Goal: Task Accomplishment & Management: Manage account settings

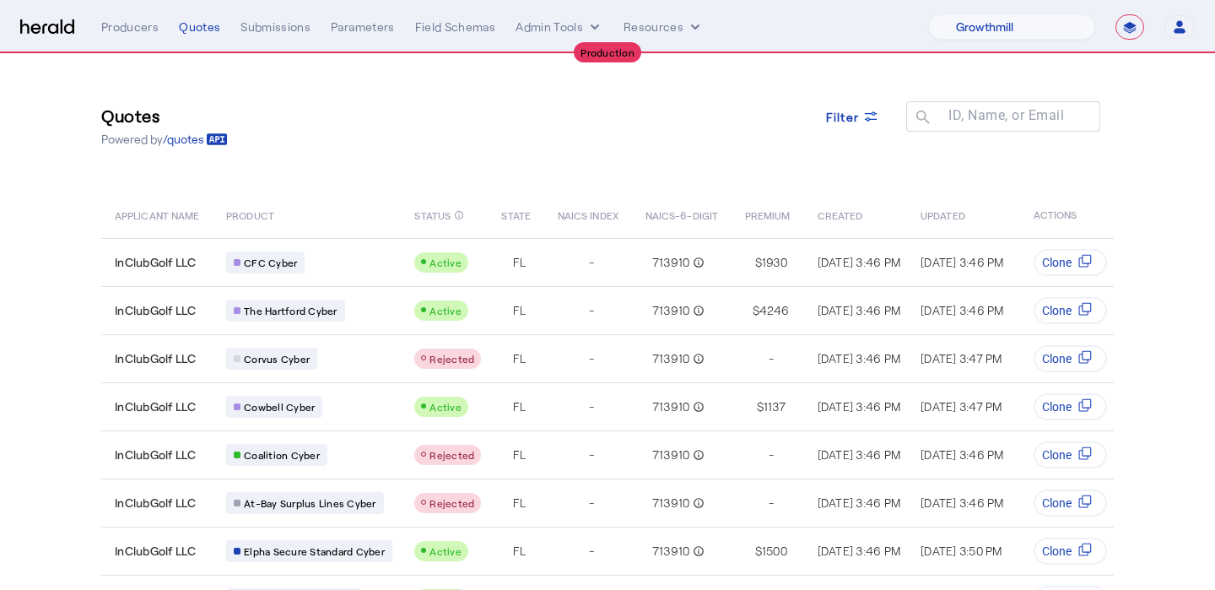
select select "pfm_z9k1_growthmill"
select select "**********"
click at [164, 27] on div "Producers Quotes Submissions Parameters Field Schemas Admin Tools Resources" at bounding box center [514, 27] width 827 height 17
click at [136, 25] on div "Producers" at bounding box center [129, 27] width 57 height 17
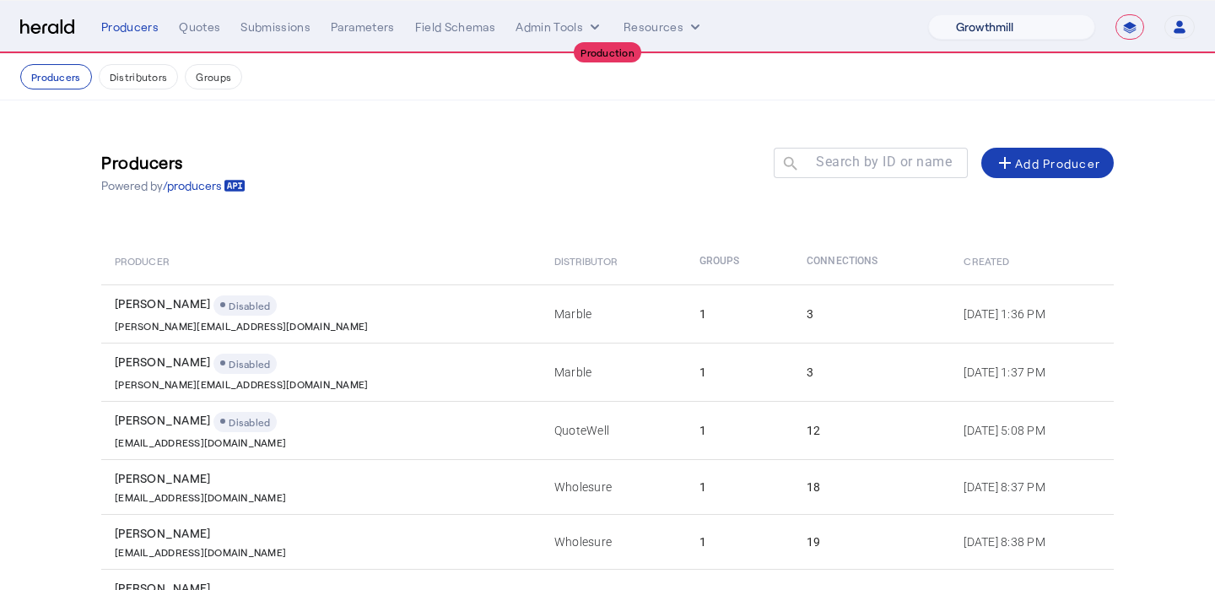
click at [1070, 32] on select "1Fort Affinity Risk [PERSON_NAME] [PERSON_NAME] CRC Campus Coverage Citadel Fif…" at bounding box center [1012, 26] width 167 height 25
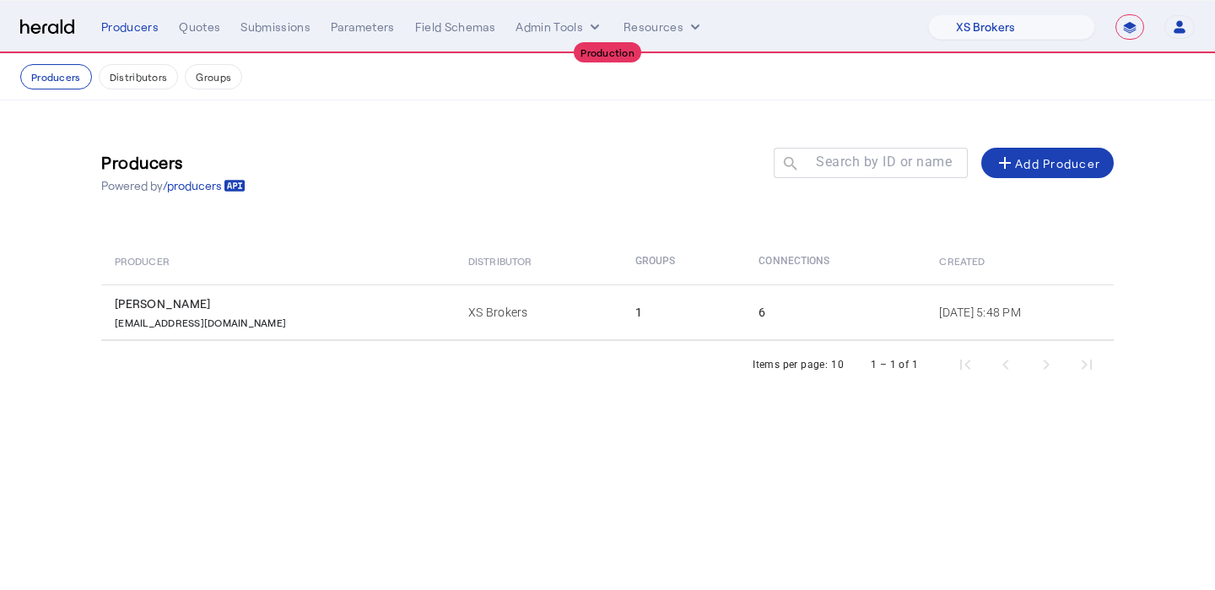
click at [622, 311] on td "1" at bounding box center [684, 312] width 124 height 56
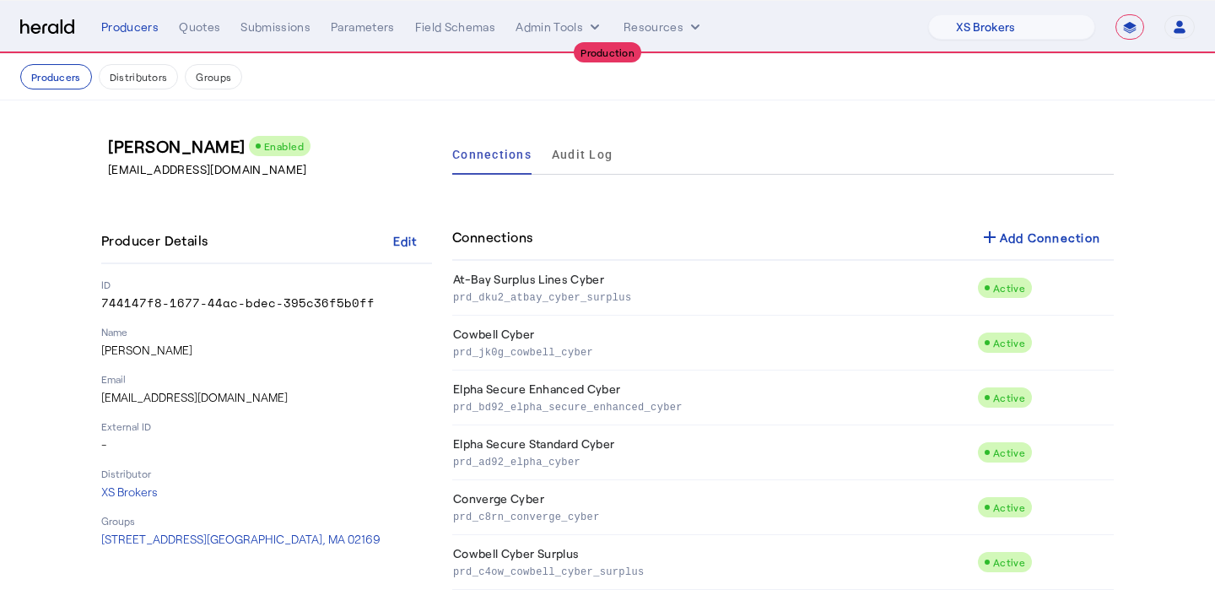
scroll to position [34, 0]
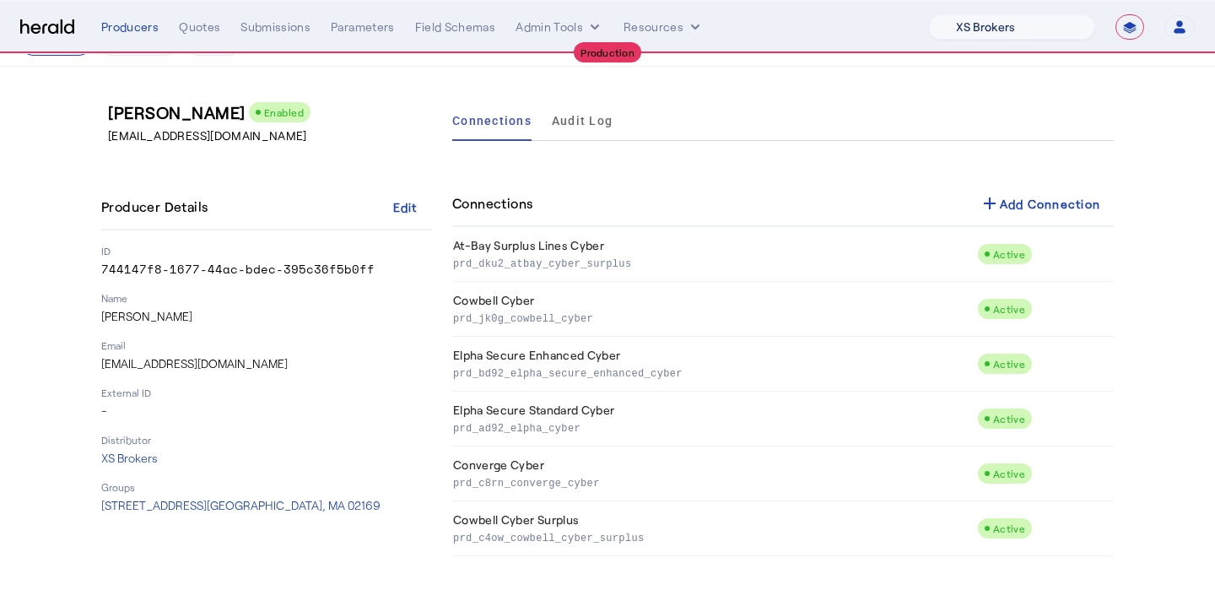
click at [997, 30] on select "1Fort Affinity Risk Billy BindHQ Bunker CRC Campus Coverage Citadel Fifthwall F…" at bounding box center [1012, 26] width 167 height 25
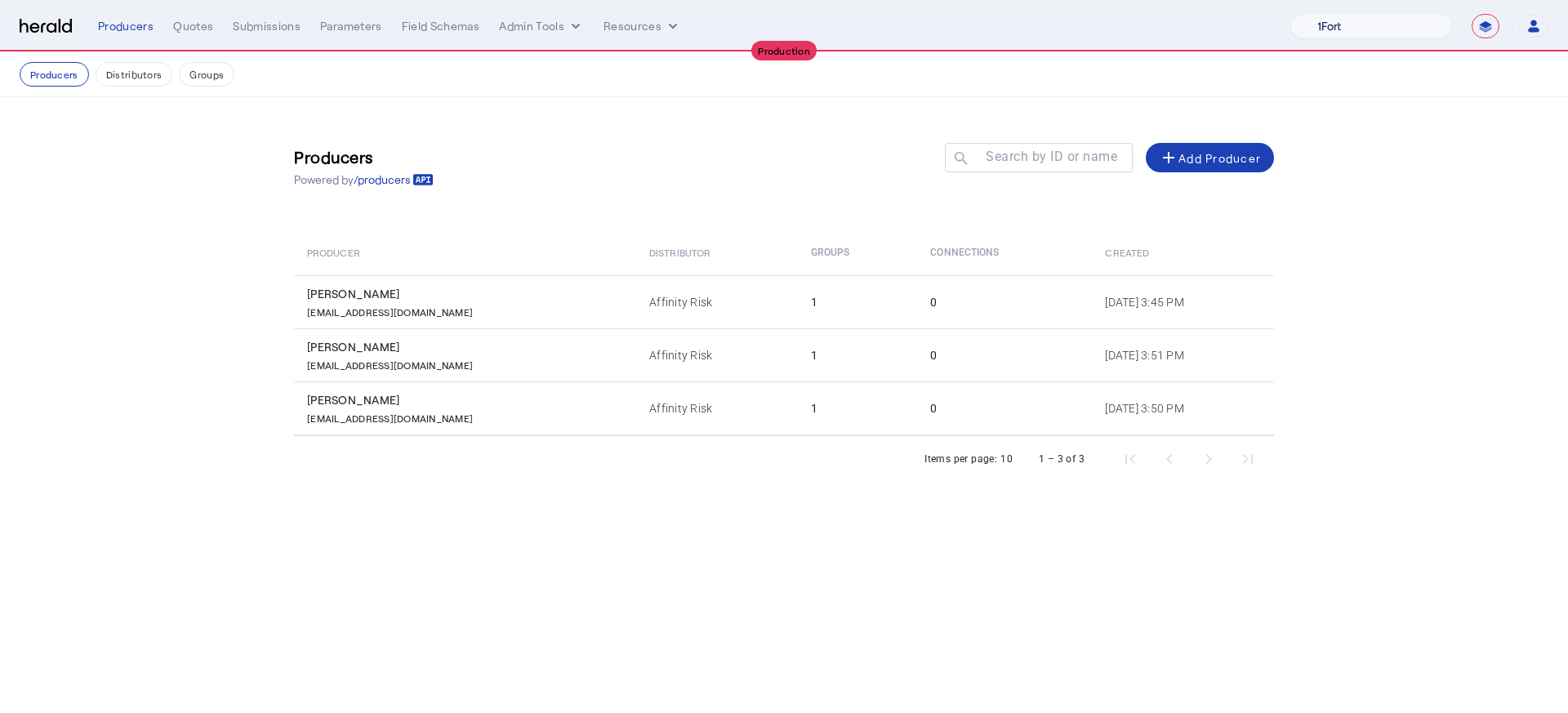
click at [1175, 19] on select "1Fort Affinity Risk Billy BindHQ Bunker CRC Campus Coverage Citadel Fifthwall F…" at bounding box center [1371, 25] width 162 height 24
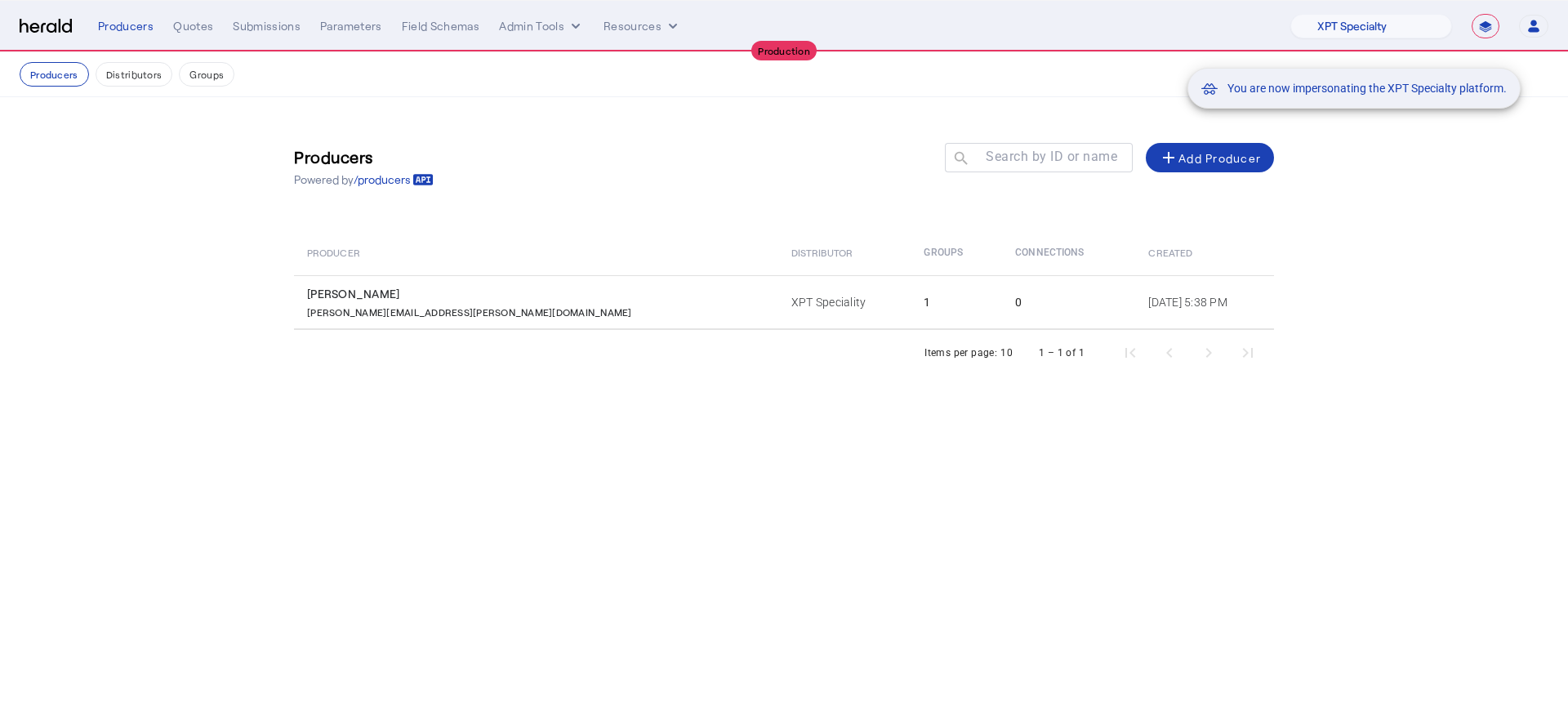
click at [692, 296] on div "You are now impersonating the XPT Specialty platform." at bounding box center [784, 356] width 1568 height 713
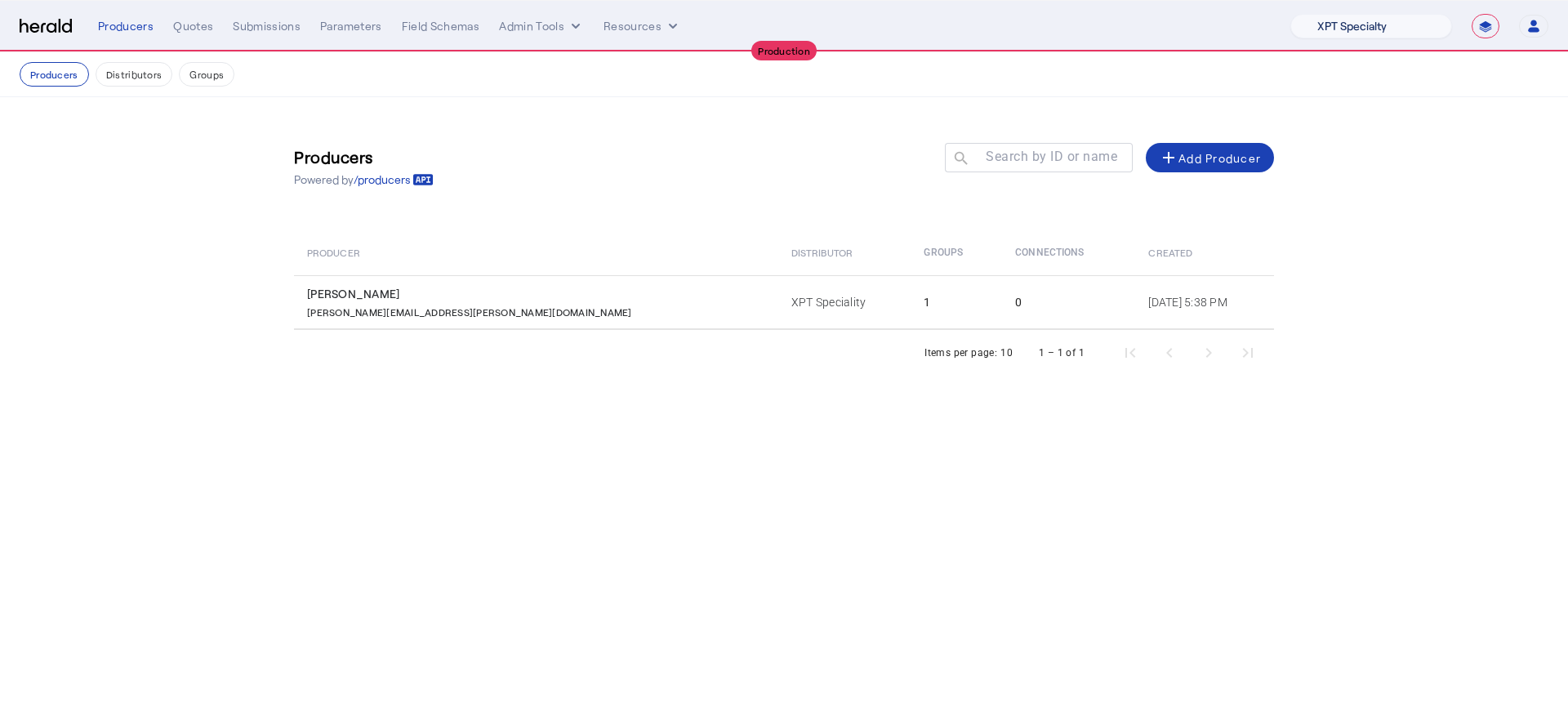
click at [1175, 29] on select "1Fort Affinity Risk Billy BindHQ Bunker CRC Campus Coverage Citadel Fifthwall F…" at bounding box center [1371, 25] width 162 height 24
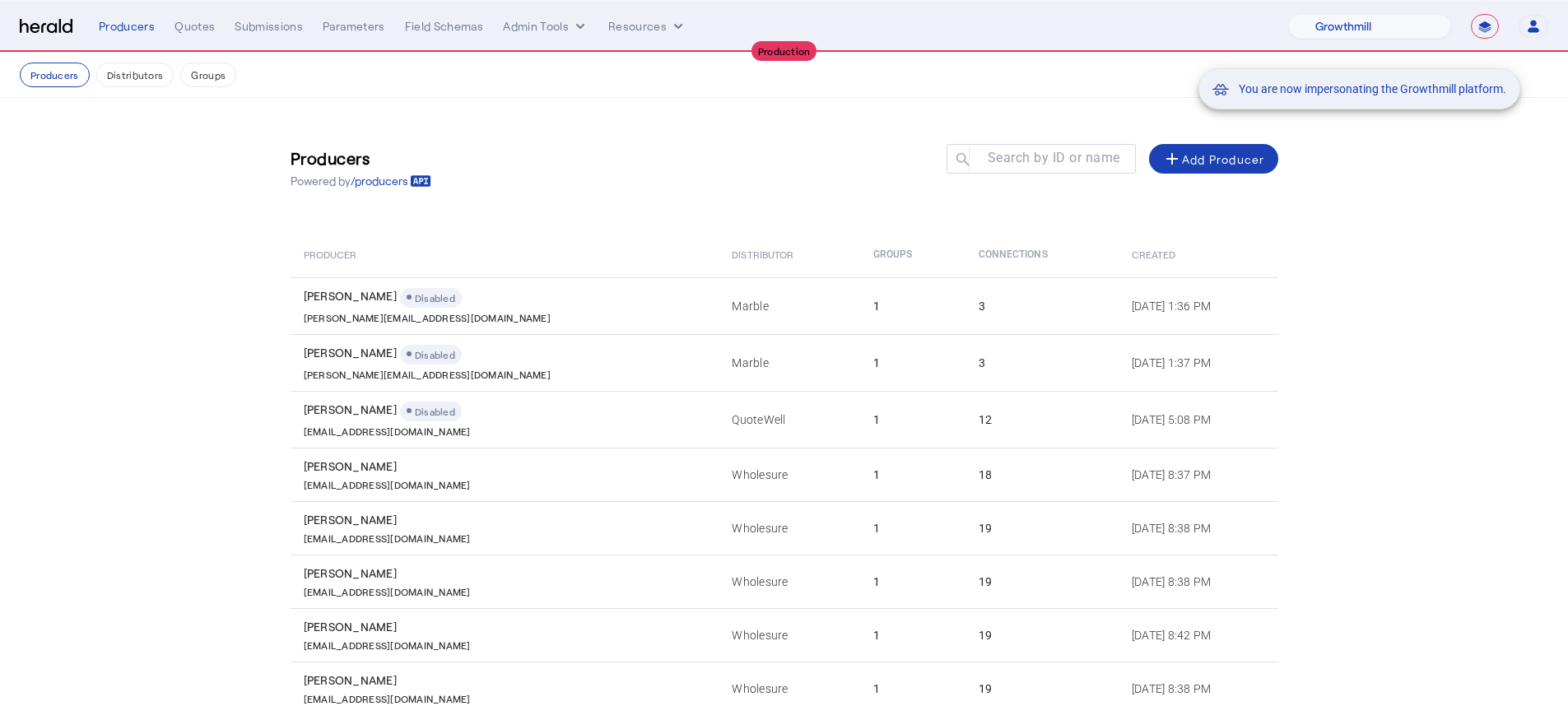
click at [184, 33] on div "You are now impersonating the Growthmill platform." at bounding box center [784, 353] width 1568 height 706
click at [184, 31] on div "Quotes" at bounding box center [194, 26] width 40 height 17
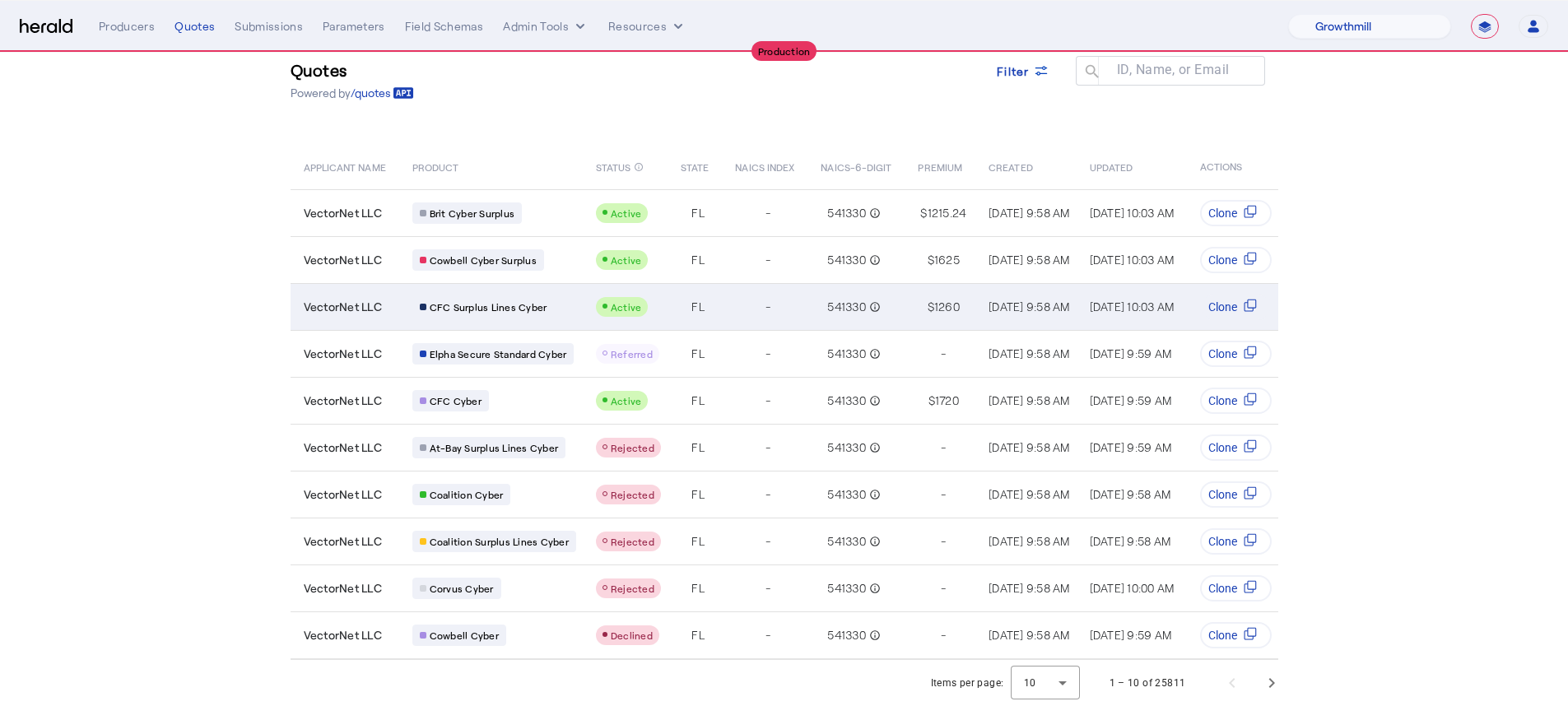
scroll to position [56, 0]
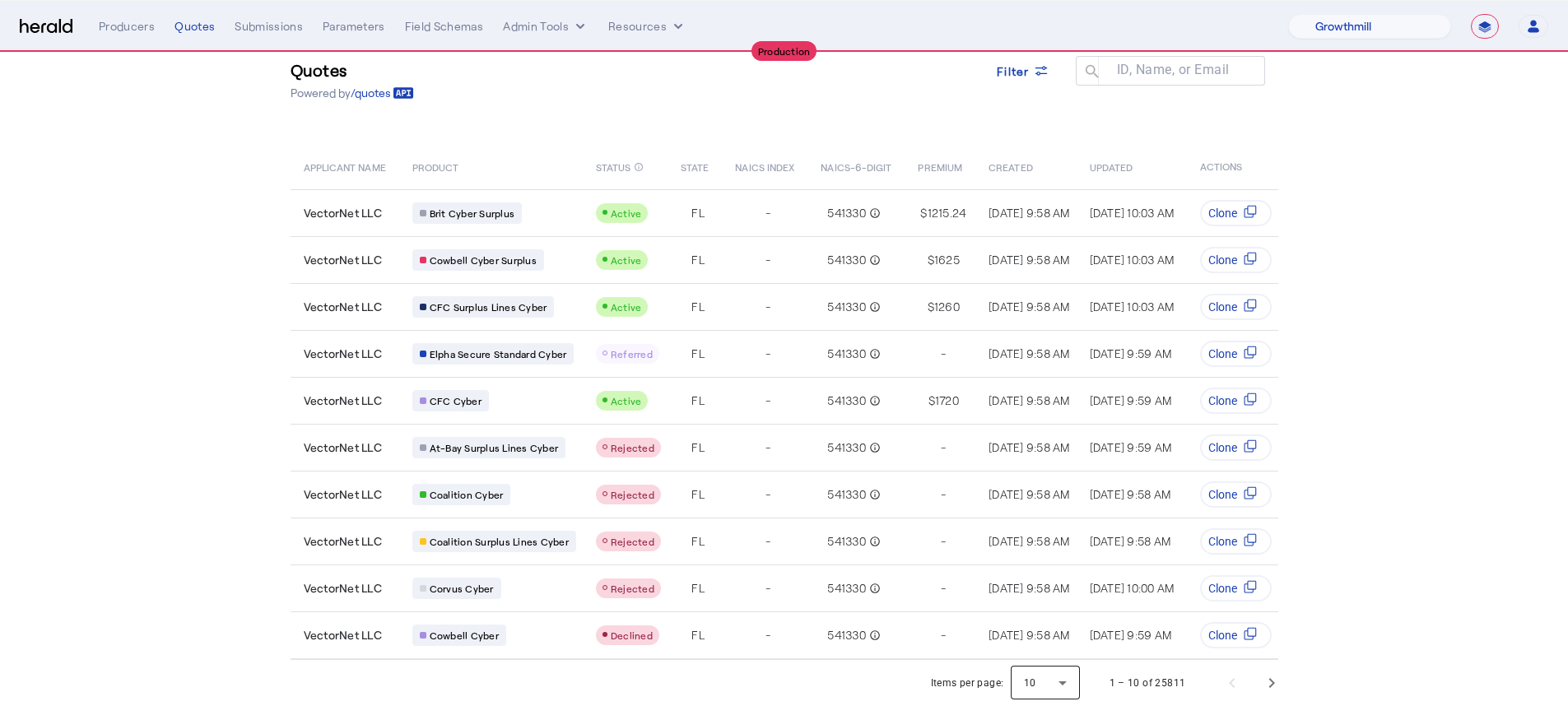
click at [1073, 574] on div at bounding box center [1045, 683] width 69 height 40
click at [1057, 574] on mat-option "25" at bounding box center [1052, 600] width 69 height 40
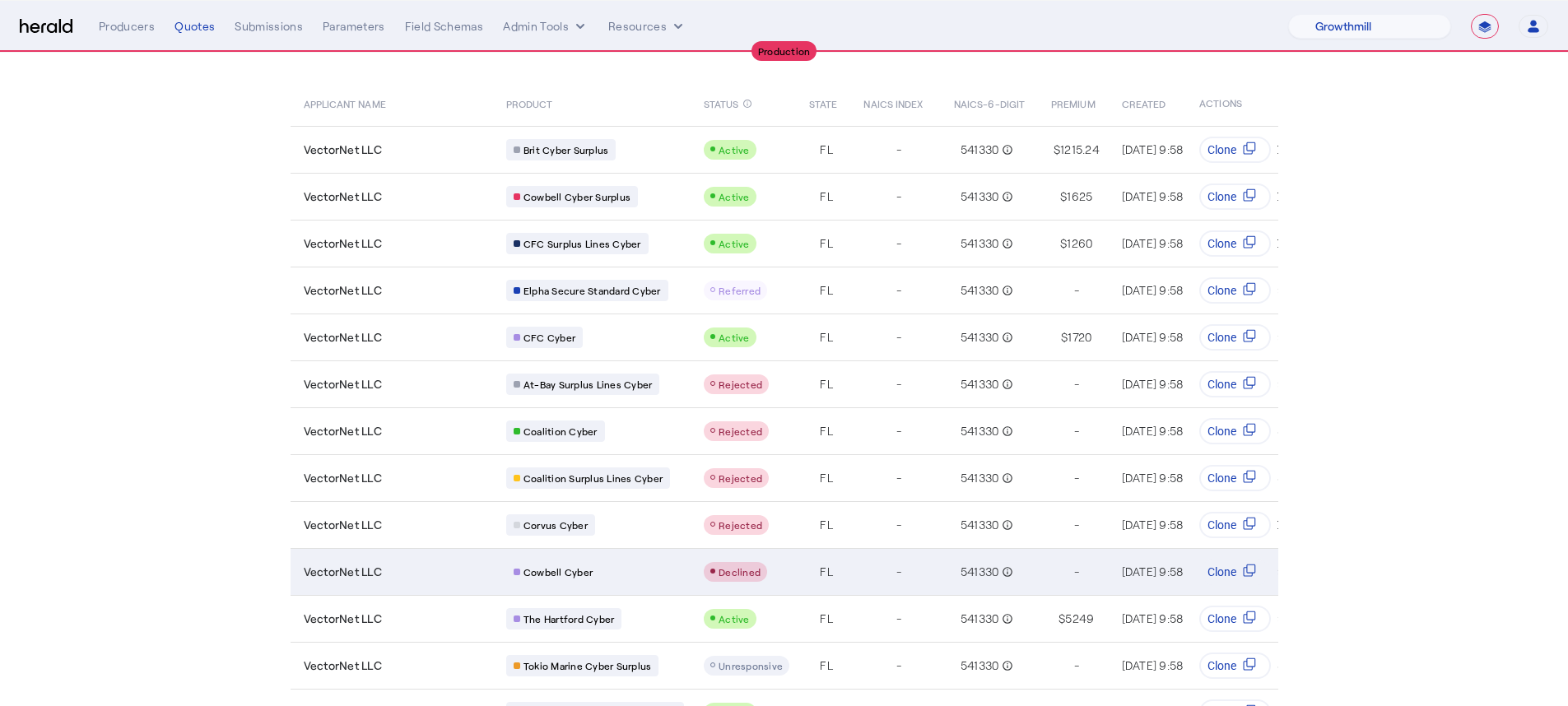
scroll to position [455, 0]
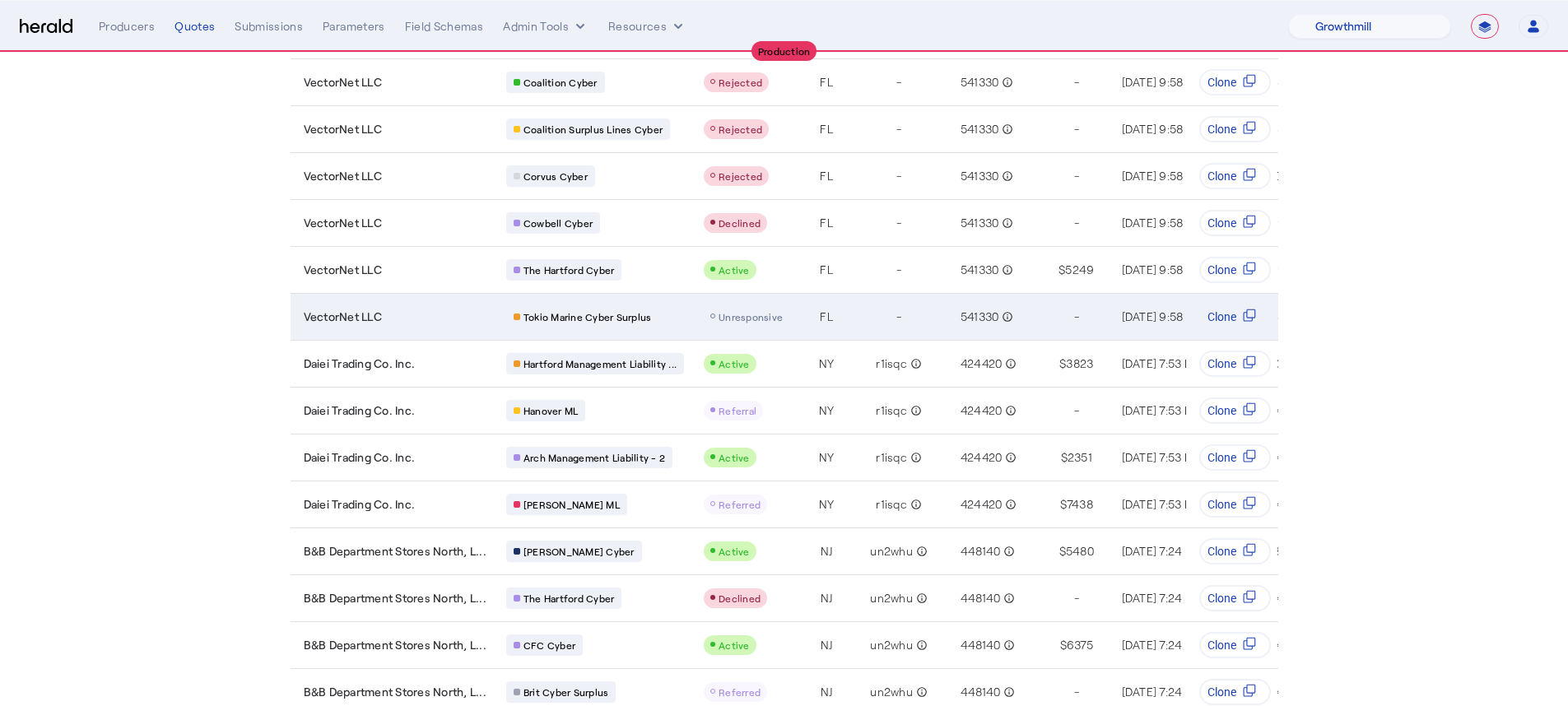
click at [747, 323] on div "Table view of all quotes submitted by your platform" at bounding box center [747, 317] width 86 height 20
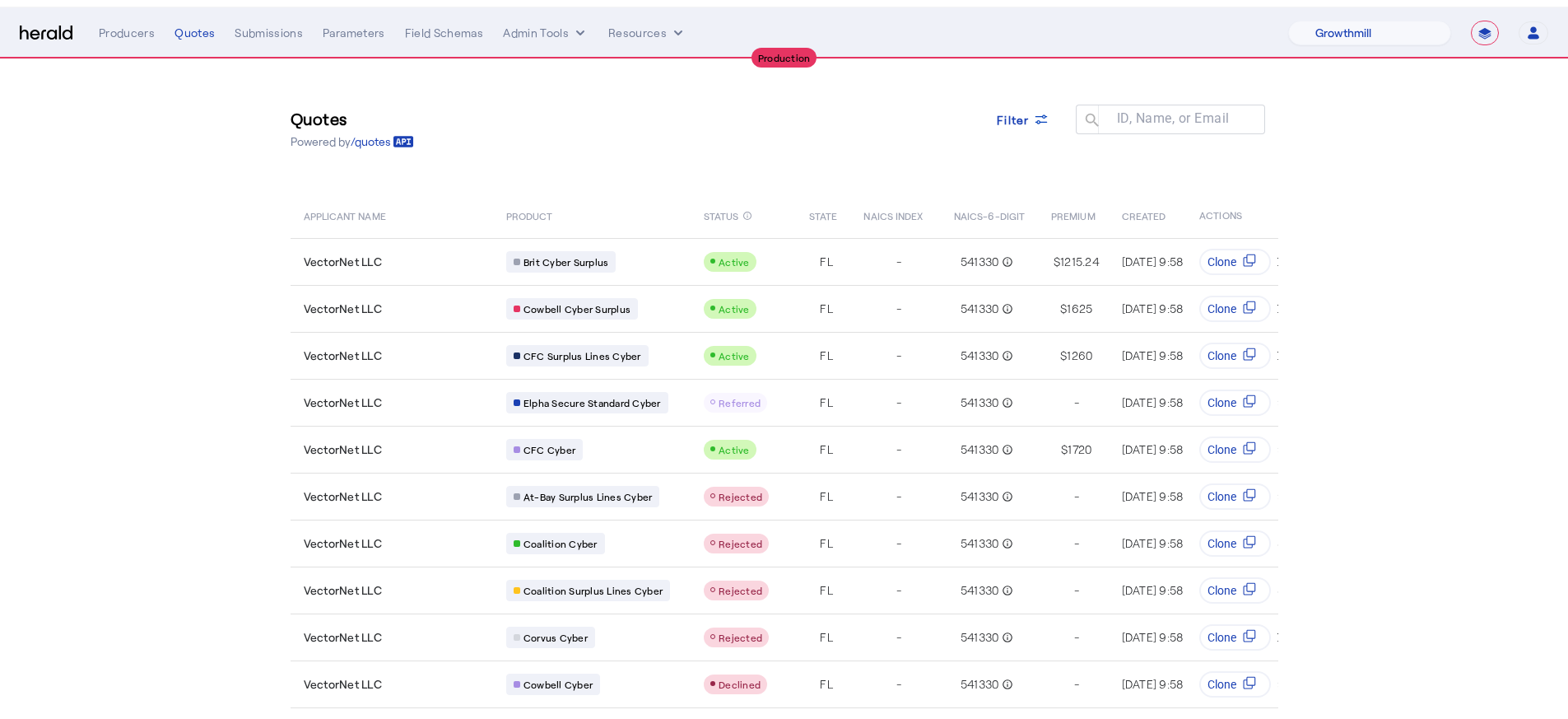
scroll to position [0, 0]
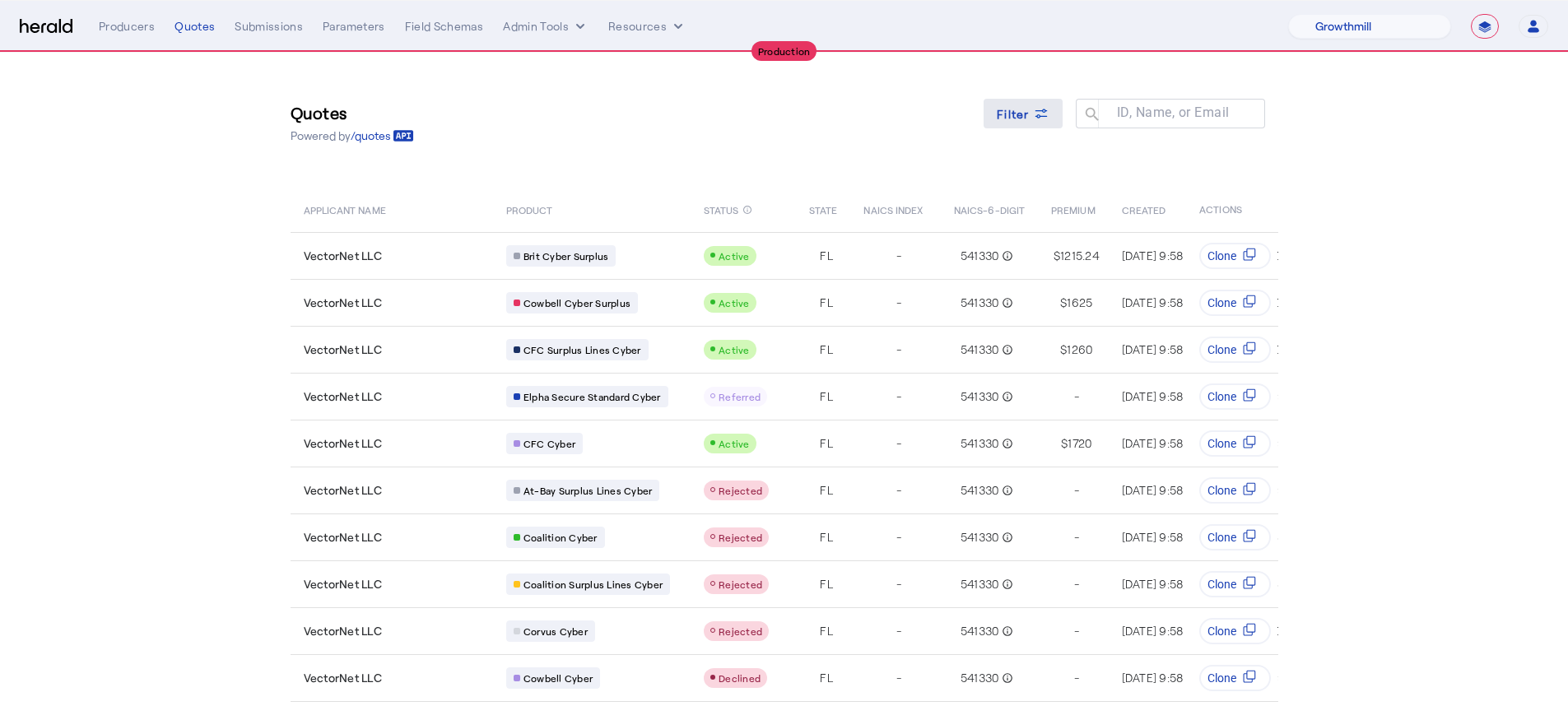
click at [1040, 110] on icon at bounding box center [1040, 113] width 17 height 17
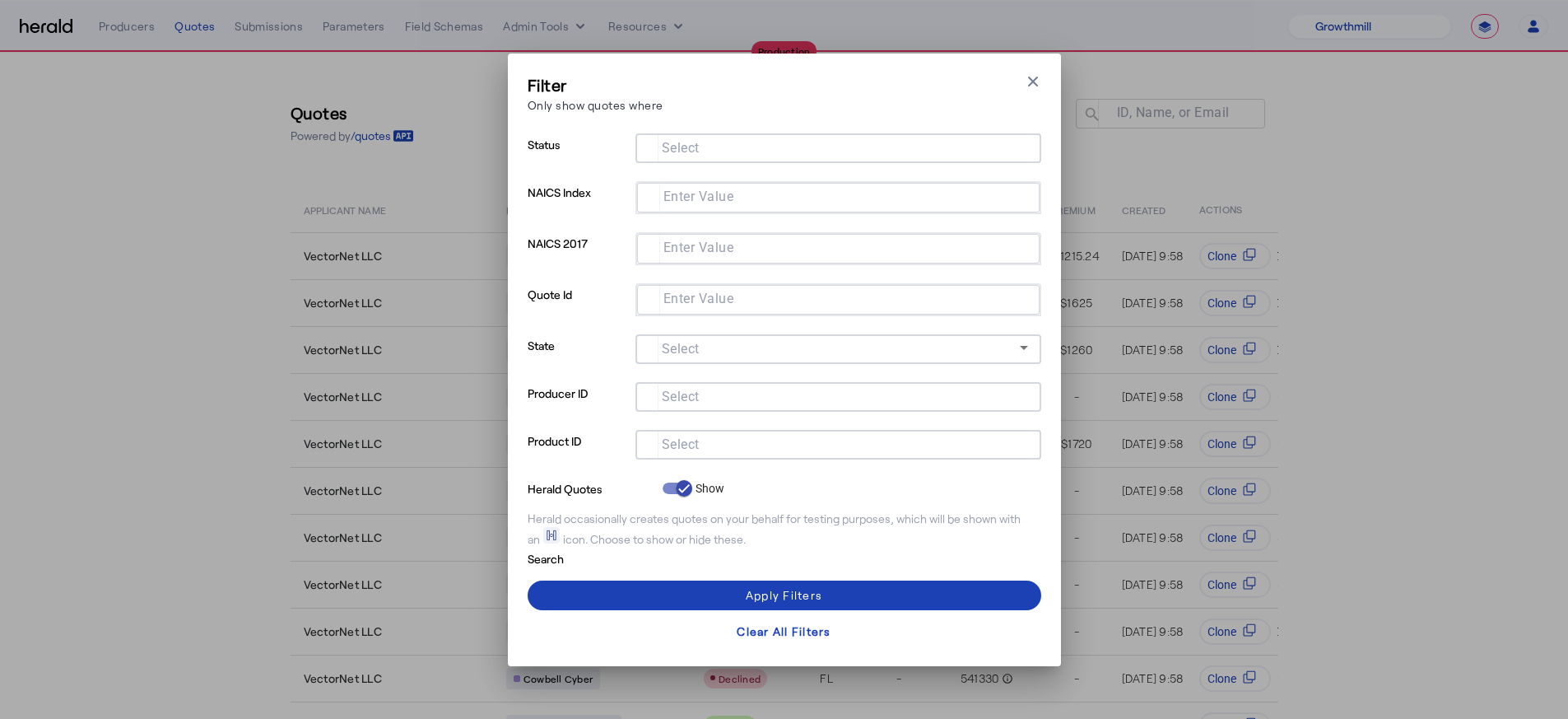
click at [746, 393] on input "Select" at bounding box center [835, 395] width 372 height 20
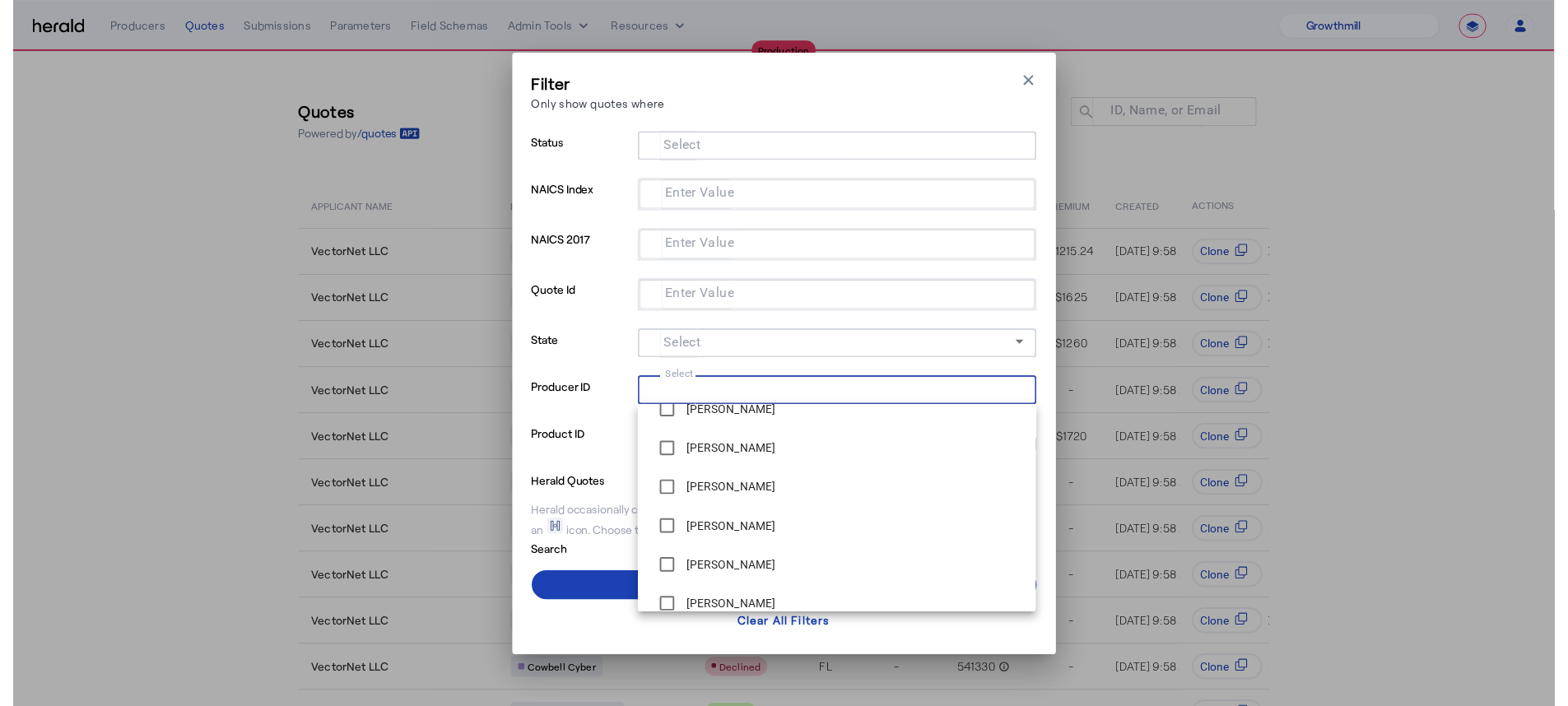
scroll to position [375, 0]
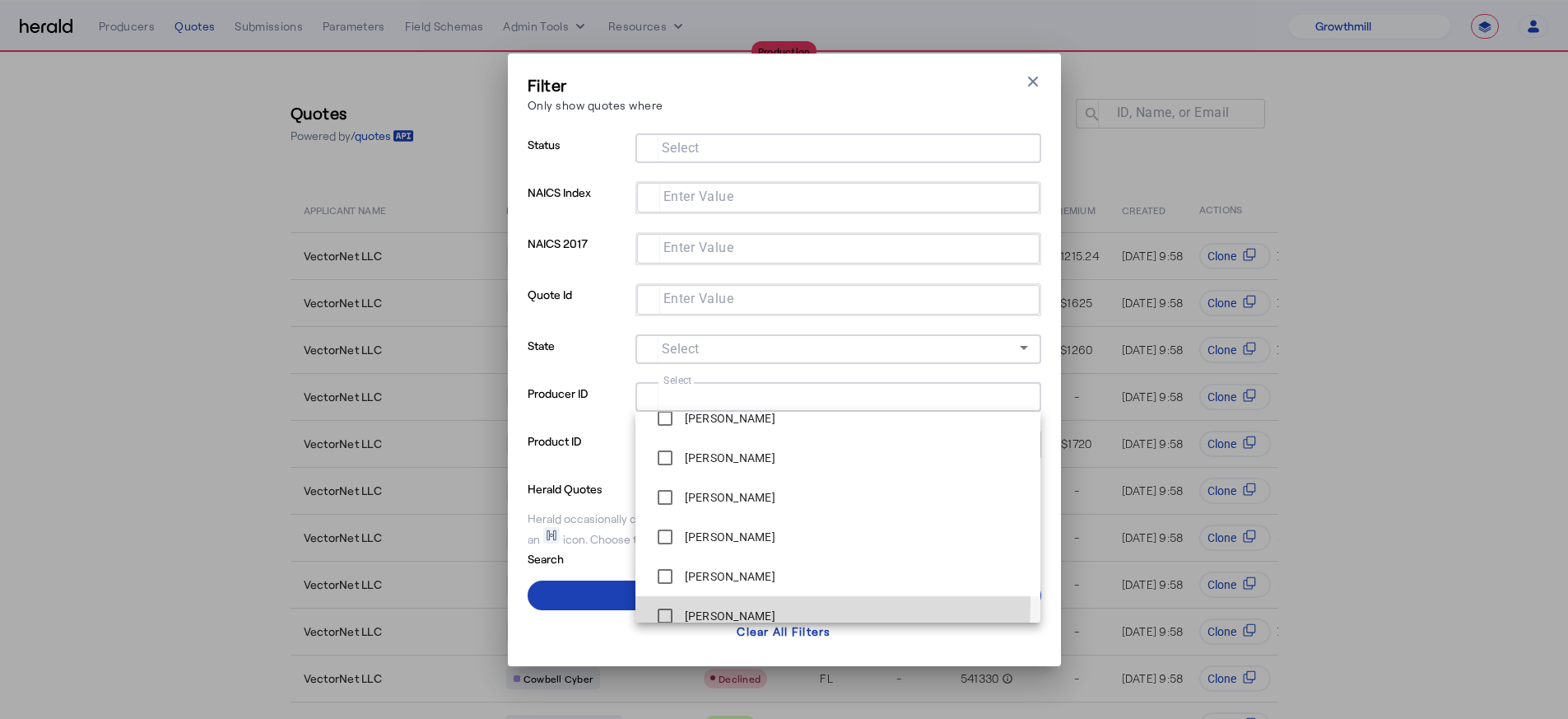
click at [754, 575] on span "Chris Votta" at bounding box center [838, 616] width 379 height 33
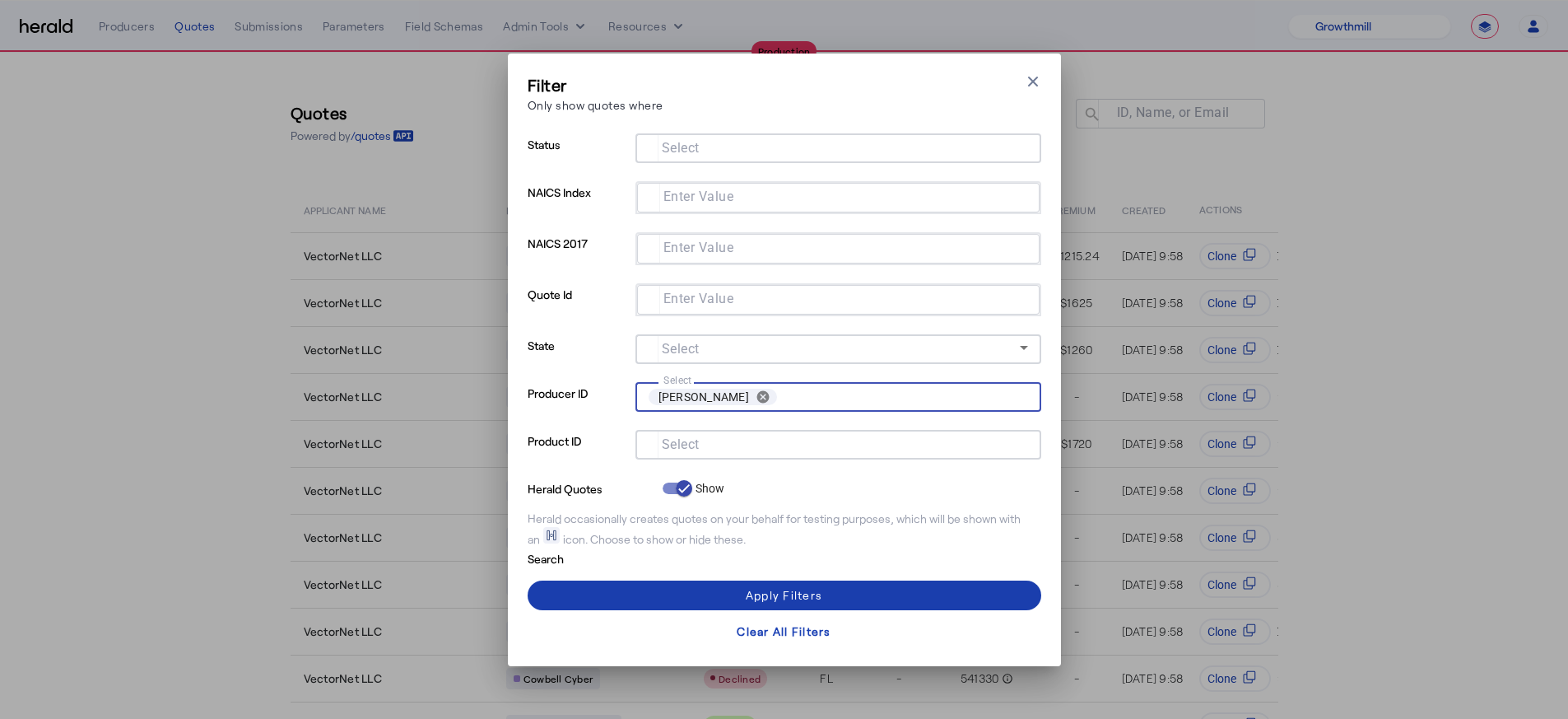
click at [628, 575] on span at bounding box center [784, 595] width 514 height 40
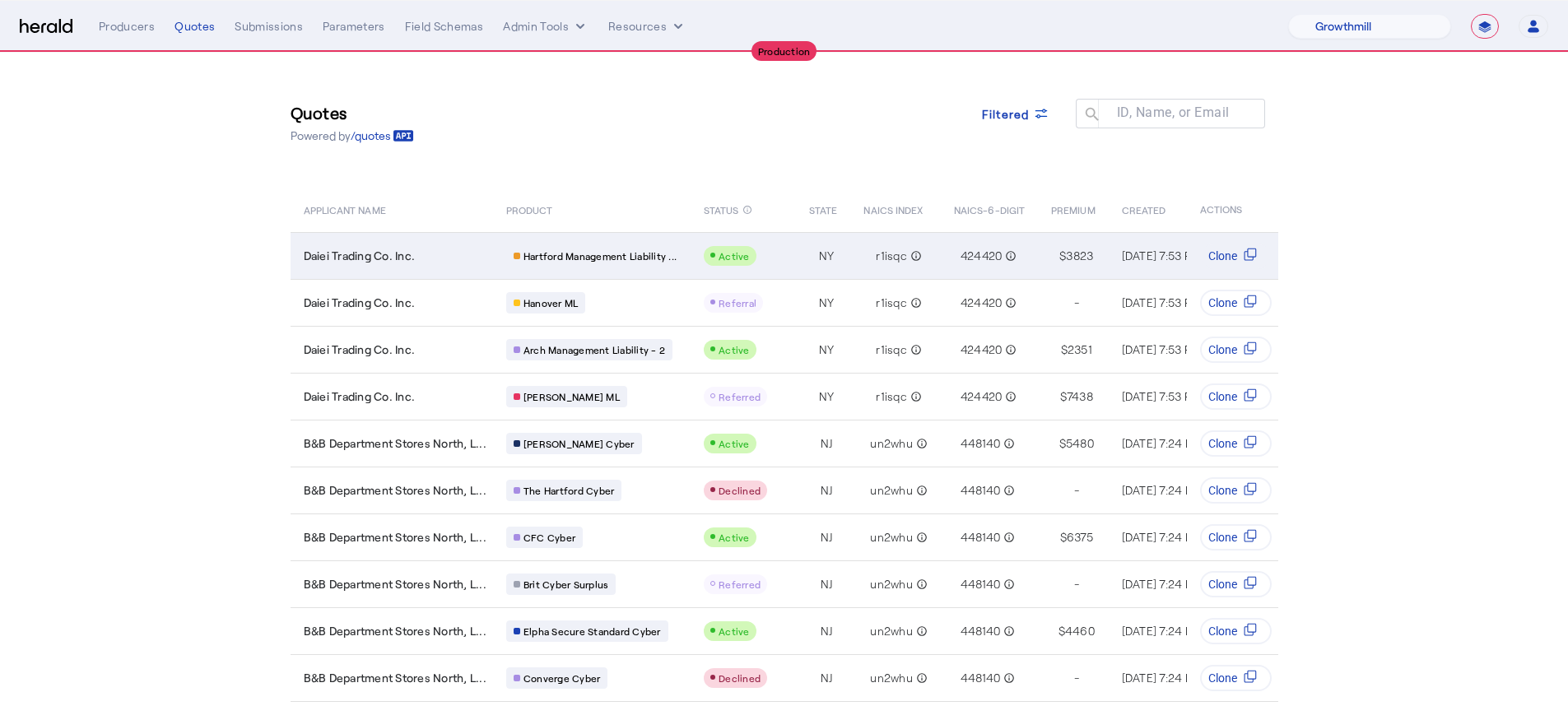
click at [911, 263] on div "r1isqc info_outline" at bounding box center [898, 256] width 59 height 23
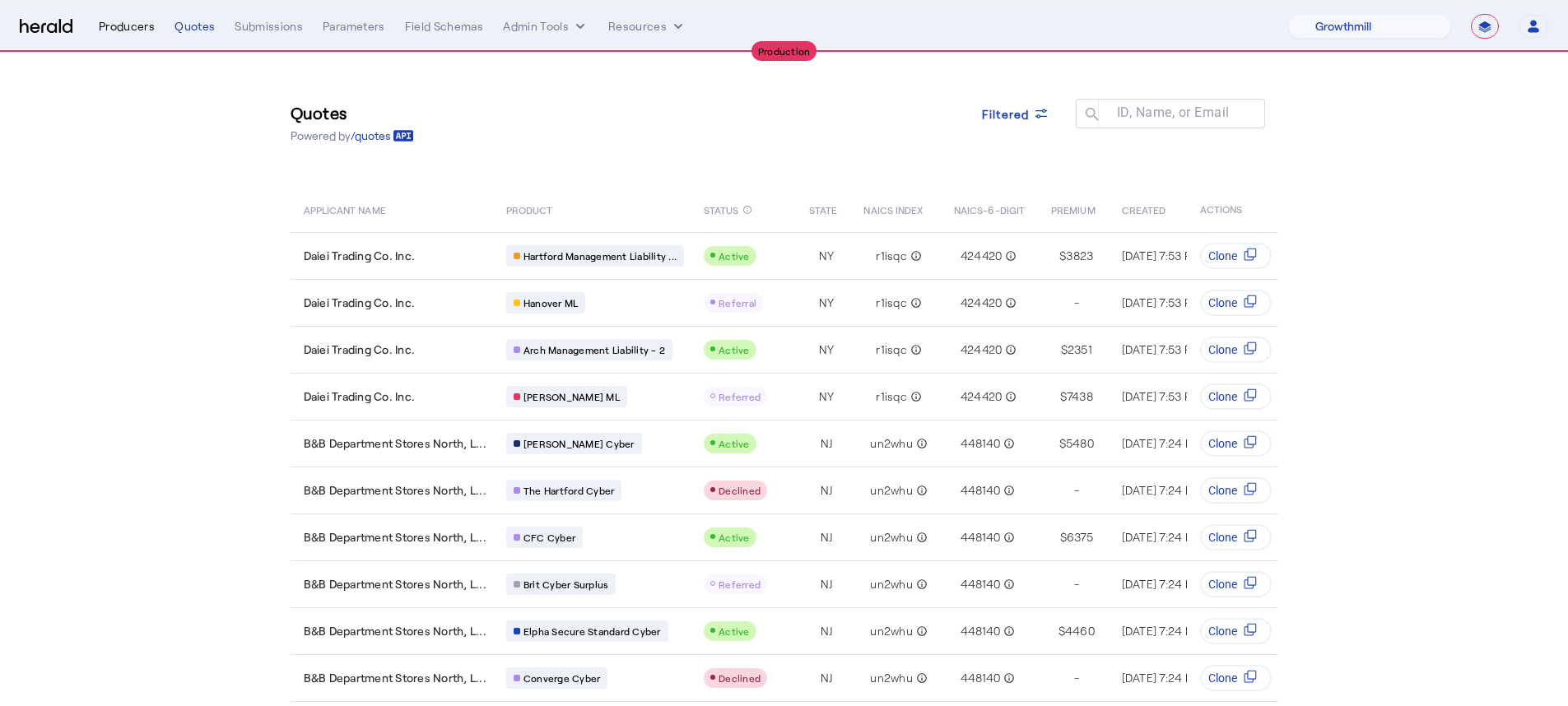
click at [153, 19] on div "Producers" at bounding box center [126, 26] width 56 height 17
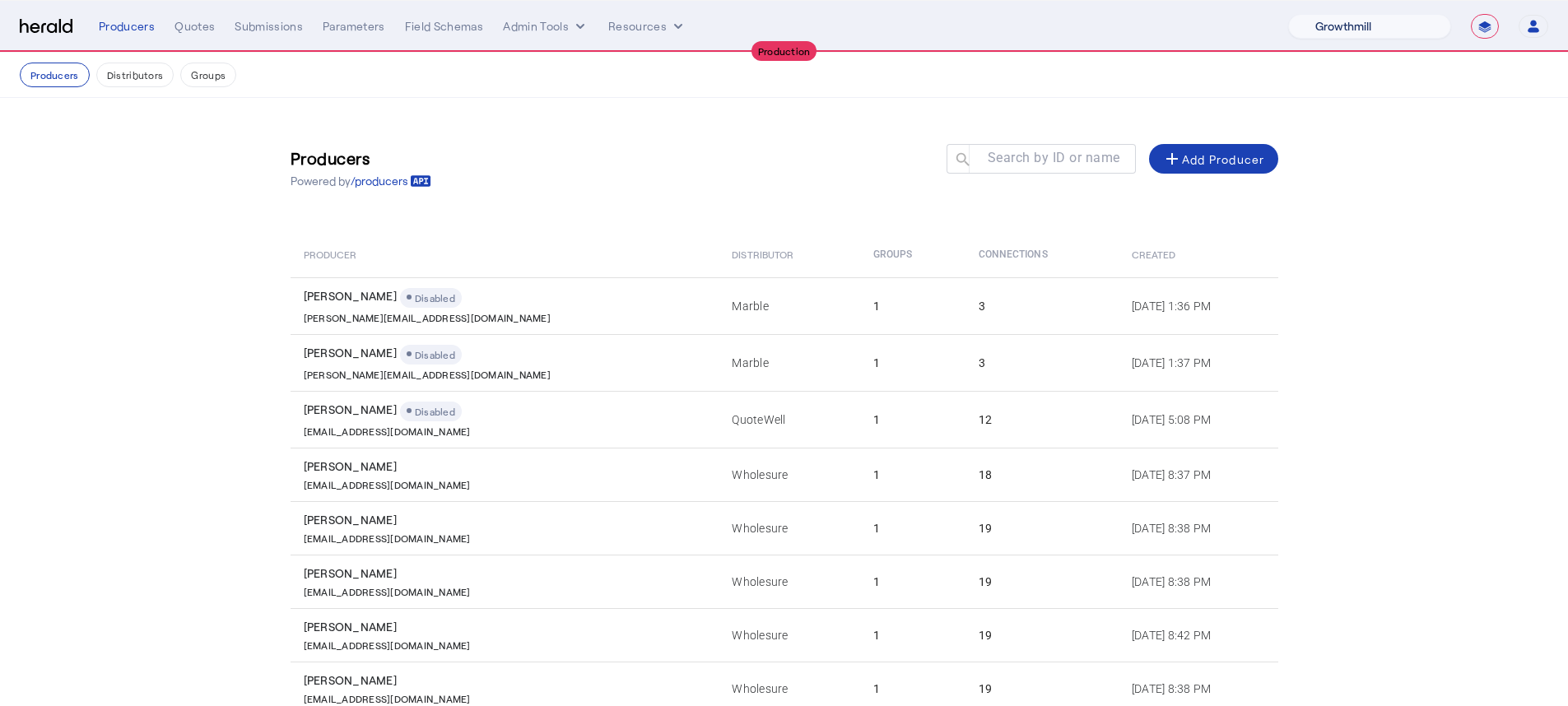
click at [1185, 36] on select "1Fort Affinity Risk Billy BindHQ Bunker CRC Campus Coverage Citadel Fifthwall F…" at bounding box center [1369, 25] width 163 height 24
select select "pfm_xpt3_xptspecialty"
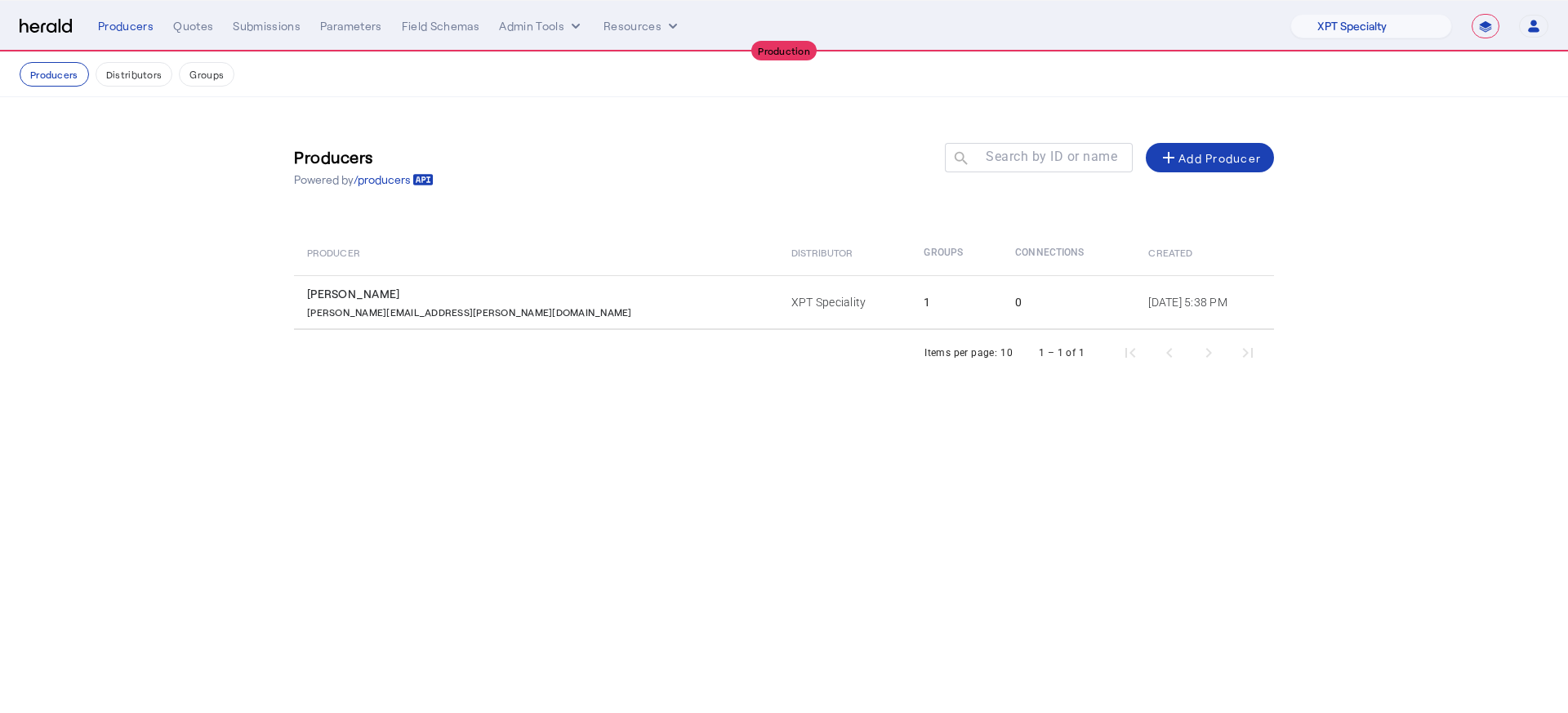
click at [133, 87] on nav "Producers Distributors Groups" at bounding box center [784, 74] width 1568 height 45
click at [130, 84] on button "Distributors" at bounding box center [134, 74] width 77 height 24
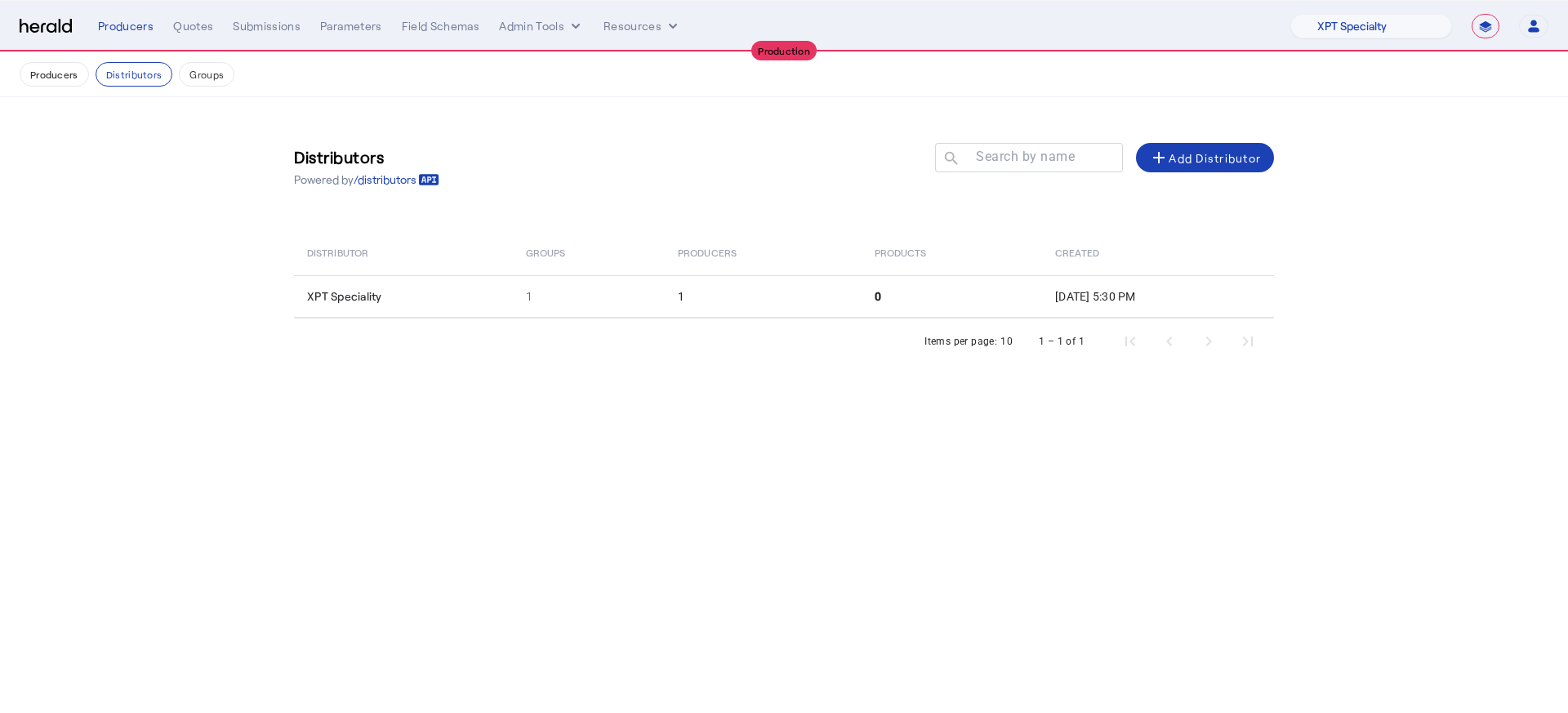
click at [1017, 340] on div "Items per page: 10 1 – 1 of 1" at bounding box center [784, 341] width 980 height 45
click at [1008, 325] on div "Items per page: 10 1 – 1 of 1" at bounding box center [784, 341] width 980 height 45
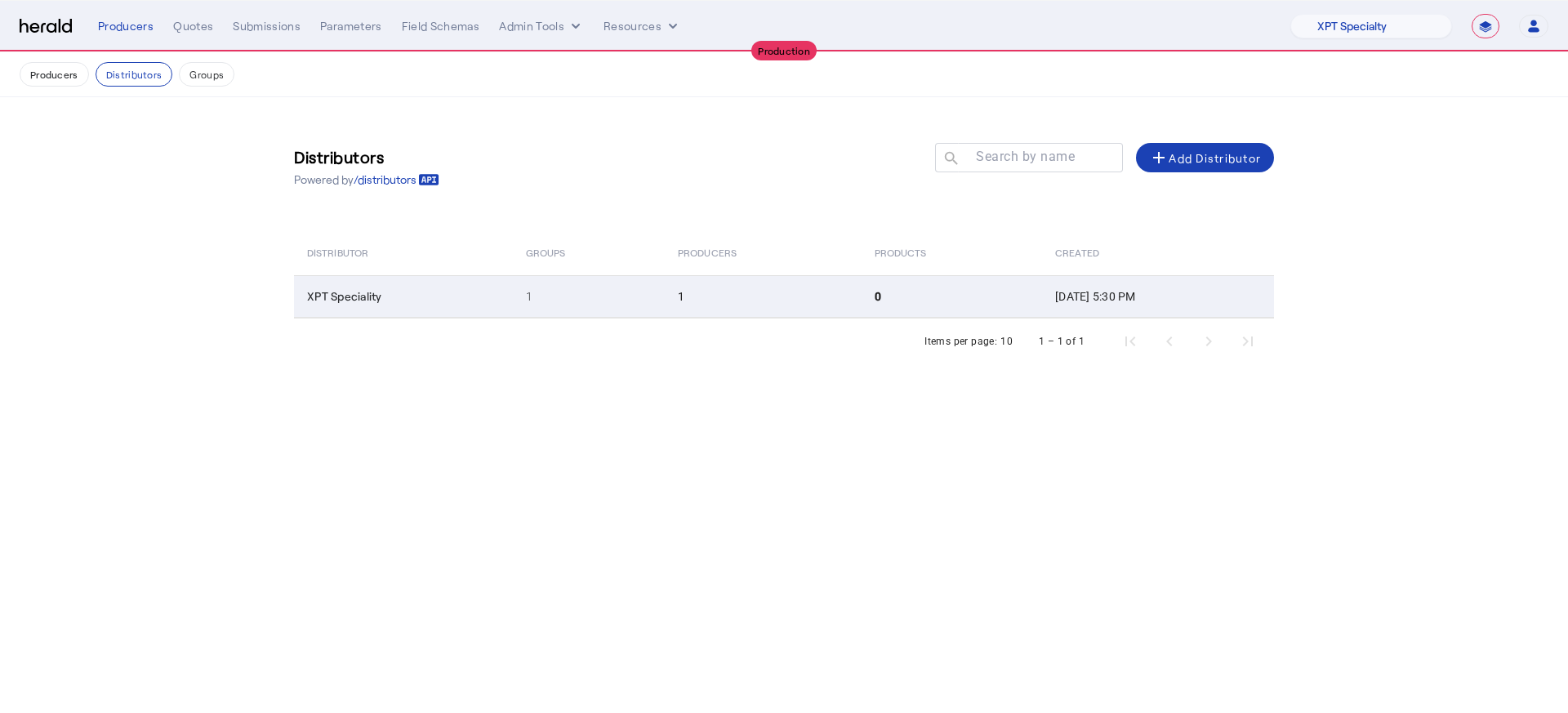
click at [1042, 293] on td "Aug 15, 2025, 5:30 PM" at bounding box center [1158, 296] width 232 height 43
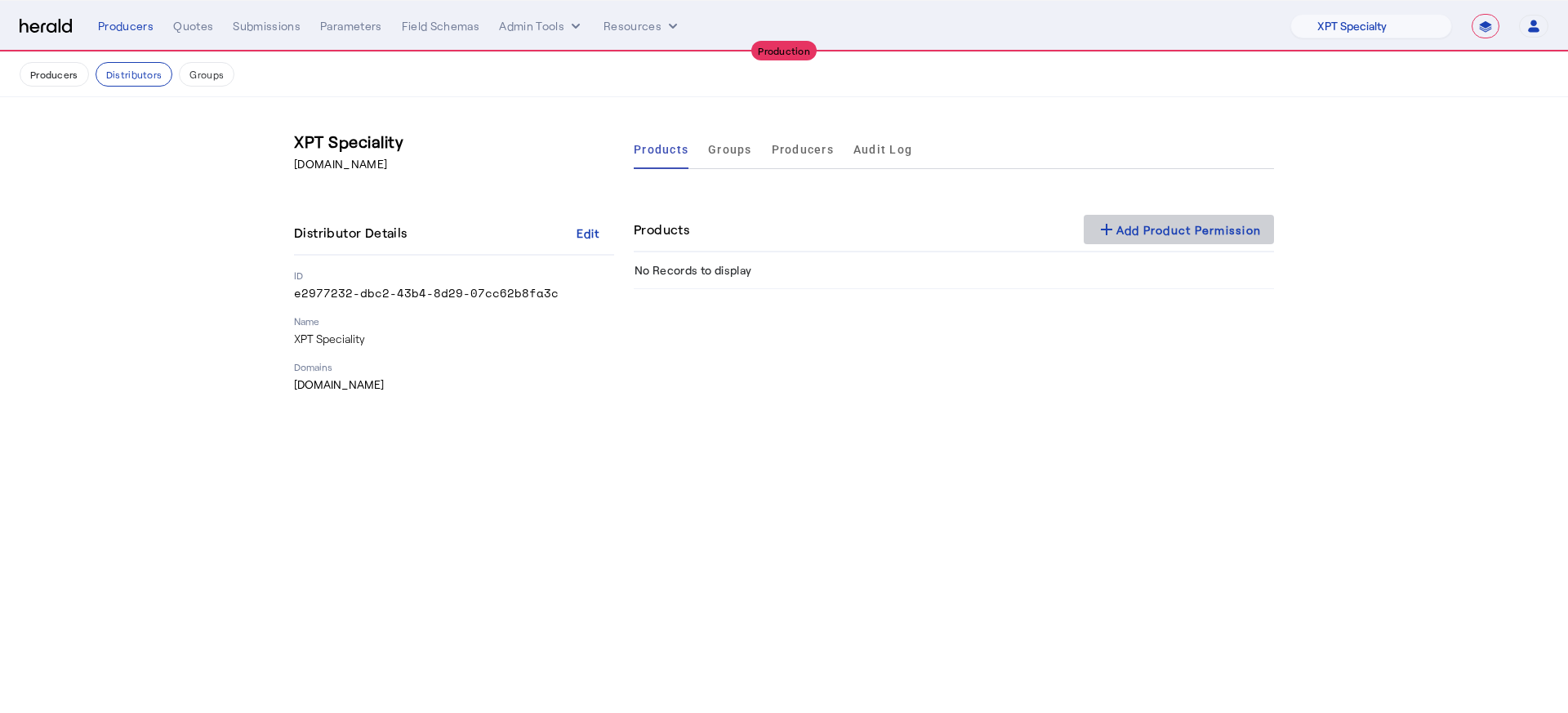
click at [1123, 216] on span at bounding box center [1179, 229] width 192 height 40
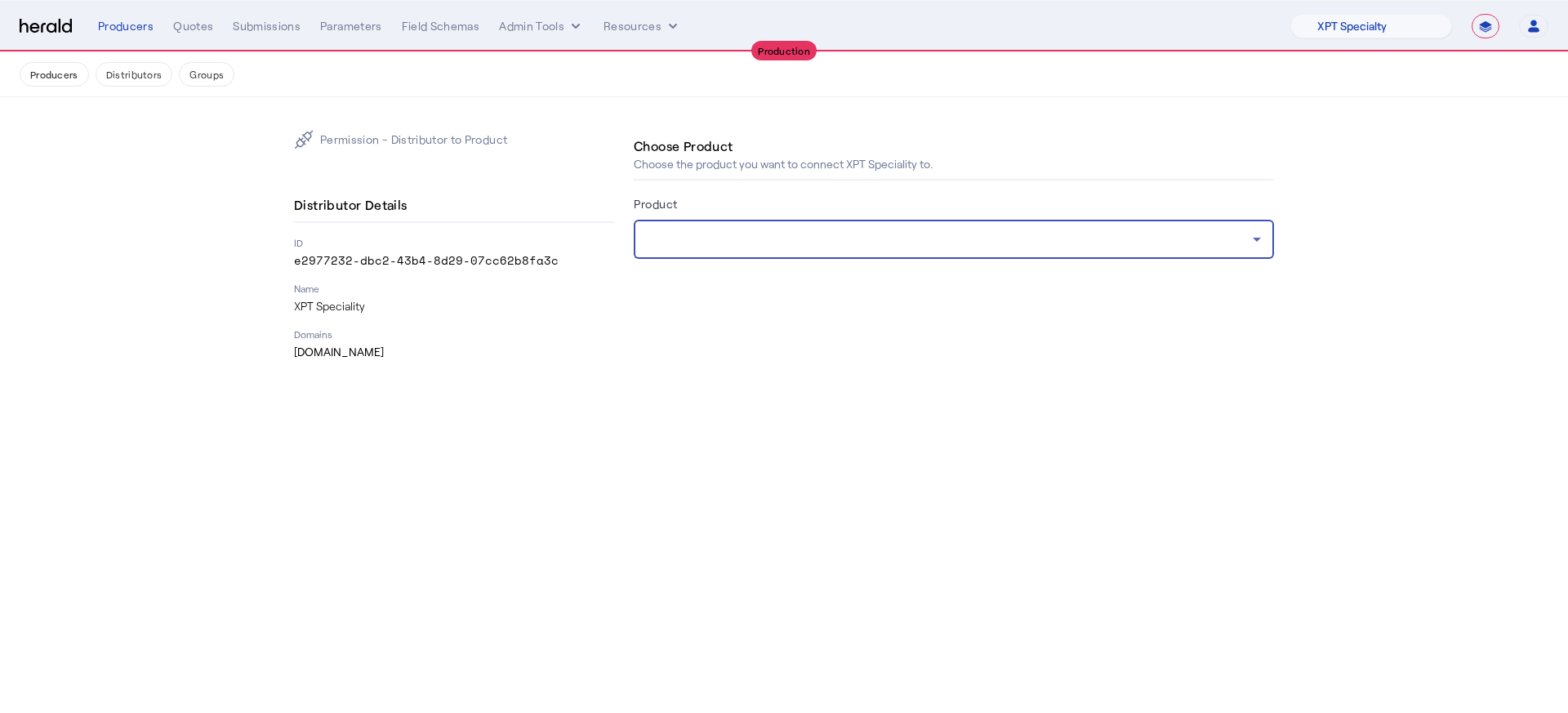
click at [922, 234] on div at bounding box center [950, 239] width 606 height 19
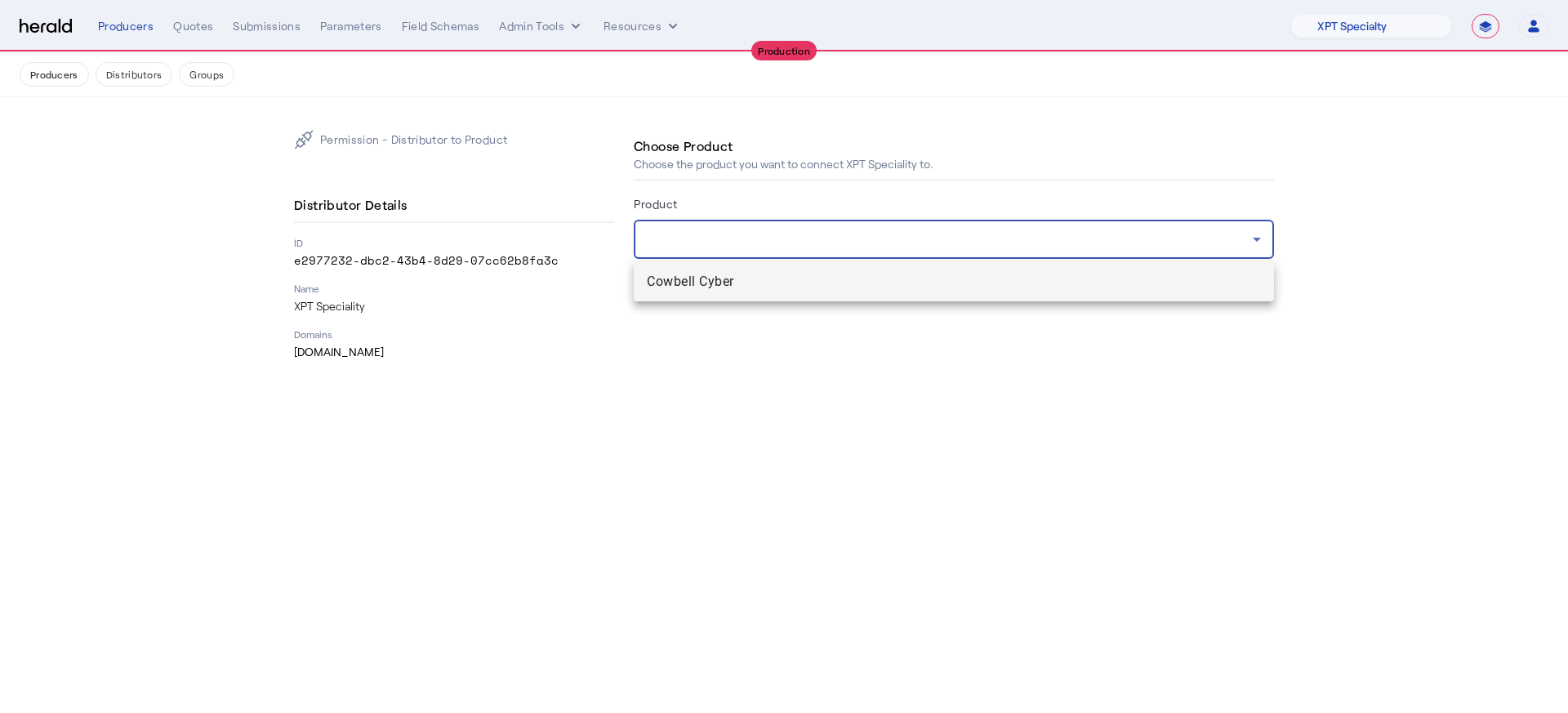
click at [919, 181] on div at bounding box center [784, 356] width 1568 height 713
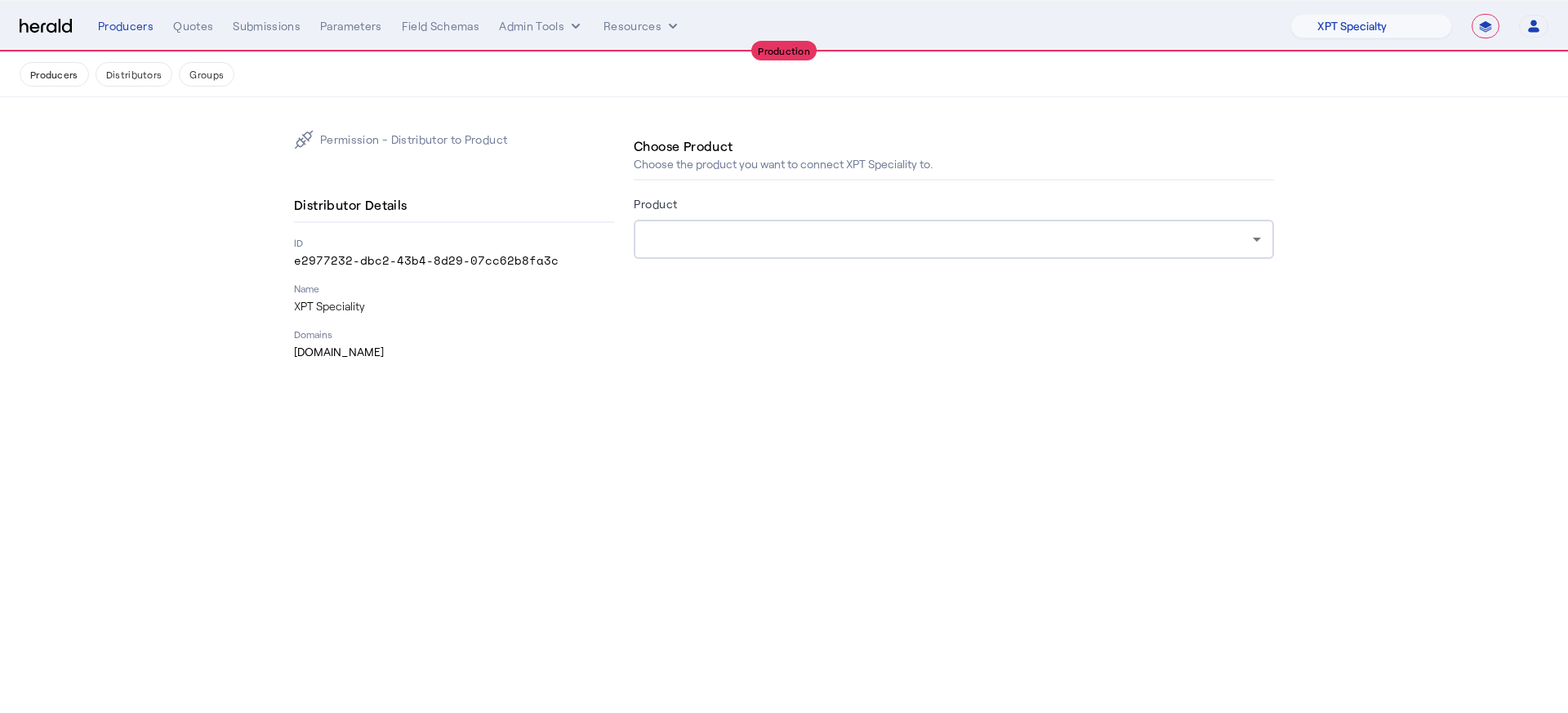
click at [785, 254] on div at bounding box center [954, 239] width 614 height 40
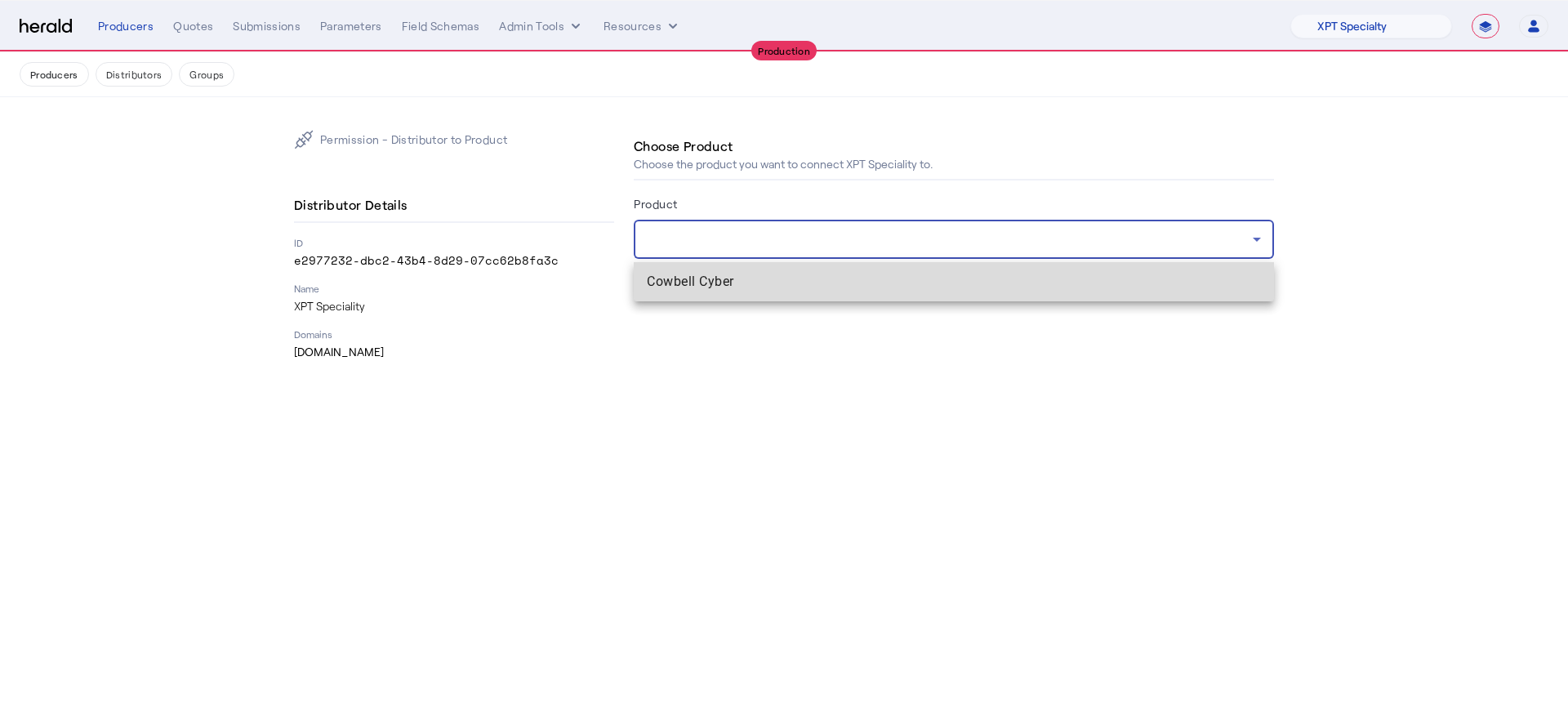
click at [773, 290] on span "Cowbell Cyber" at bounding box center [954, 282] width 614 height 19
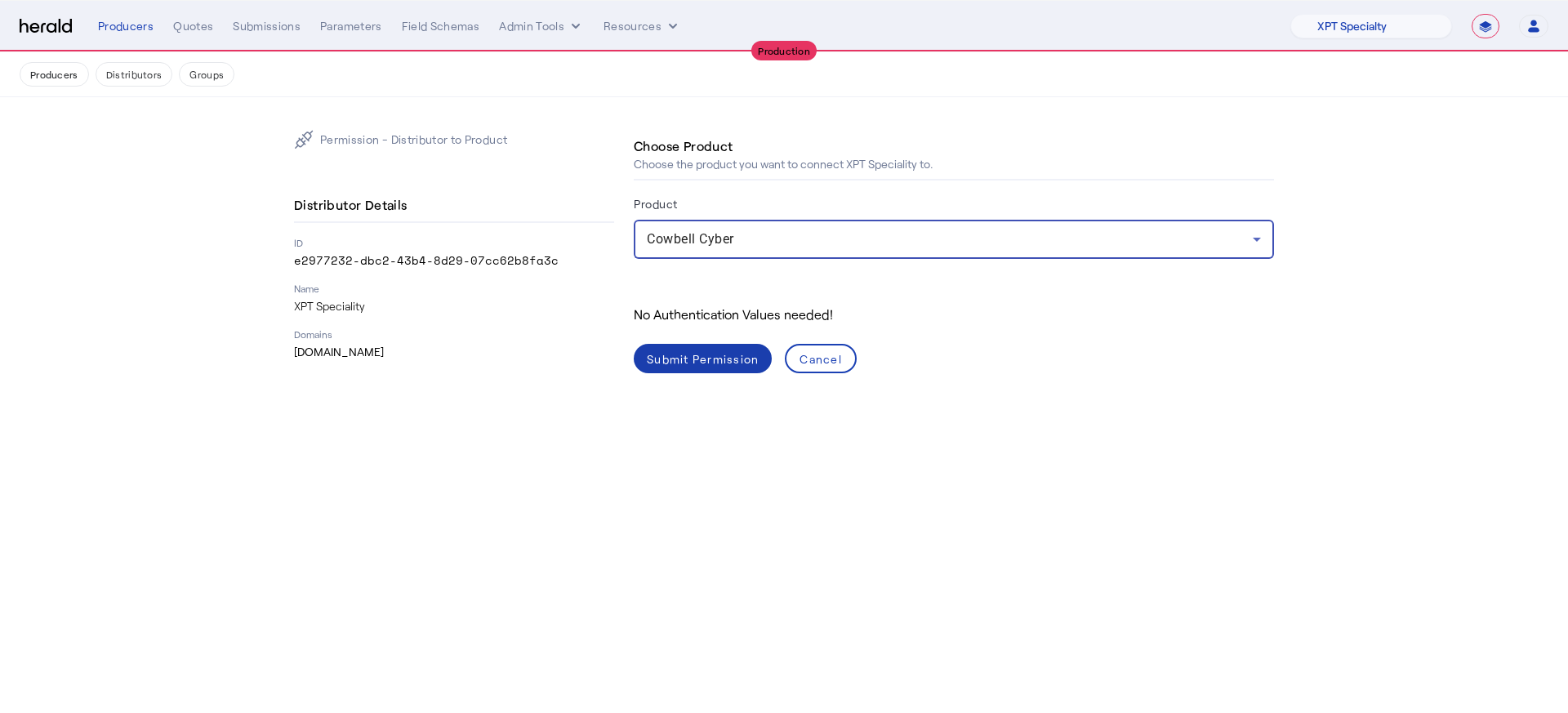
click at [685, 367] on div "Submit Permission" at bounding box center [703, 359] width 112 height 17
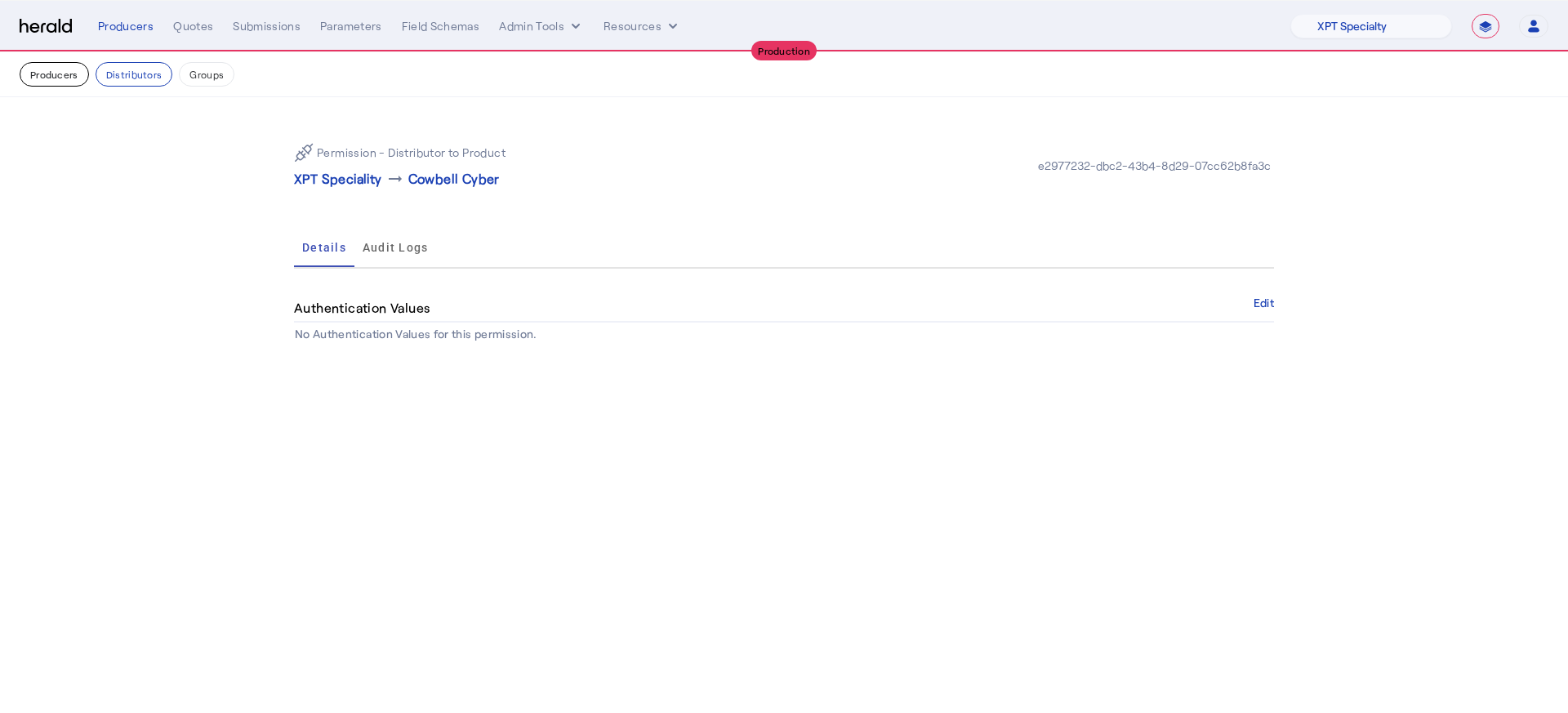
click at [69, 72] on button "Producers" at bounding box center [54, 74] width 70 height 24
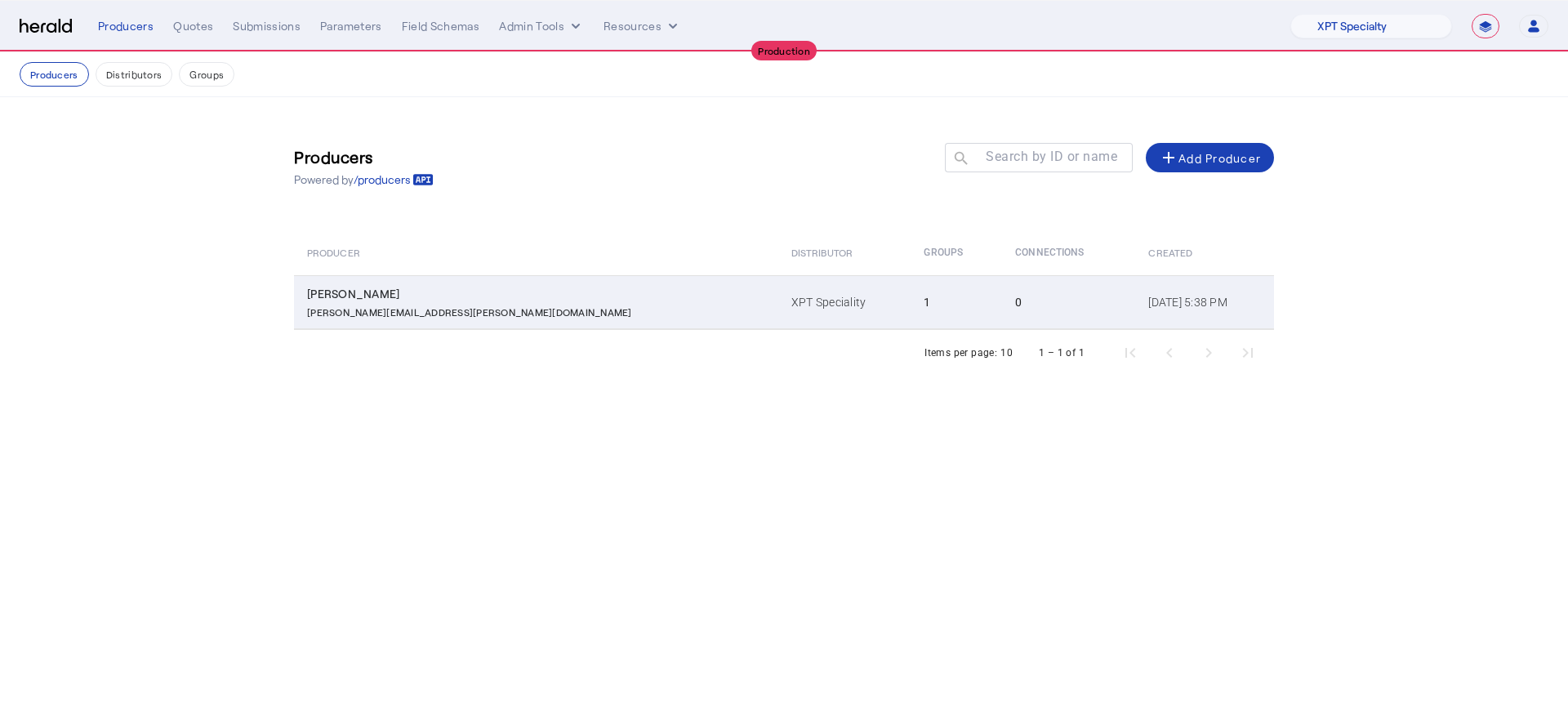
click at [778, 292] on td "XPT Speciality" at bounding box center [843, 302] width 133 height 54
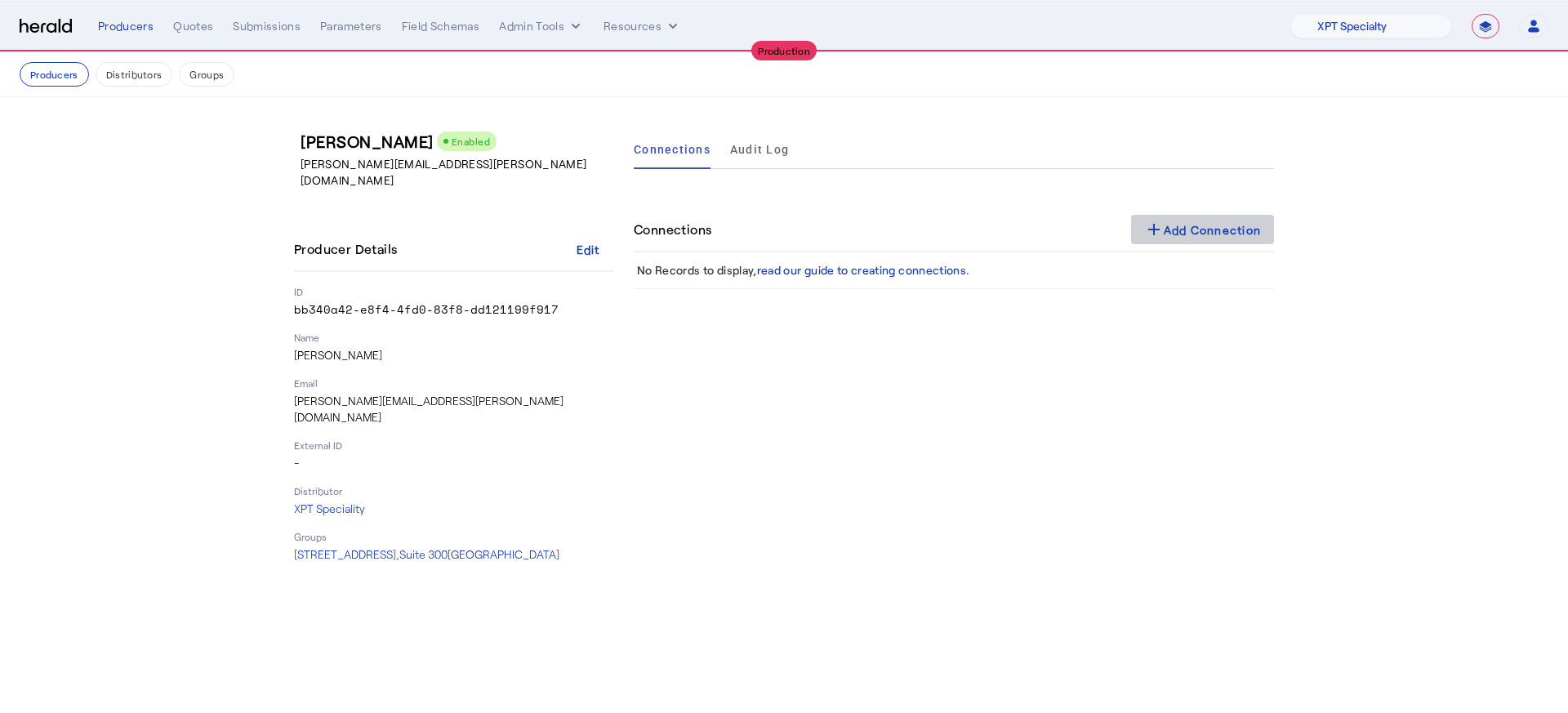
click at [1175, 222] on div "add Add Connection" at bounding box center [1203, 229] width 118 height 19
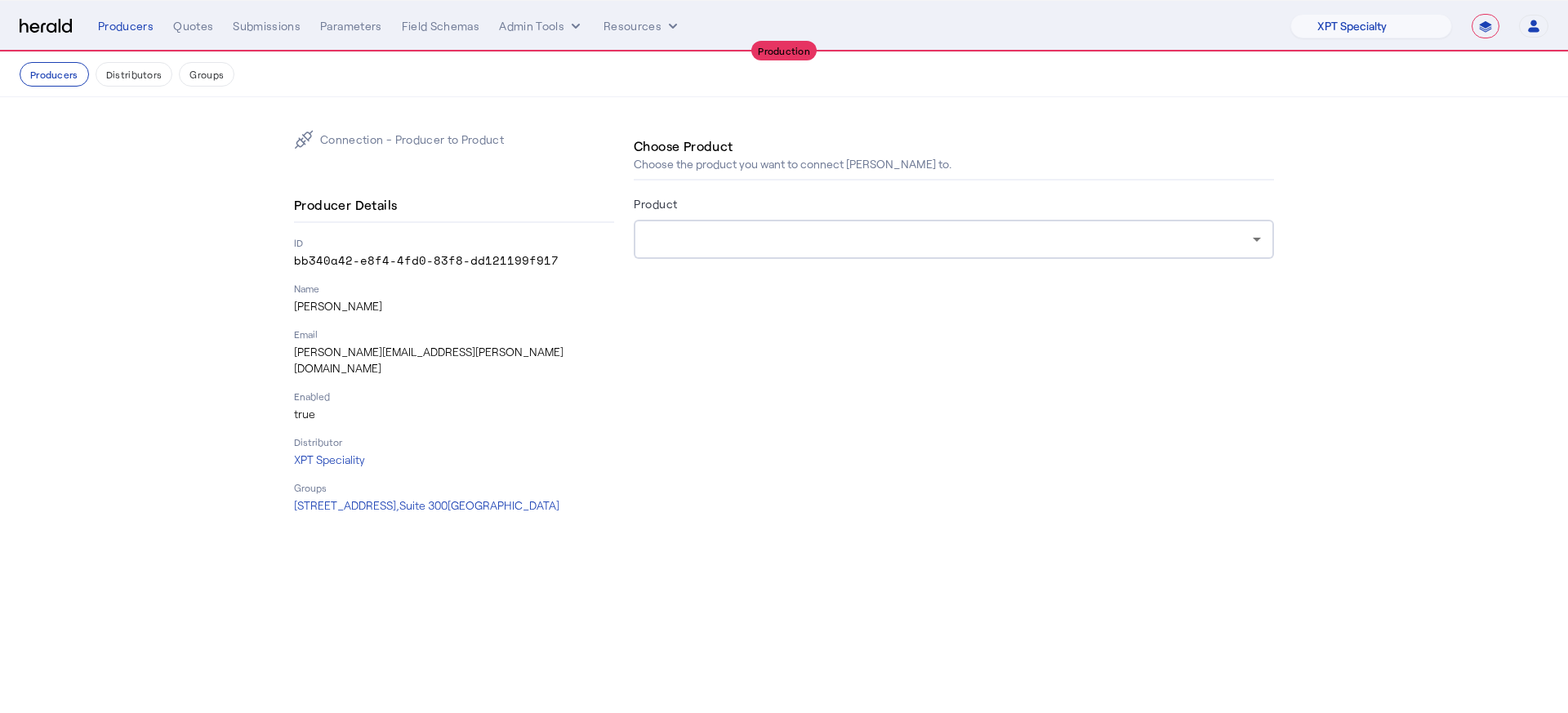
click at [999, 256] on div at bounding box center [954, 239] width 614 height 40
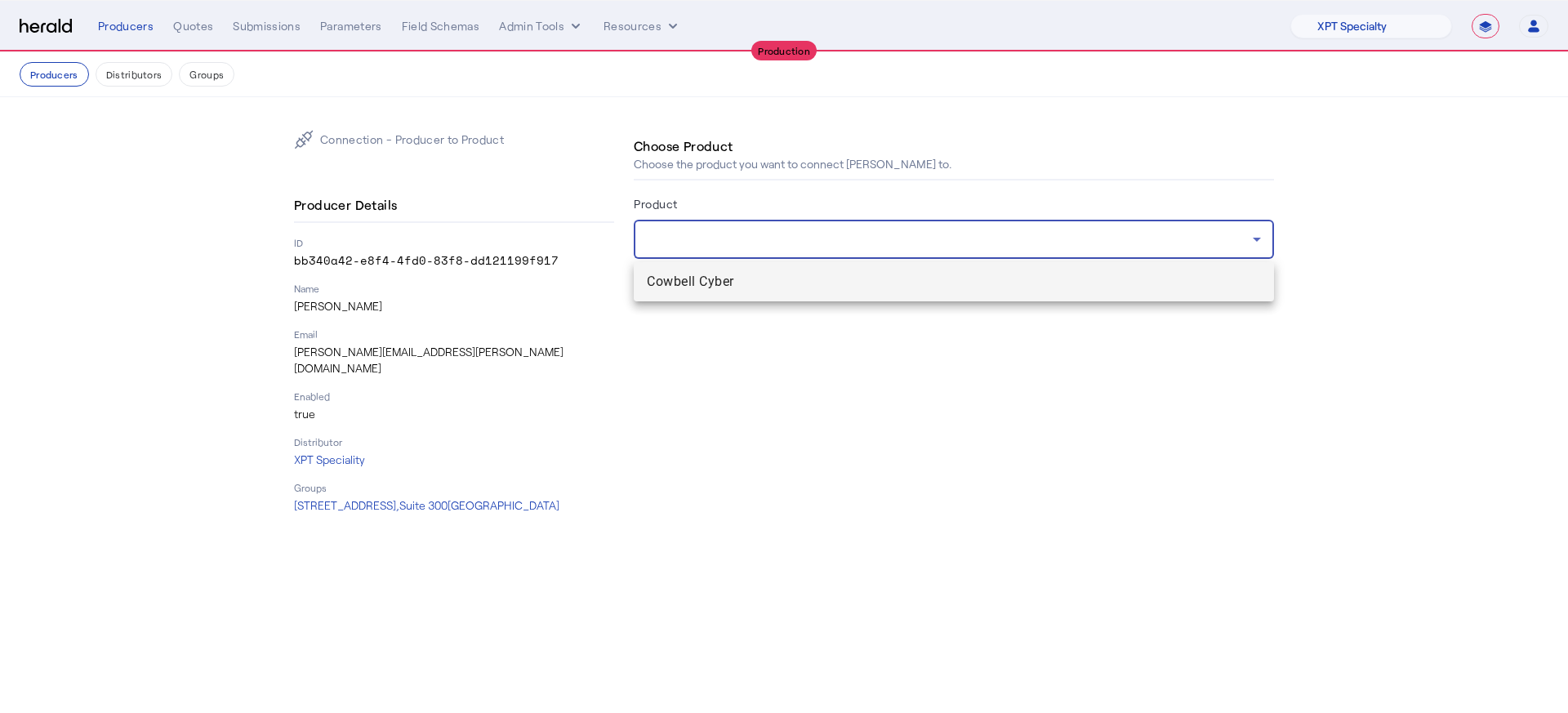
click at [935, 288] on span "Cowbell Cyber" at bounding box center [954, 282] width 614 height 19
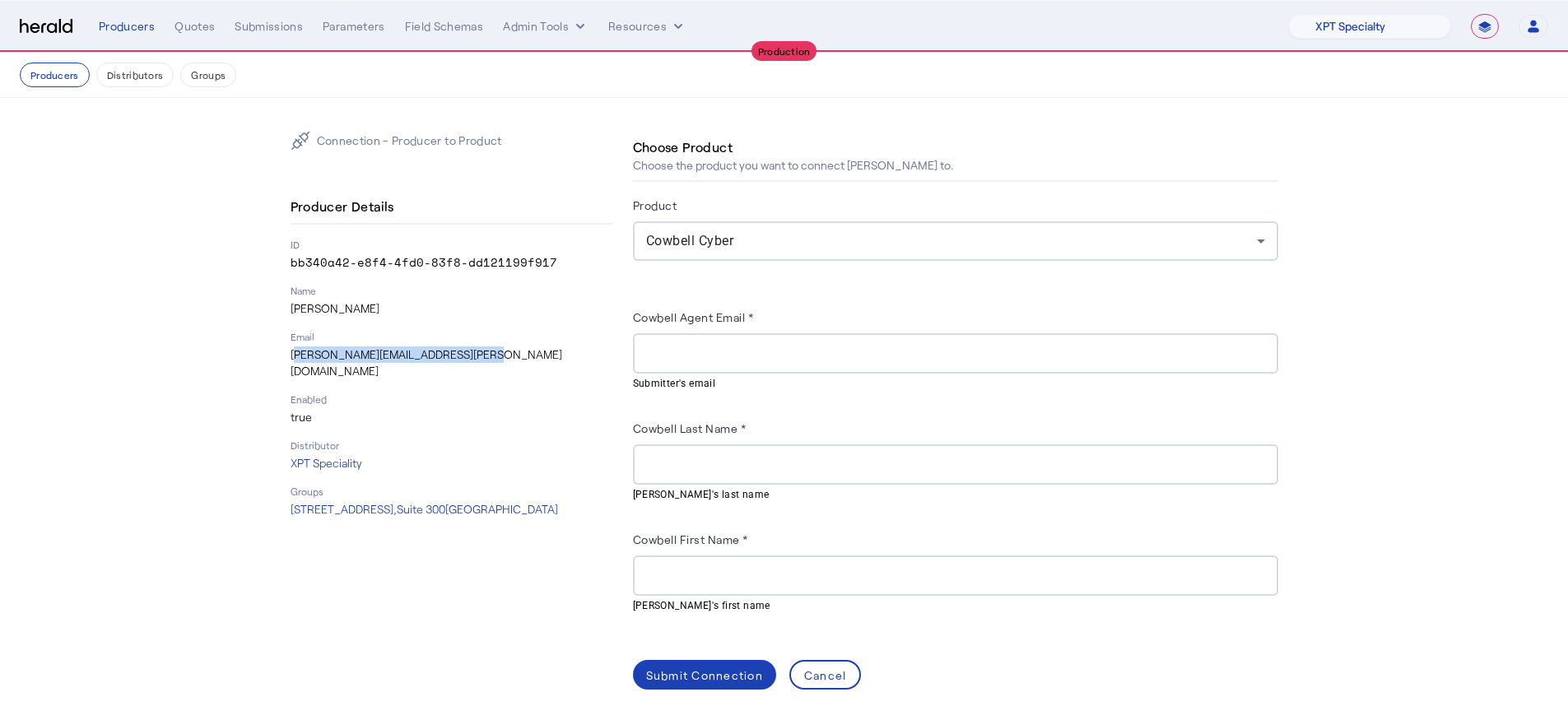
drag, startPoint x: 505, startPoint y: 360, endPoint x: 298, endPoint y: 356, distance: 207.0
click at [298, 356] on p "wayne.bernstein@xptspecialty.com" at bounding box center [451, 363] width 323 height 33
copy p "wayne.bernstein@xptspecialty.com"
click at [833, 341] on div at bounding box center [956, 353] width 619 height 40
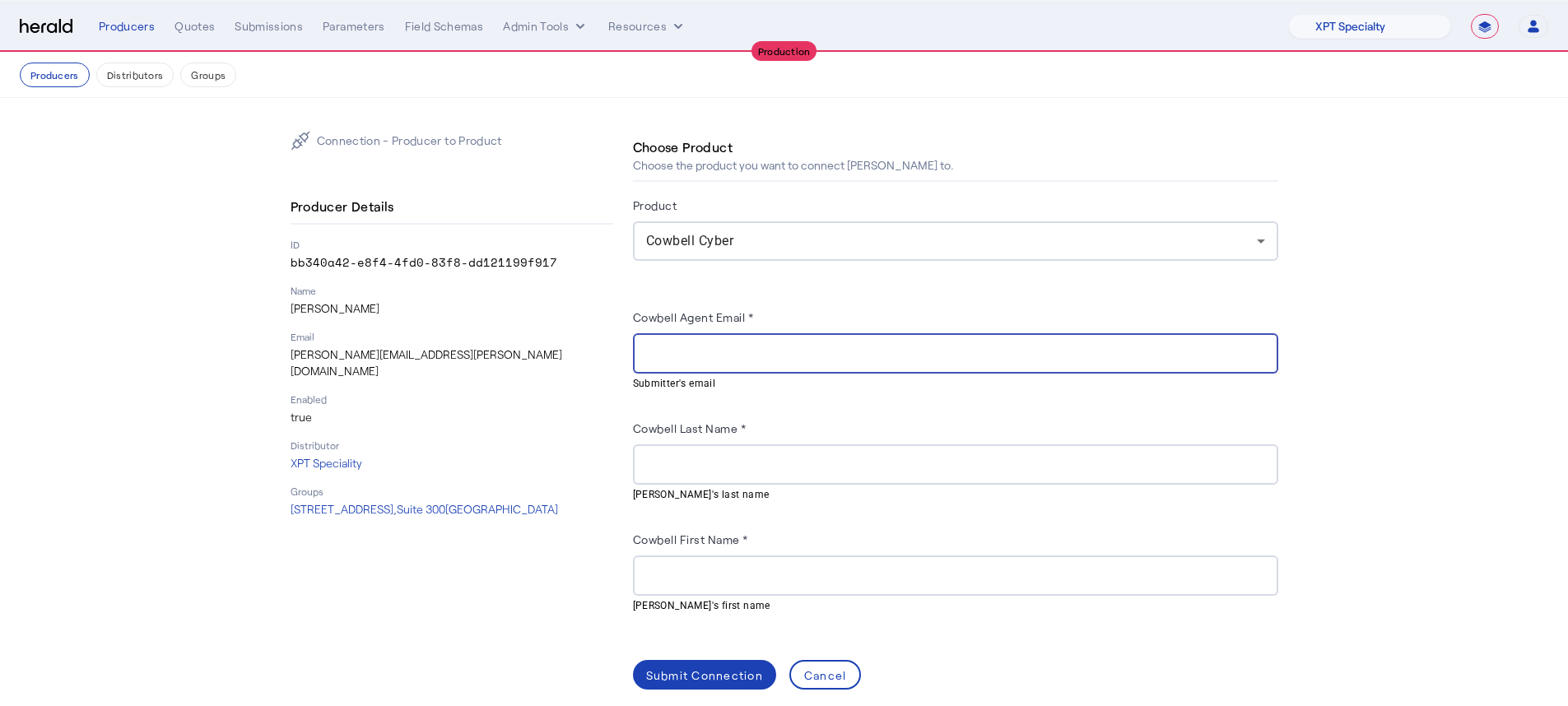
paste input "**********"
type input "**********"
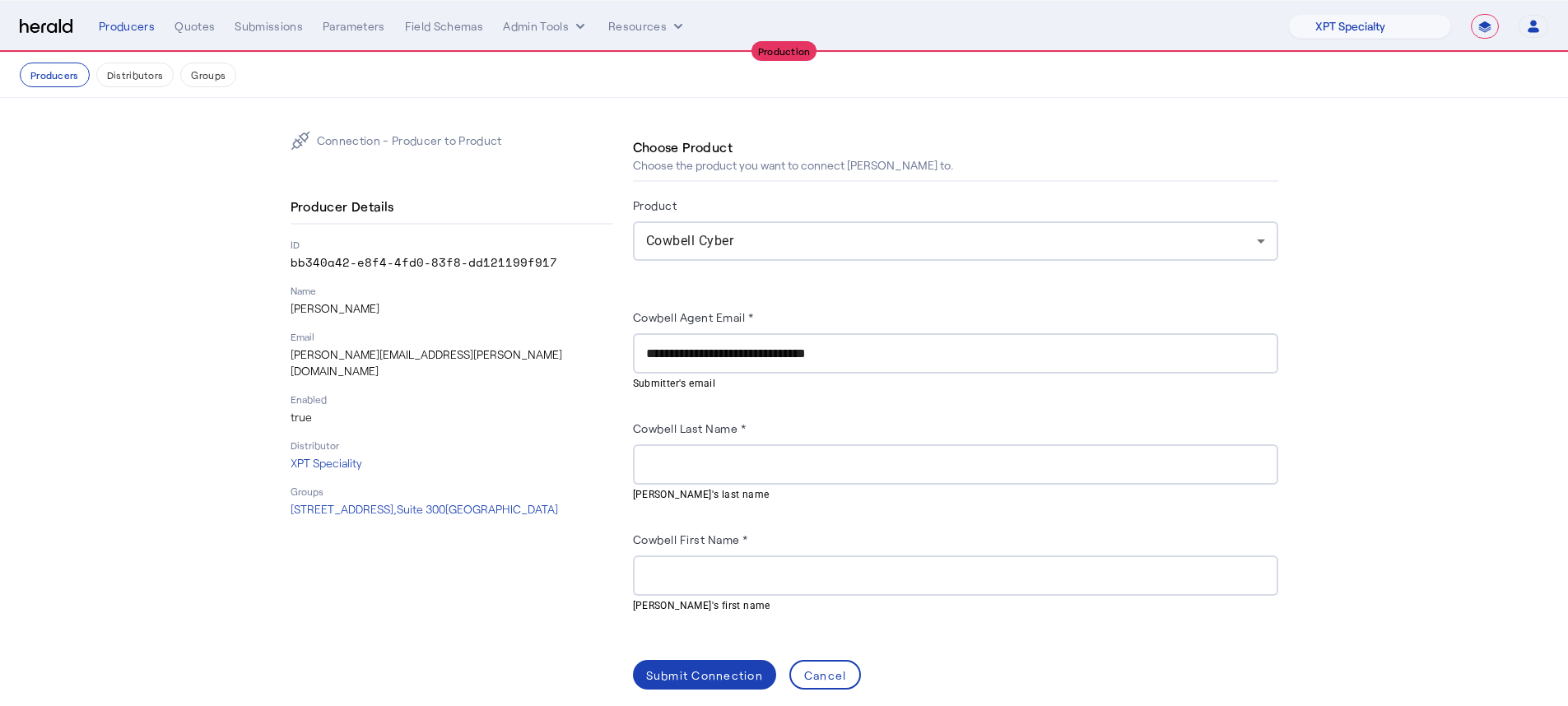
click at [858, 485] on mat-hint "Submitter's last name" at bounding box center [951, 493] width 636 height 19
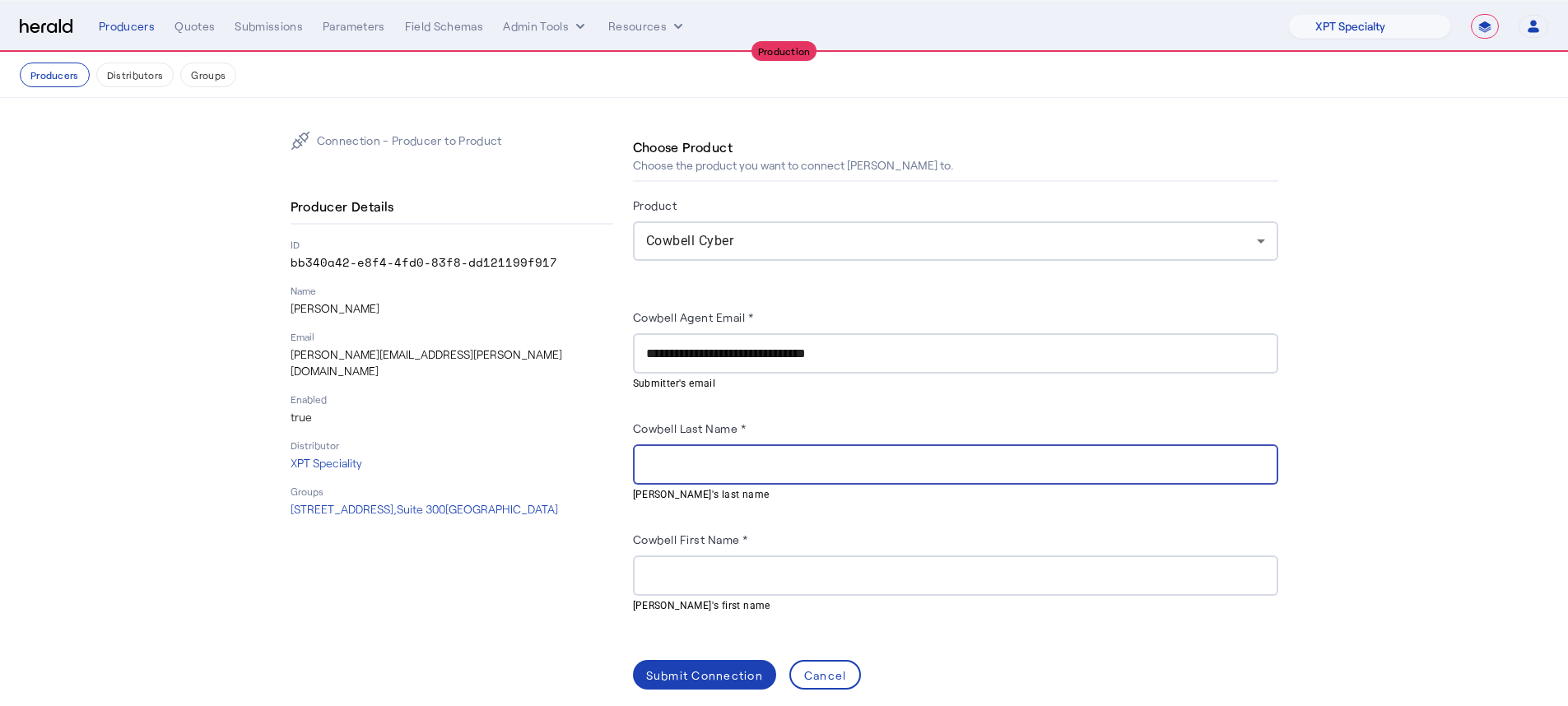
click at [858, 465] on input "Cowbell Last Name *" at bounding box center [956, 465] width 619 height 20
click at [343, 355] on p "wayne.bernstein@xptspecialty.com" at bounding box center [451, 363] width 323 height 33
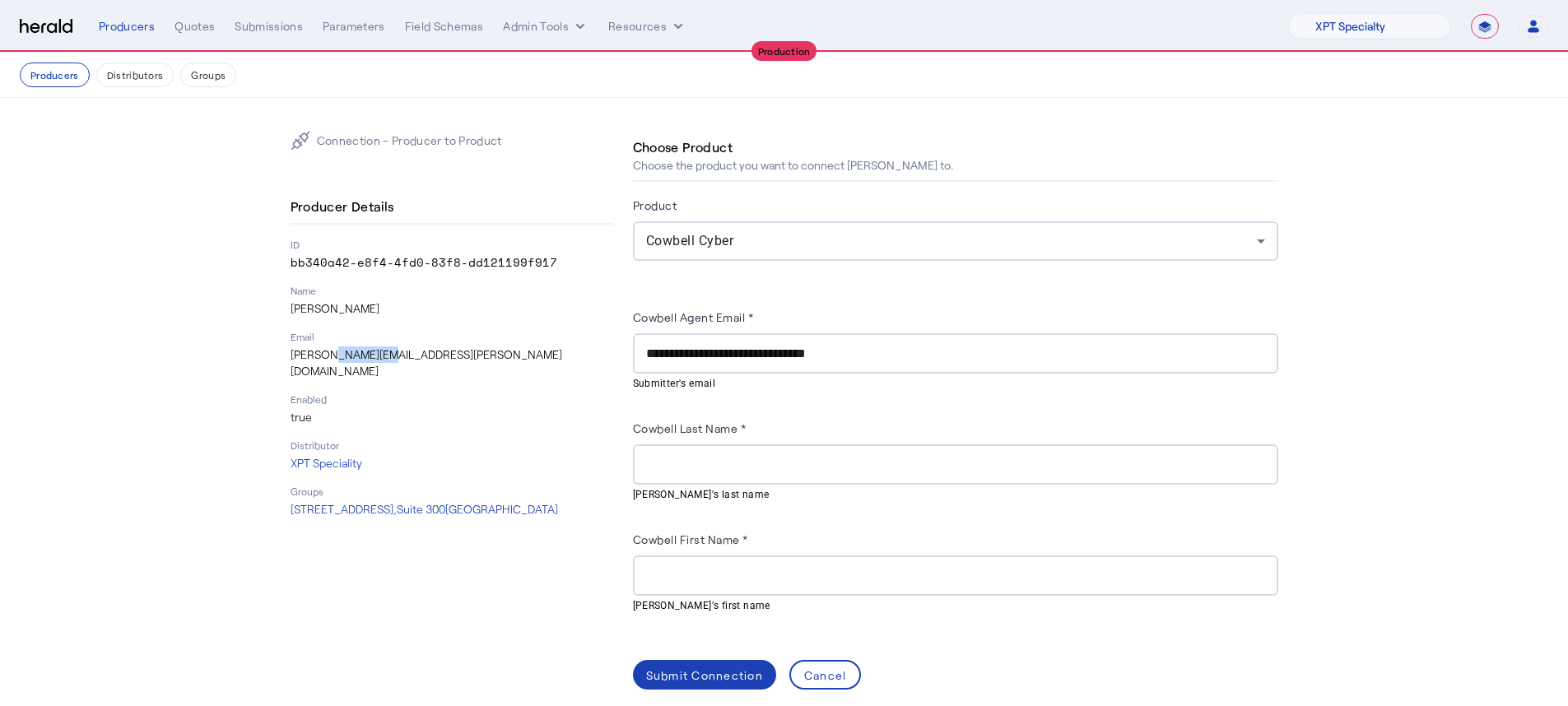
click at [343, 355] on p "wayne.bernstein@xptspecialty.com" at bounding box center [451, 363] width 323 height 33
copy p "bernstein"
drag, startPoint x: 699, startPoint y: 425, endPoint x: 725, endPoint y: 445, distance: 32.8
click at [702, 427] on label "Cowbell Last Name *" at bounding box center [689, 428] width 113 height 14
click at [739, 451] on div at bounding box center [956, 464] width 619 height 40
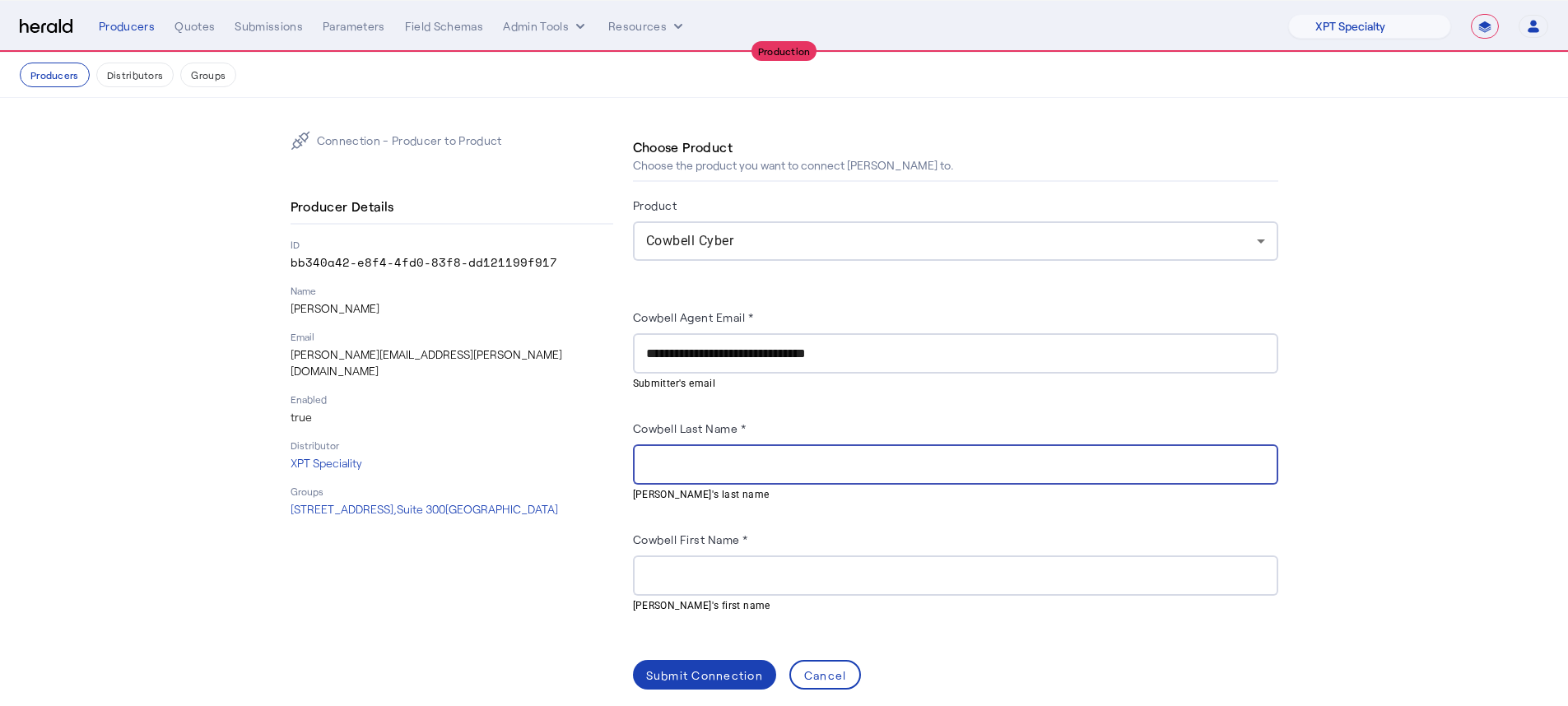
paste input "*********"
click at [657, 460] on input "*********" at bounding box center [956, 465] width 619 height 20
type input "*********"
click at [733, 574] on input "Cowbell First Name *" at bounding box center [956, 576] width 619 height 20
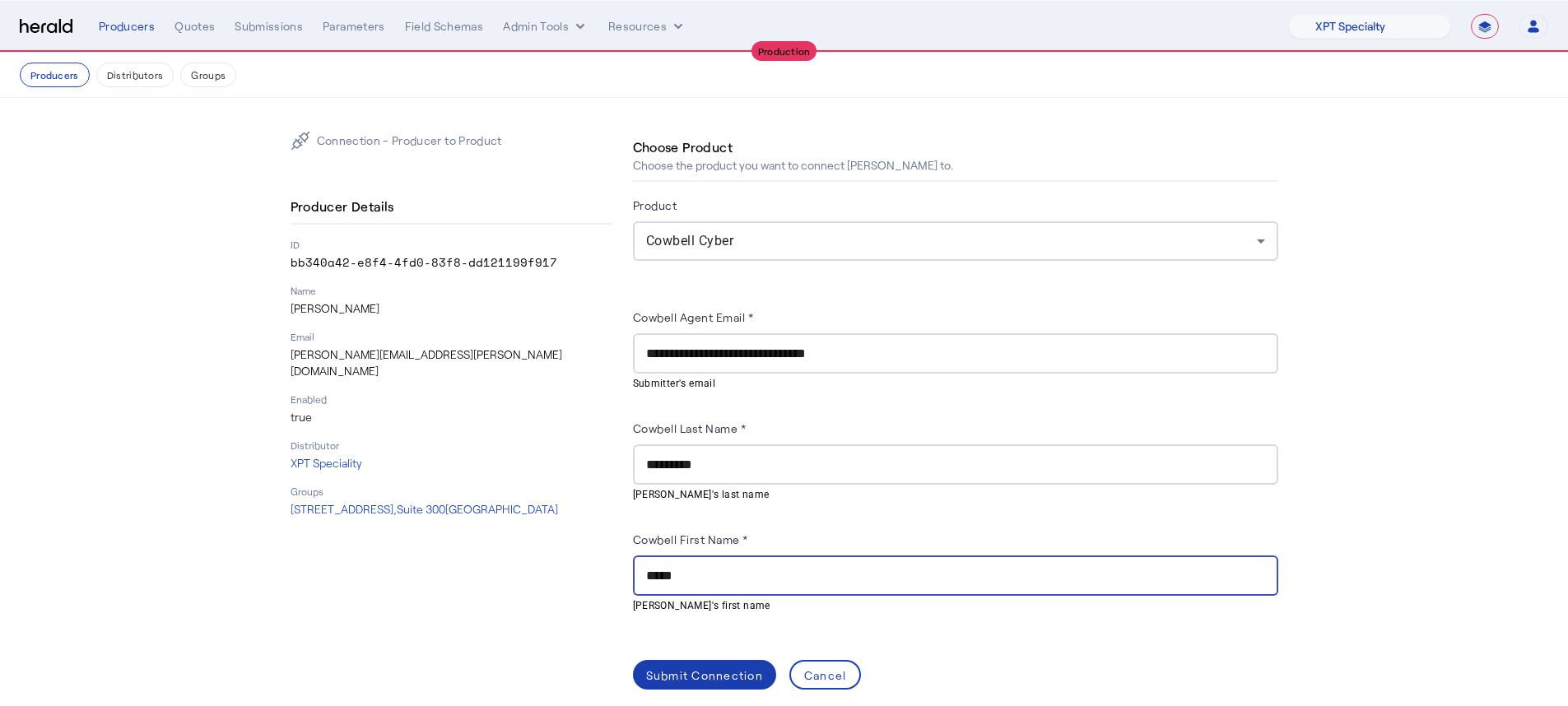
type input "*****"
click at [668, 574] on div "Submit Connection" at bounding box center [705, 676] width 117 height 18
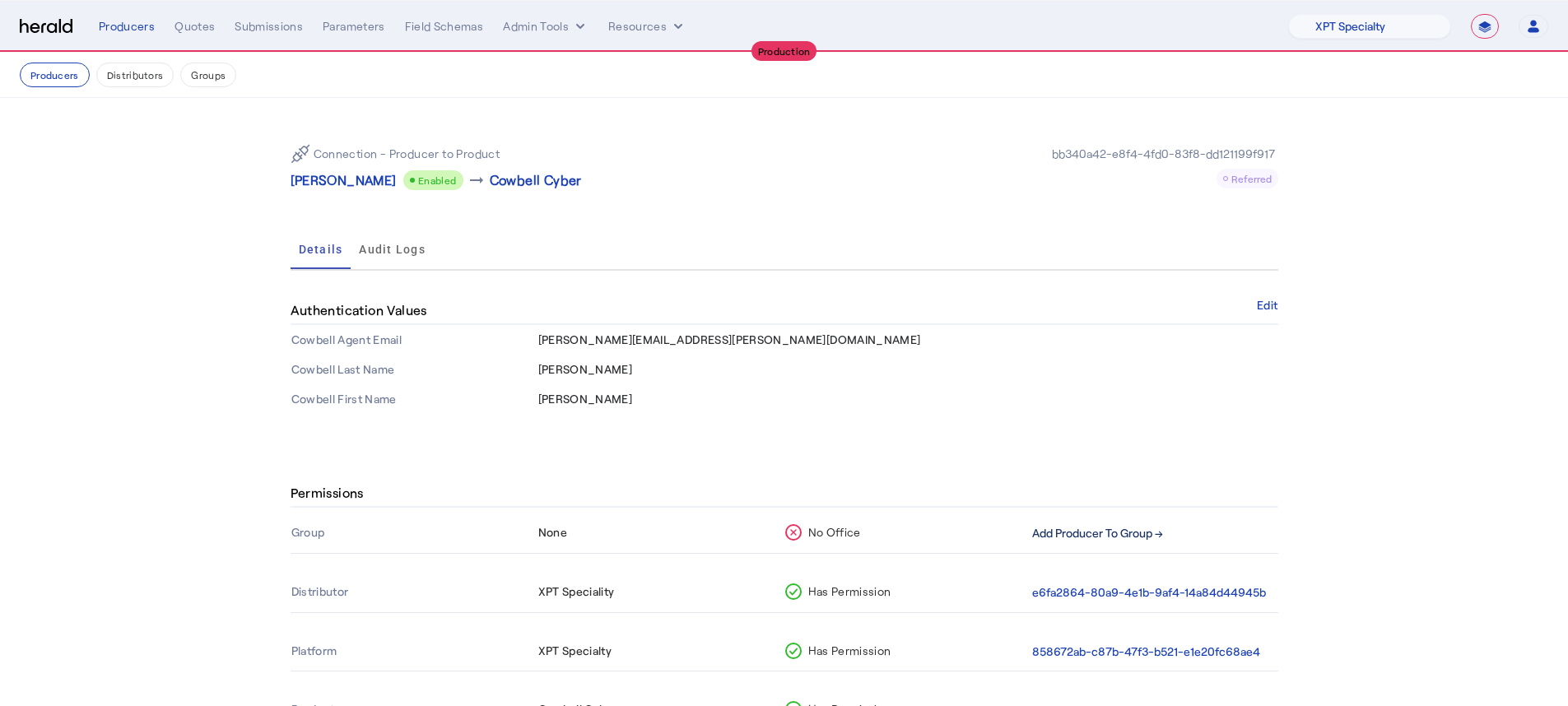
click at [1112, 539] on button "Add Producer To Group →" at bounding box center [1097, 533] width 131 height 19
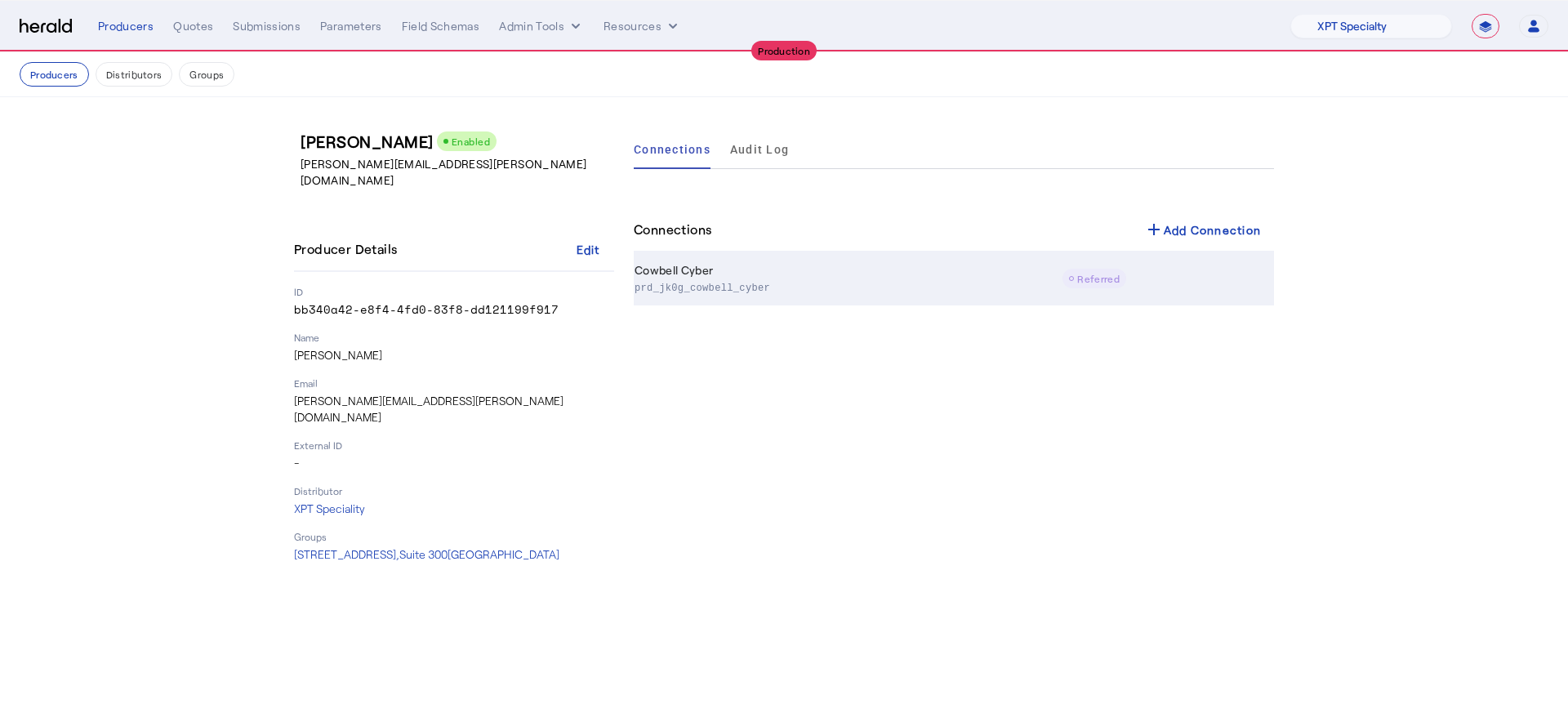
click at [1066, 274] on div at bounding box center [1094, 279] width 64 height 19
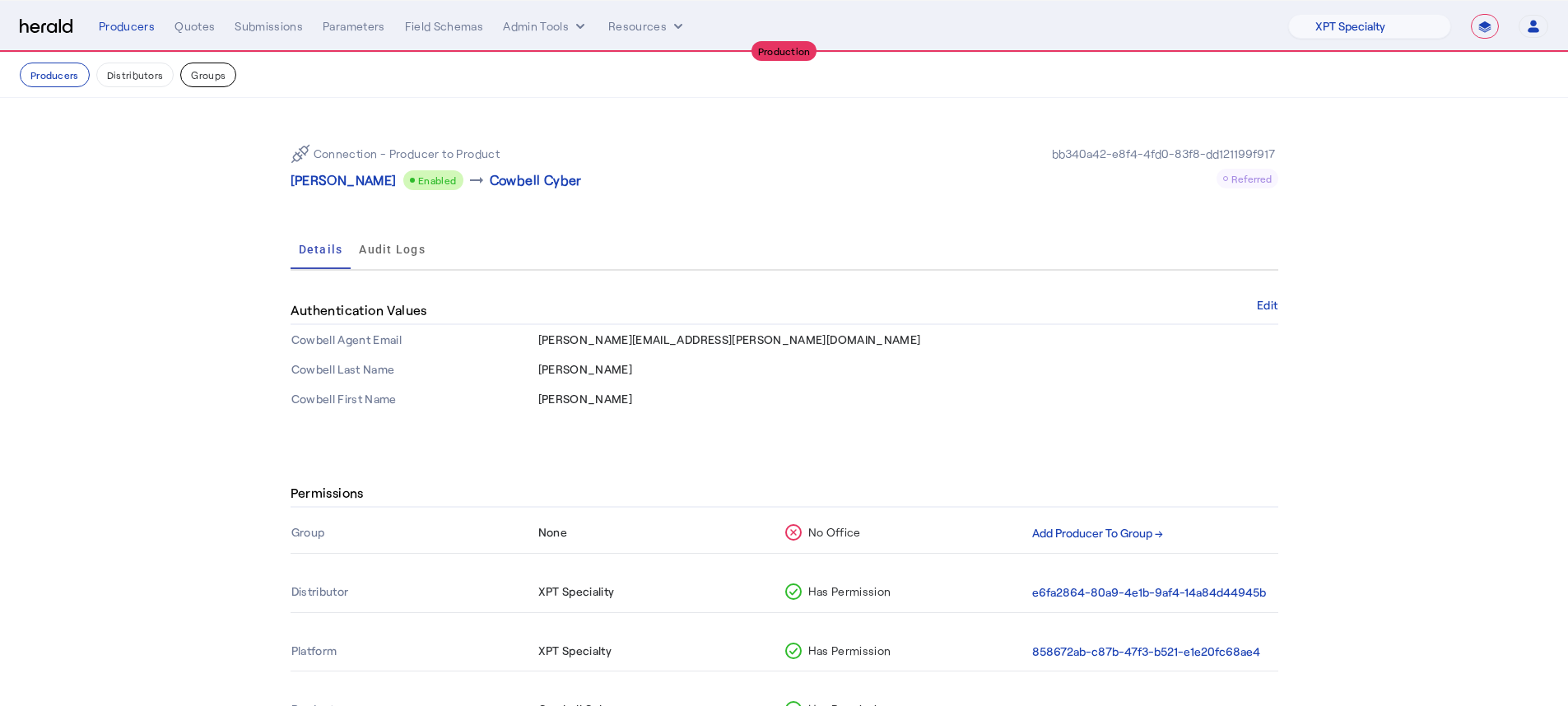
click at [194, 77] on button "Groups" at bounding box center [208, 74] width 56 height 24
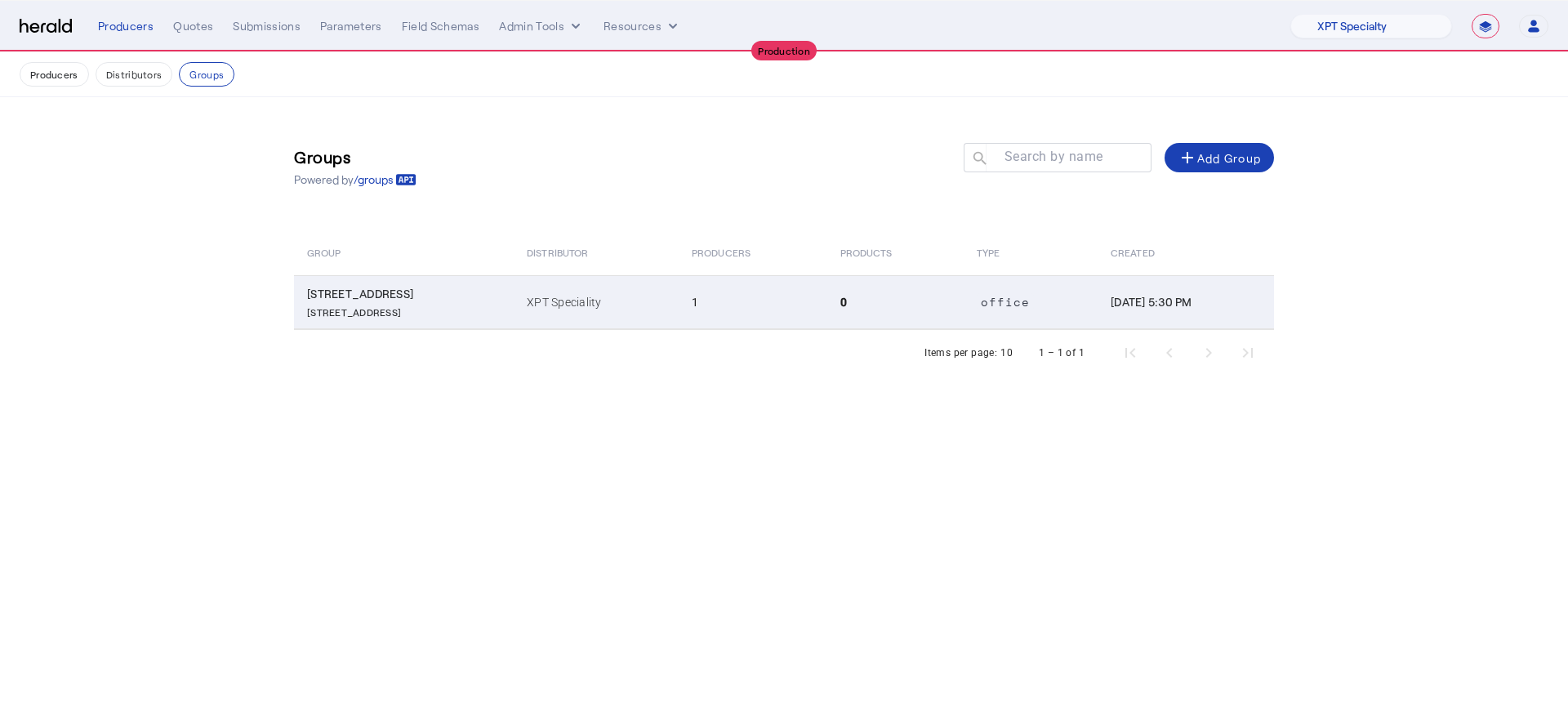
click at [633, 290] on td "XPT Speciality" at bounding box center [596, 302] width 165 height 54
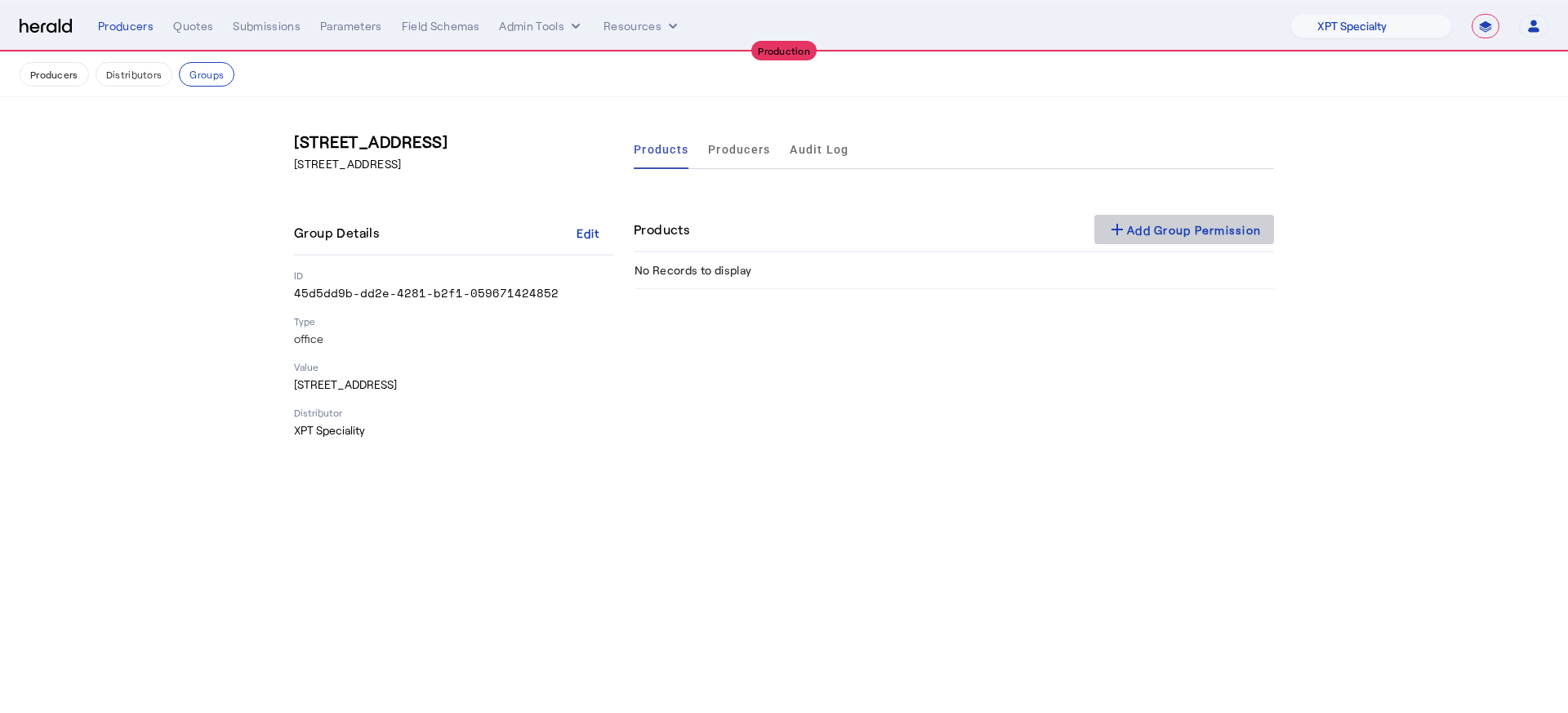
click at [1109, 221] on mat-icon "add" at bounding box center [1117, 229] width 19 height 19
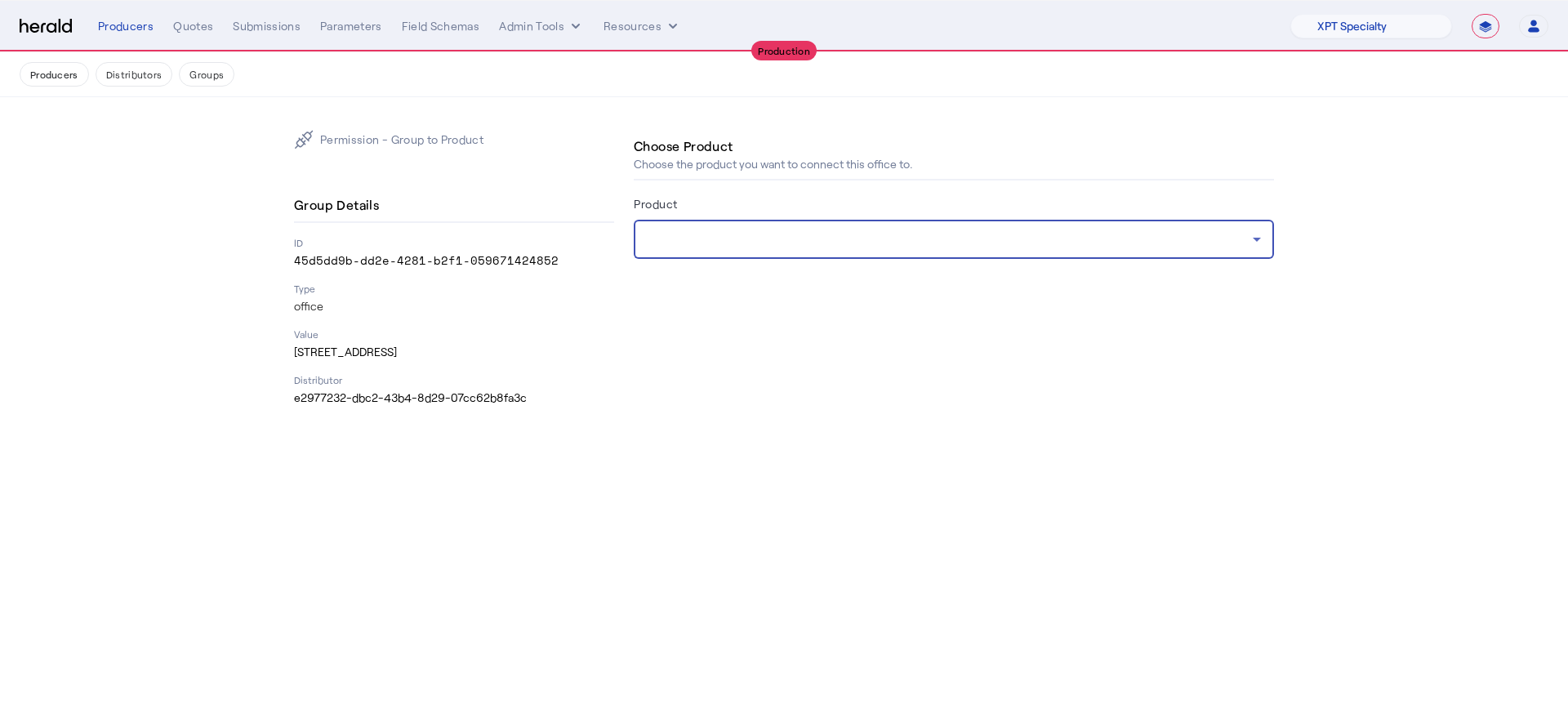
click at [783, 237] on div at bounding box center [950, 239] width 606 height 19
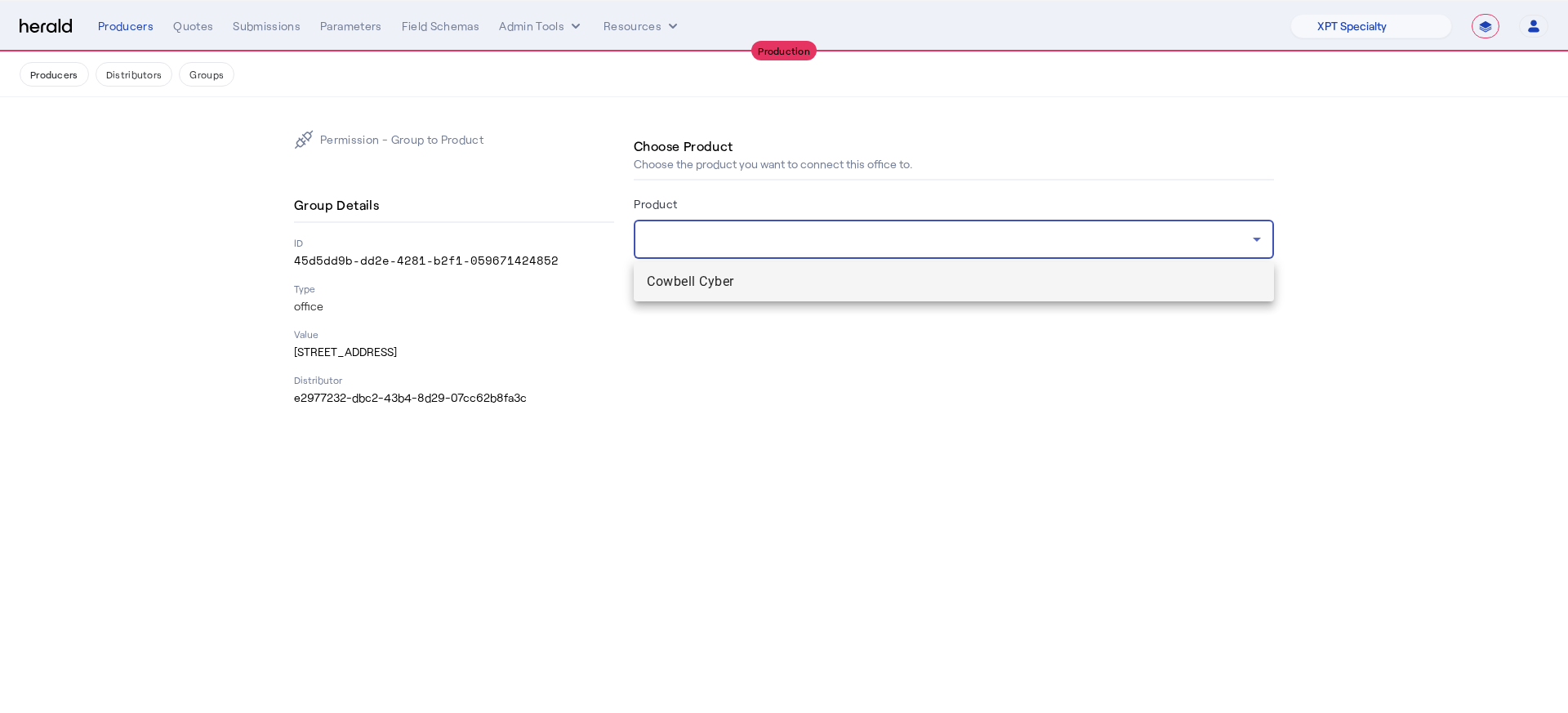
click at [773, 269] on mat-option "Cowbell Cyber" at bounding box center [954, 282] width 640 height 40
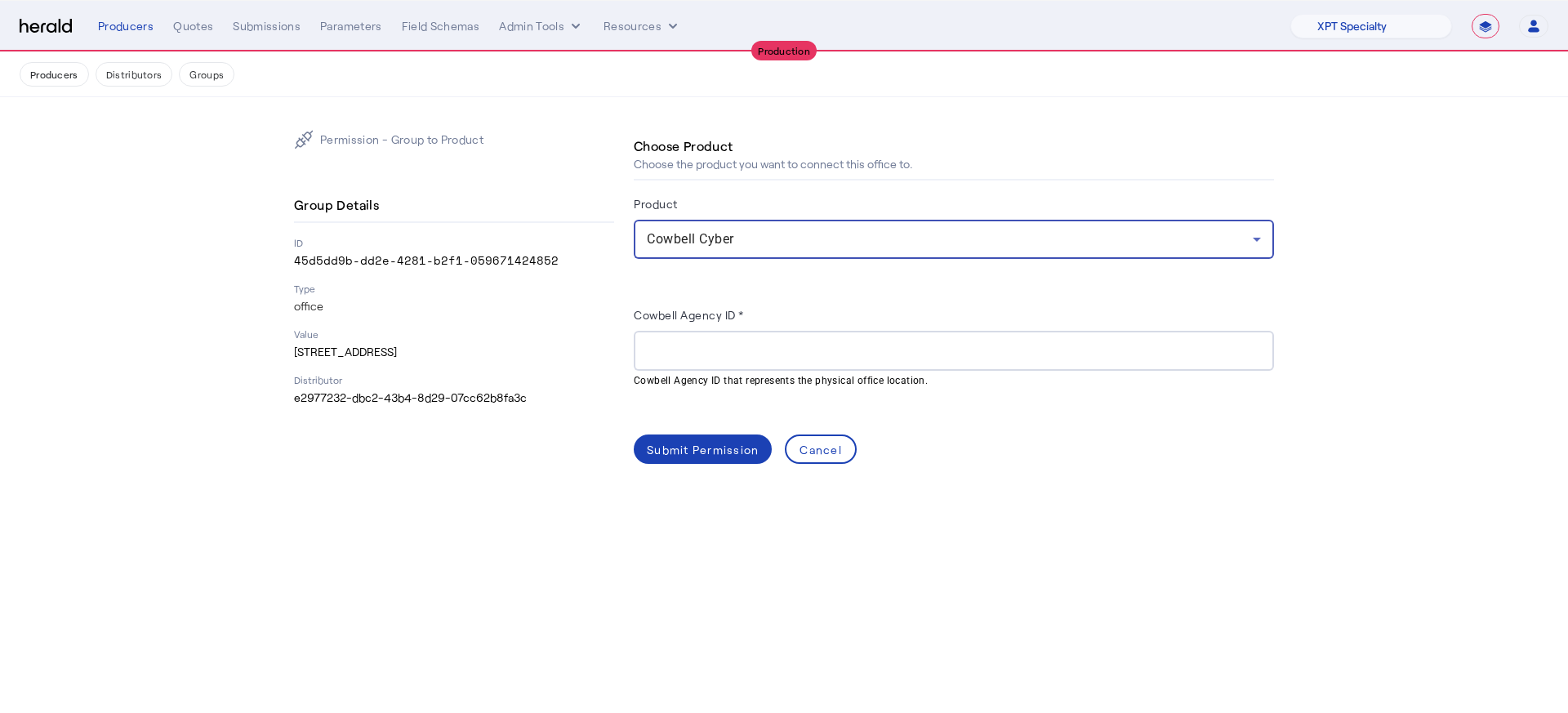
click at [804, 371] on mat-hint "Cowbell Agency ID that represents the physical office location." at bounding box center [949, 379] width 631 height 18
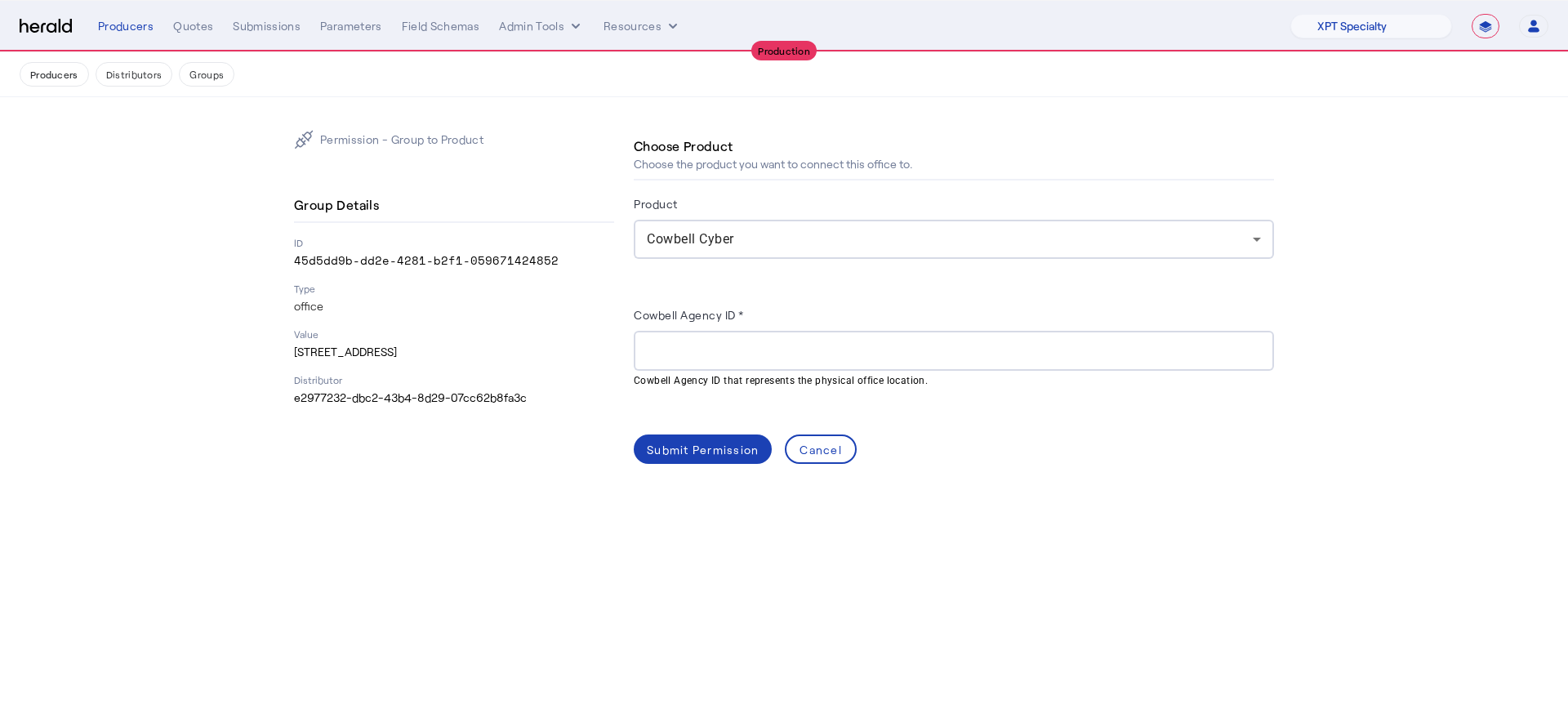
click at [808, 357] on input "Cowbell Agency ID *" at bounding box center [954, 351] width 614 height 19
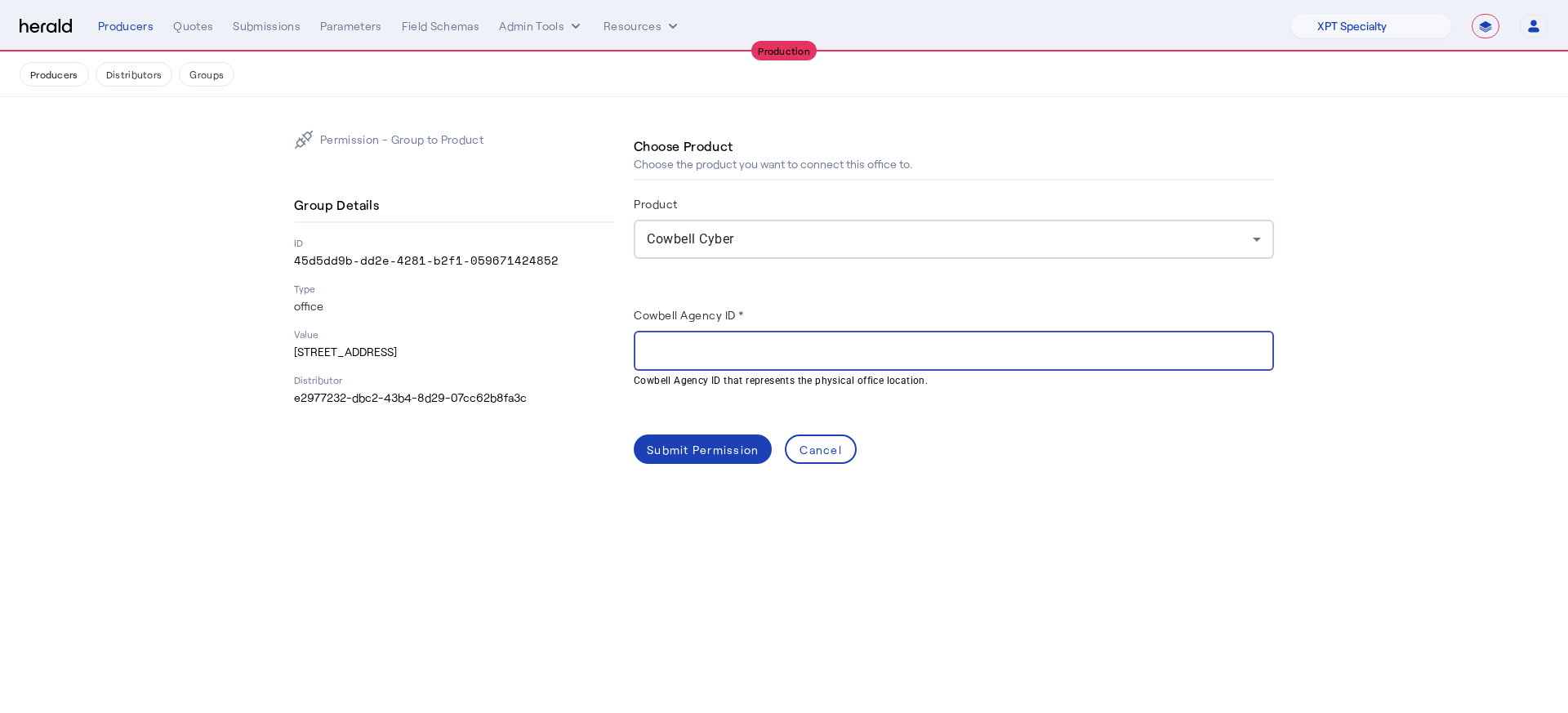
paste input "**********"
type input "**********"
click at [716, 452] on div "Submit Permission" at bounding box center [703, 450] width 112 height 17
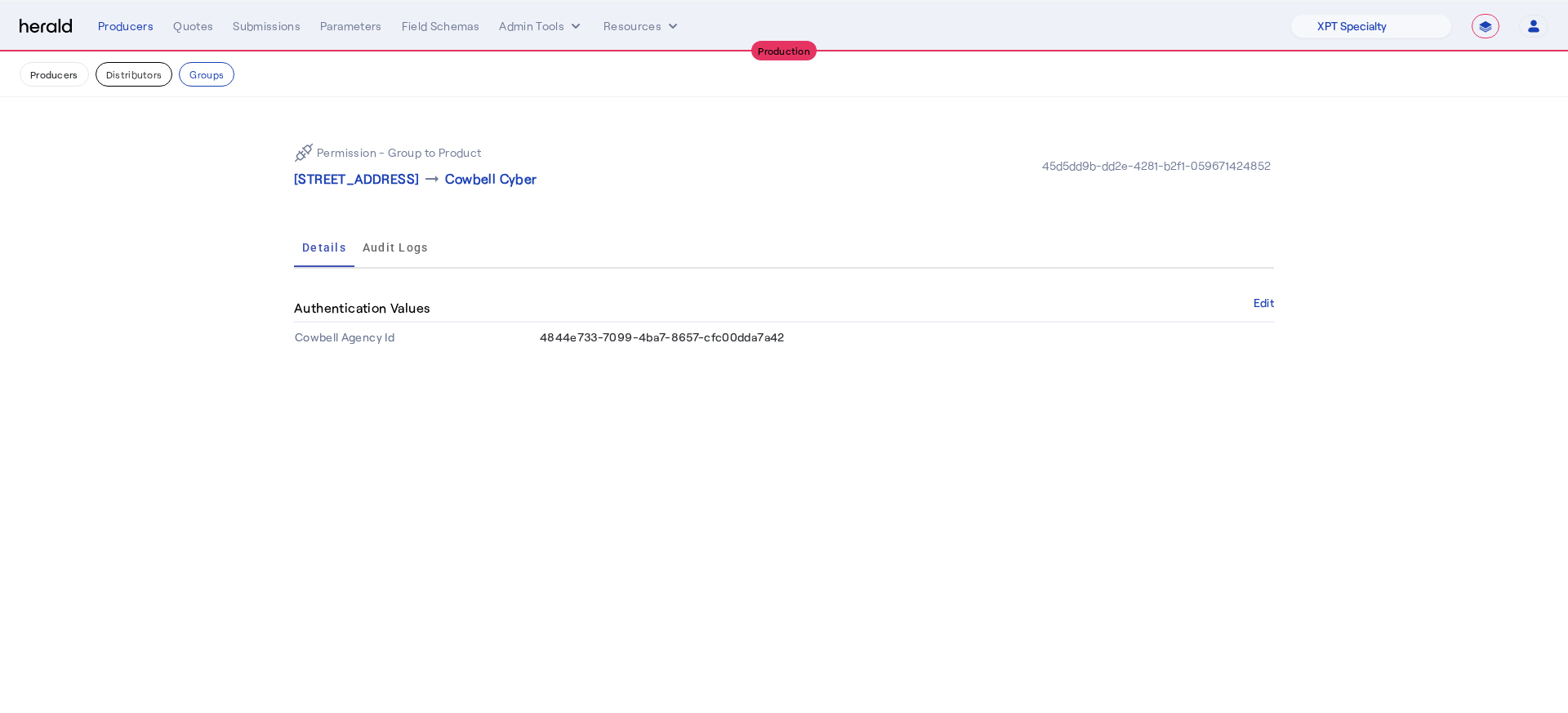
click at [124, 74] on button "Distributors" at bounding box center [134, 74] width 77 height 24
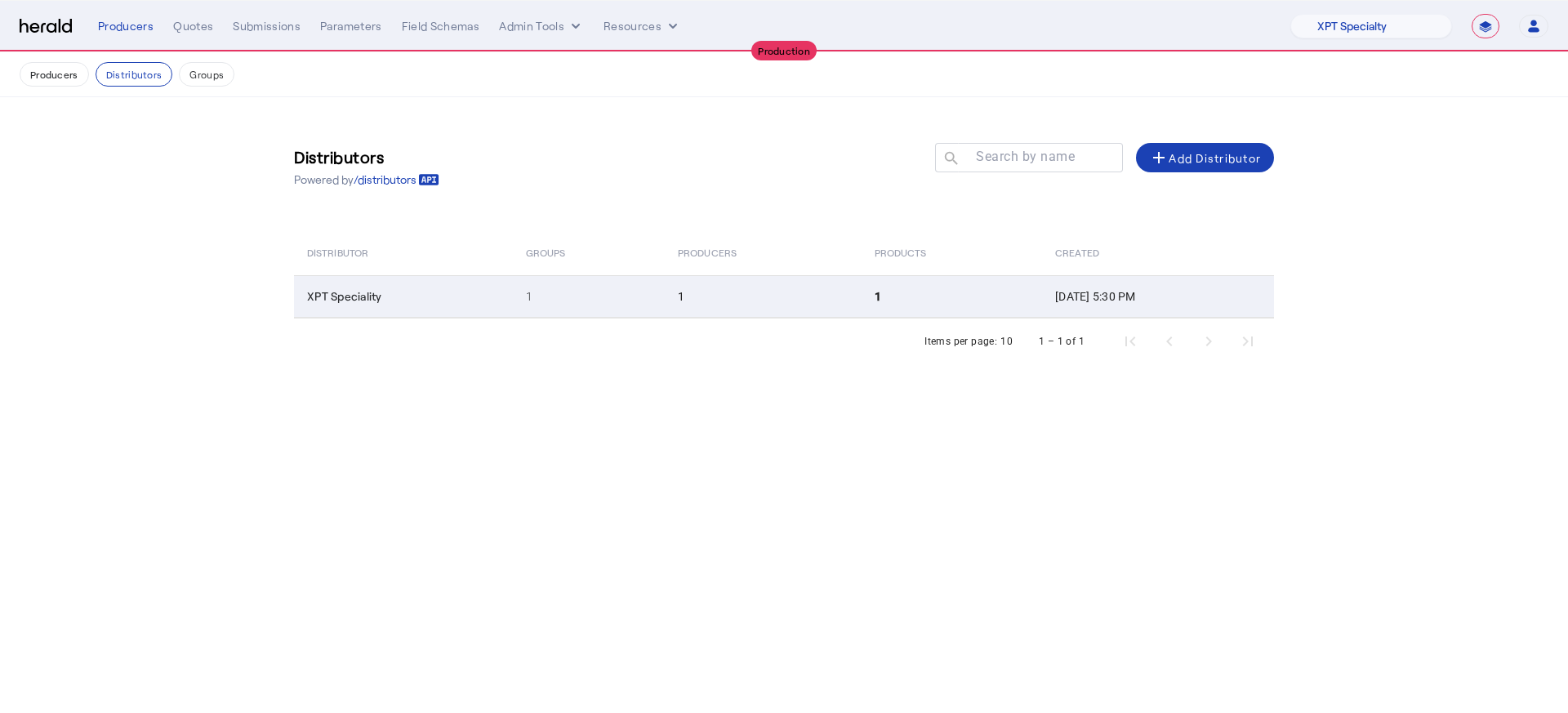
click at [937, 289] on td "1" at bounding box center [952, 296] width 181 height 43
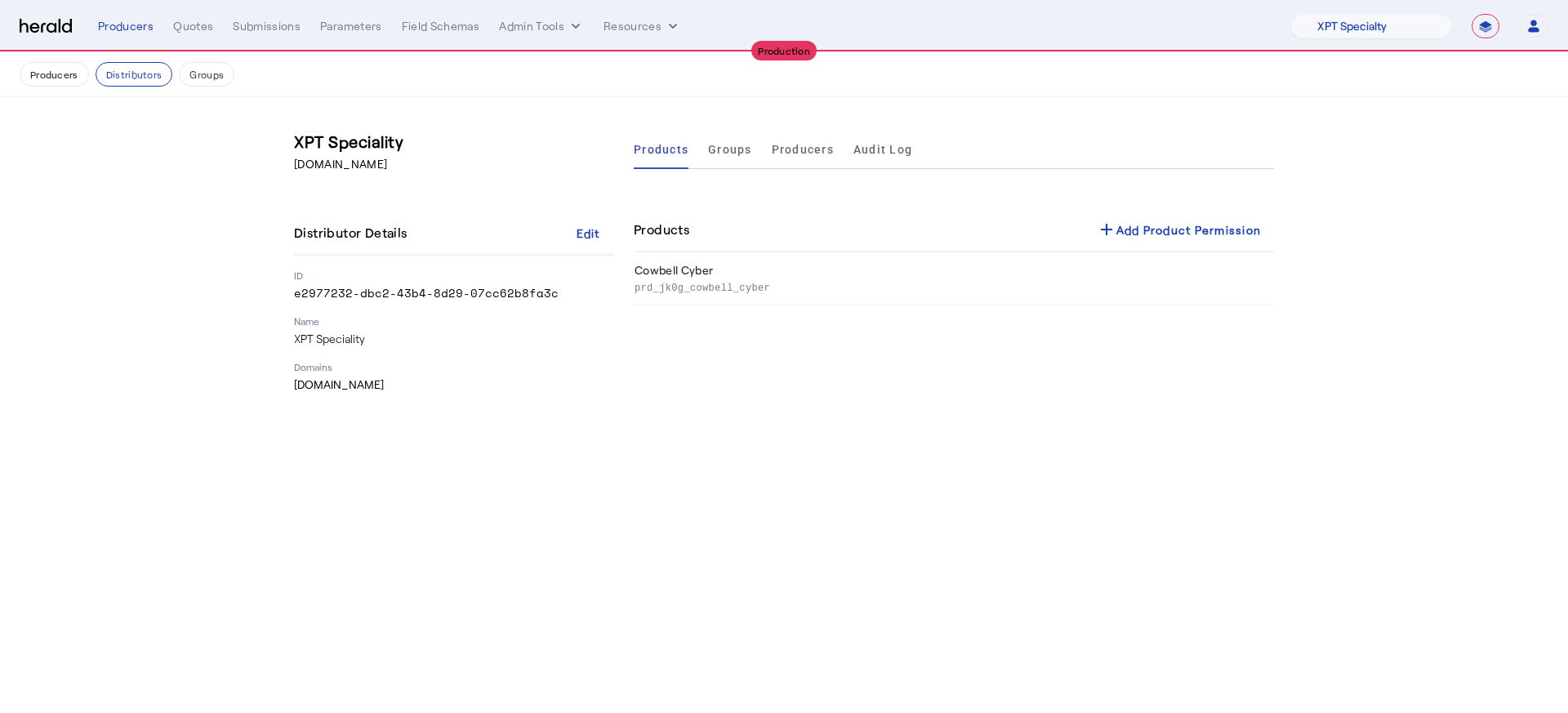
click at [575, 16] on div "**********" at bounding box center [822, 25] width 1450 height 24
click at [568, 21] on icon "internal dropdown menu" at bounding box center [576, 26] width 16 height 16
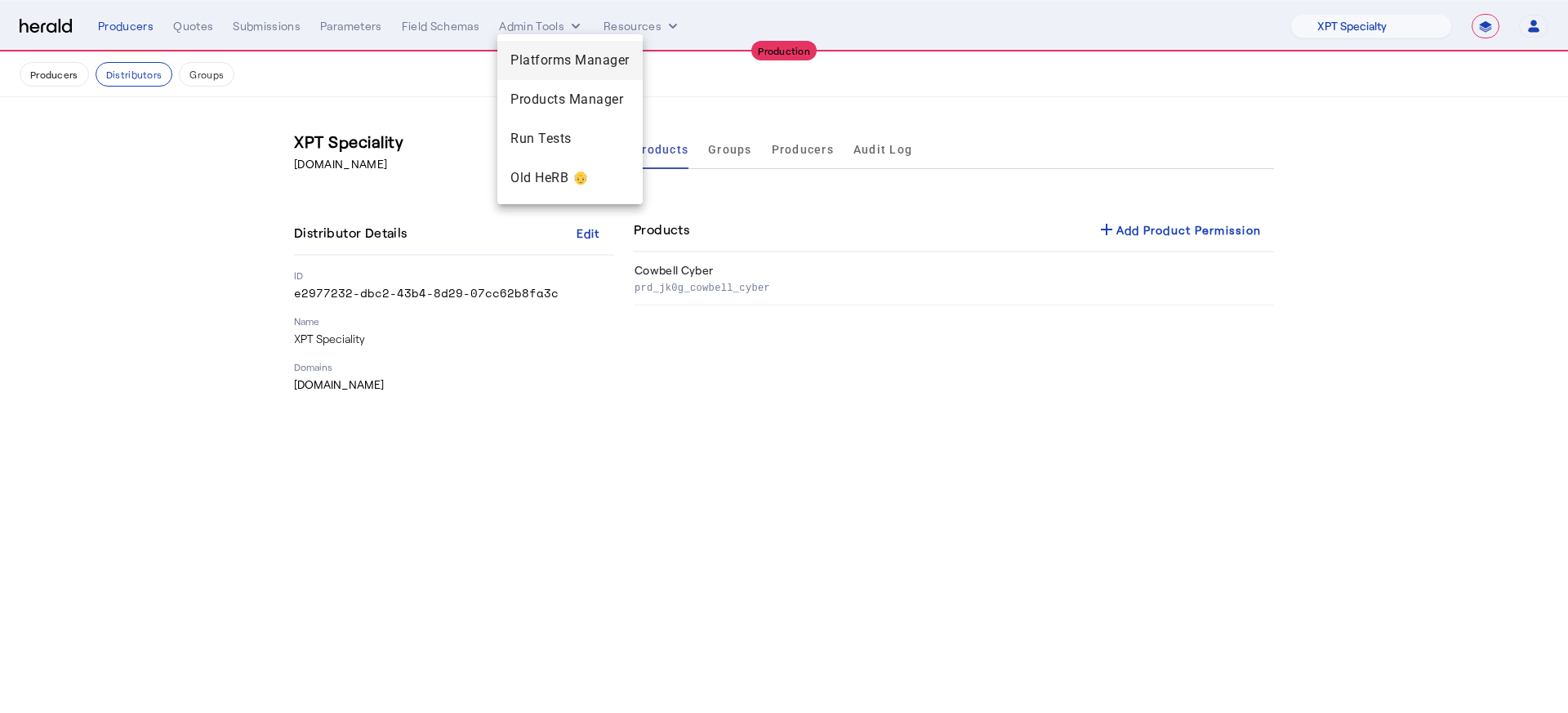
click at [565, 53] on span "Platforms Manager" at bounding box center [570, 60] width 119 height 19
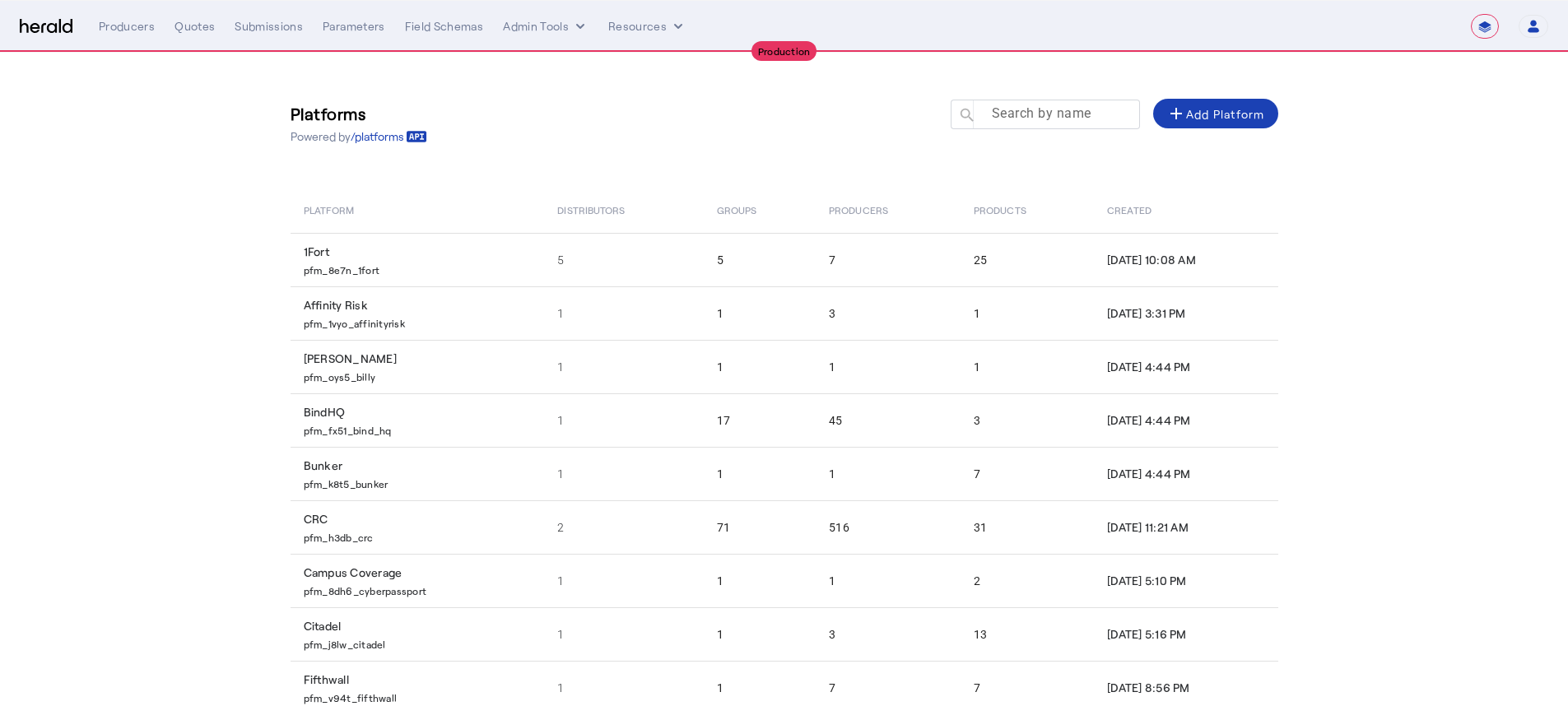
click at [997, 99] on div at bounding box center [1053, 122] width 148 height 46
click at [1000, 114] on input "Search by name" at bounding box center [1053, 113] width 148 height 20
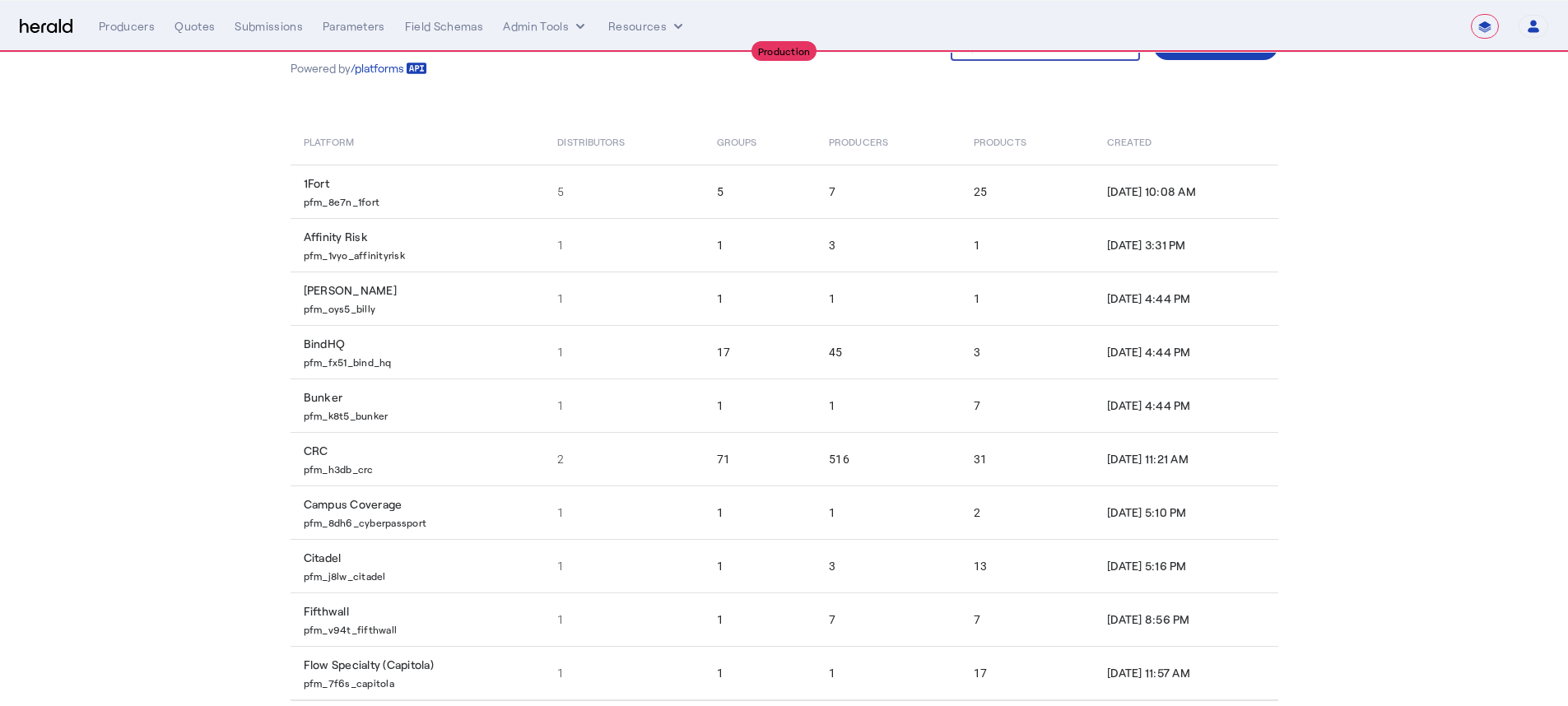
scroll to position [142, 0]
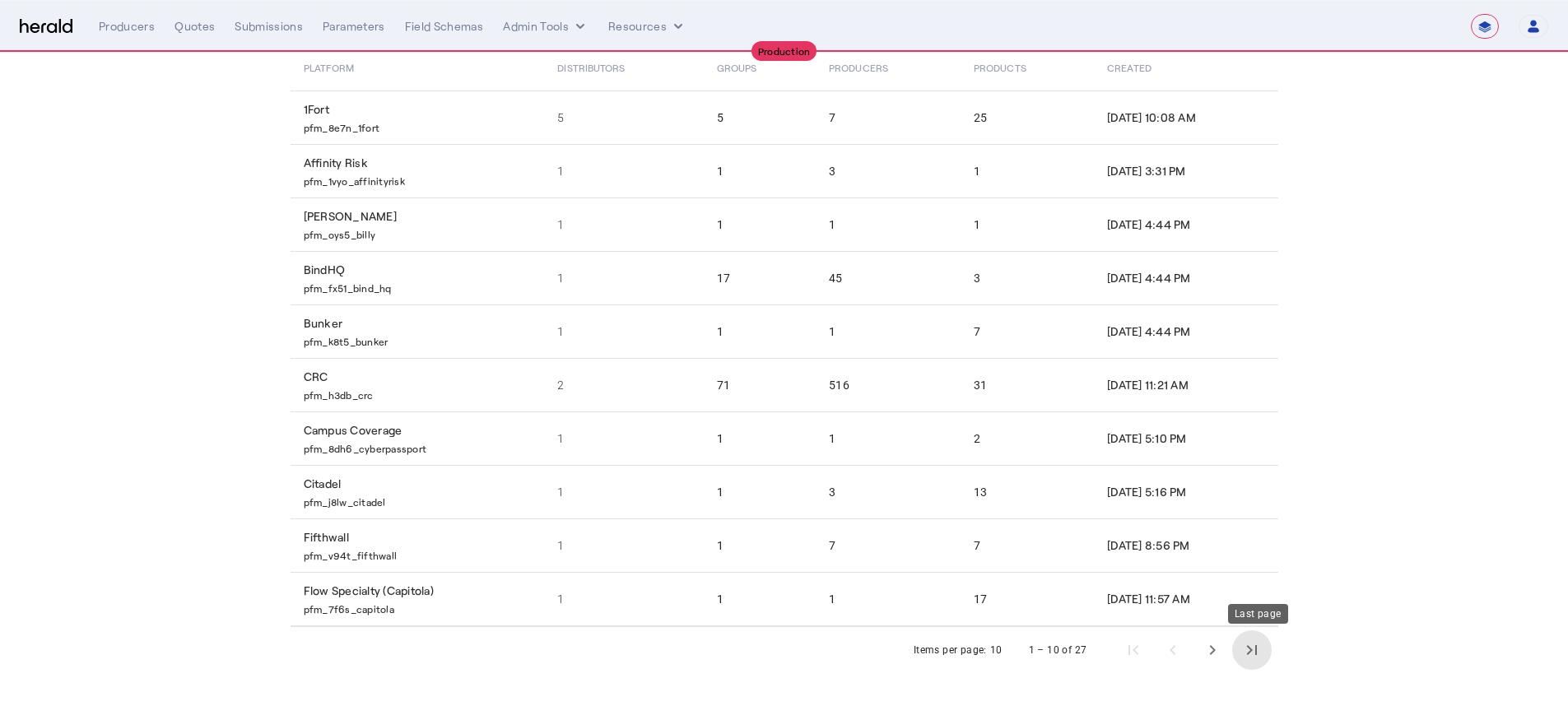
drag, startPoint x: 1270, startPoint y: 646, endPoint x: 1279, endPoint y: 627, distance: 21.0
click at [1185, 574] on span "Last page" at bounding box center [1252, 650] width 40 height 40
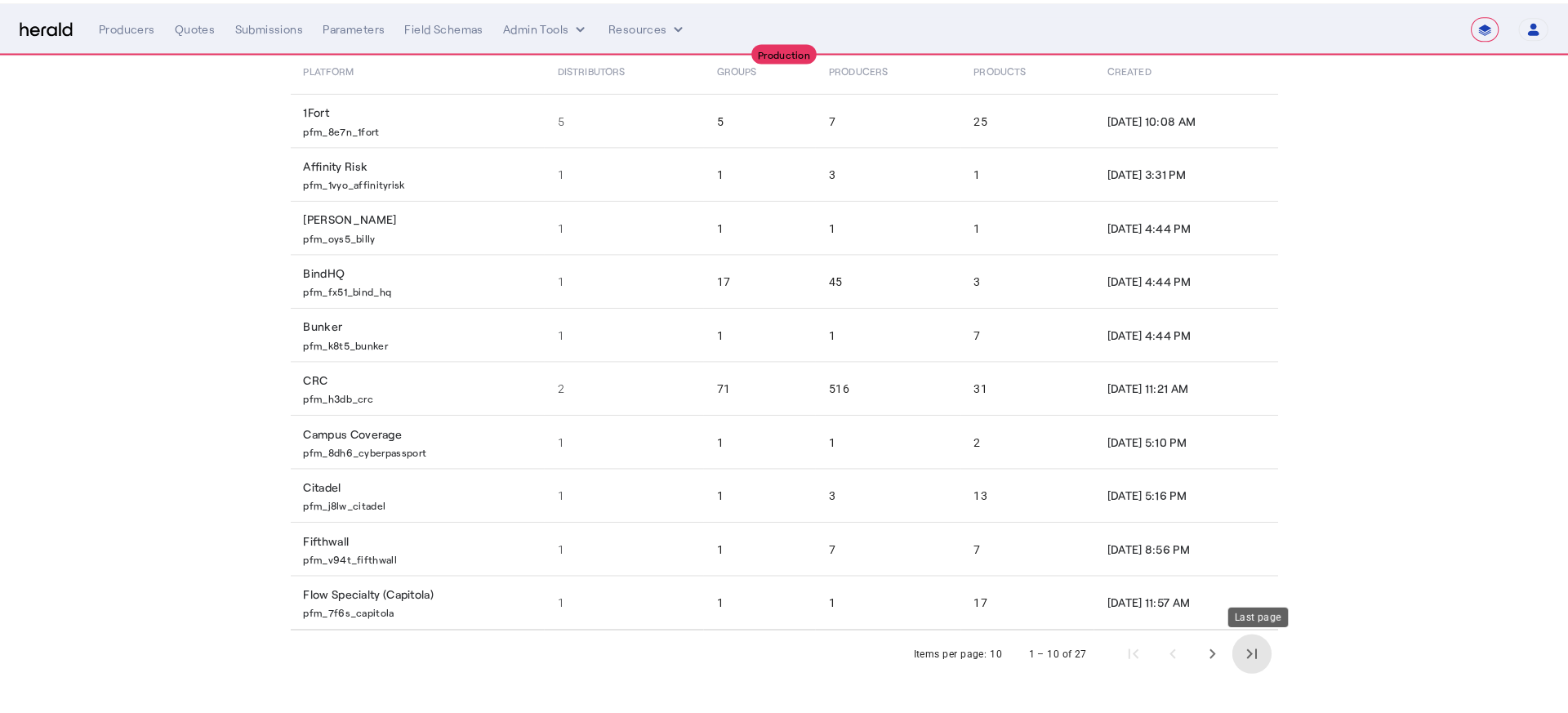
scroll to position [0, 0]
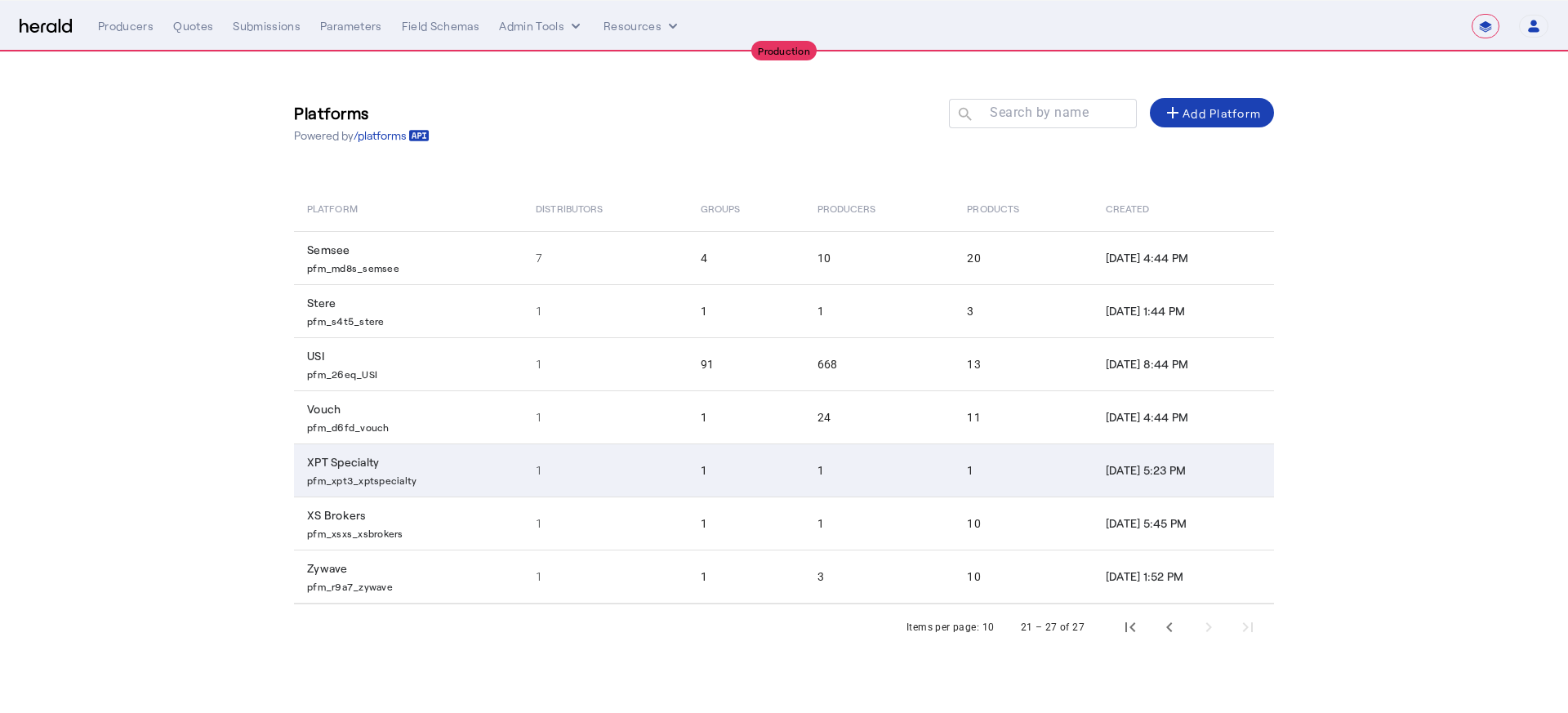
click at [399, 479] on p "pfm_xpt3_xptspecialty" at bounding box center [411, 478] width 209 height 16
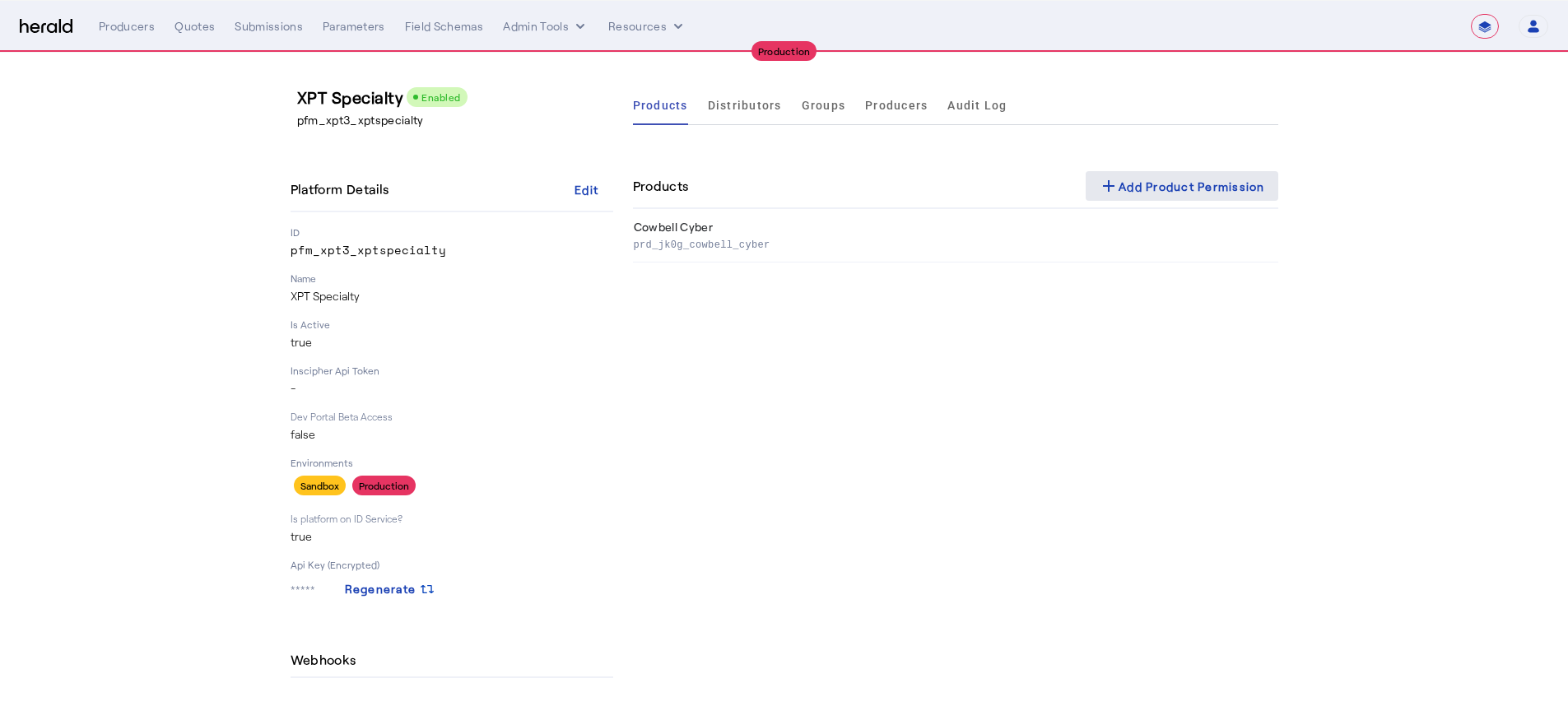
click at [1170, 170] on span at bounding box center [1182, 186] width 193 height 40
select select "pfm_xpt3_xptspecialty"
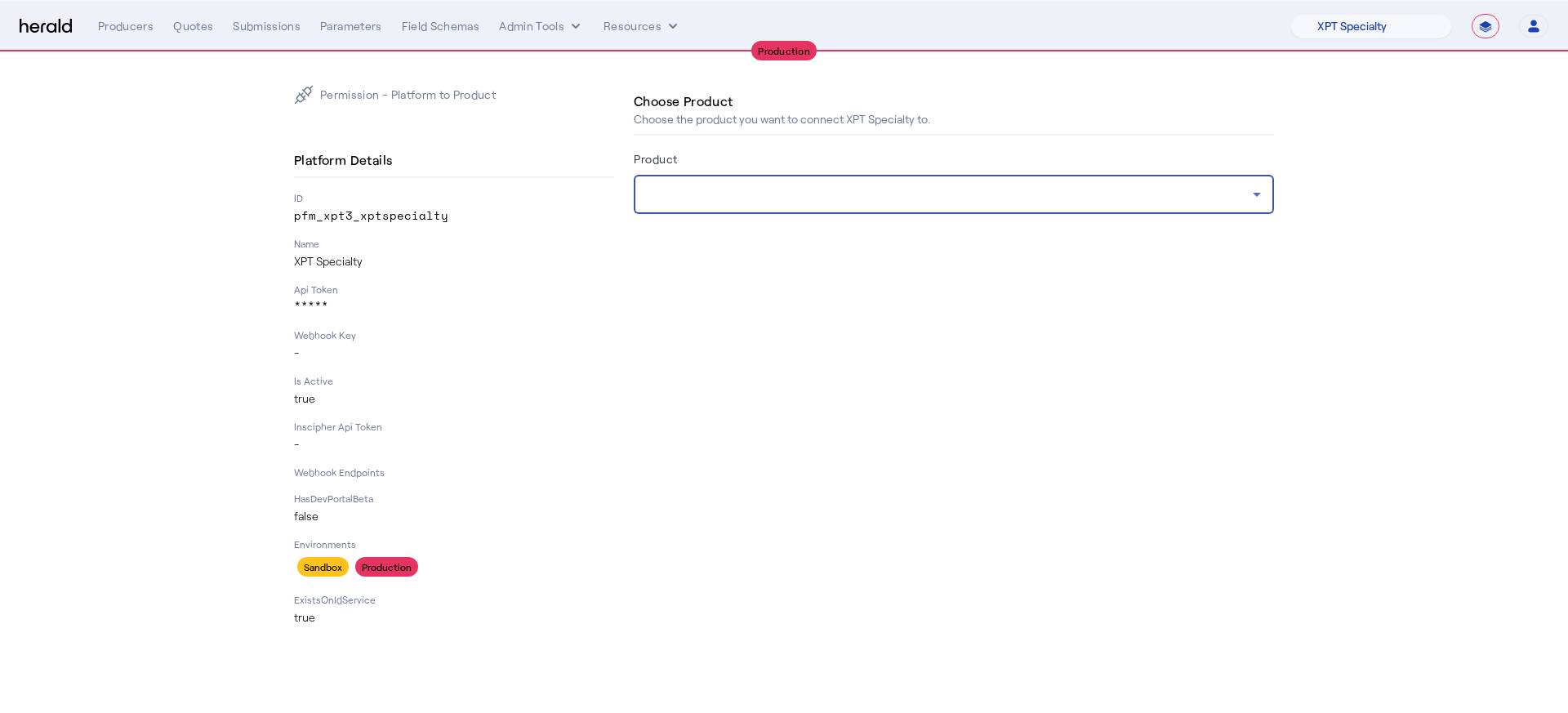
click at [906, 196] on div at bounding box center [950, 194] width 606 height 19
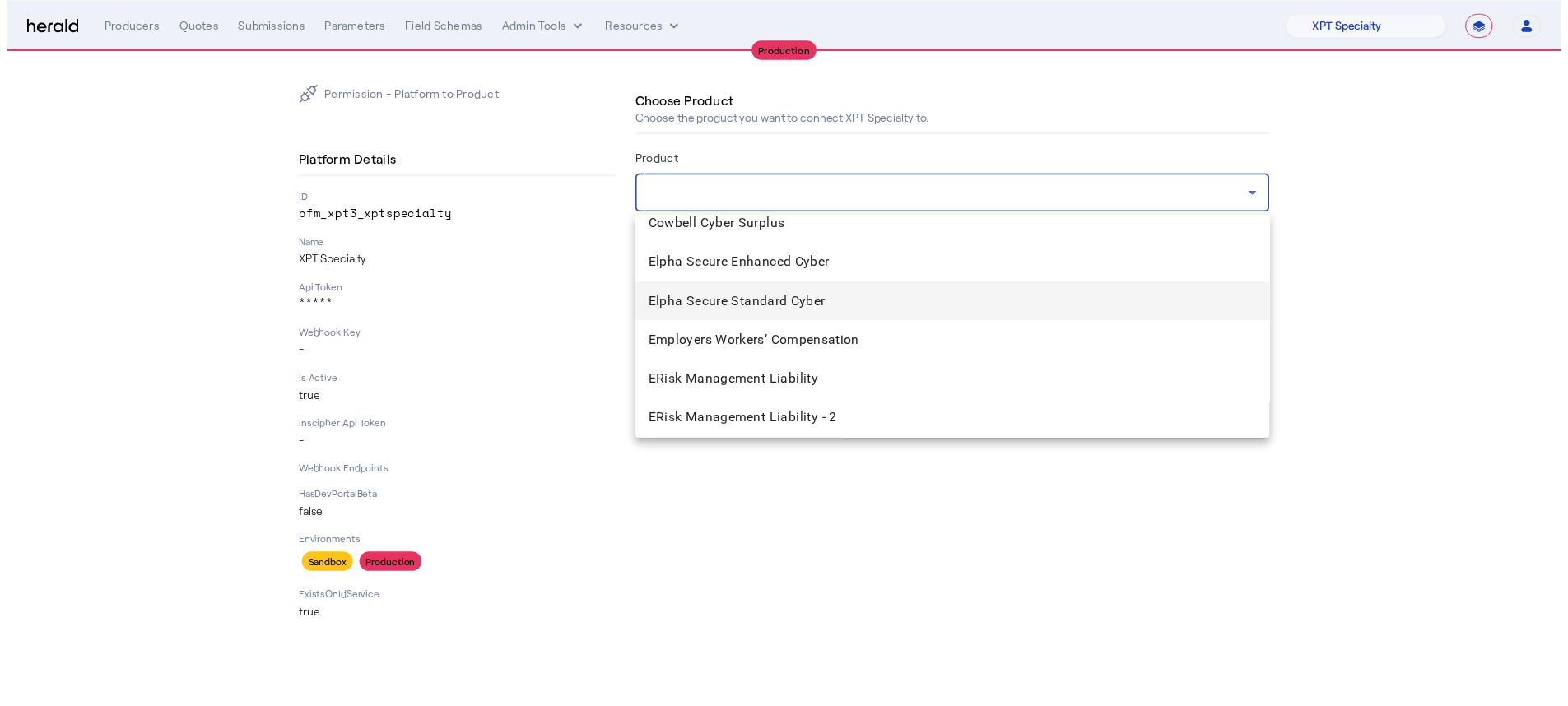
scroll to position [1487, 0]
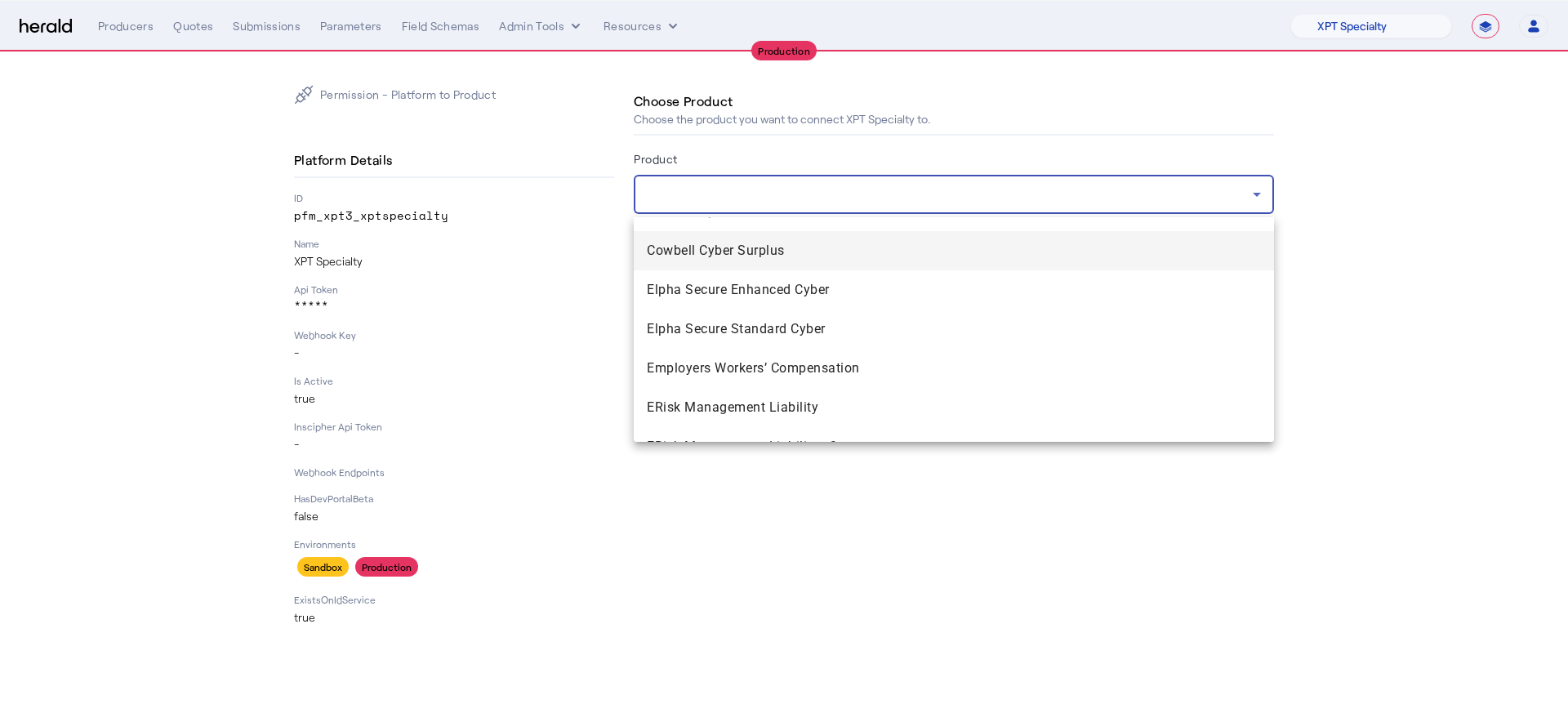
click at [837, 260] on mat-option "Cowbell Cyber Surplus" at bounding box center [954, 251] width 640 height 40
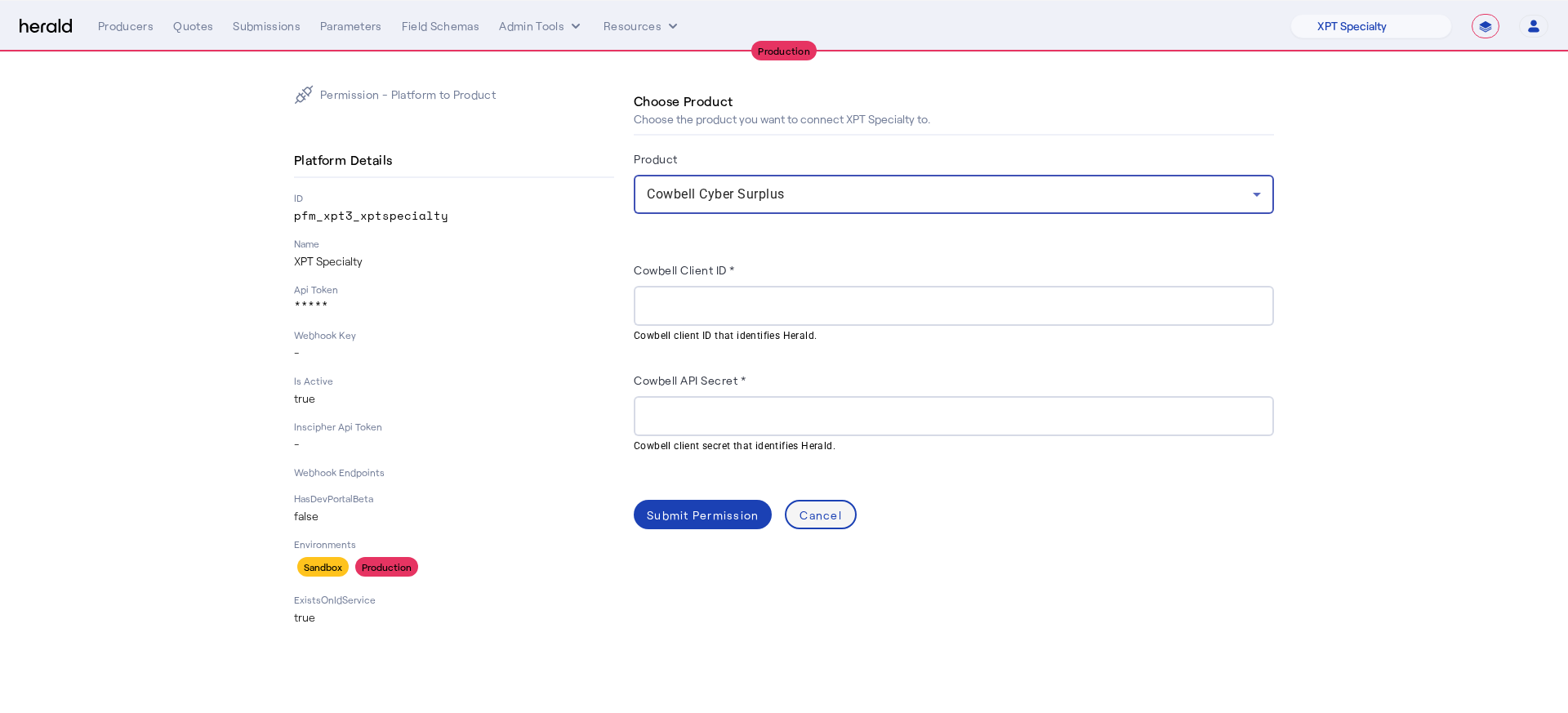
click at [797, 527] on span at bounding box center [820, 515] width 69 height 40
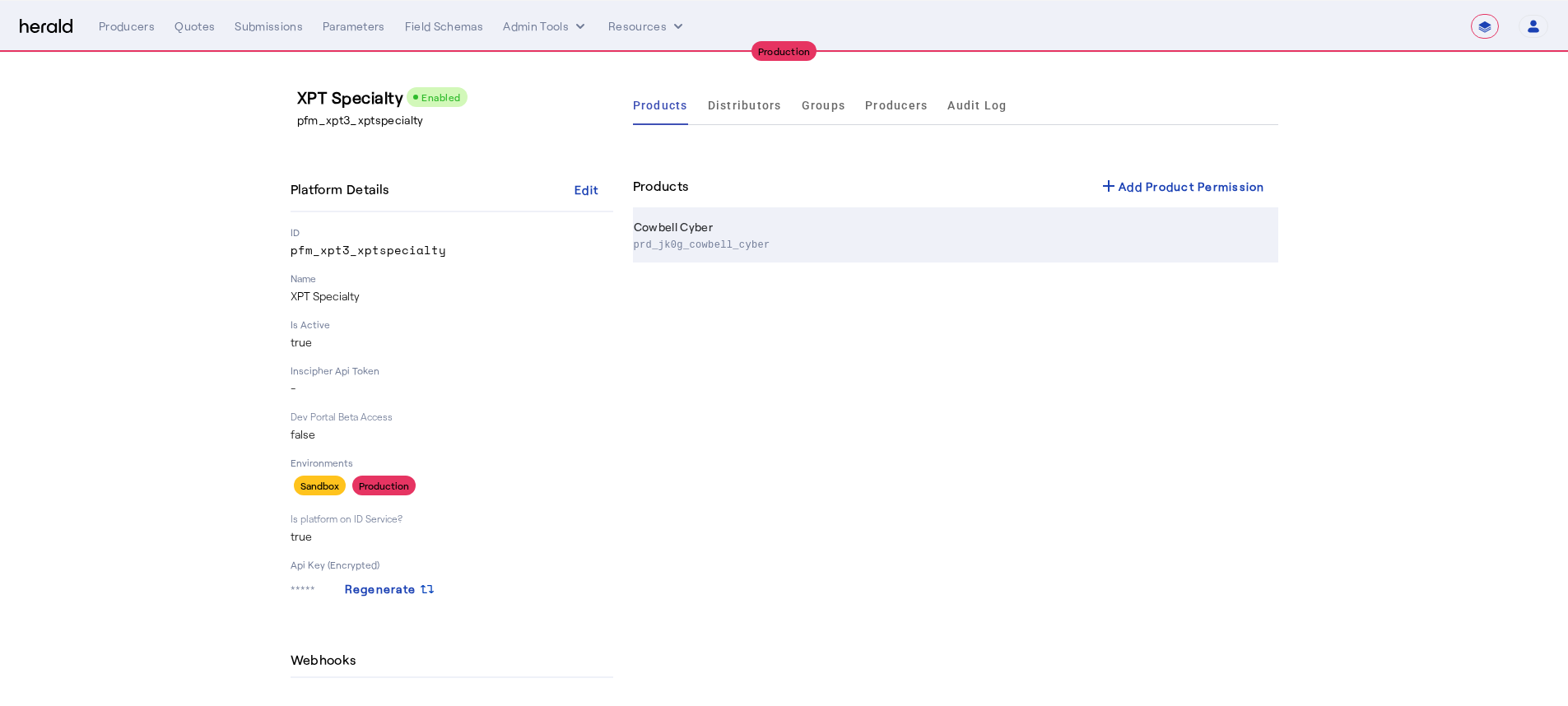
click at [772, 243] on p "prd_jk0g_cowbell_cyber" at bounding box center [953, 243] width 638 height 17
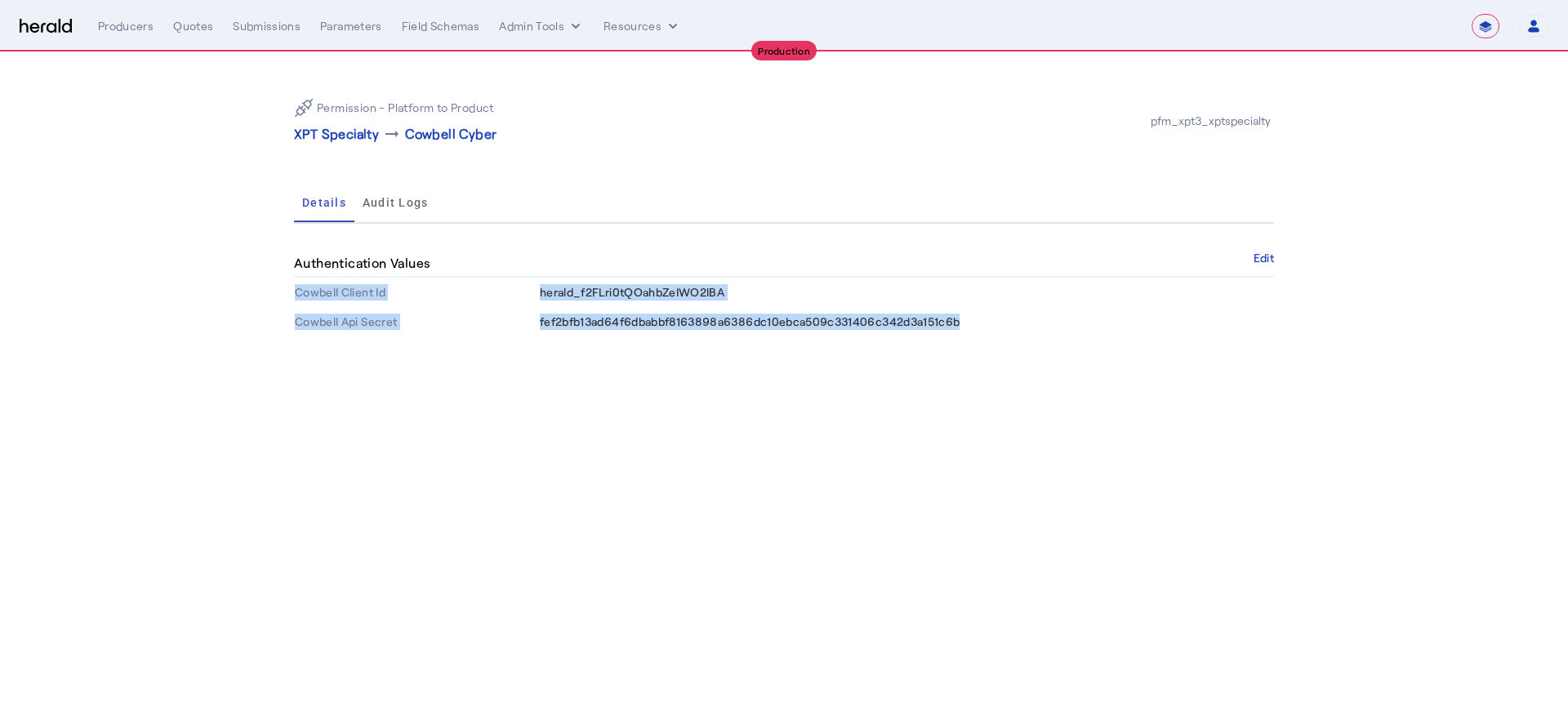
drag, startPoint x: 965, startPoint y: 325, endPoint x: 282, endPoint y: 293, distance: 683.7
click at [282, 293] on div "Permission - Platform to Product XPT Specialty arrow_right_alt Cowbell Cyber pf…" at bounding box center [784, 211] width 1045 height 317
copy tbody "Cowbell Client Id herald_f2FLri0tQOahbZeIWO2lBA Cowbell Api Secret fef2bfb13ad6…"
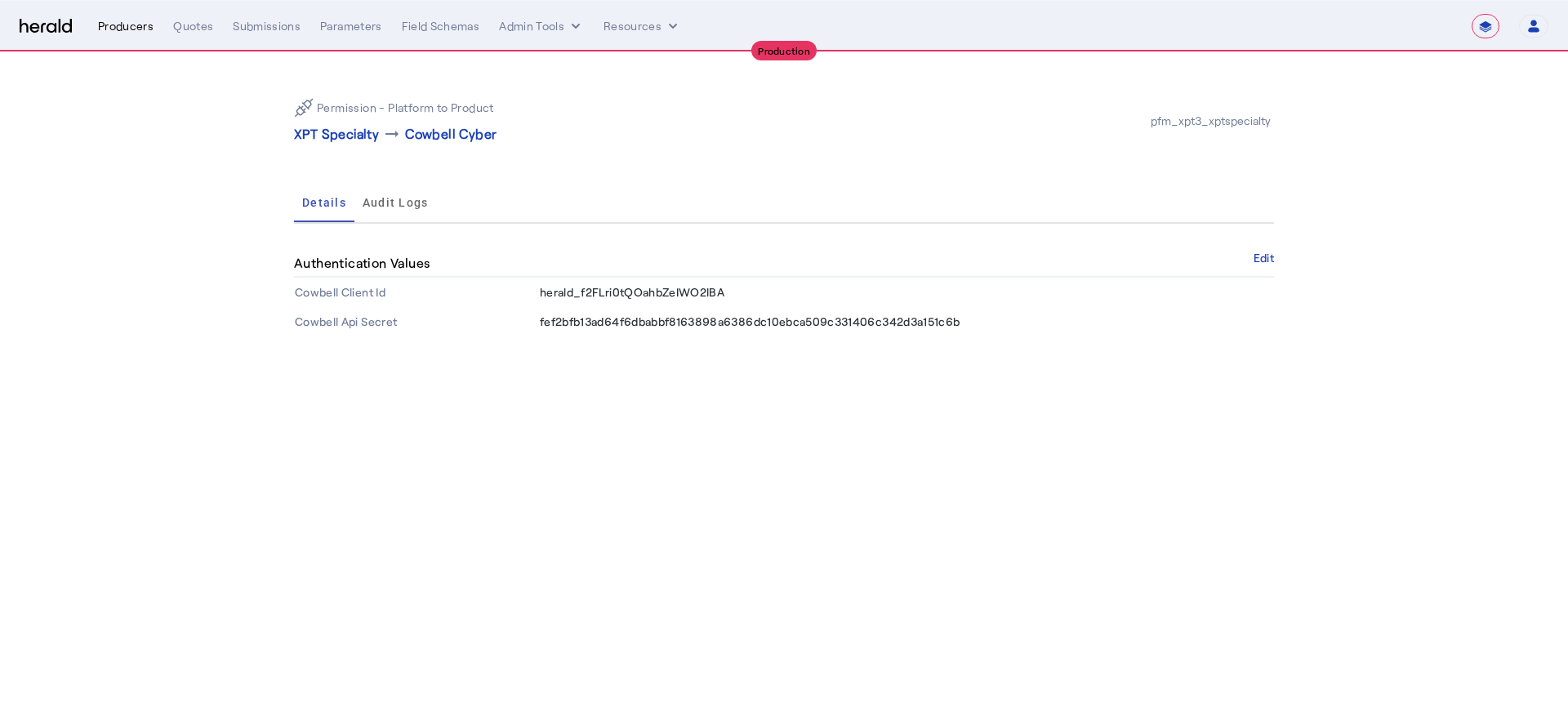
click at [132, 25] on div "Producers" at bounding box center [125, 26] width 55 height 16
select select "pfm_xpt3_xptspecialty"
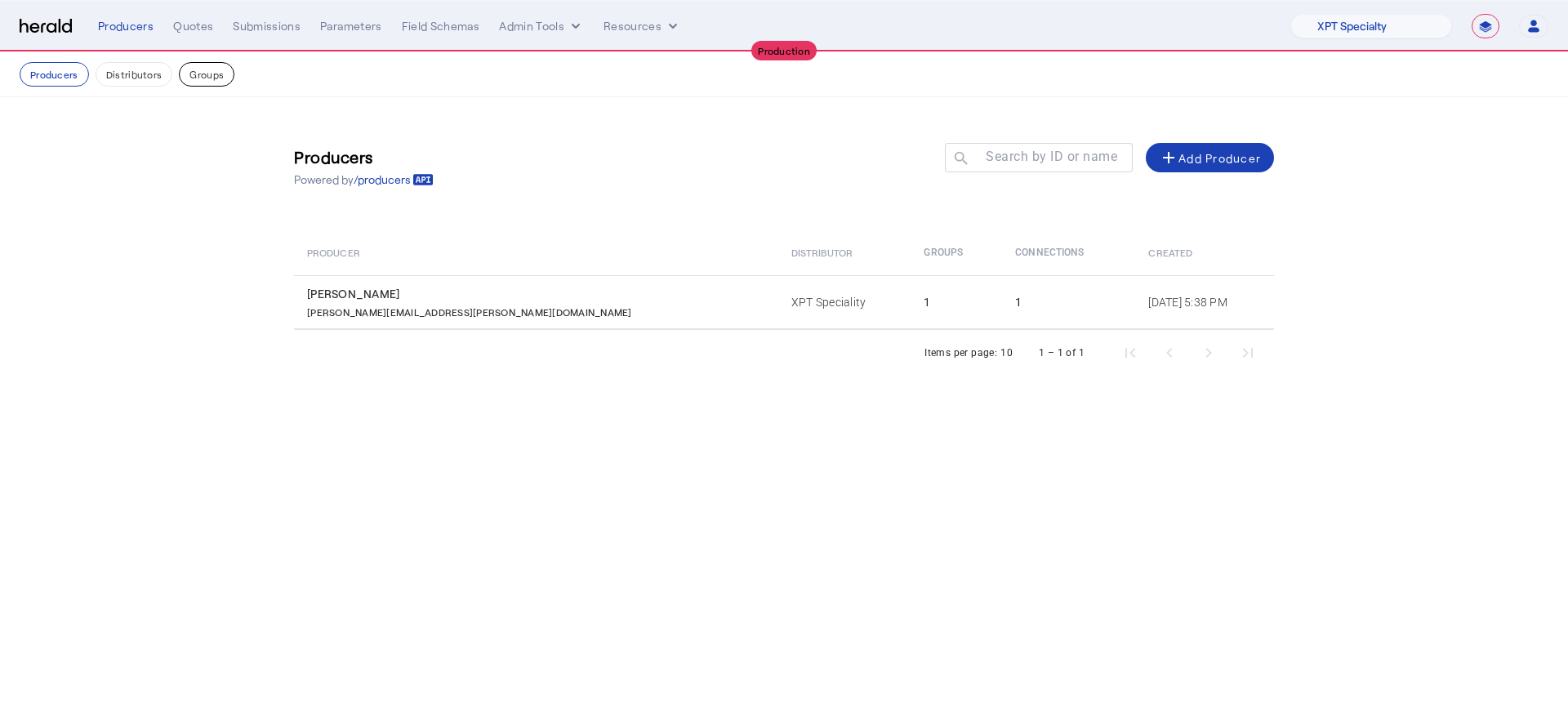
click at [209, 67] on button "Groups" at bounding box center [206, 74] width 55 height 24
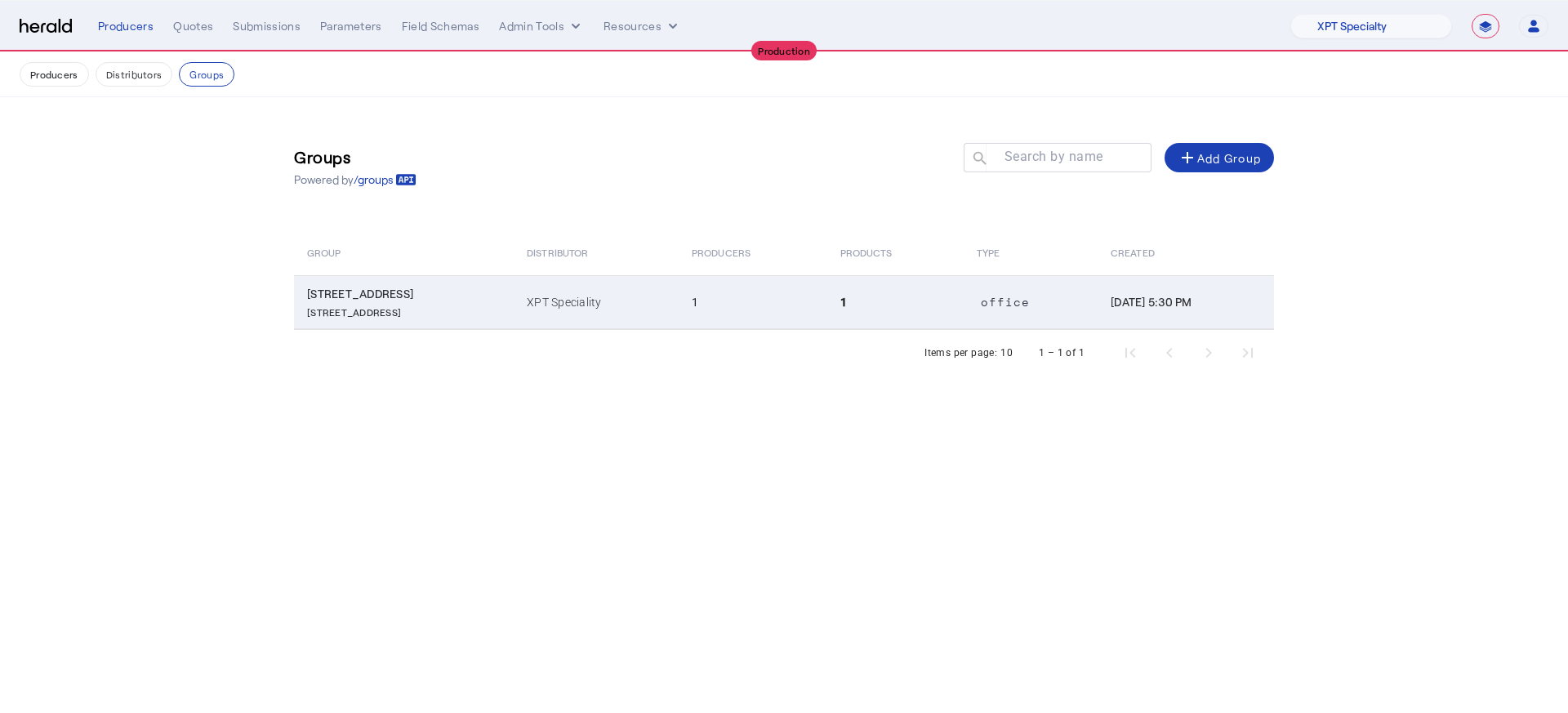
click at [886, 291] on td "1" at bounding box center [895, 302] width 136 height 54
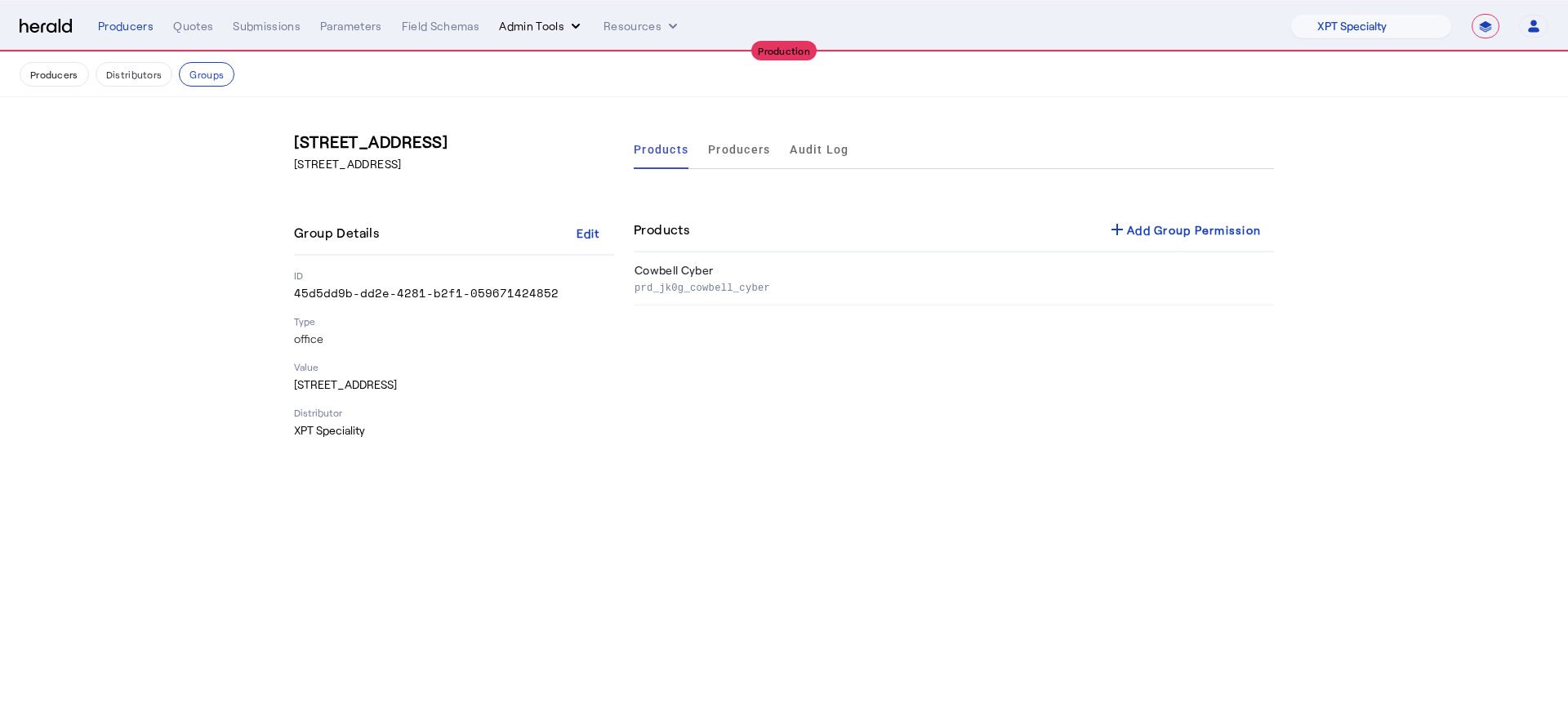
click at [546, 23] on button "Admin Tools" at bounding box center [542, 26] width 85 height 16
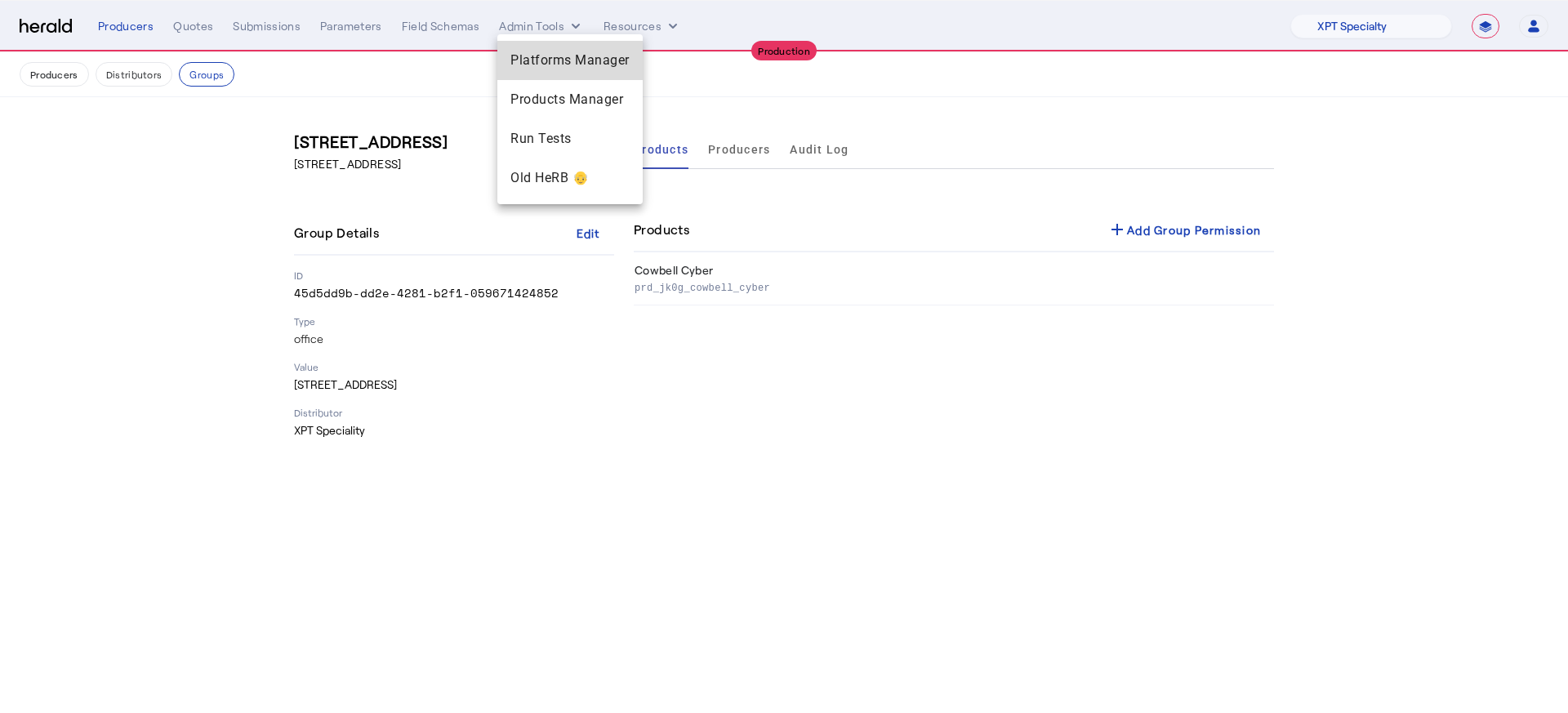
click at [601, 62] on span "Platforms Manager" at bounding box center [570, 60] width 119 height 19
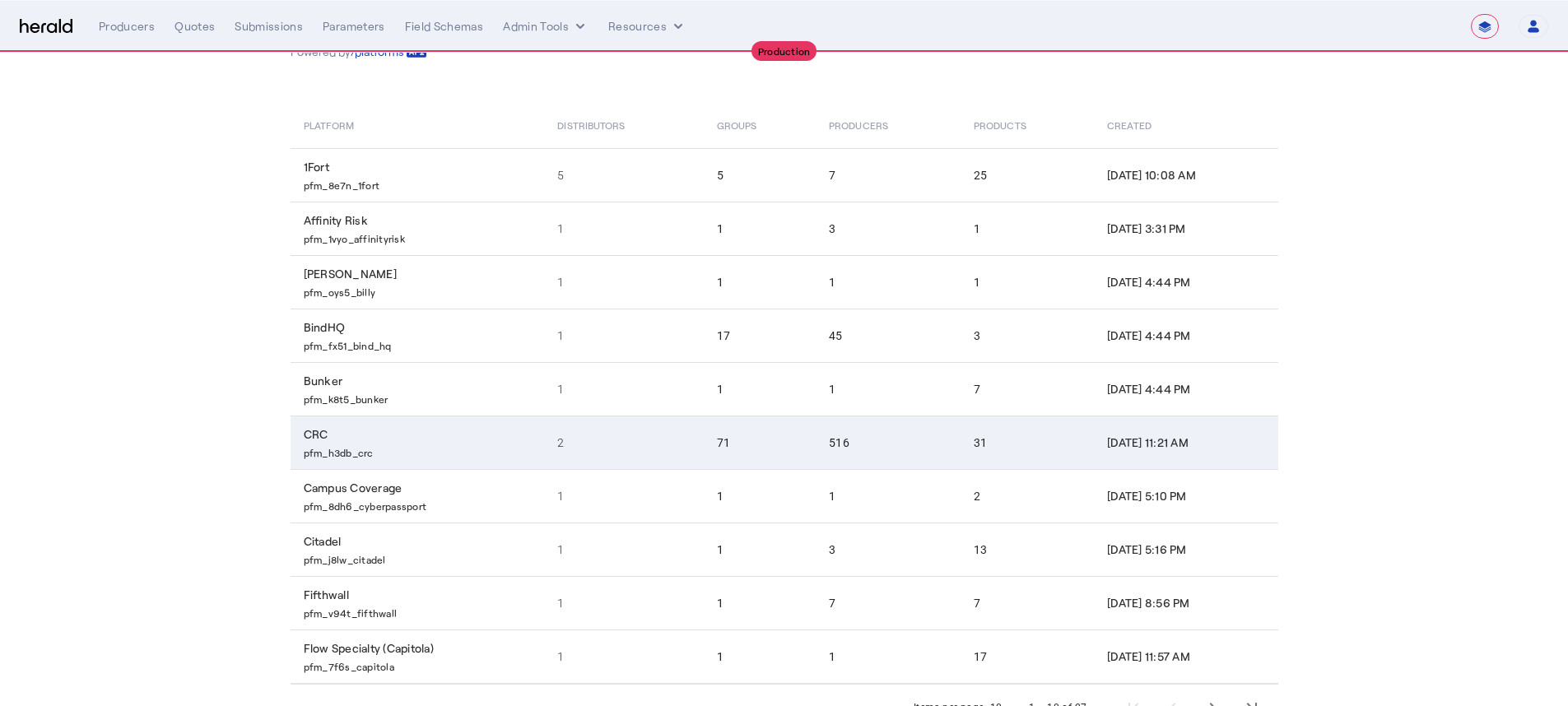
scroll to position [142, 0]
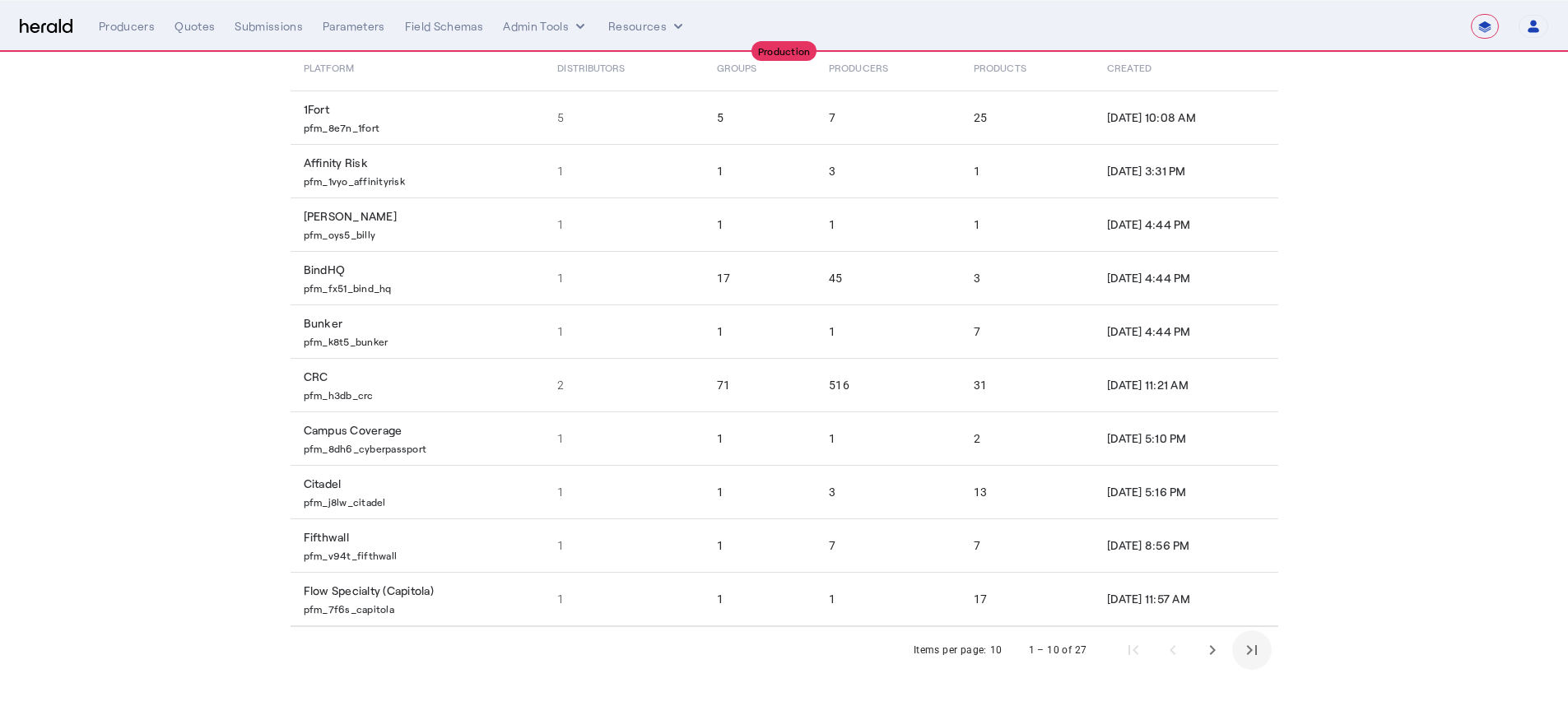
click at [1185, 574] on span "Last page" at bounding box center [1252, 650] width 40 height 40
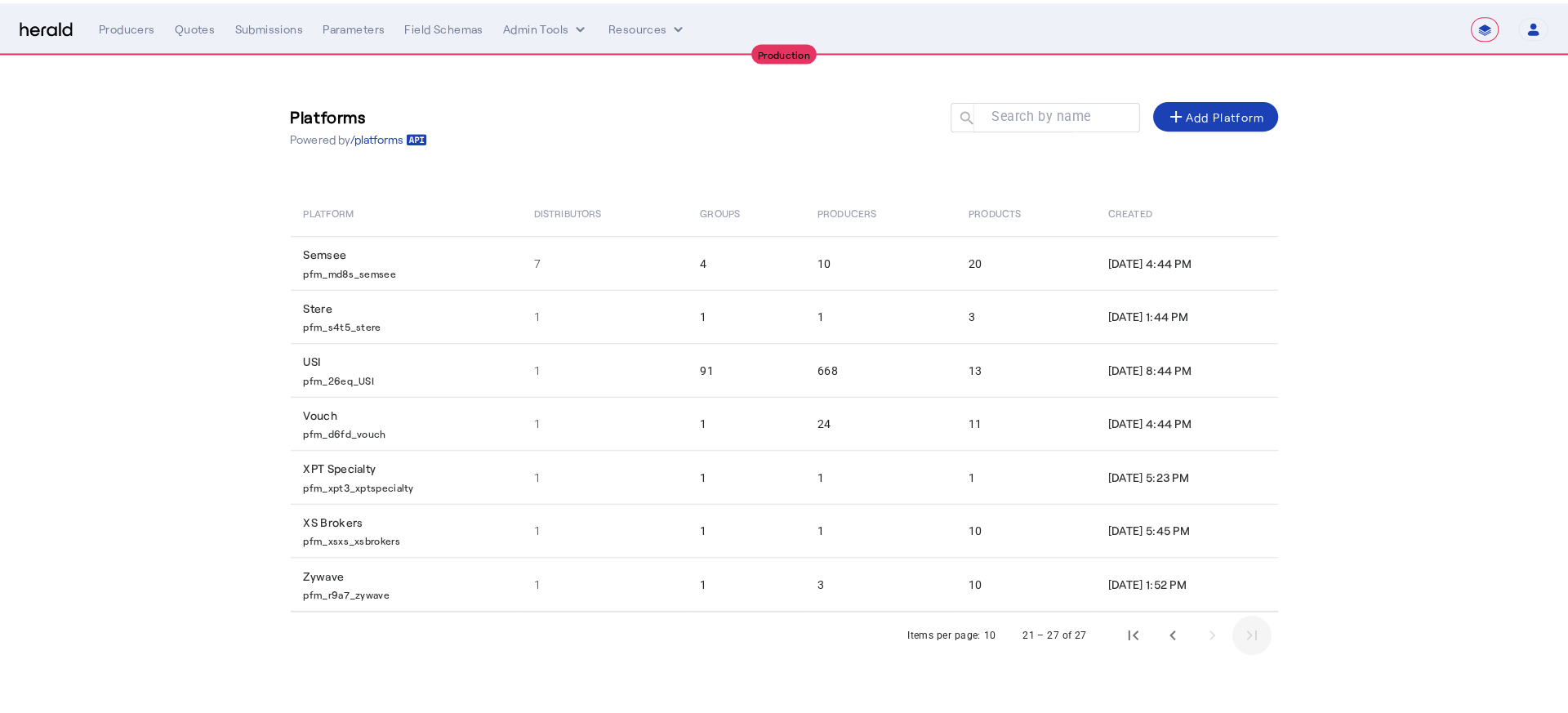
scroll to position [0, 0]
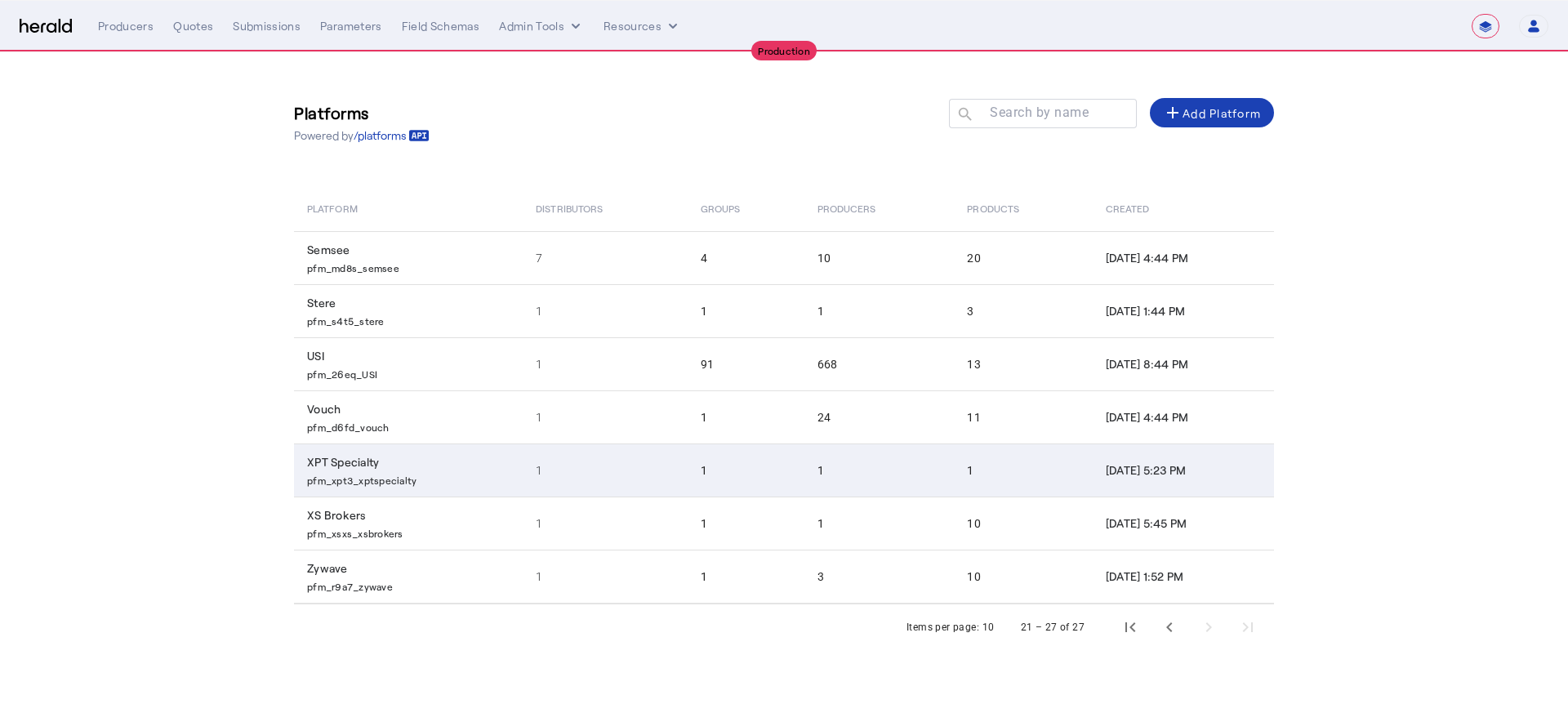
click at [1092, 486] on td "Aug 15, 2025, 5:23 PM" at bounding box center [1182, 469] width 181 height 53
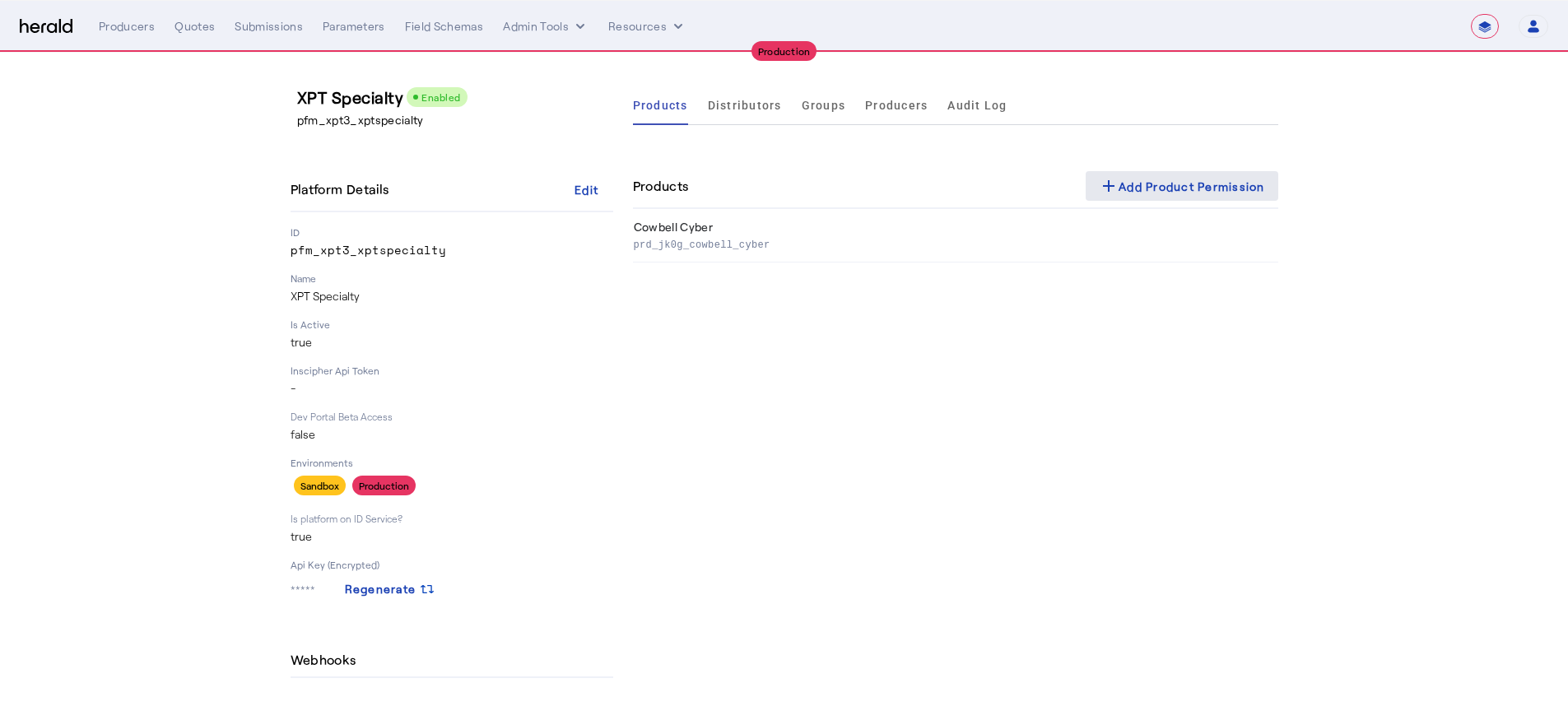
click at [1185, 181] on div "add Add Product Permission" at bounding box center [1182, 186] width 167 height 20
select select "pfm_xpt3_xptspecialty"
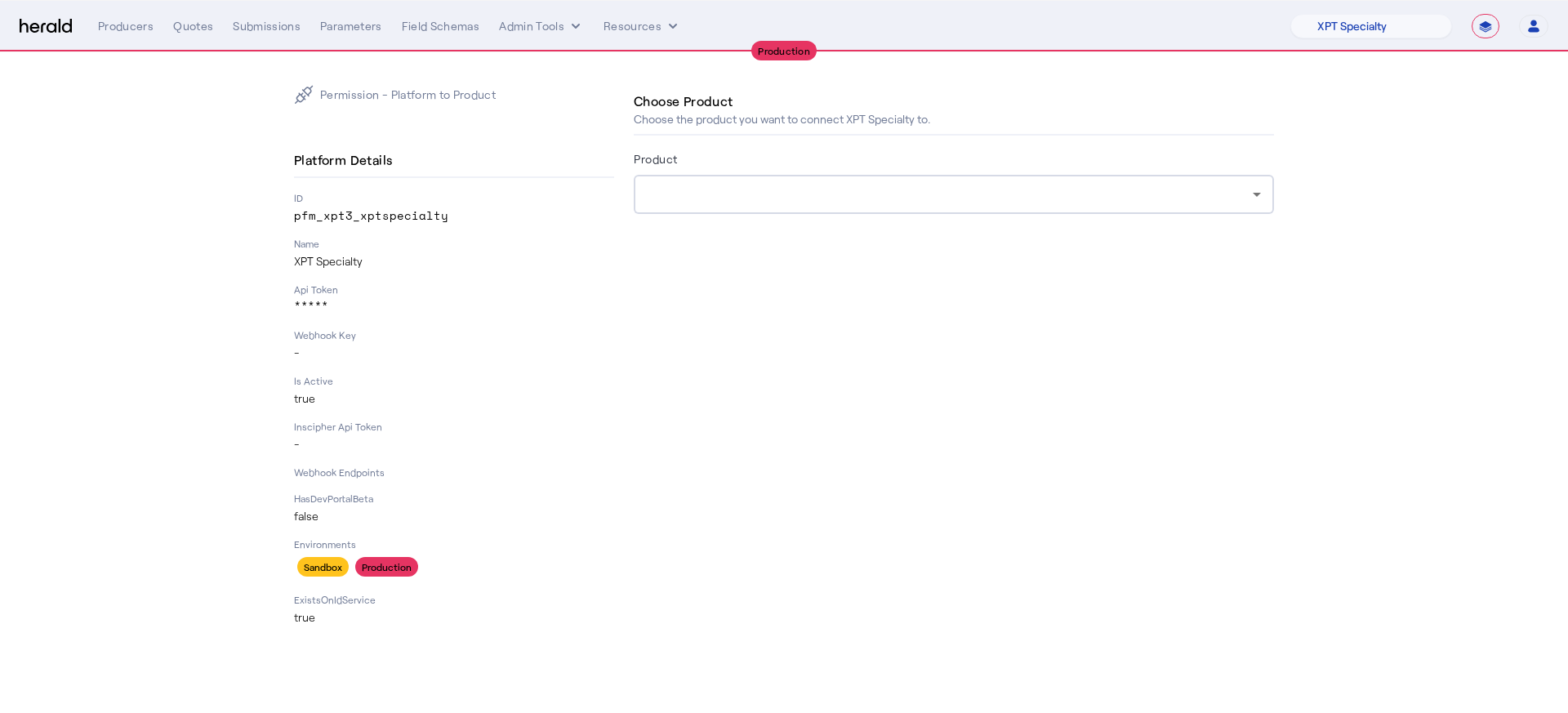
click at [842, 222] on form "Product" at bounding box center [954, 204] width 640 height 111
click at [849, 185] on div at bounding box center [950, 194] width 606 height 19
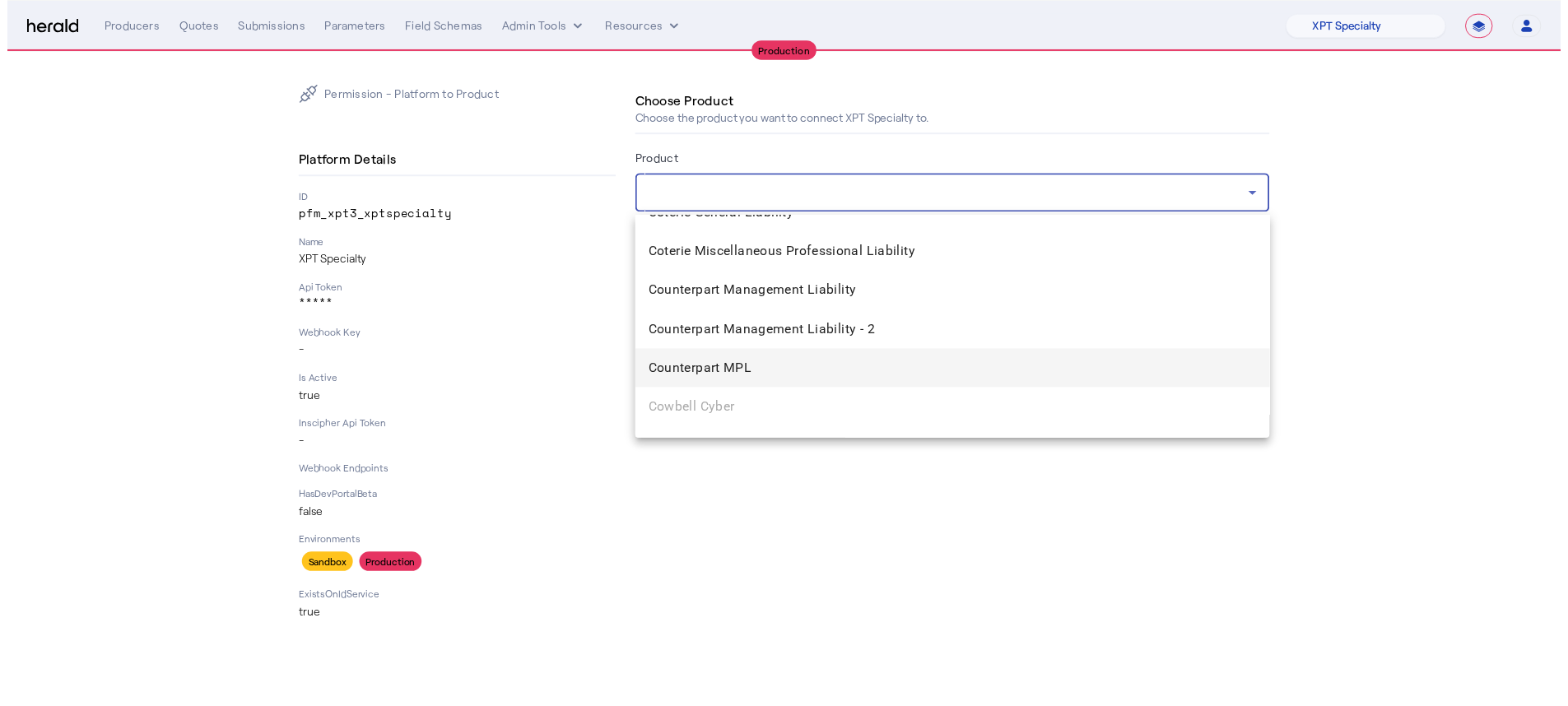
scroll to position [1313, 0]
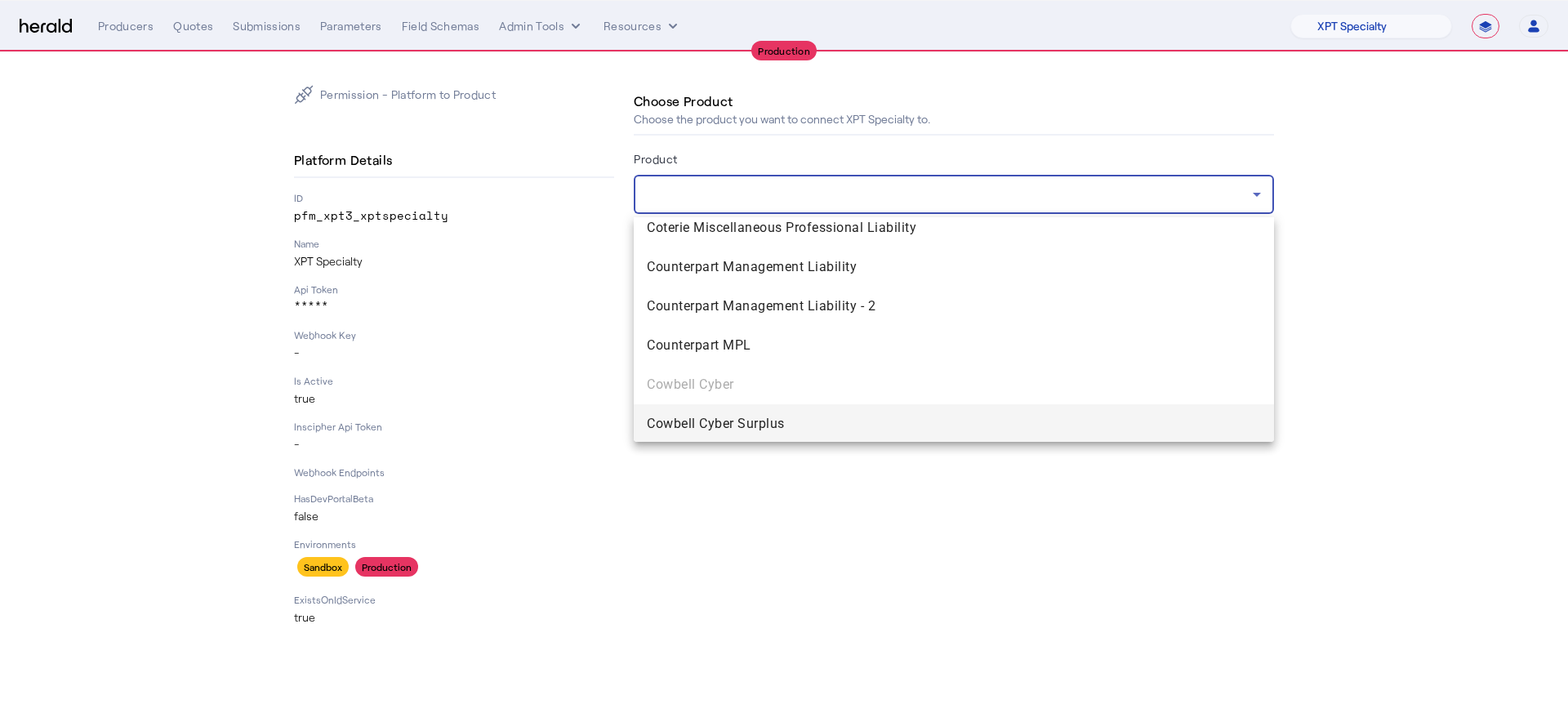
click at [878, 414] on span "Cowbell Cyber Surplus" at bounding box center [954, 424] width 614 height 19
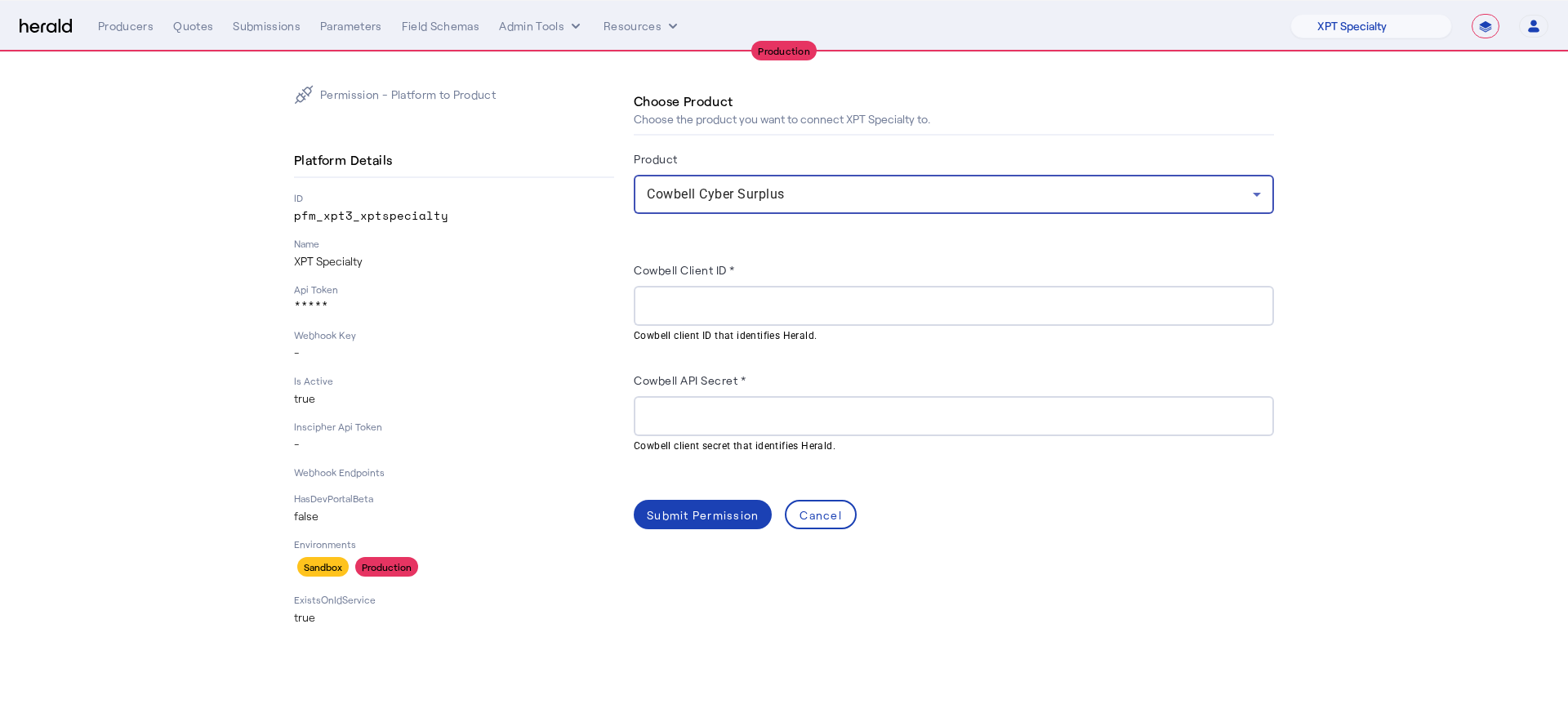
click at [727, 315] on div at bounding box center [954, 305] width 614 height 40
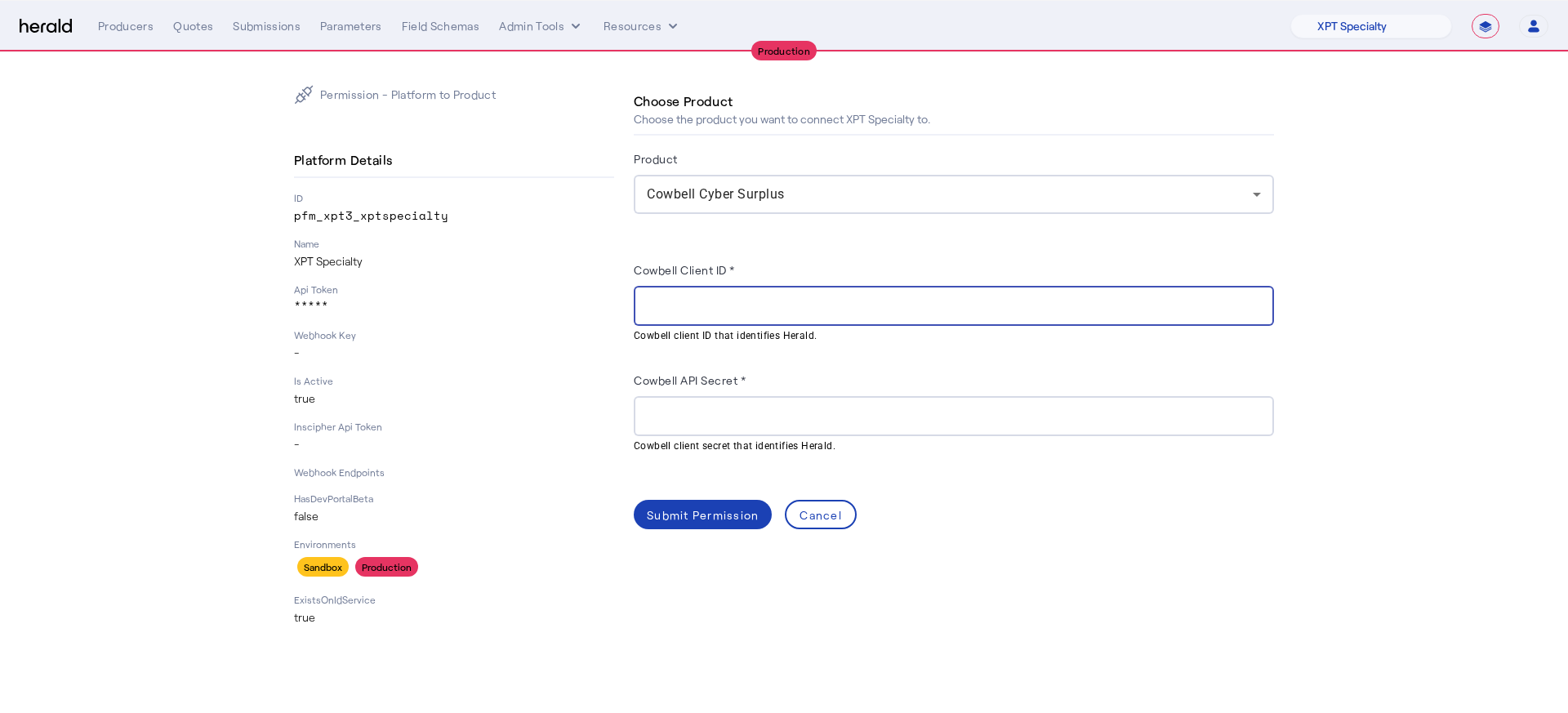
paste input "**********"
type input "**********"
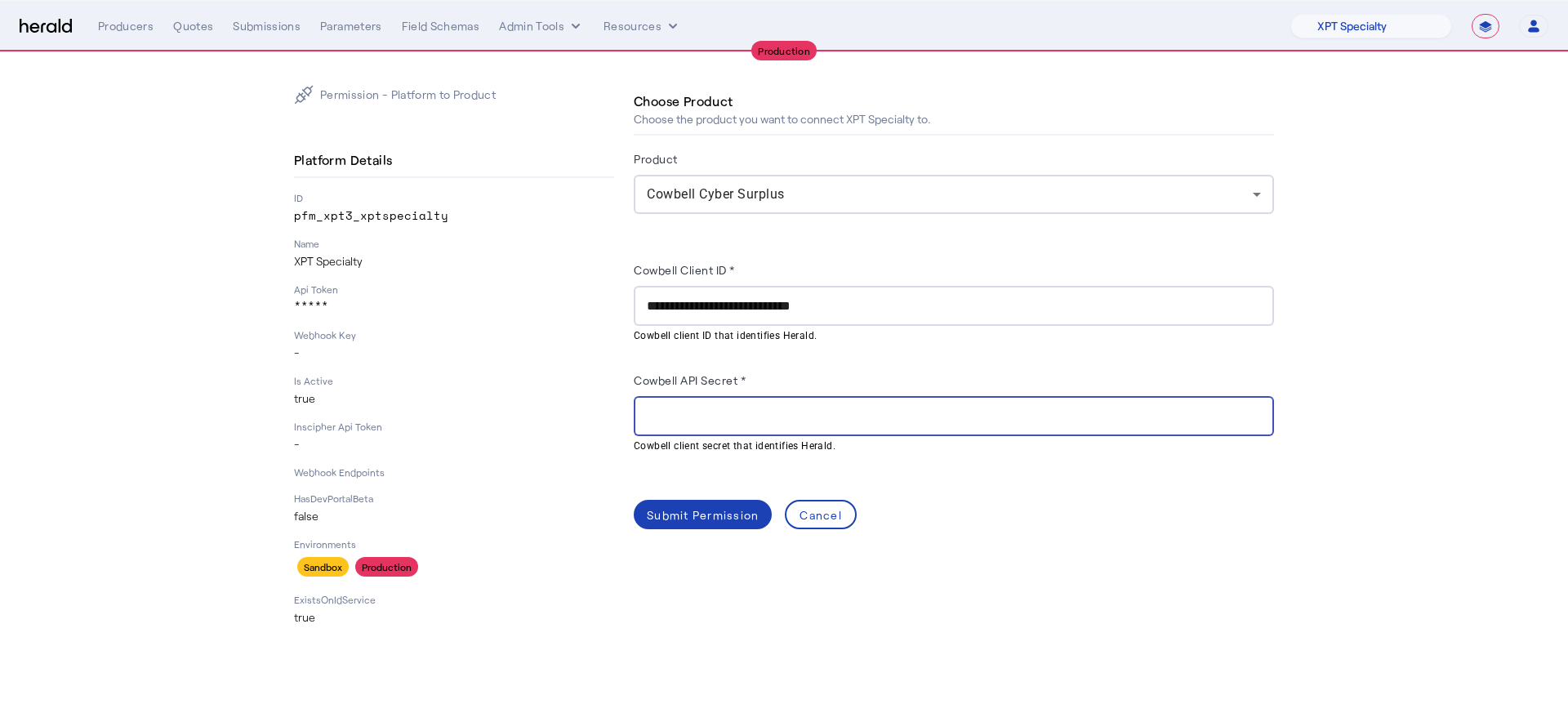
click at [694, 412] on input "Cowbell API Secret *" at bounding box center [954, 416] width 614 height 19
paste input "**********"
type input "**********"
click at [711, 508] on div "Submit Permission" at bounding box center [703, 515] width 112 height 17
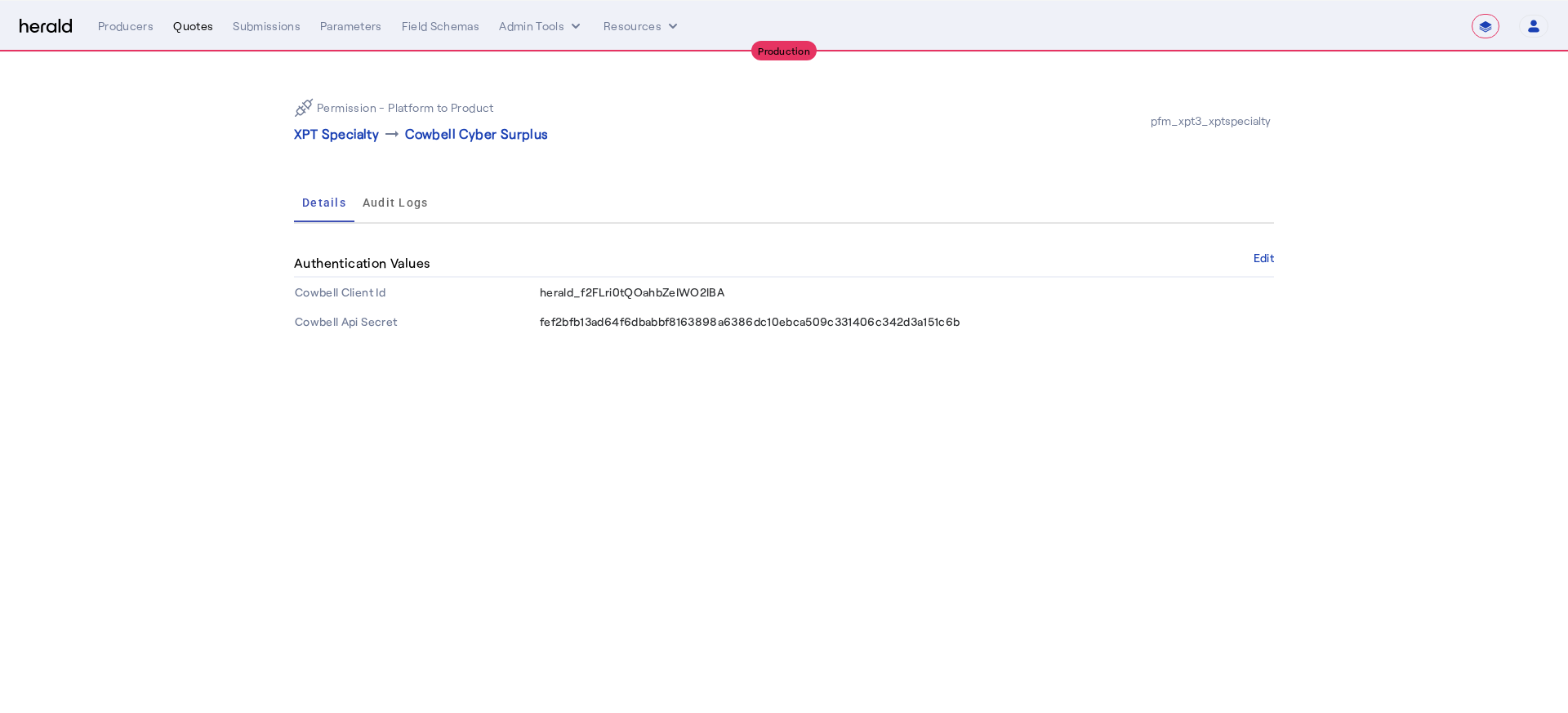
click at [177, 21] on div "Quotes" at bounding box center [192, 26] width 40 height 16
select select "pfm_xpt3_xptspecialty"
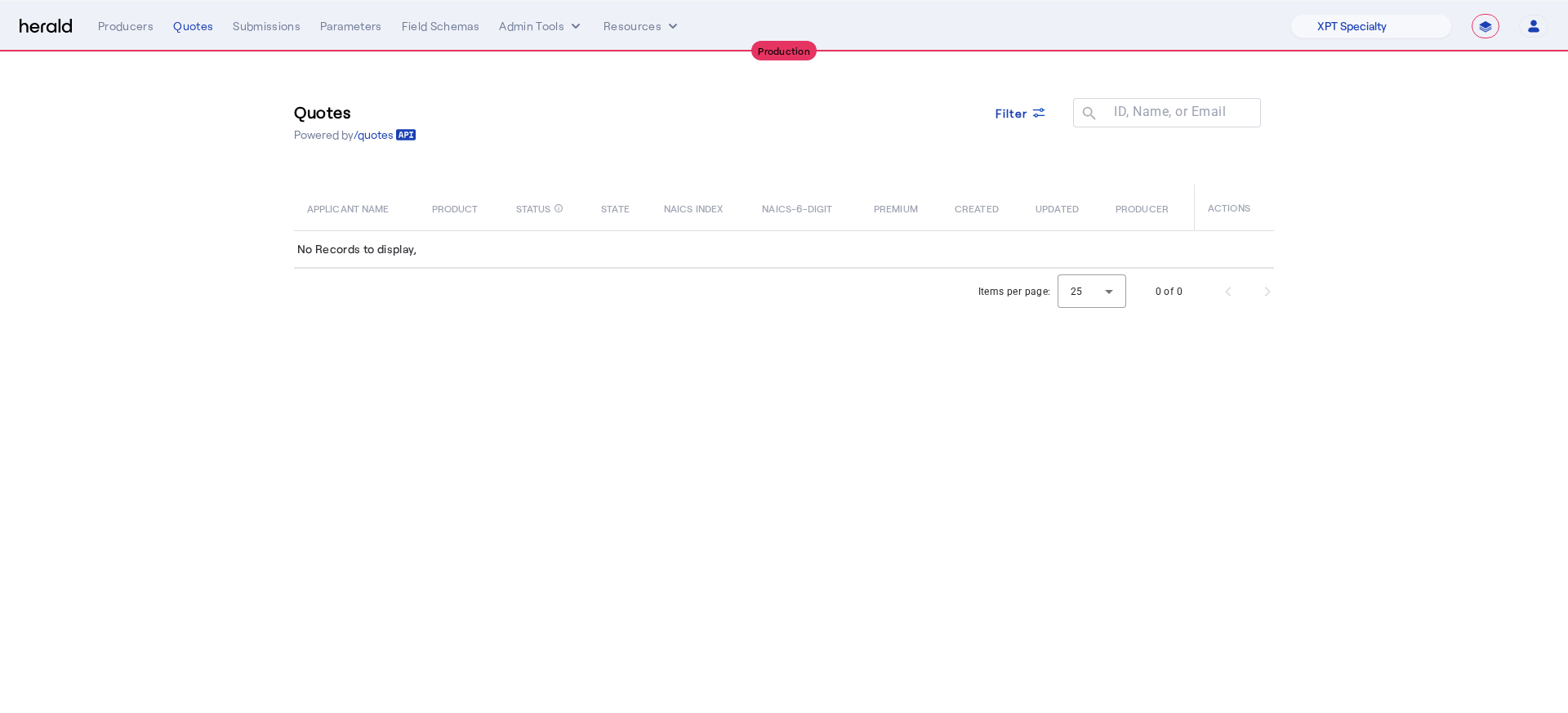
click at [96, 30] on div "**********" at bounding box center [784, 25] width 1528 height 24
click at [118, 20] on div "Producers" at bounding box center [125, 26] width 55 height 16
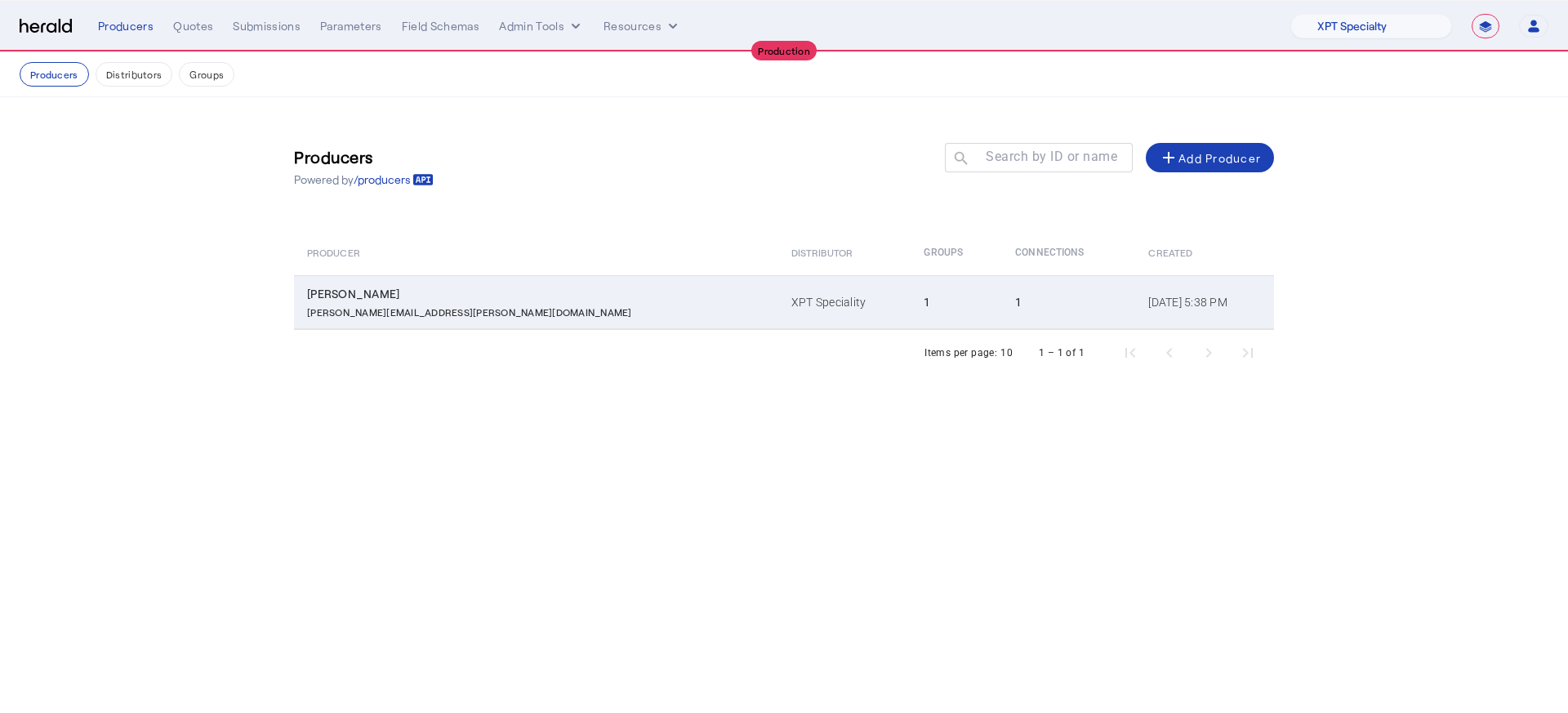
click at [778, 303] on td "XPT Speciality" at bounding box center [843, 302] width 133 height 54
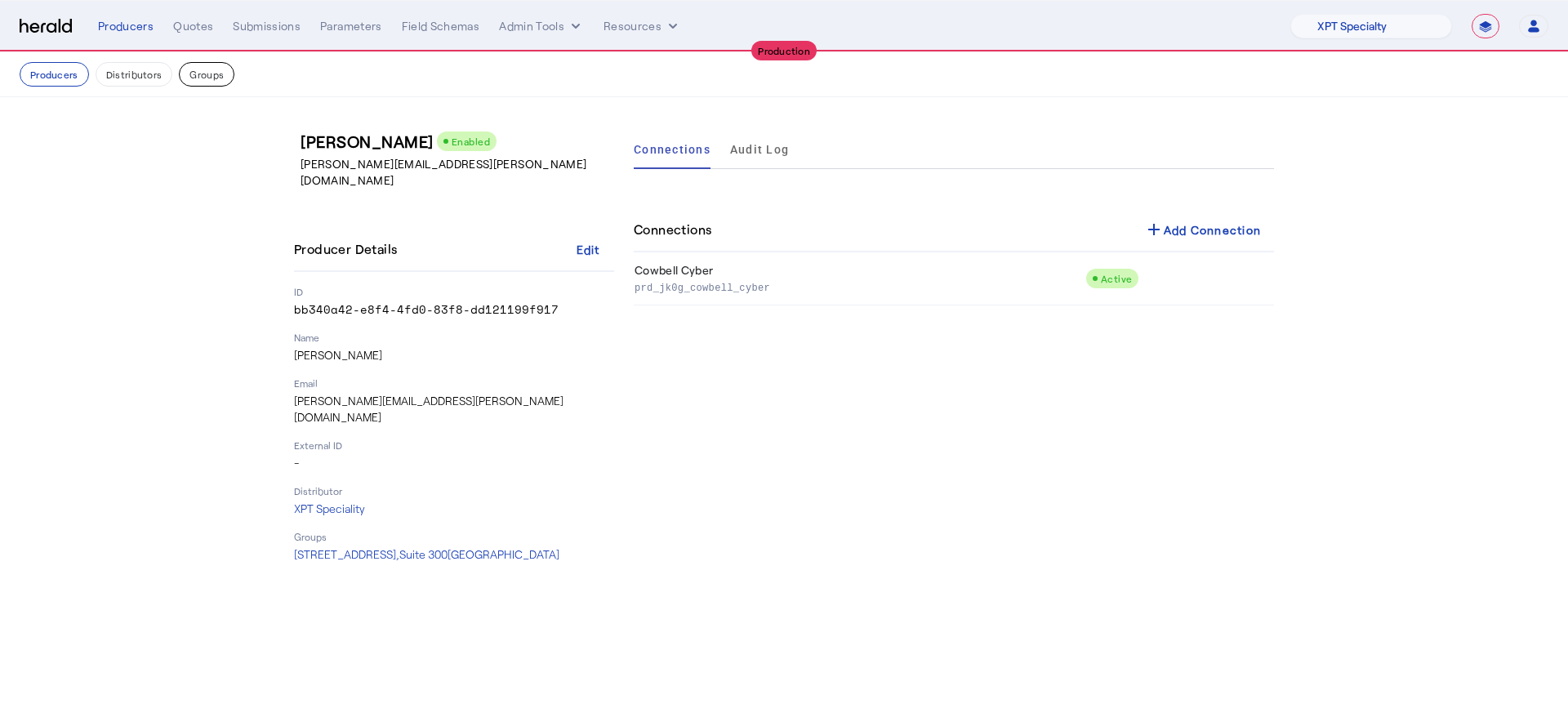
click at [192, 64] on button "Groups" at bounding box center [206, 74] width 55 height 24
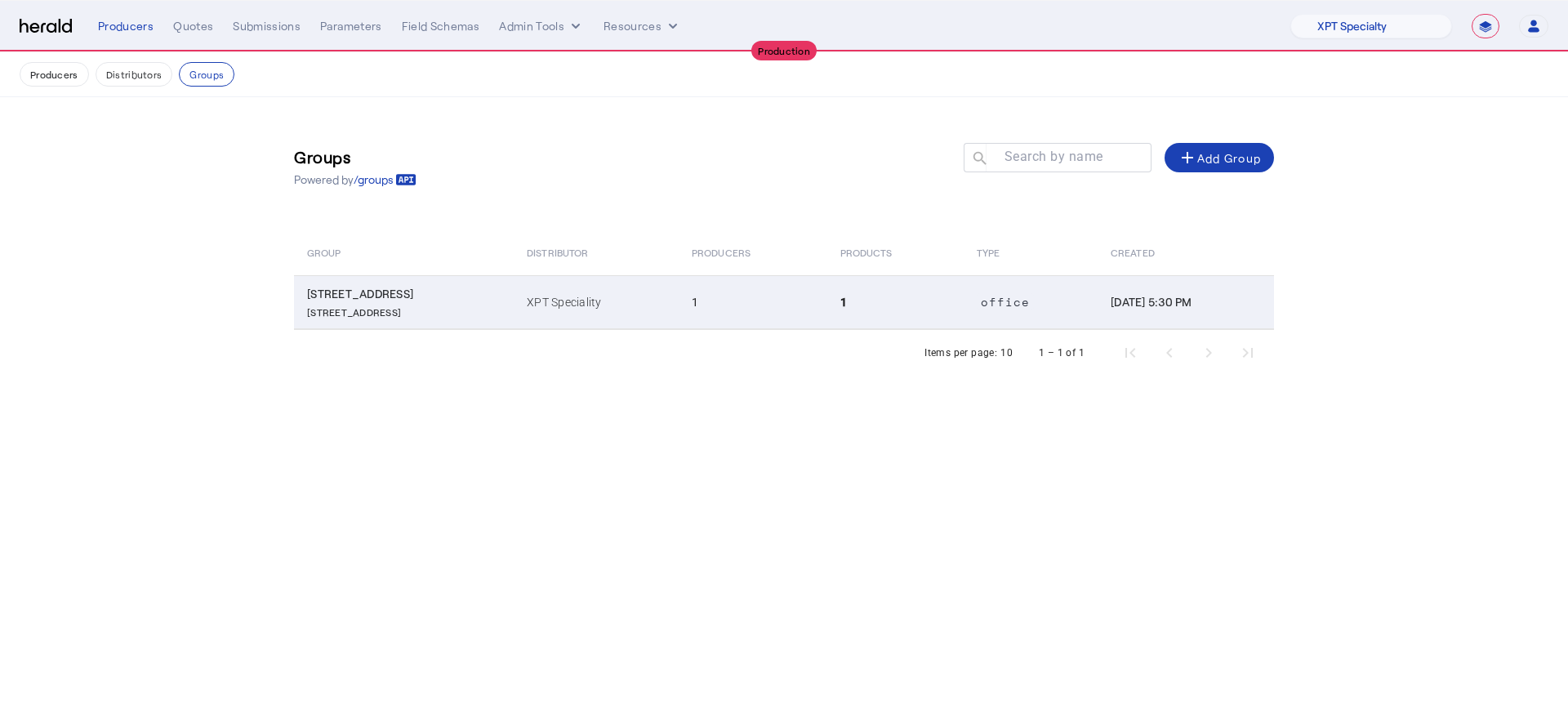
click at [994, 317] on td "office" at bounding box center [1030, 302] width 133 height 54
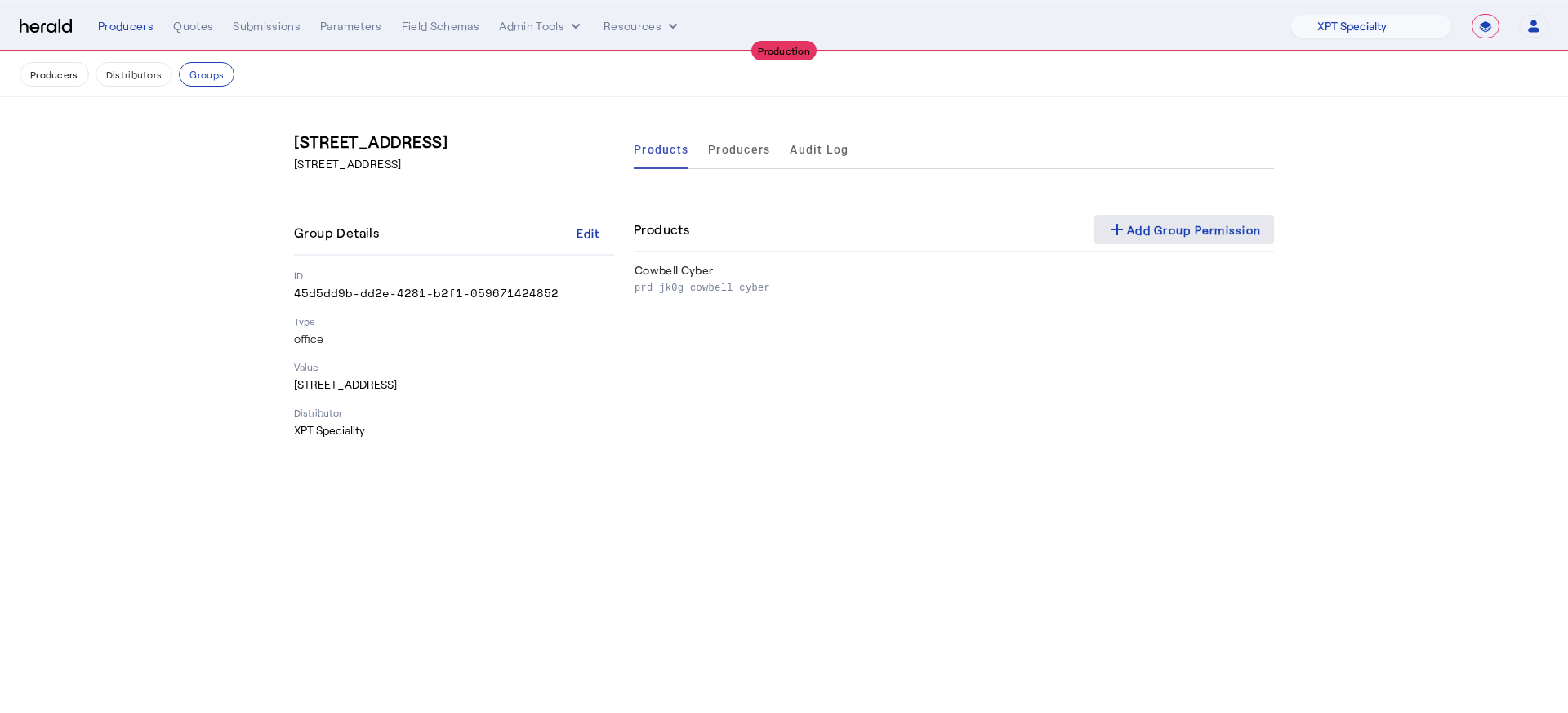
click at [1167, 238] on div "add Add Group Permission" at bounding box center [1184, 229] width 154 height 19
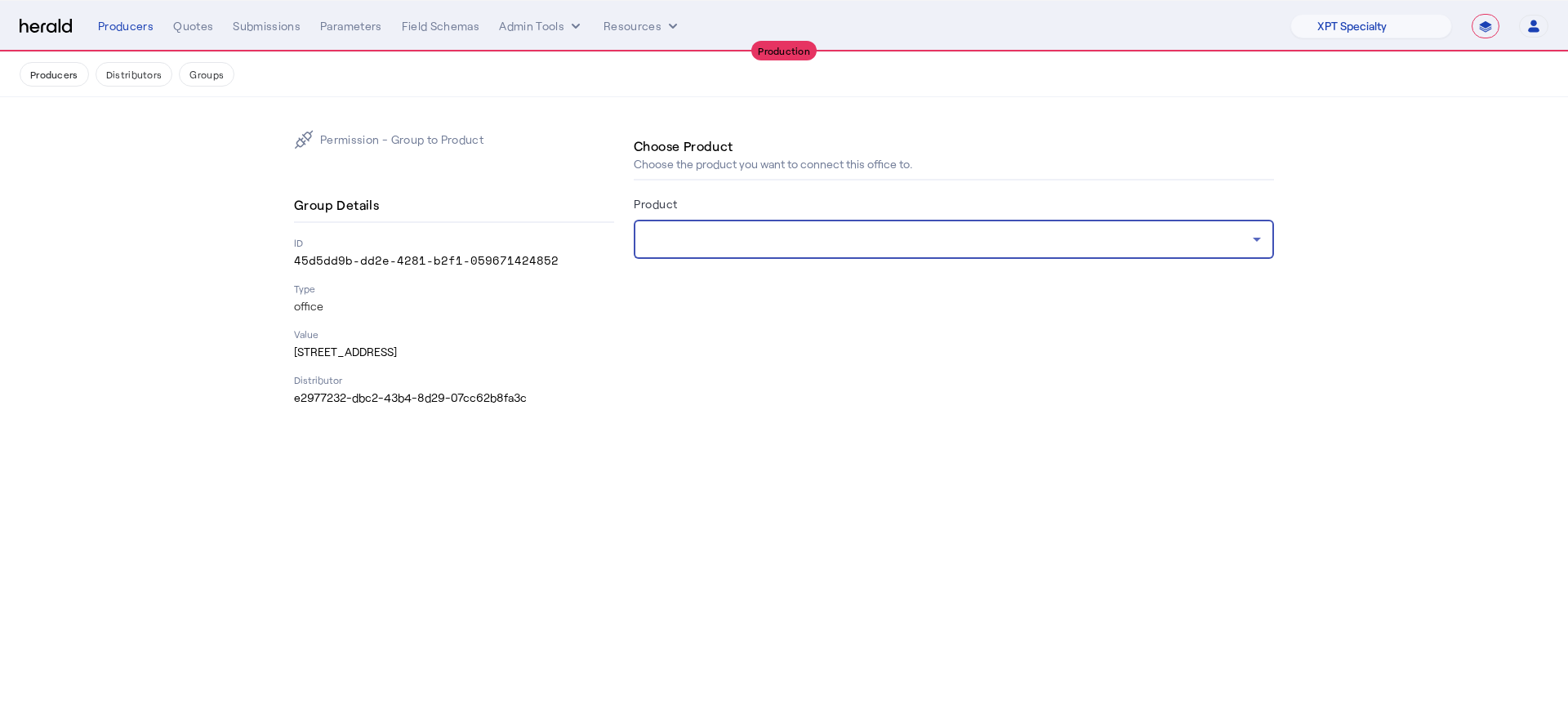
click at [790, 238] on div at bounding box center [950, 239] width 606 height 19
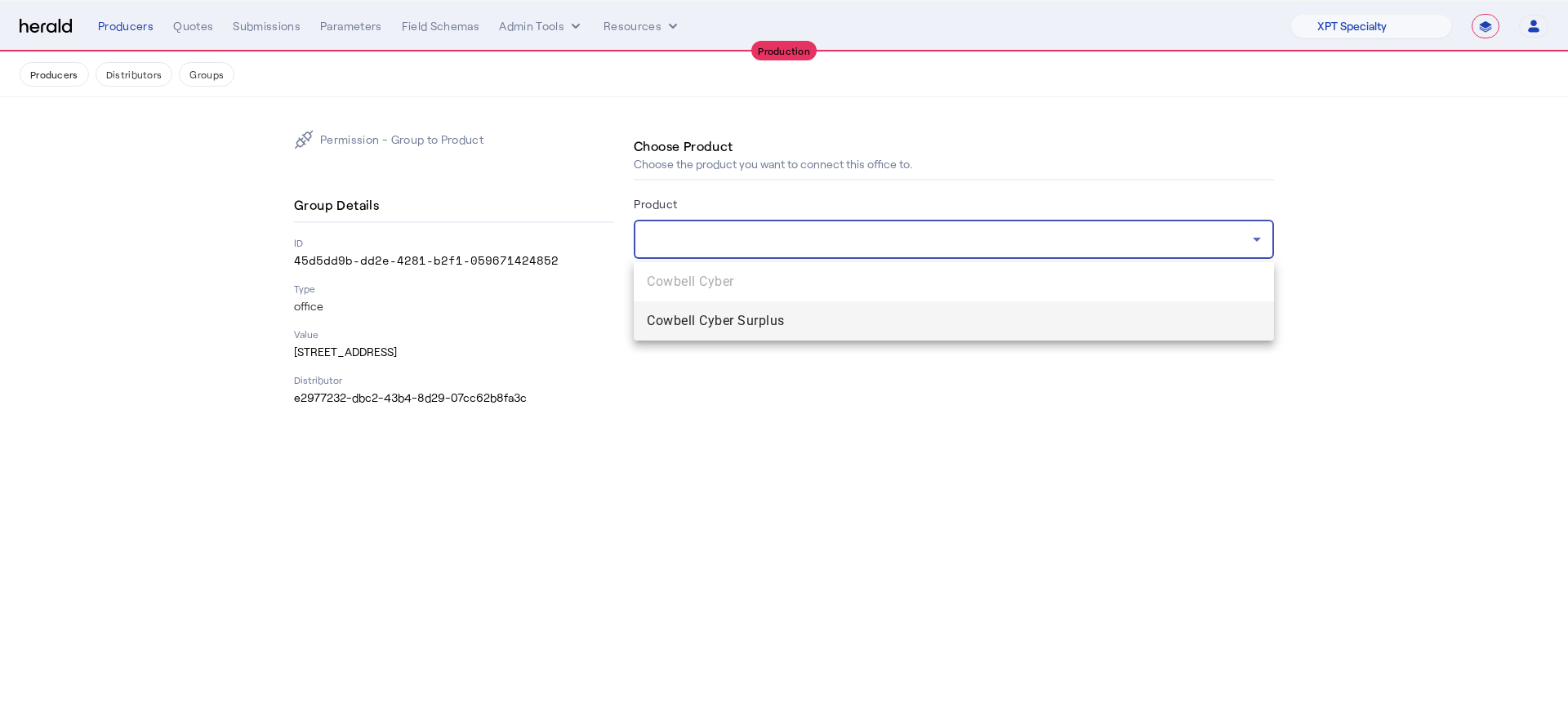
click at [793, 324] on span "Cowbell Cyber Surplus" at bounding box center [954, 321] width 614 height 19
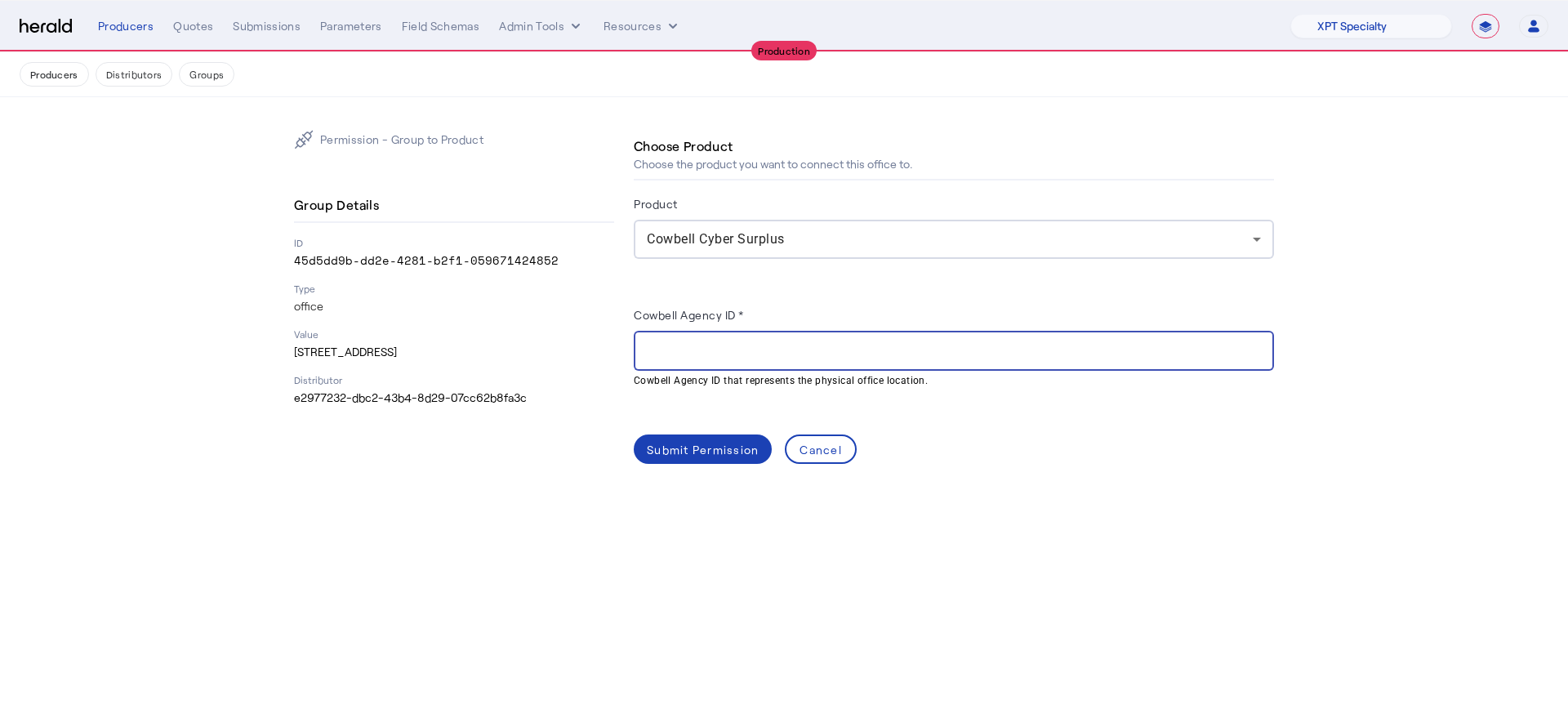
click at [859, 343] on input "Cowbell Agency ID *" at bounding box center [954, 351] width 614 height 19
paste input "**********"
type input "**********"
click at [695, 443] on div "Submit Permission" at bounding box center [703, 450] width 112 height 17
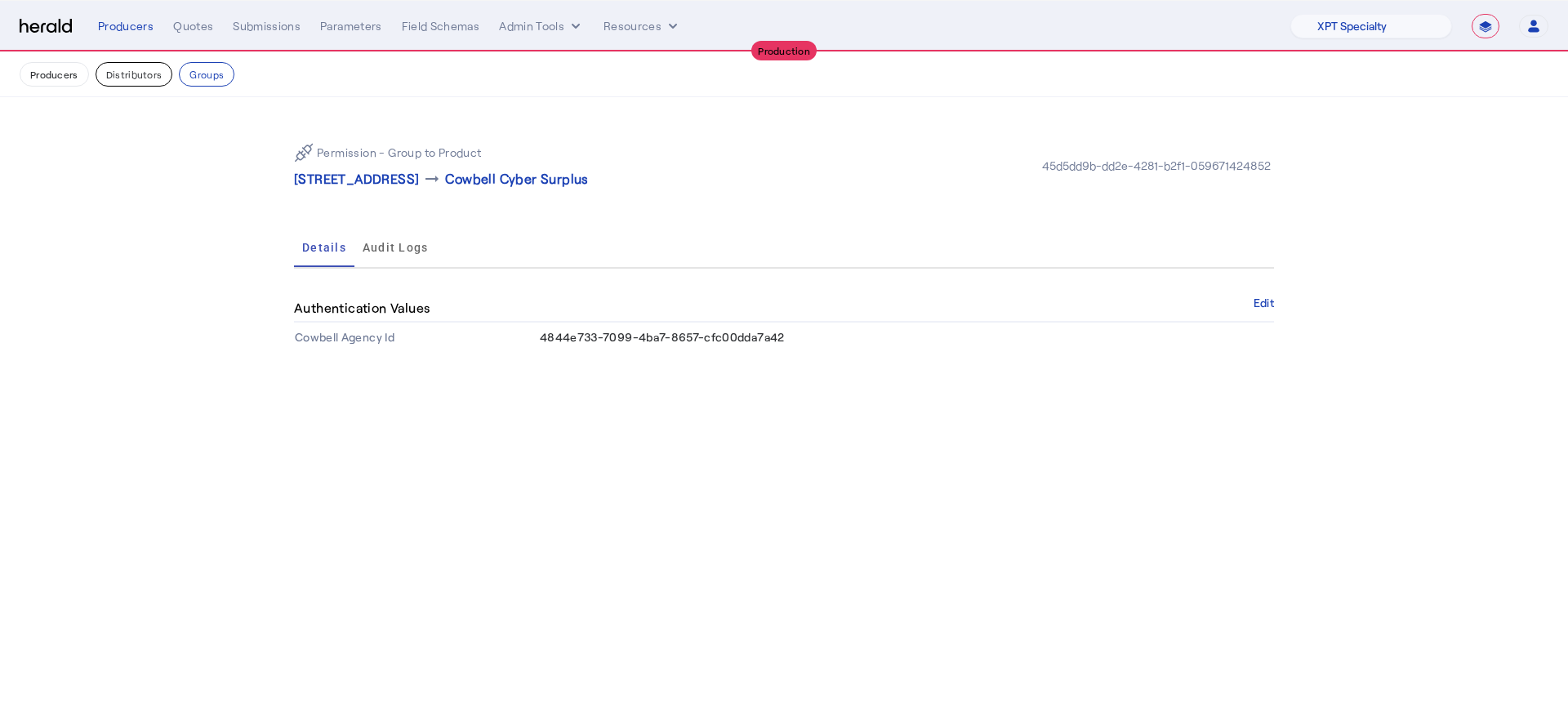
click at [127, 79] on button "Distributors" at bounding box center [134, 74] width 77 height 24
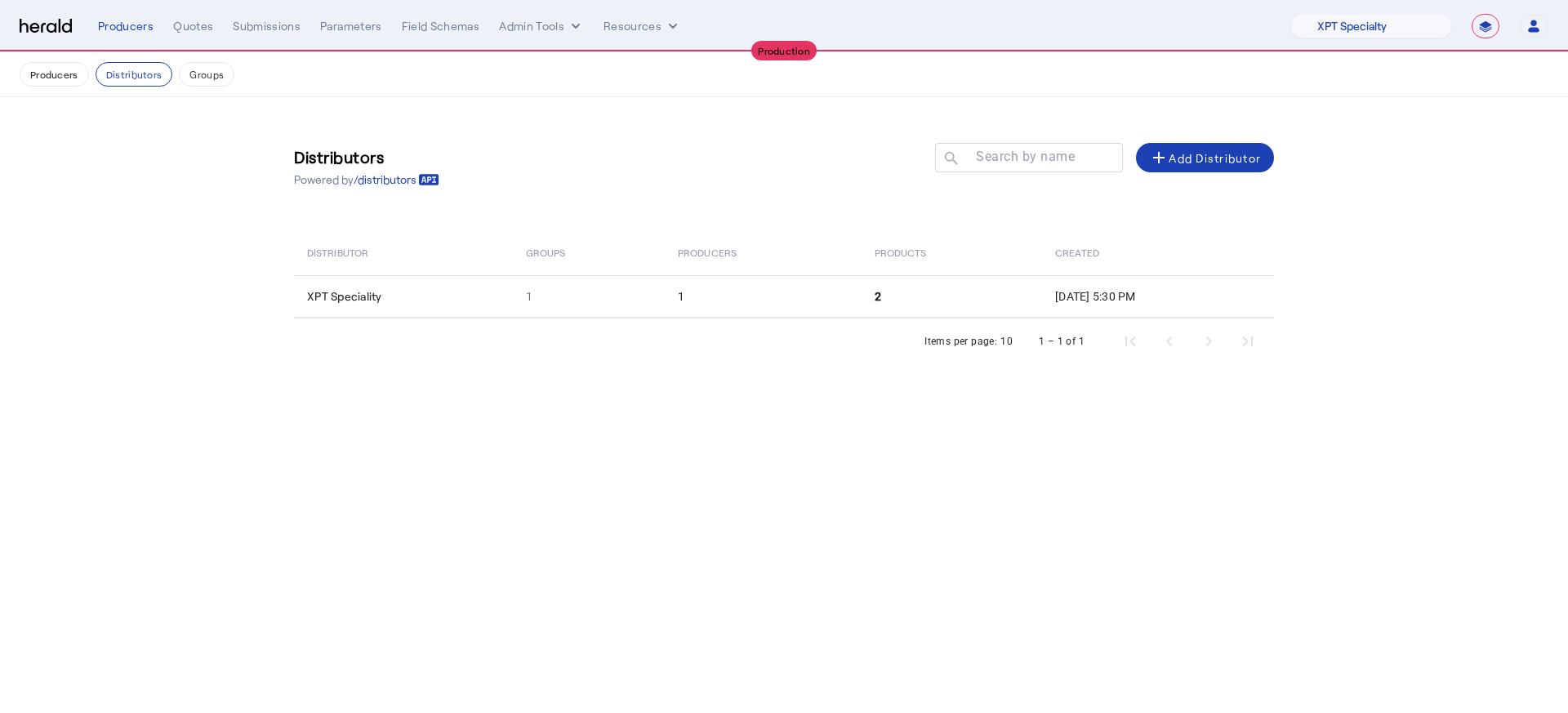
click at [866, 264] on th "Products" at bounding box center [952, 252] width 181 height 45
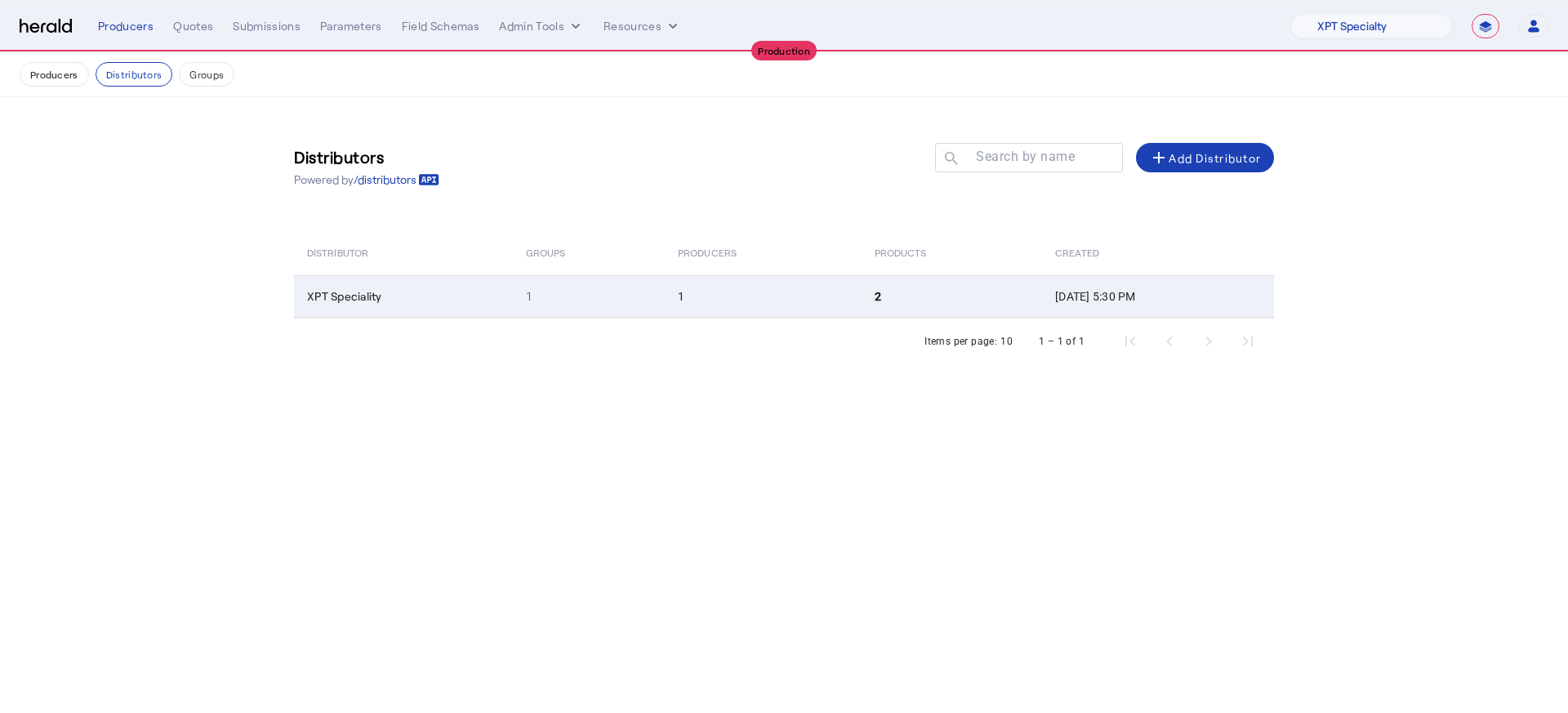
click at [873, 288] on td "2" at bounding box center [952, 296] width 181 height 43
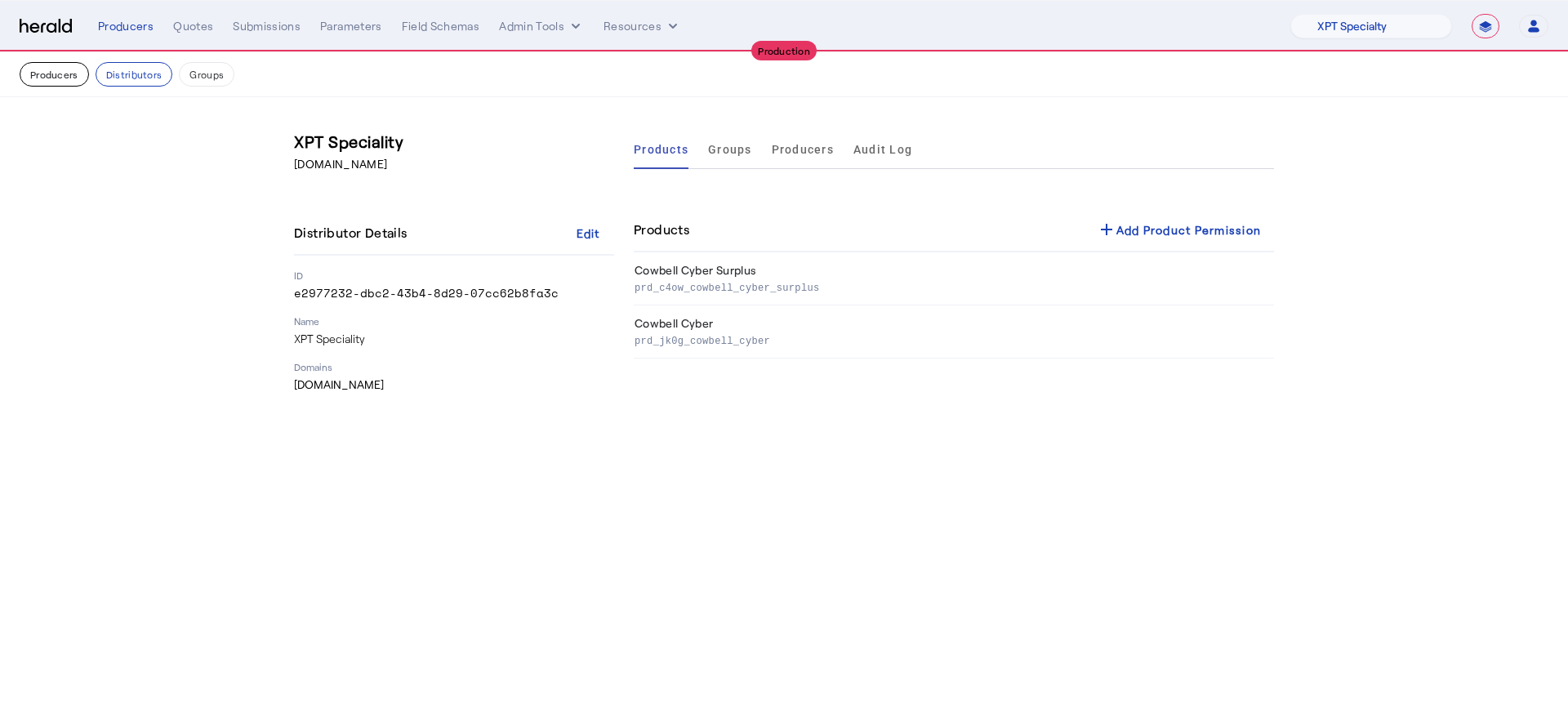
click at [60, 64] on button "Producers" at bounding box center [54, 74] width 70 height 24
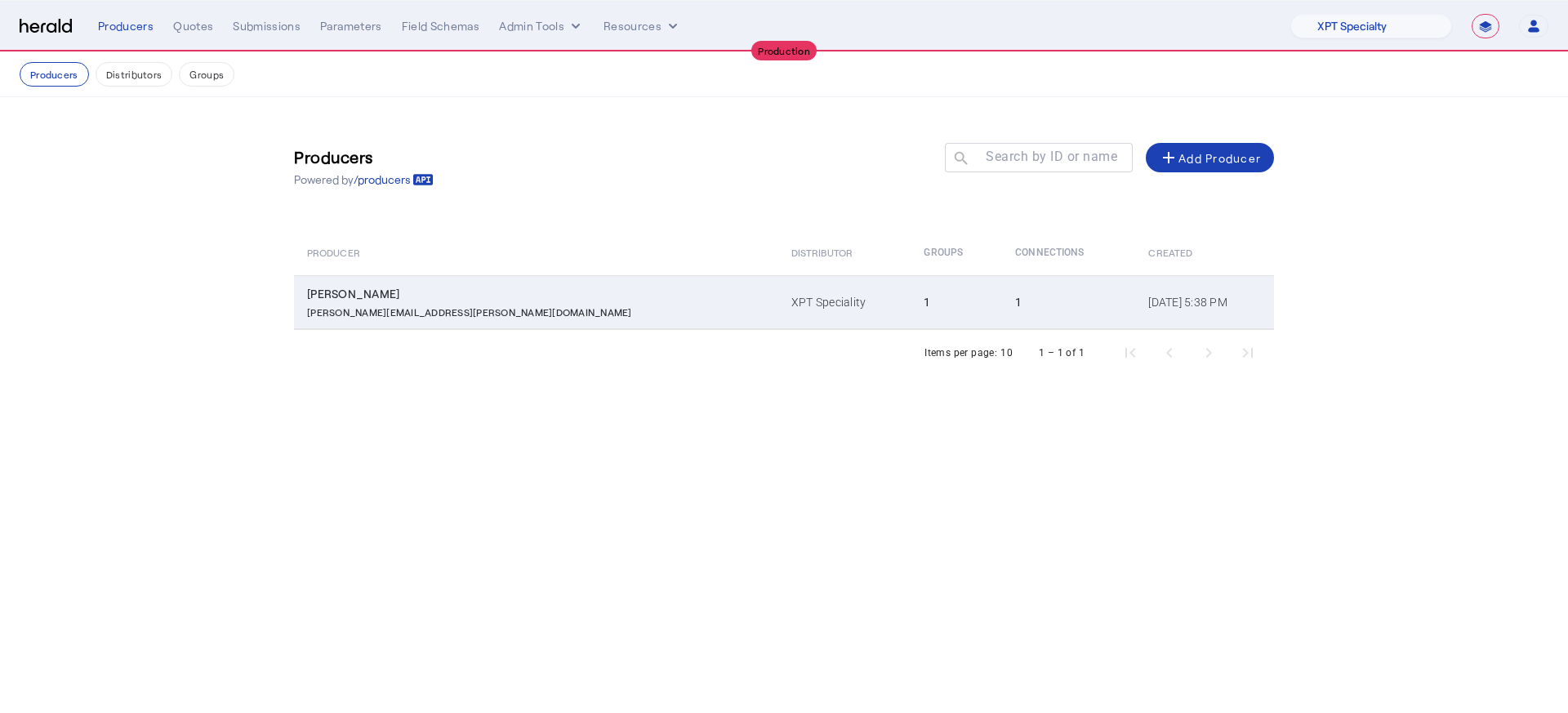
click at [778, 282] on td "XPT Speciality" at bounding box center [843, 302] width 133 height 54
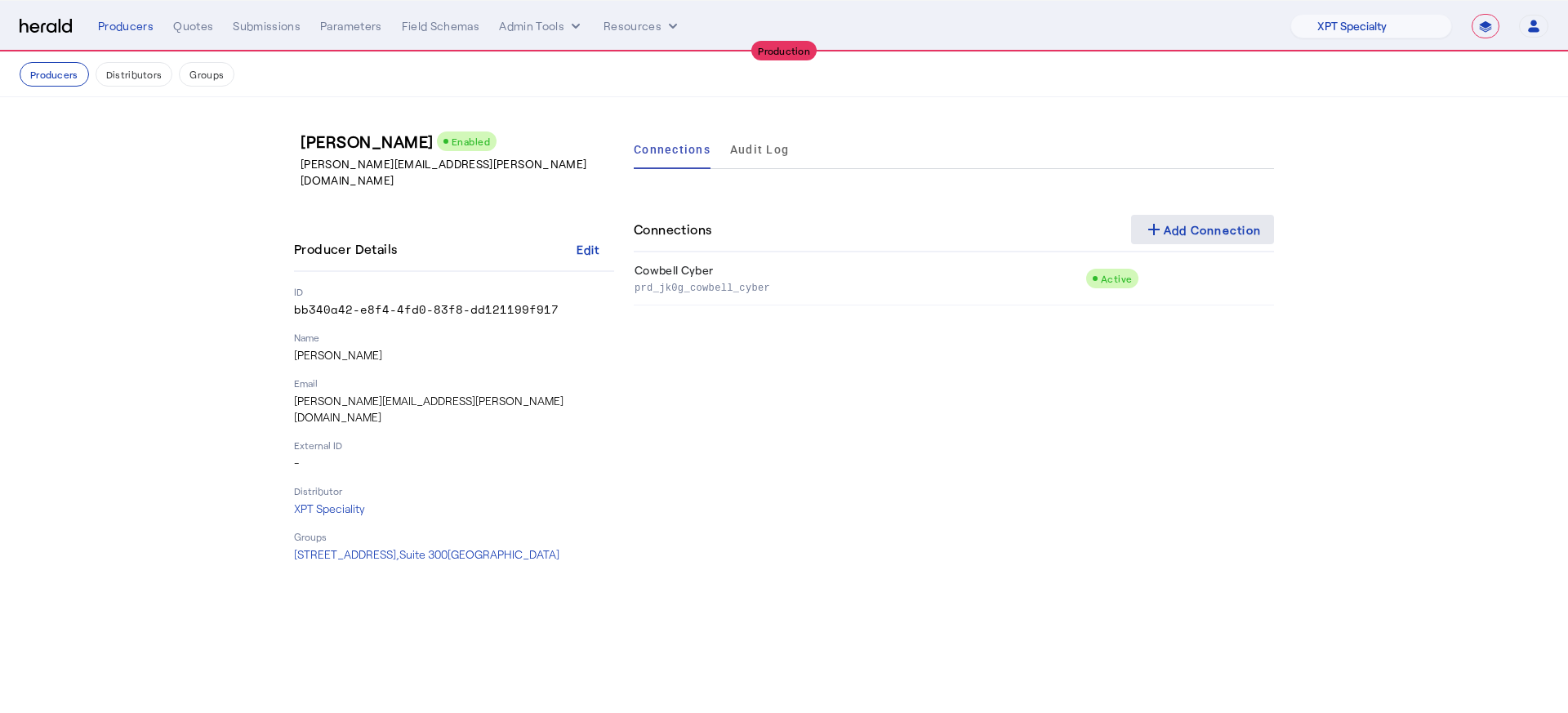
click at [1175, 236] on div "add Add Connection" at bounding box center [1203, 229] width 118 height 19
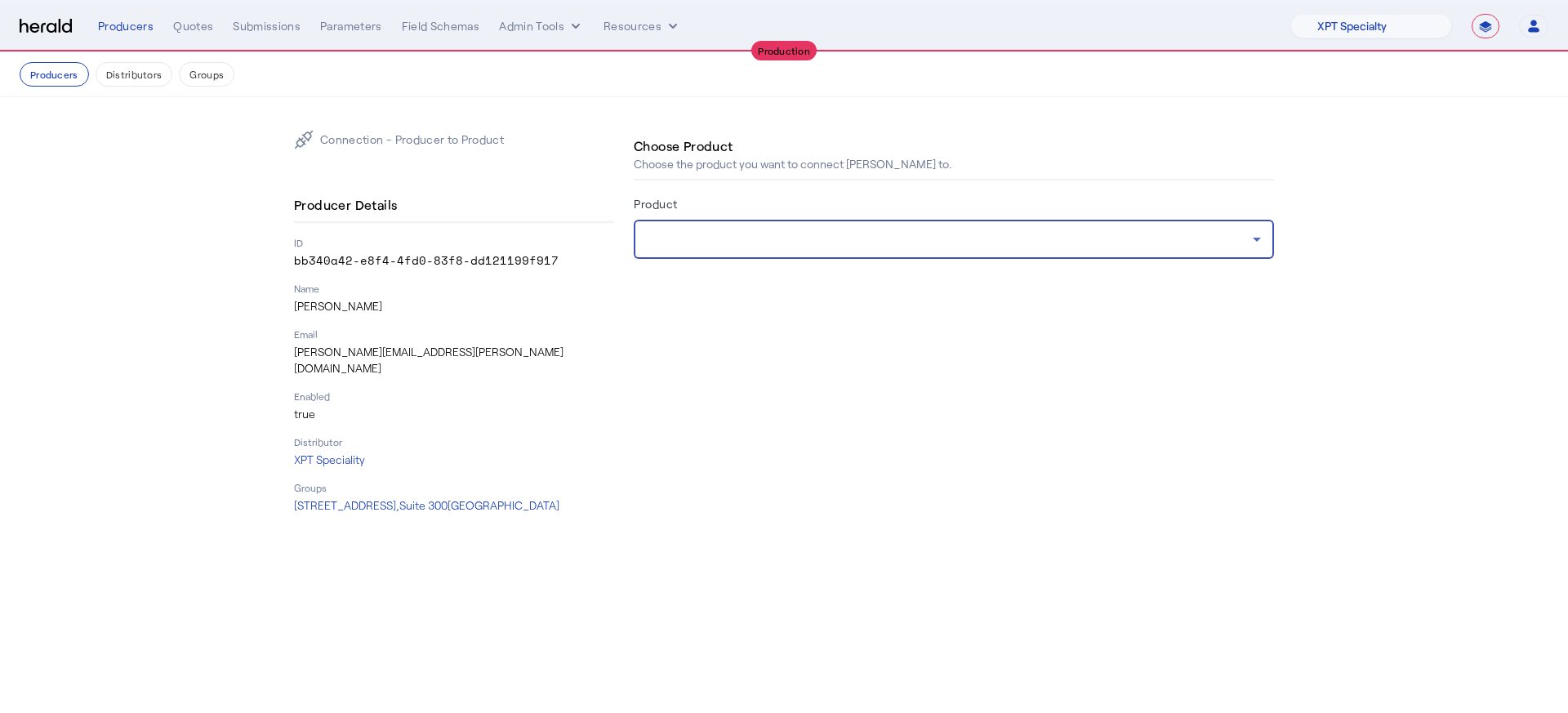
click at [976, 242] on div at bounding box center [950, 239] width 606 height 19
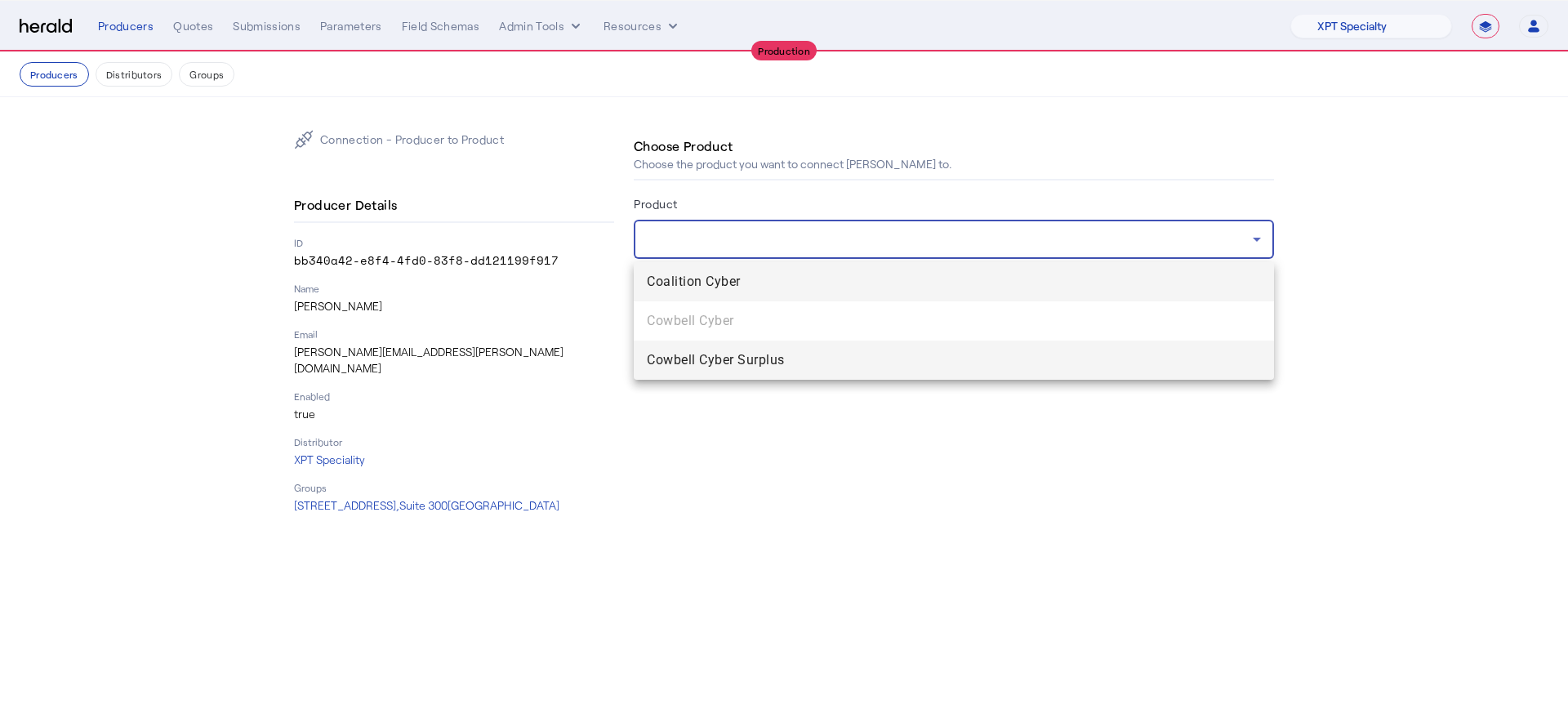
click at [938, 351] on span "Cowbell Cyber Surplus" at bounding box center [954, 360] width 614 height 19
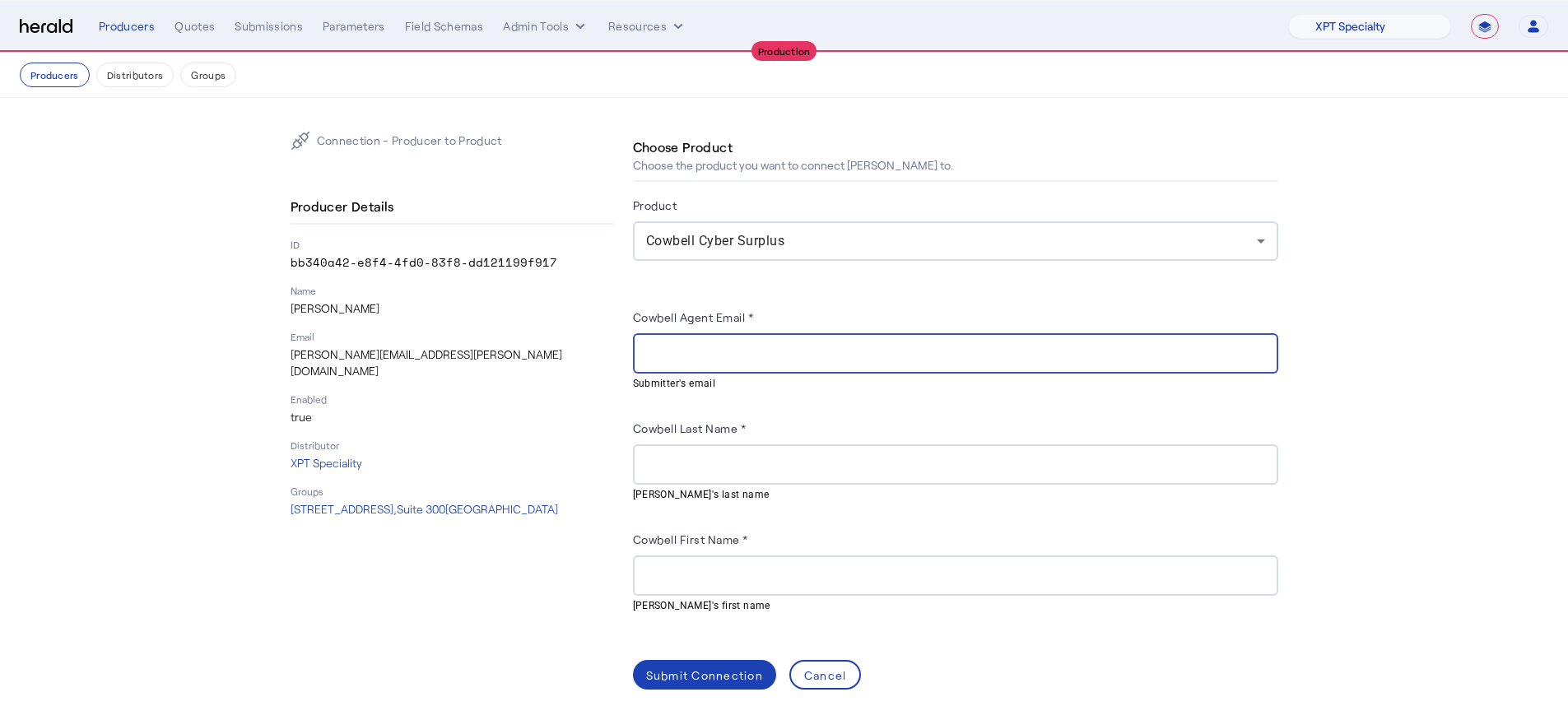
click at [950, 347] on input "Cowbell Agent Email *" at bounding box center [956, 354] width 619 height 20
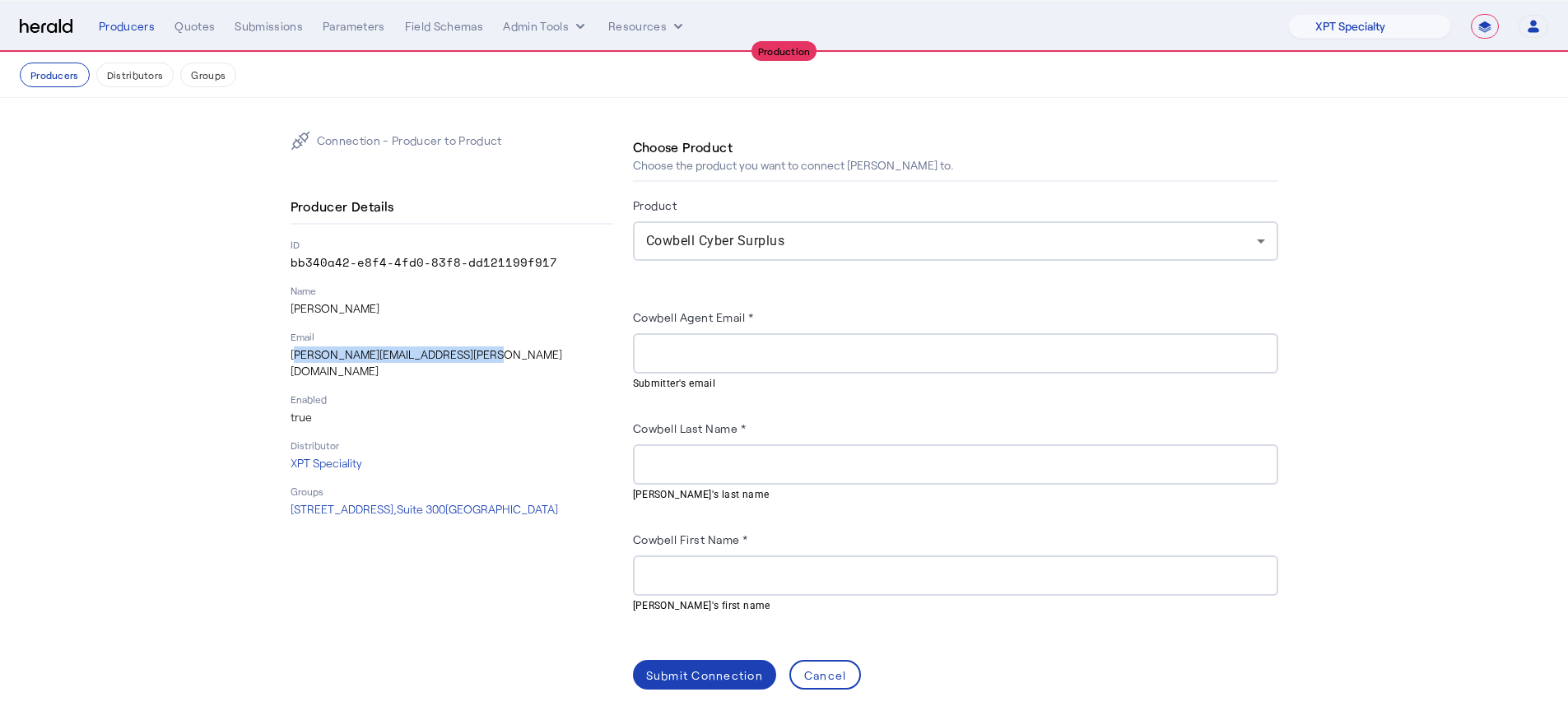
drag, startPoint x: 510, startPoint y: 356, endPoint x: 288, endPoint y: 350, distance: 222.1
click at [288, 350] on div "Connection - Producer to Product Producer Details ID bb340a42-e8f4-4fd0-83f8-dd…" at bounding box center [784, 410] width 1053 height 625
copy p "wayne.bernstein@xptspecialty.com"
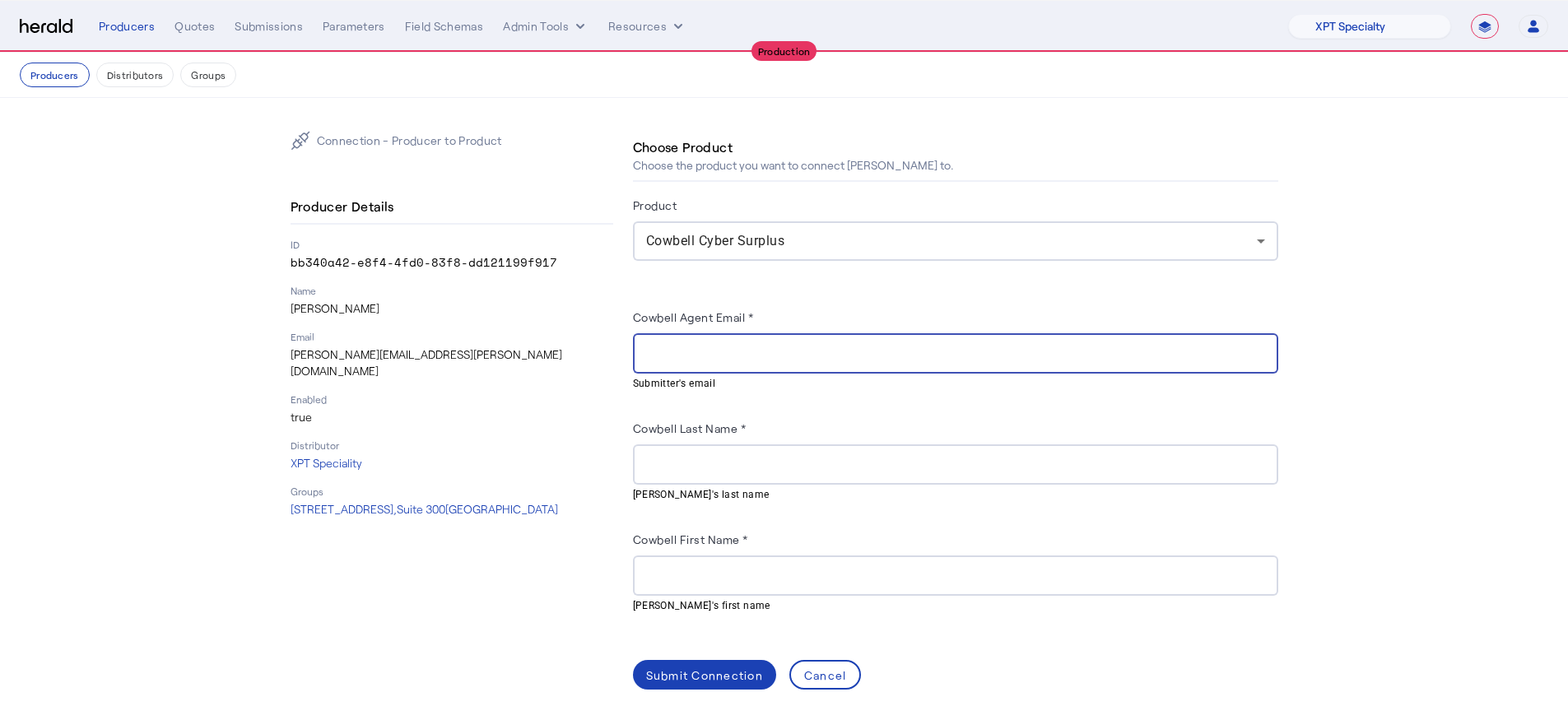
click at [746, 351] on input "Cowbell Agent Email *" at bounding box center [956, 354] width 619 height 20
paste input "**********"
type input "**********"
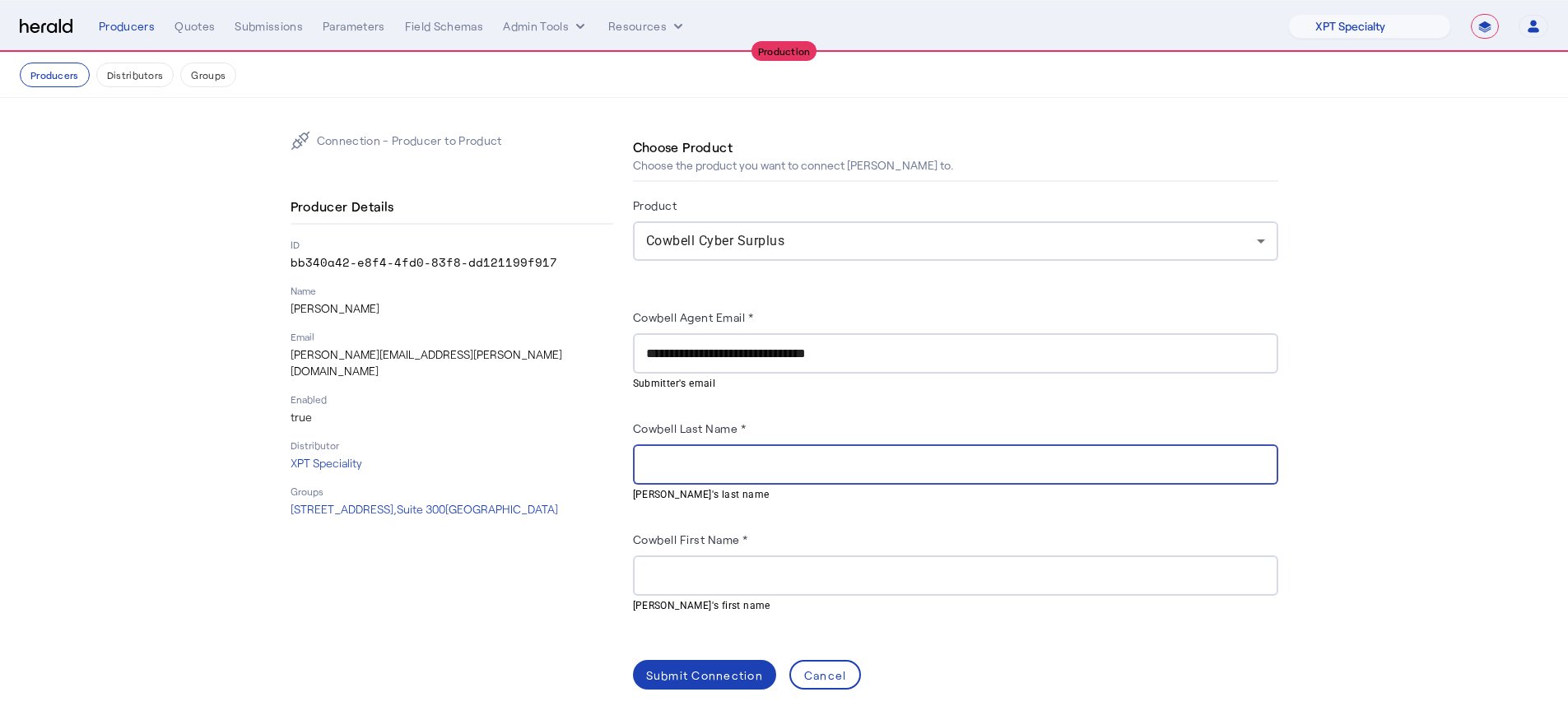
click at [670, 462] on input "Cowbell Last Name *" at bounding box center [956, 465] width 619 height 20
click at [340, 348] on p "wayne.bernstein@xptspecialty.com" at bounding box center [451, 363] width 323 height 33
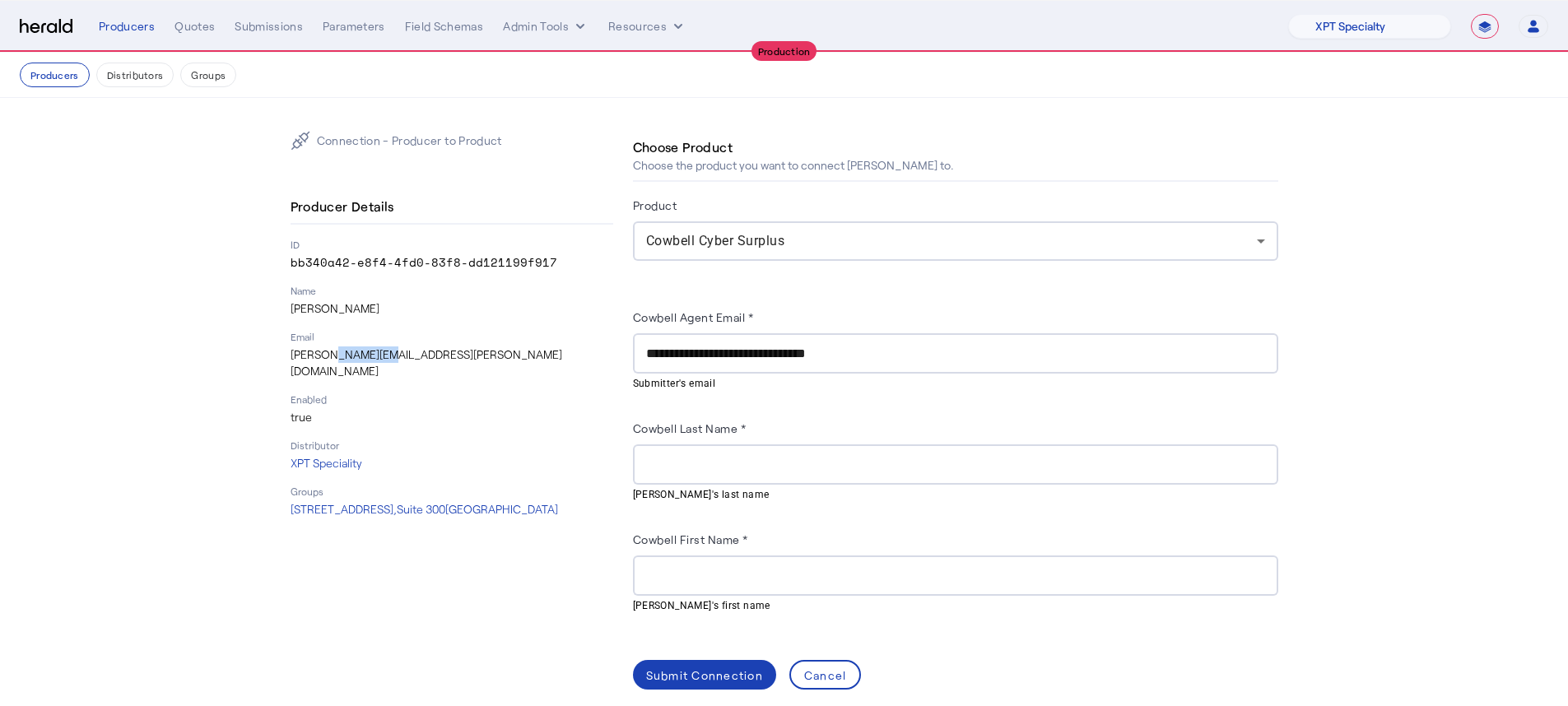
click at [340, 348] on p "wayne.bernstein@xptspecialty.com" at bounding box center [451, 363] width 323 height 33
copy p "bernstein"
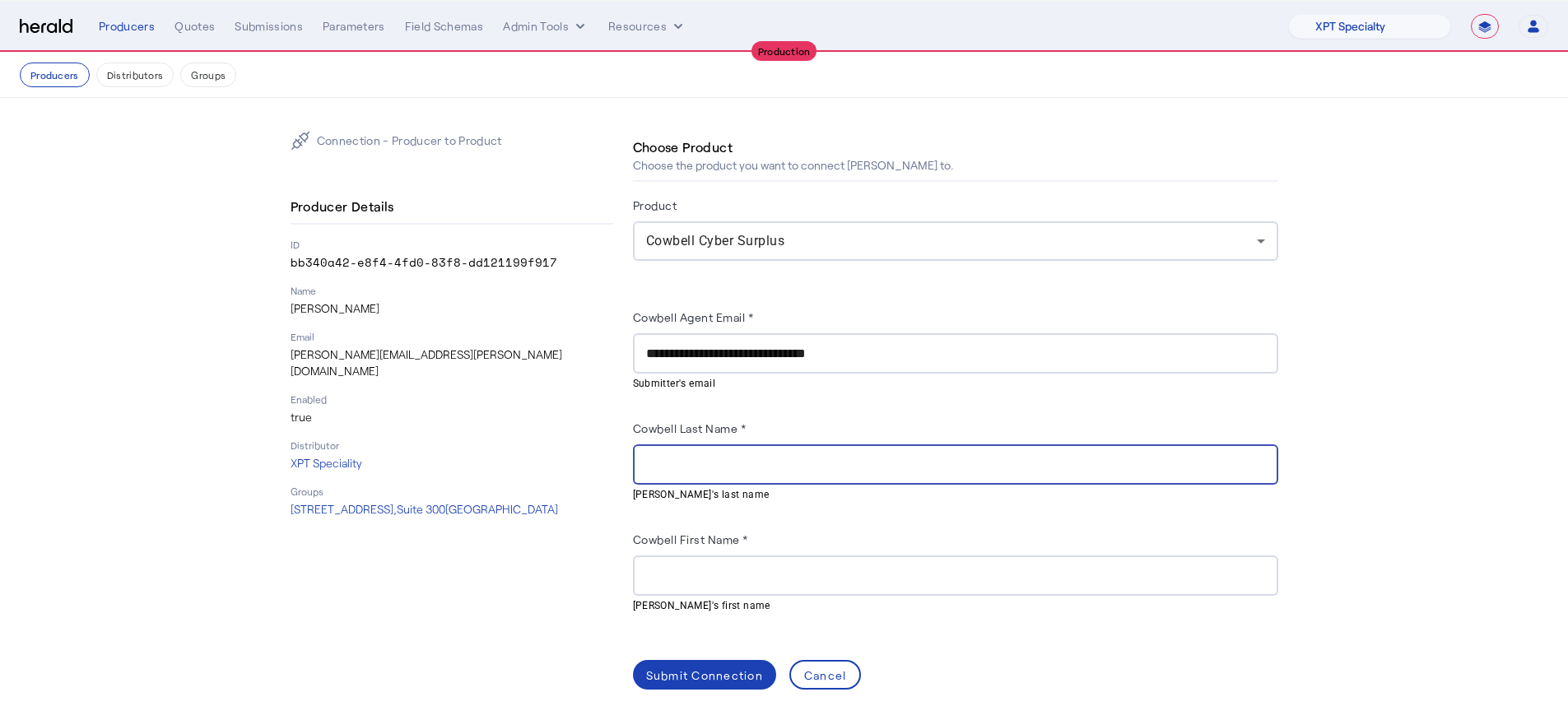
click at [758, 456] on input "Cowbell Last Name *" at bounding box center [956, 465] width 619 height 20
paste input "*********"
click at [651, 463] on input "*********" at bounding box center [956, 465] width 619 height 20
type input "*********"
click at [770, 574] on div at bounding box center [956, 575] width 619 height 40
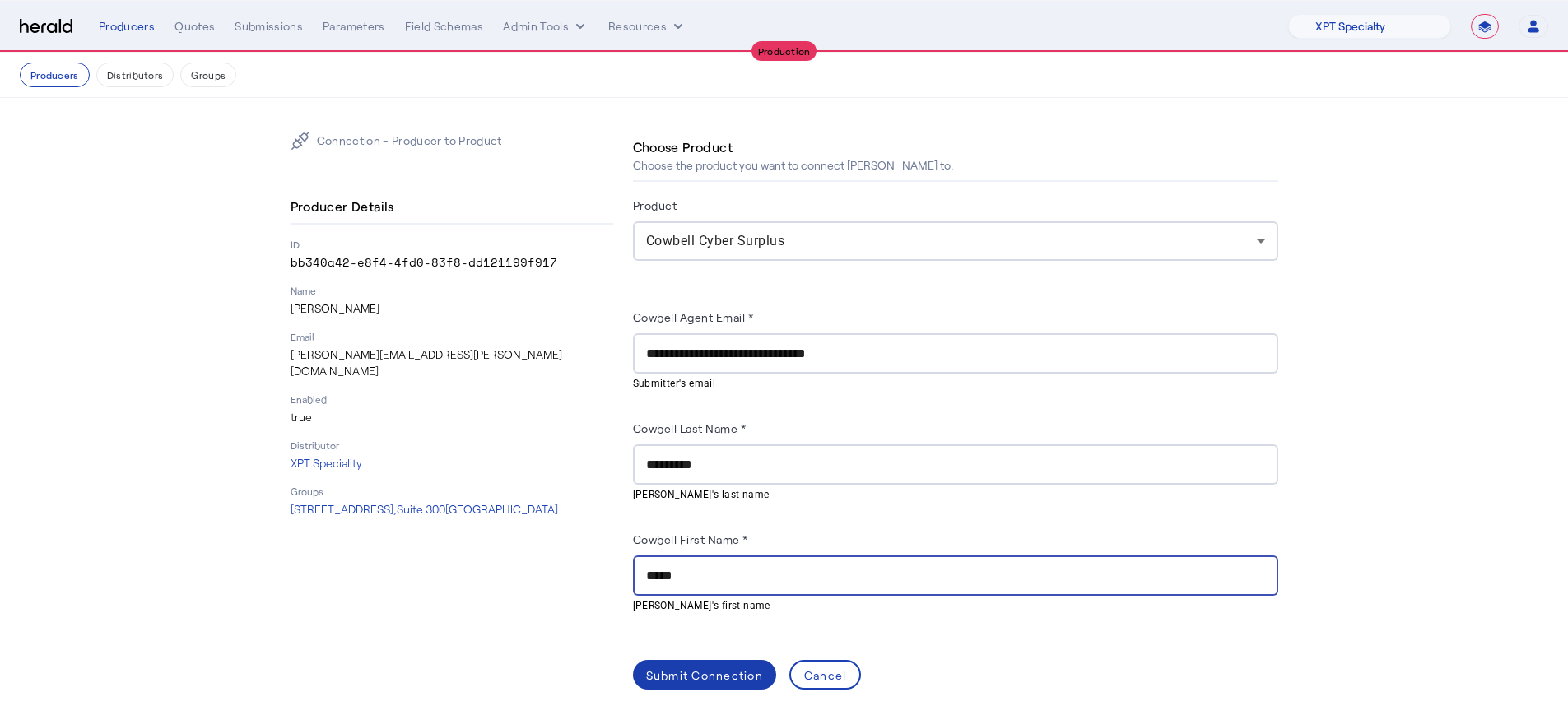
type input "*****"
click at [730, 574] on div "Submit Connection" at bounding box center [705, 676] width 117 height 18
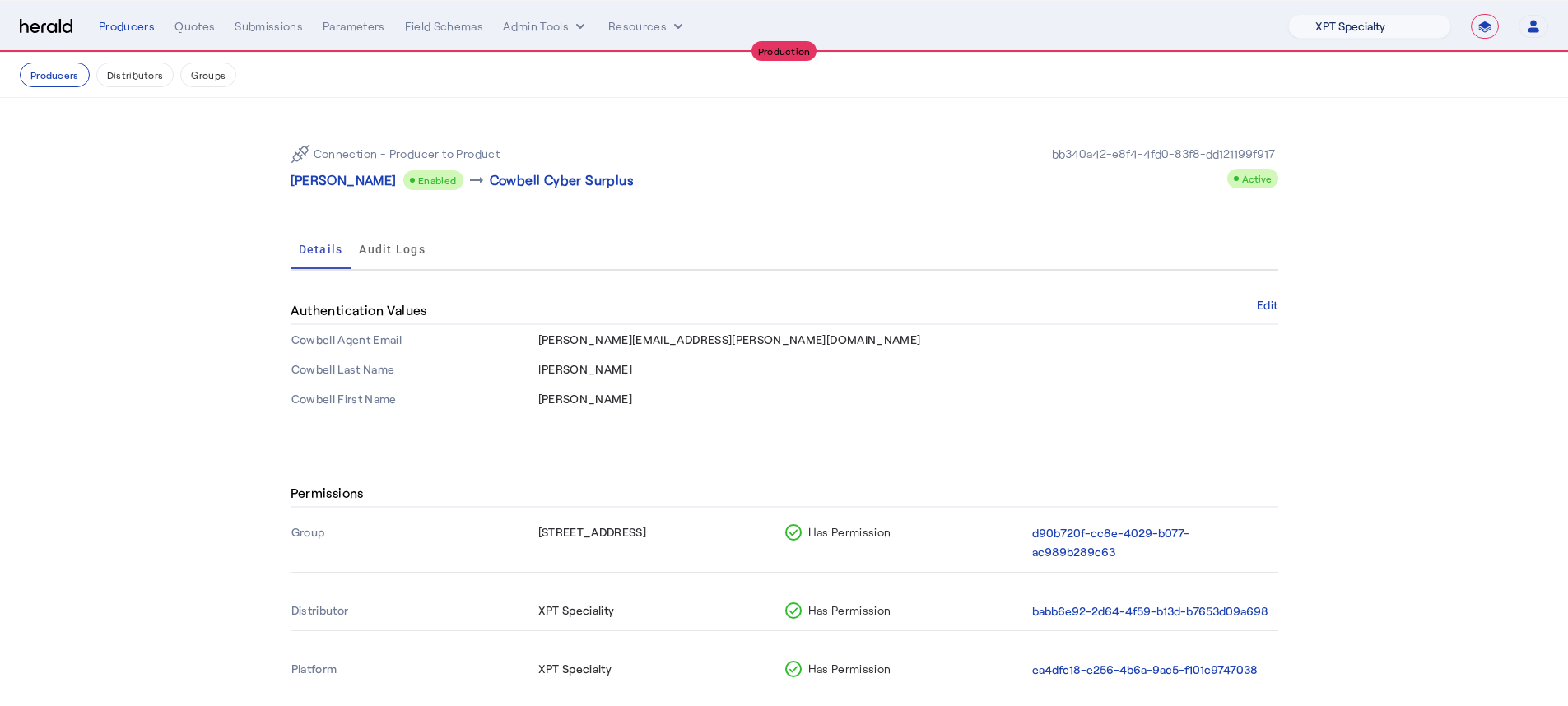
click at [1185, 25] on select "1Fort Affinity Risk Billy BindHQ Bunker CRC Campus Coverage Citadel Fifthwall F…" at bounding box center [1369, 25] width 163 height 24
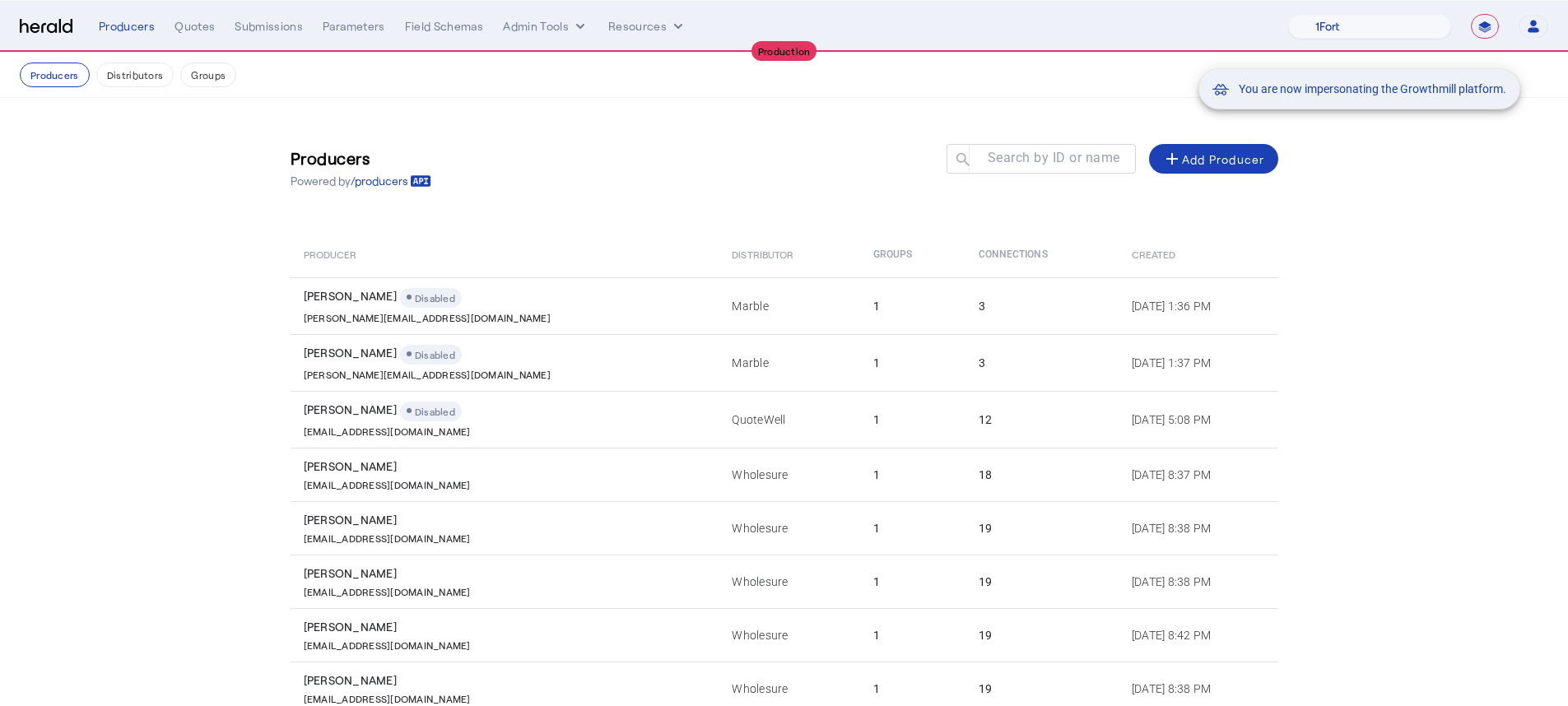
click at [193, 23] on div "You are now impersonating the Growthmill platform." at bounding box center [784, 353] width 1568 height 706
click at [192, 37] on div "**********" at bounding box center [823, 25] width 1449 height 24
click at [193, 29] on div "Quotes" at bounding box center [194, 26] width 40 height 17
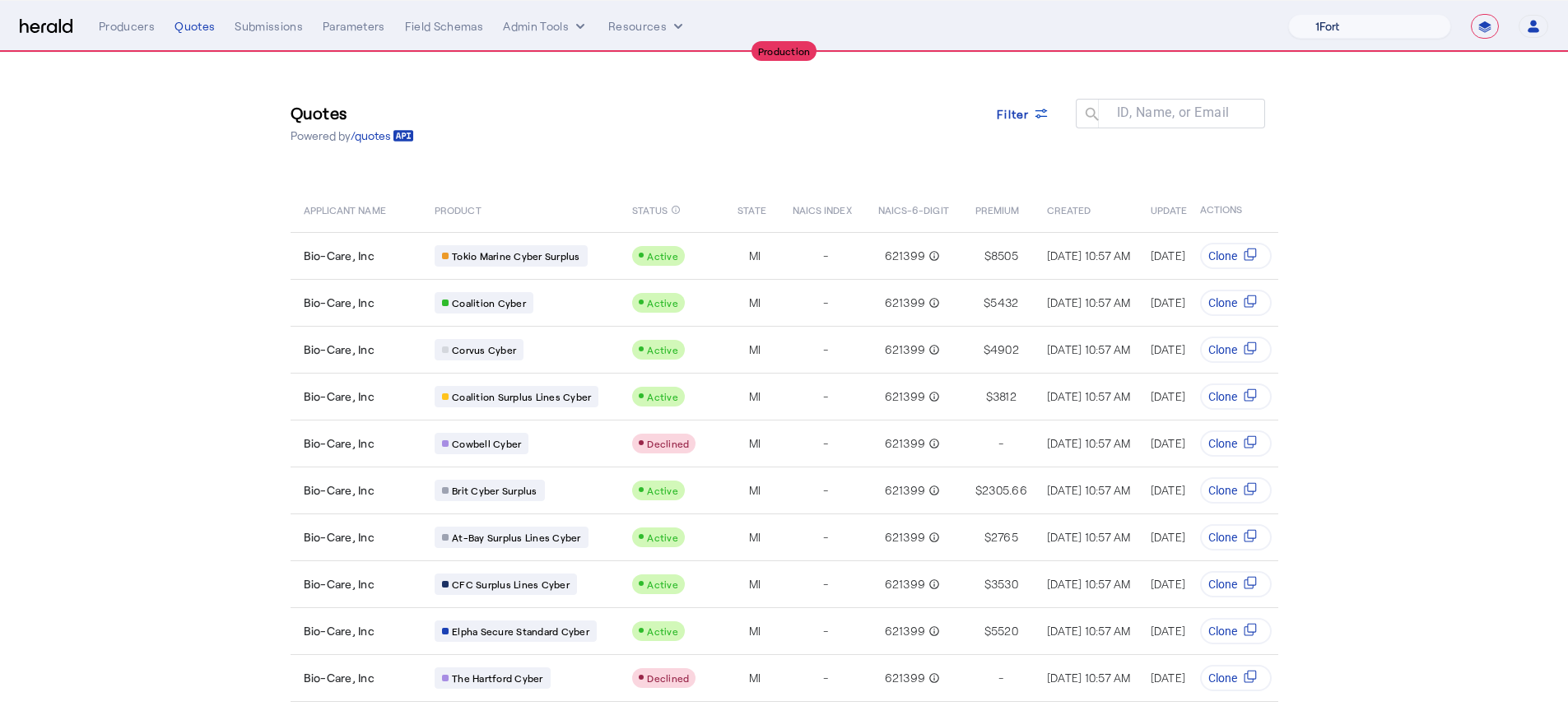
click at [1185, 29] on select "1Fort Affinity Risk Billy BindHQ Bunker CRC Campus Coverage Citadel Fifthwall F…" at bounding box center [1369, 25] width 163 height 24
select select "pfm_xpt3_xptspecialty"
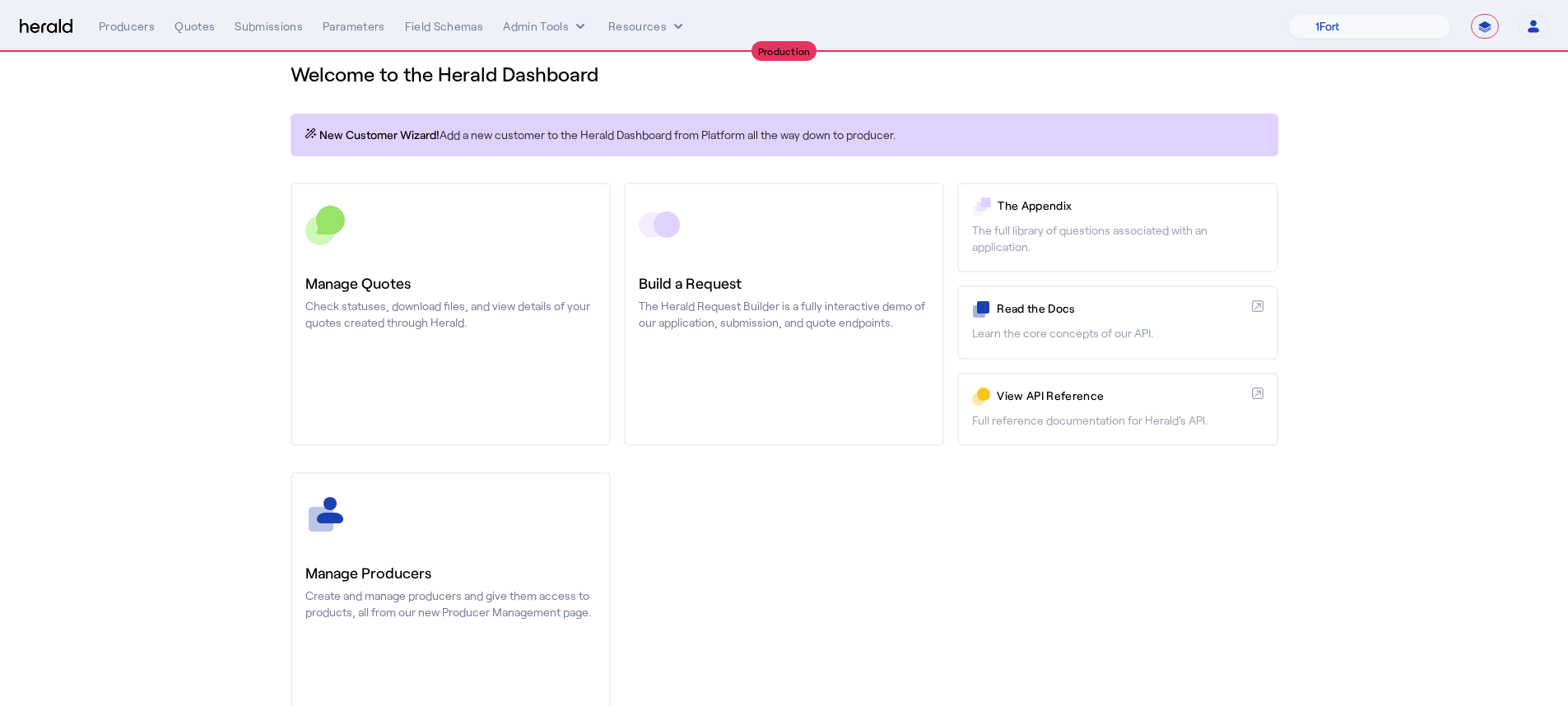
scroll to position [107, 0]
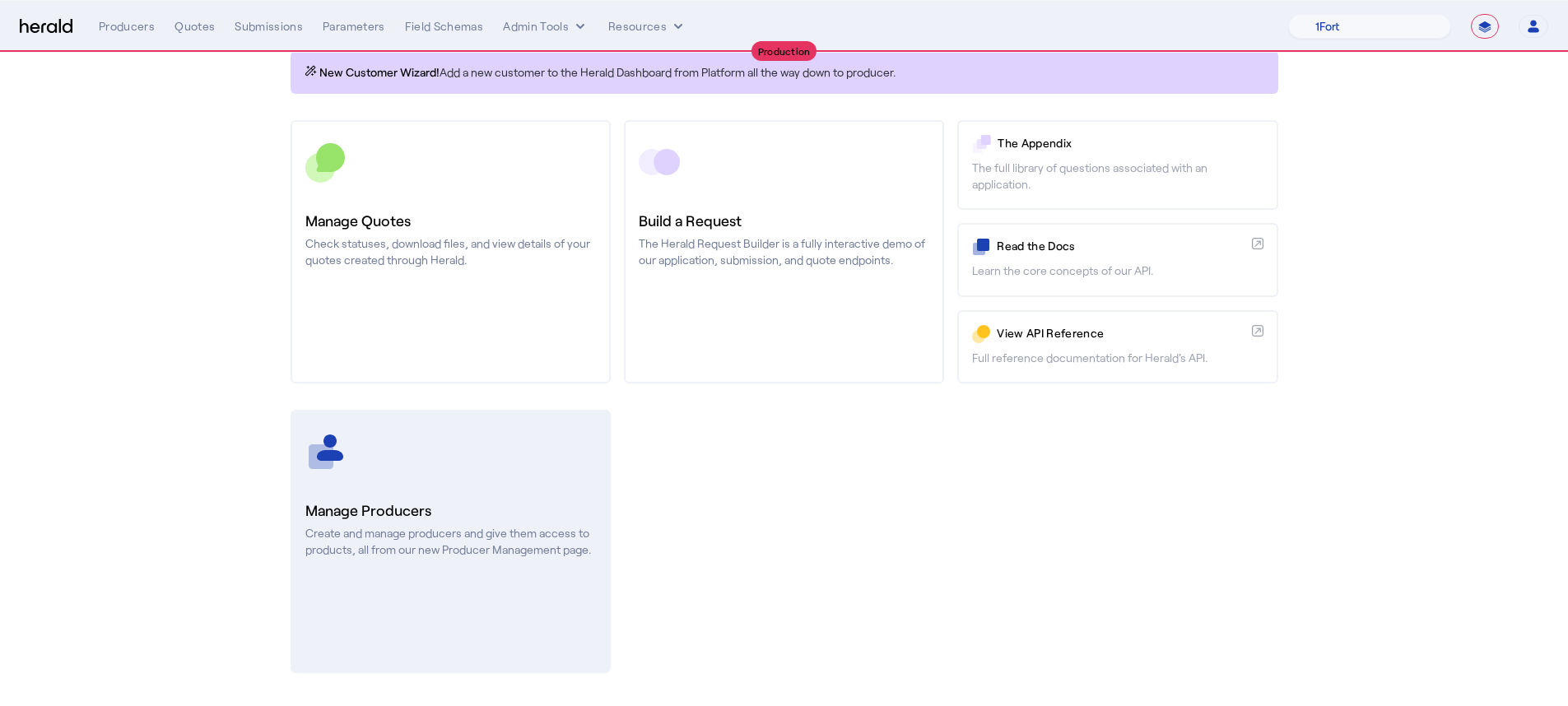
click at [414, 523] on div "Manage Producers Create and manage producers and give them access to products, …" at bounding box center [451, 529] width 291 height 59
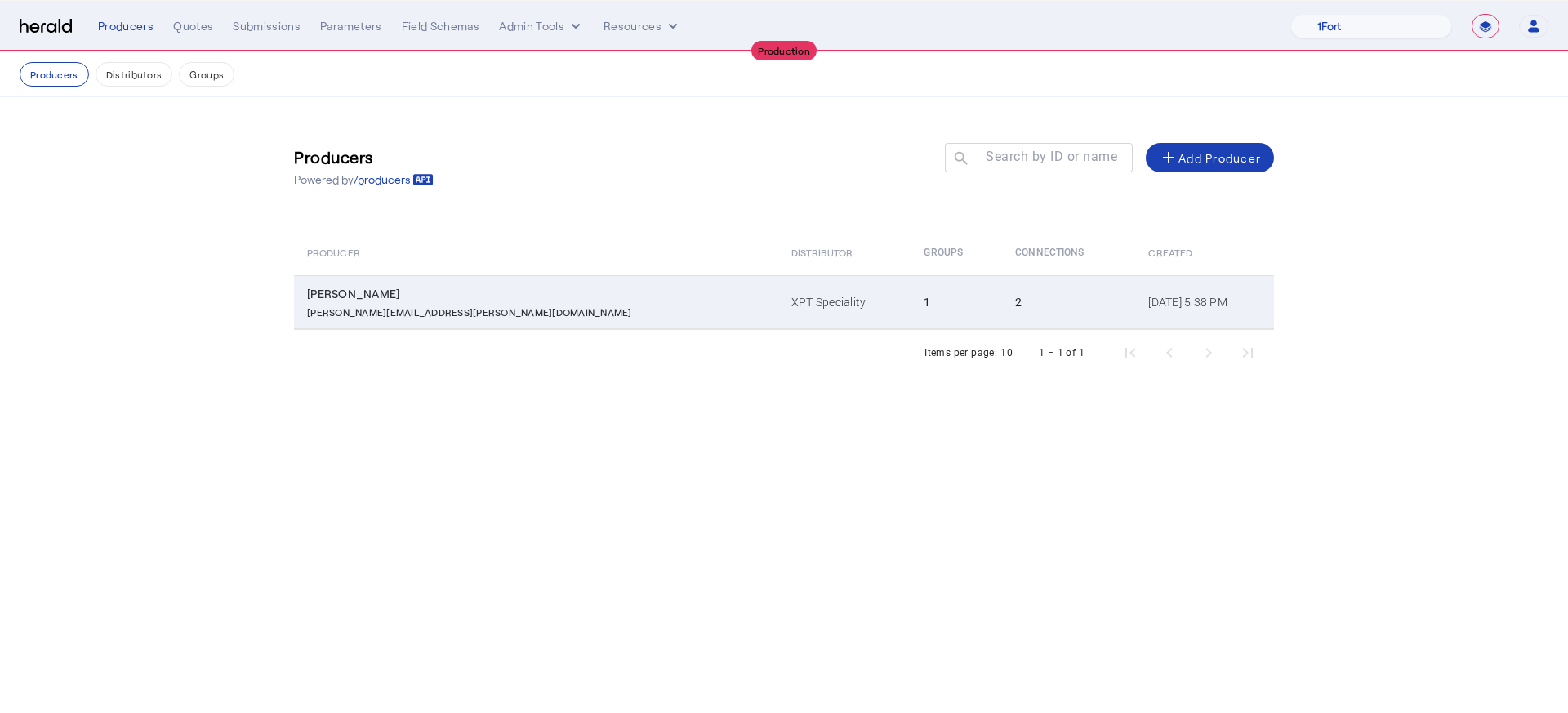
click at [778, 307] on td "XPT Speciality" at bounding box center [843, 302] width 133 height 54
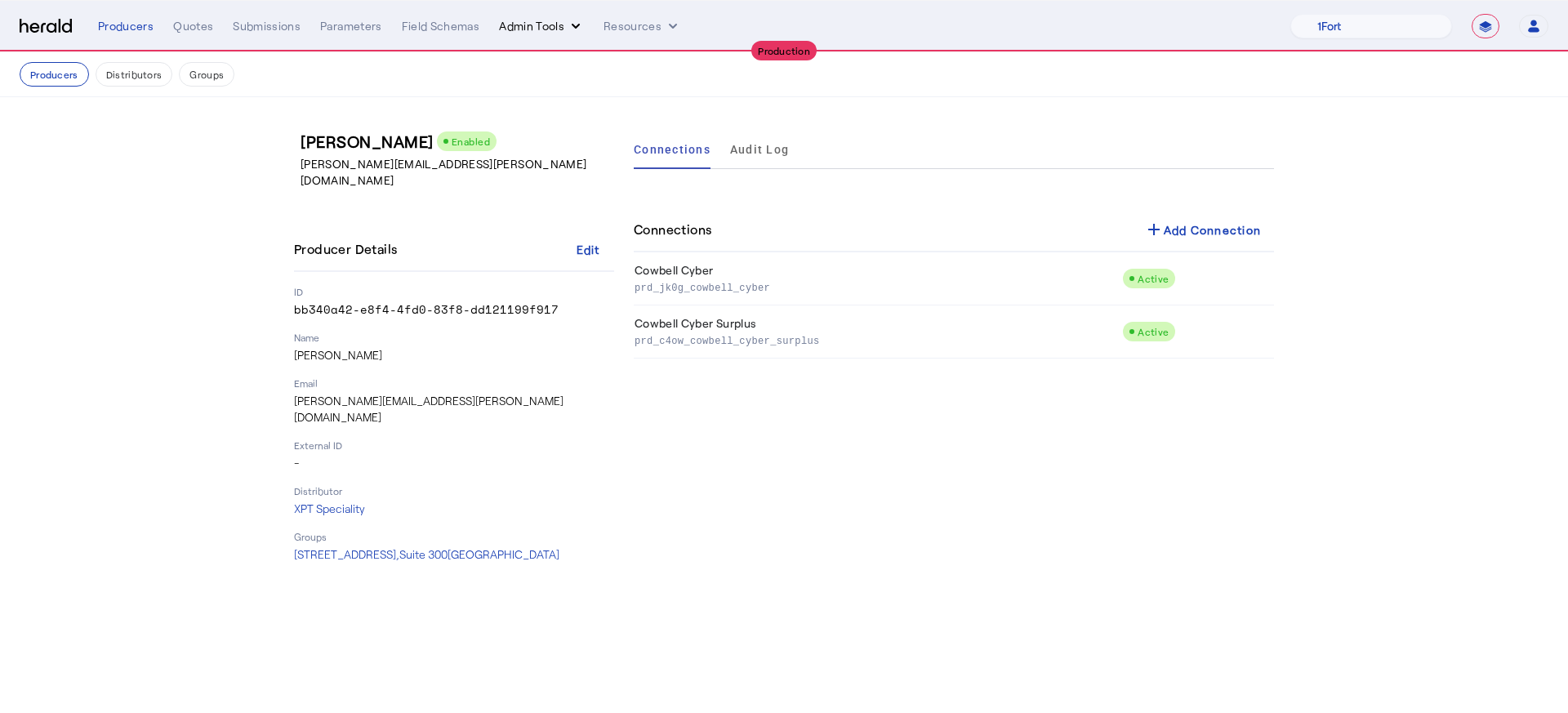
click at [557, 34] on button "Admin Tools" at bounding box center [542, 26] width 85 height 16
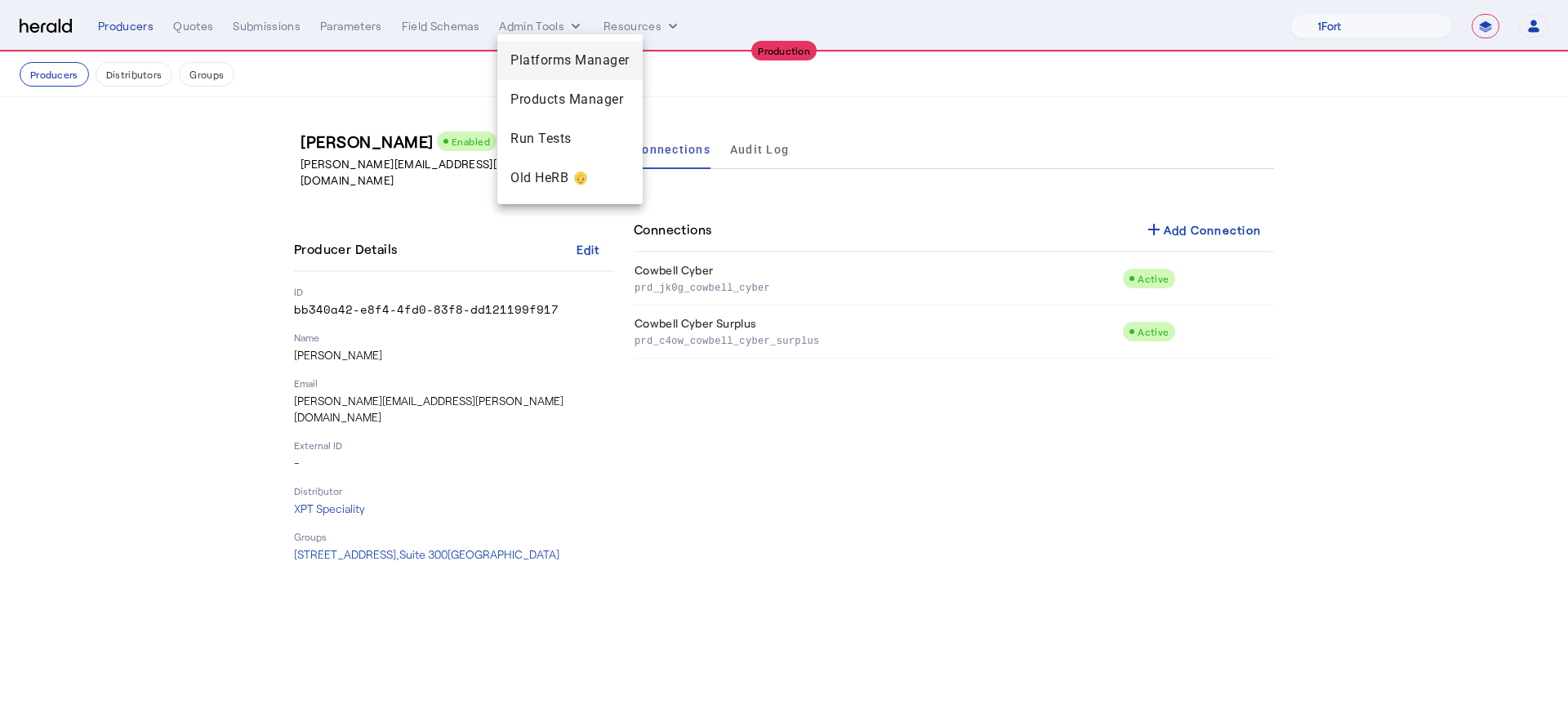
click at [553, 54] on span "Platforms Manager" at bounding box center [570, 60] width 119 height 19
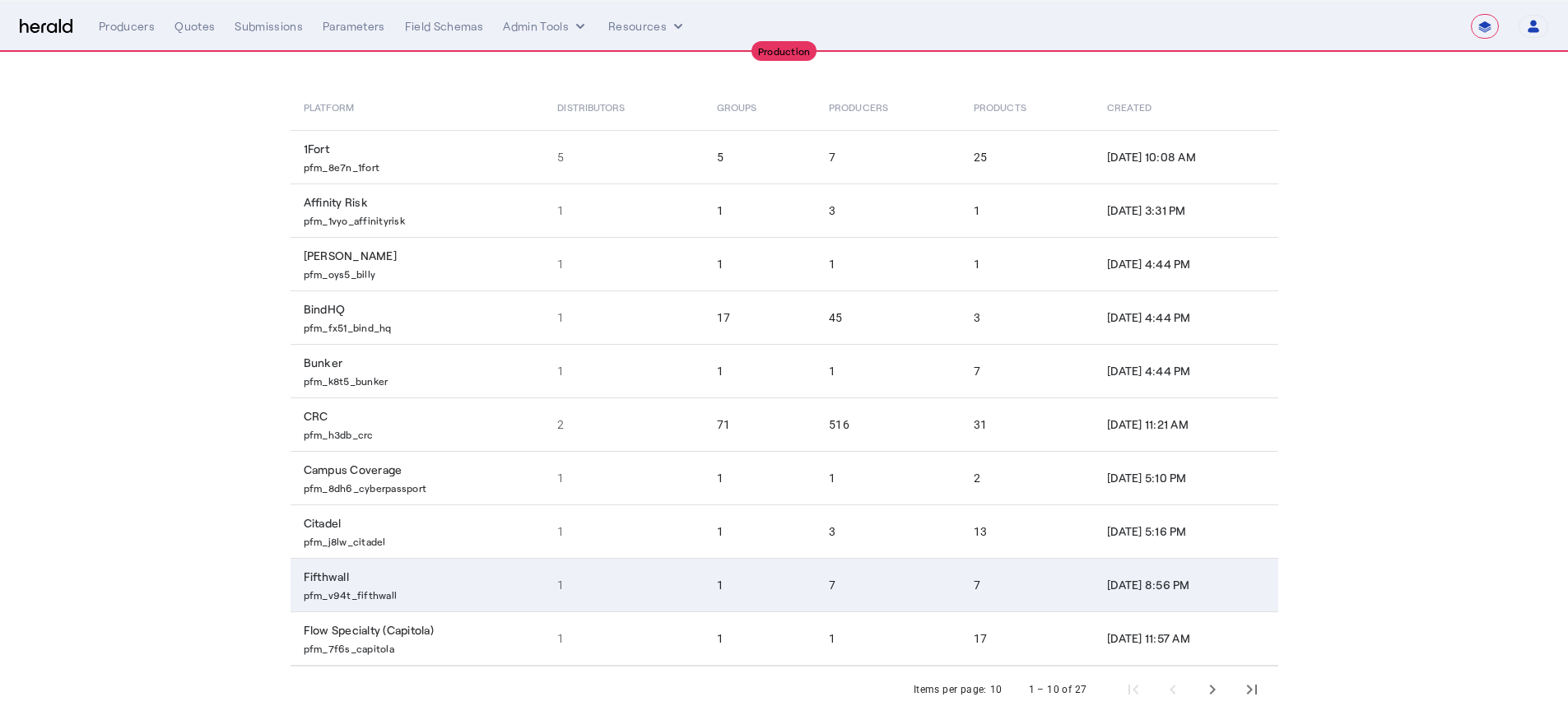
scroll to position [142, 0]
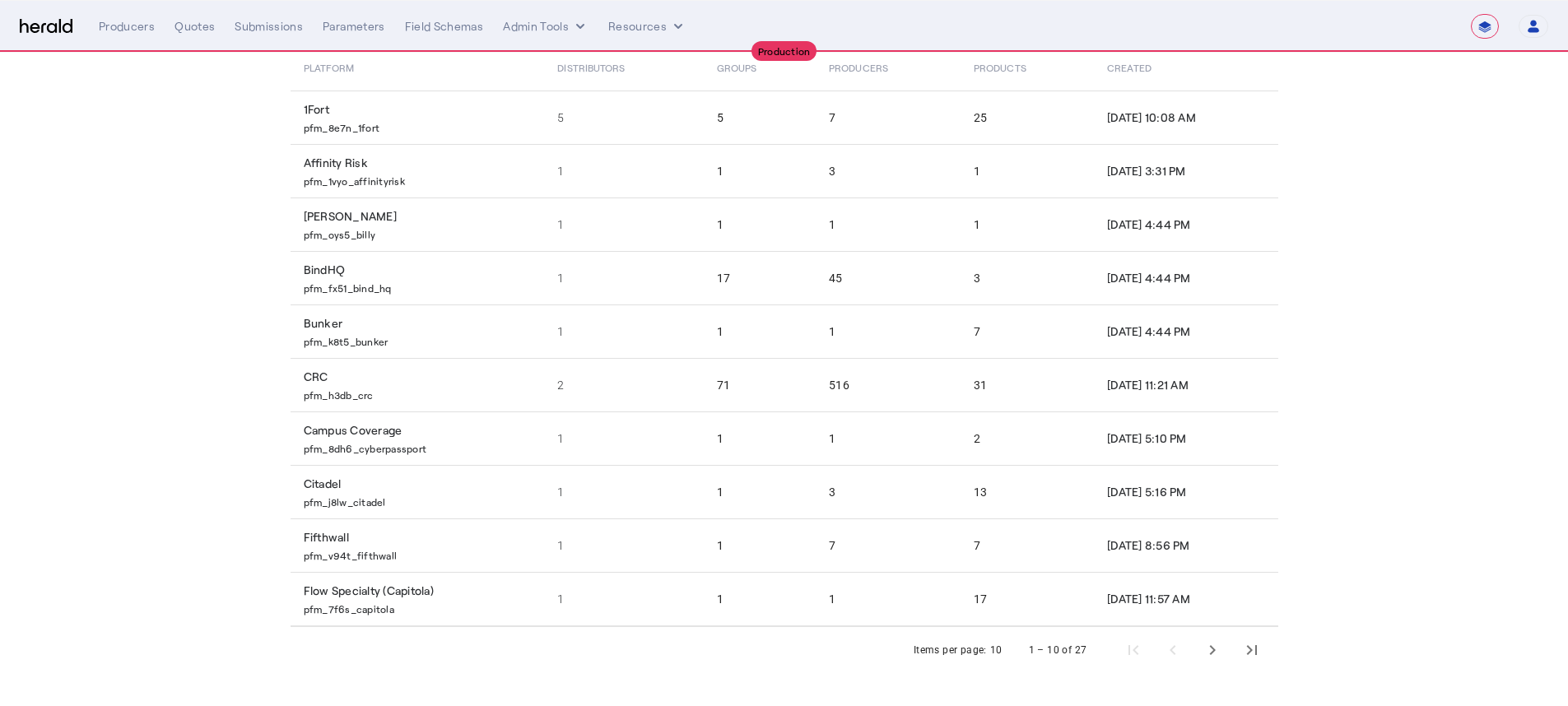
click at [1185, 574] on div "Items per page: 10 1 – 10 of 27" at bounding box center [784, 649] width 988 height 46
click at [1185, 574] on span "Last page" at bounding box center [1252, 650] width 40 height 40
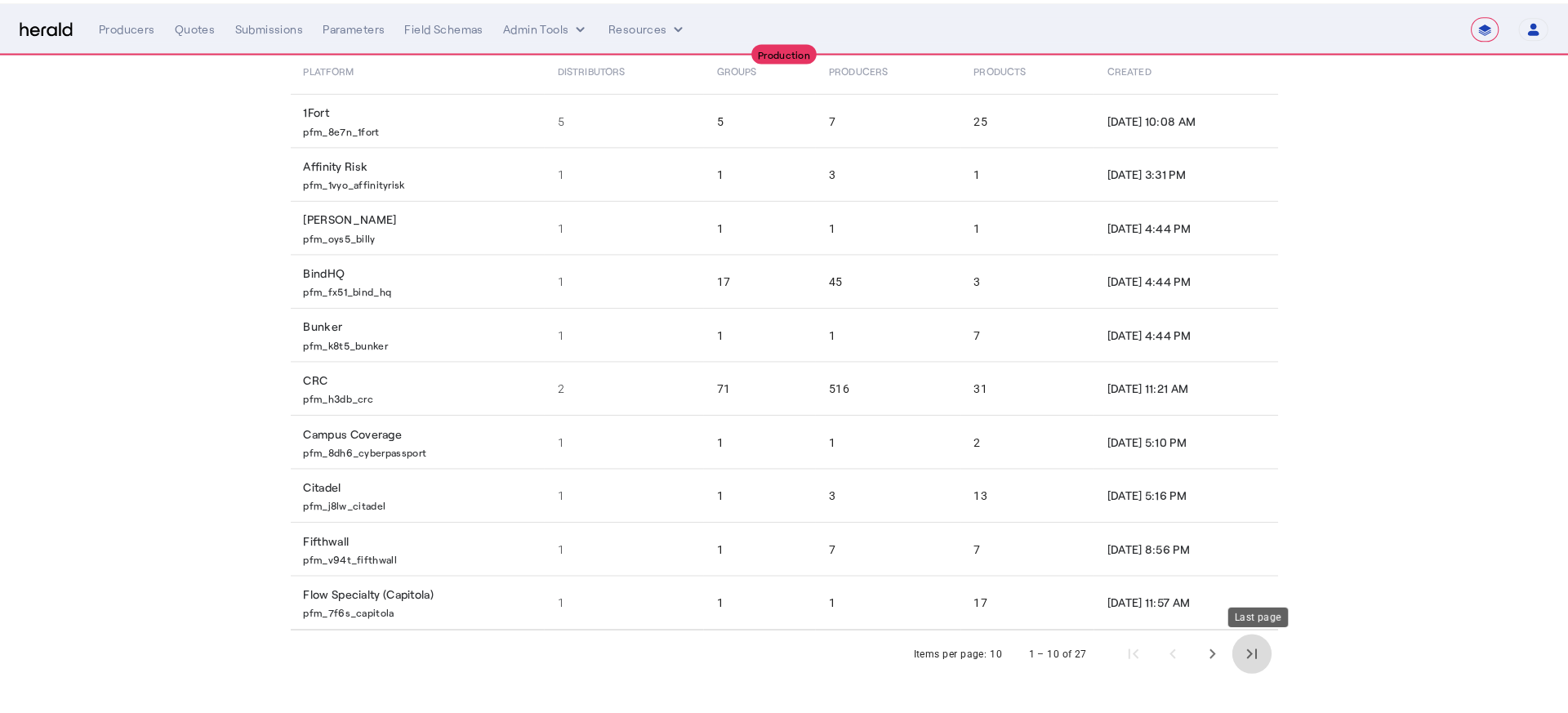
scroll to position [0, 0]
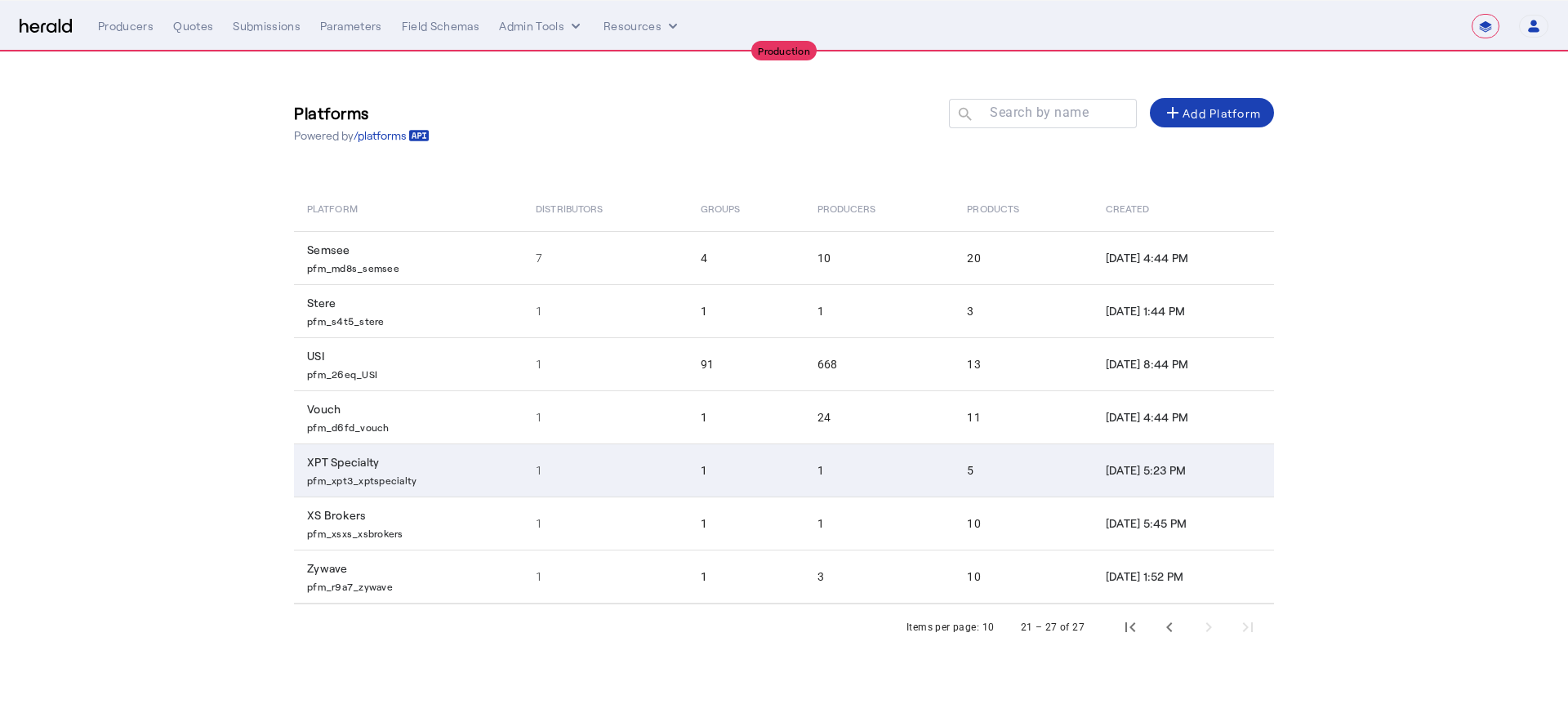
click at [1098, 479] on td "Aug 15, 2025, 5:23 PM" at bounding box center [1182, 469] width 181 height 53
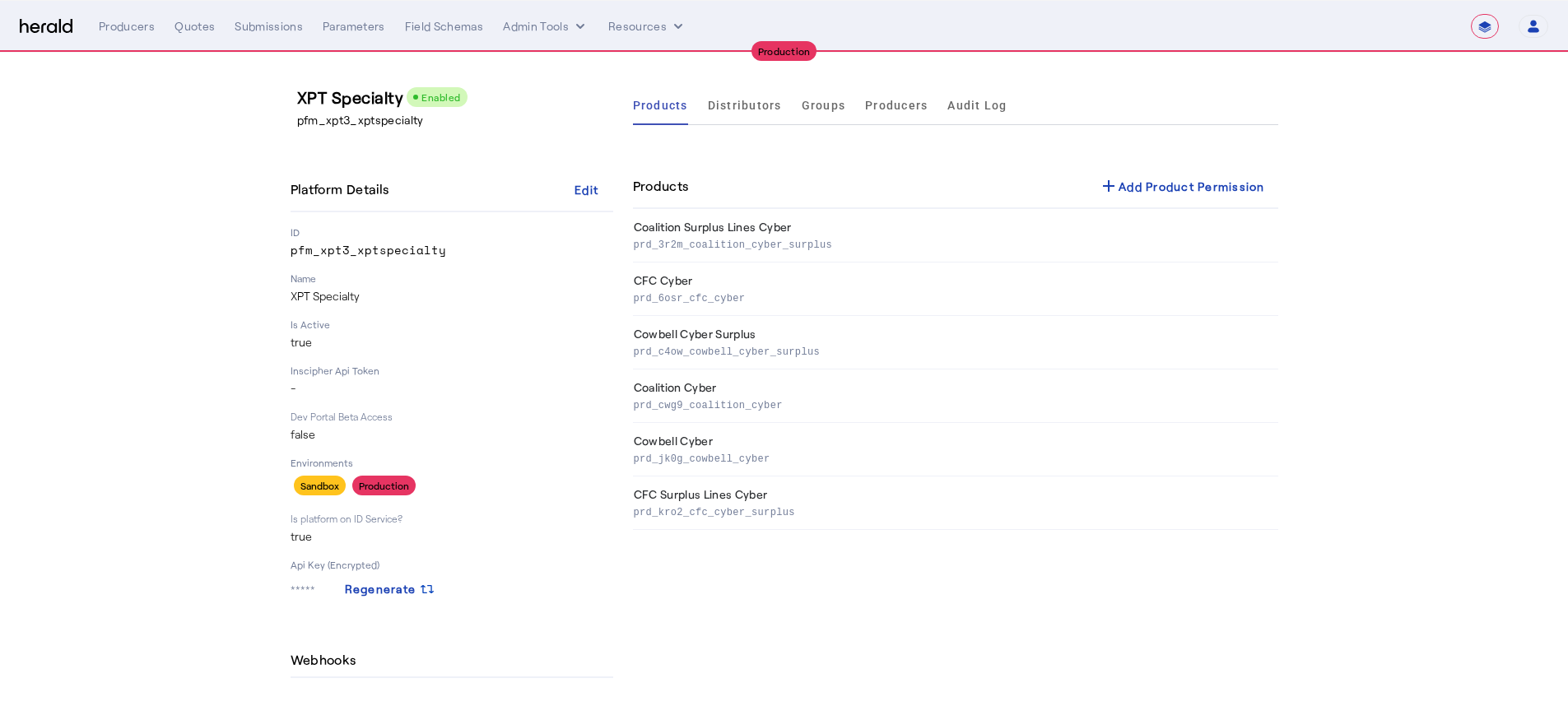
click at [137, 39] on nav "**********" at bounding box center [784, 26] width 1568 height 51
click at [139, 36] on div "**********" at bounding box center [823, 25] width 1449 height 24
click at [167, 26] on div "Producers Quotes Submissions Parameters Field Schemas Admin Tools Resources" at bounding box center [774, 26] width 1352 height 17
click at [129, 23] on div "Producers" at bounding box center [126, 26] width 56 height 17
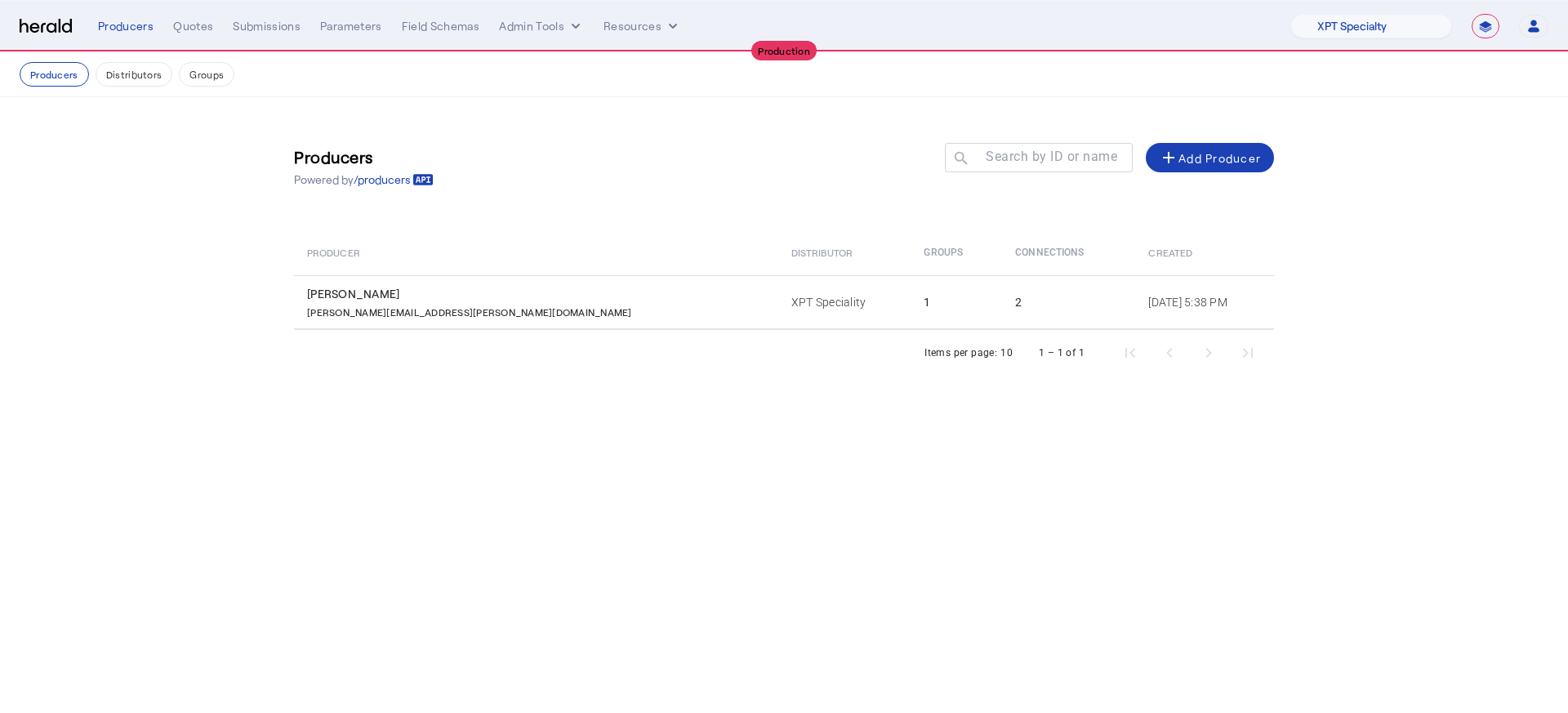
click at [207, 55] on nav "Producers Distributors Groups" at bounding box center [784, 74] width 1568 height 45
click at [219, 69] on button "Groups" at bounding box center [206, 74] width 55 height 24
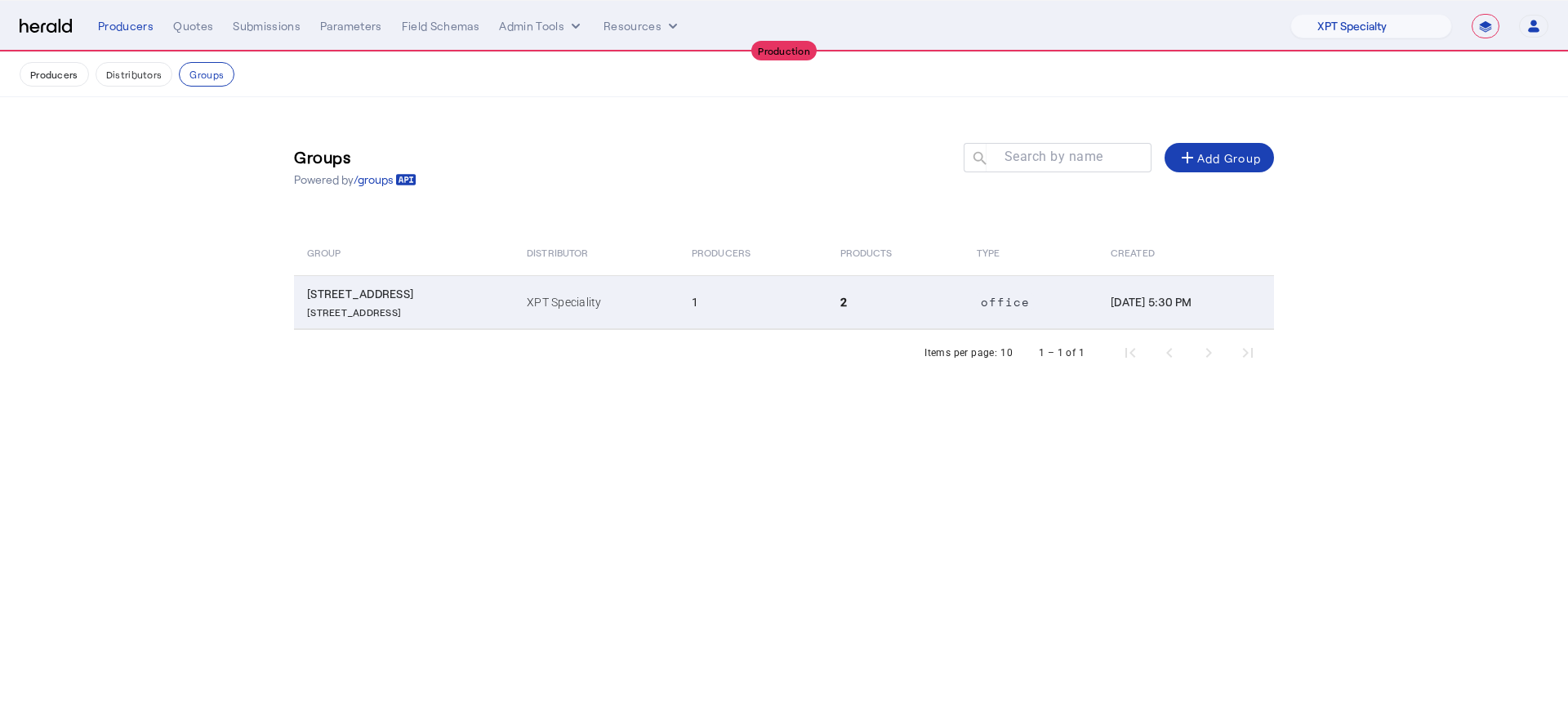
click at [1097, 316] on td "Aug 15, 2025, 5:30 PM" at bounding box center [1185, 302] width 176 height 54
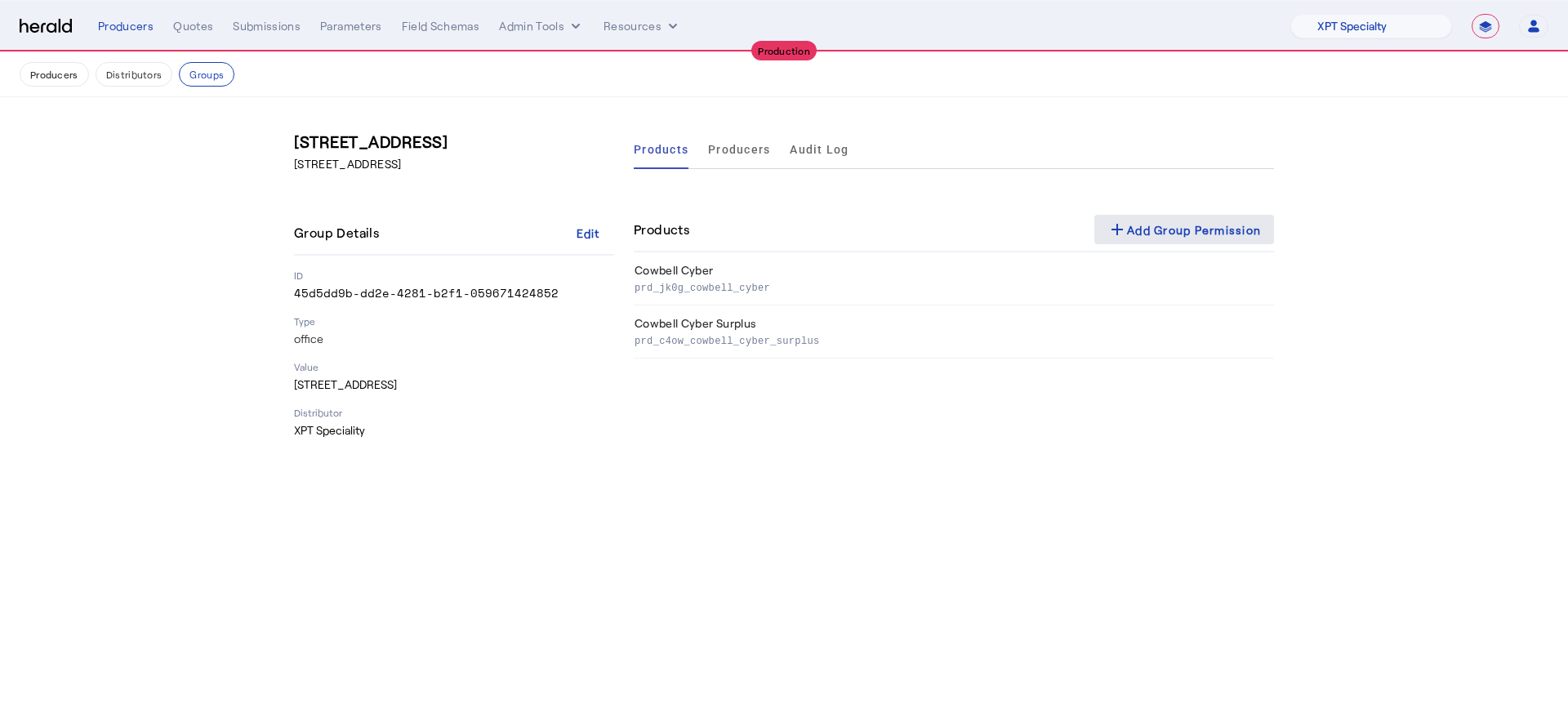
click at [1175, 229] on div "add Add Group Permission" at bounding box center [1184, 229] width 154 height 19
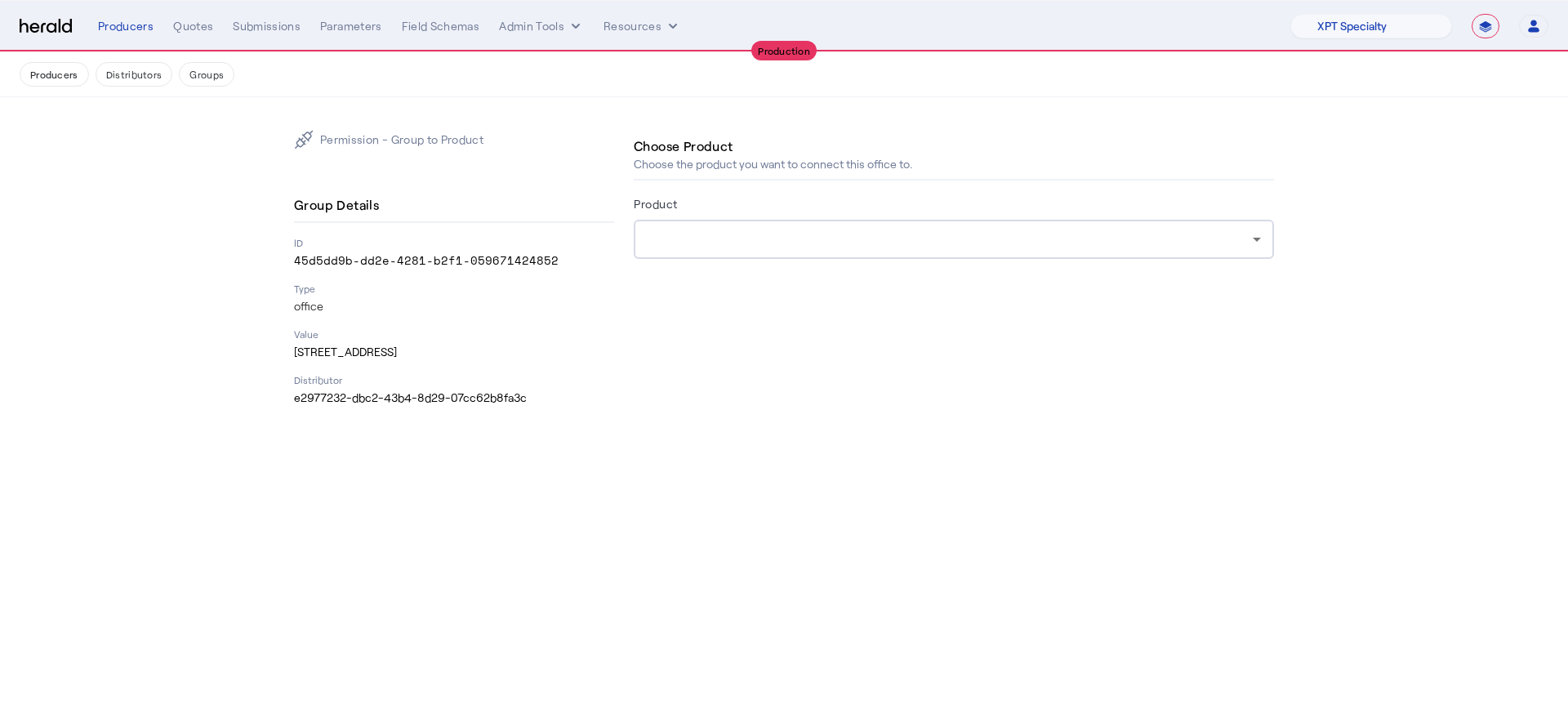
click at [1175, 236] on div at bounding box center [950, 239] width 606 height 19
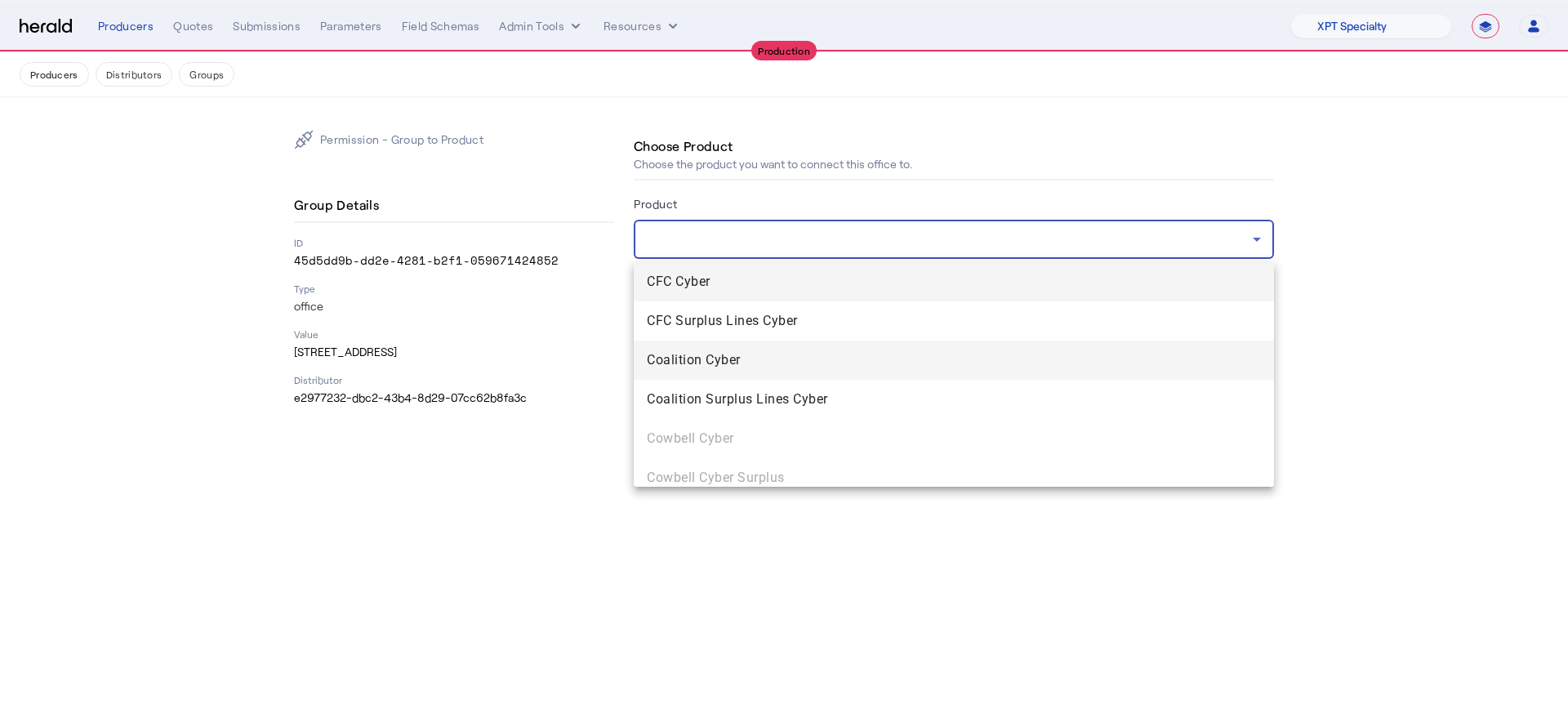
click at [992, 371] on mat-option "Coalition Cyber" at bounding box center [954, 360] width 640 height 40
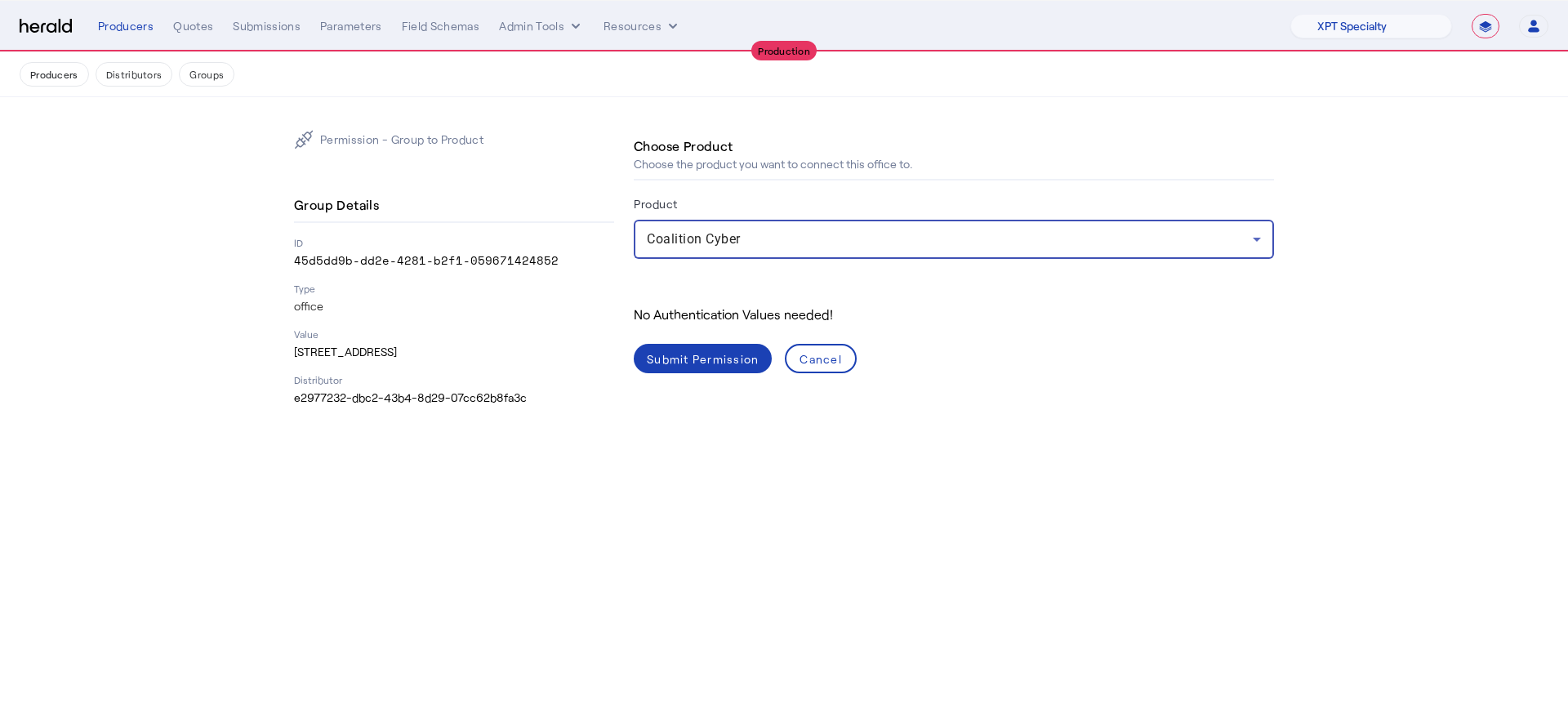
click at [725, 357] on div "Submit Permission" at bounding box center [703, 359] width 112 height 17
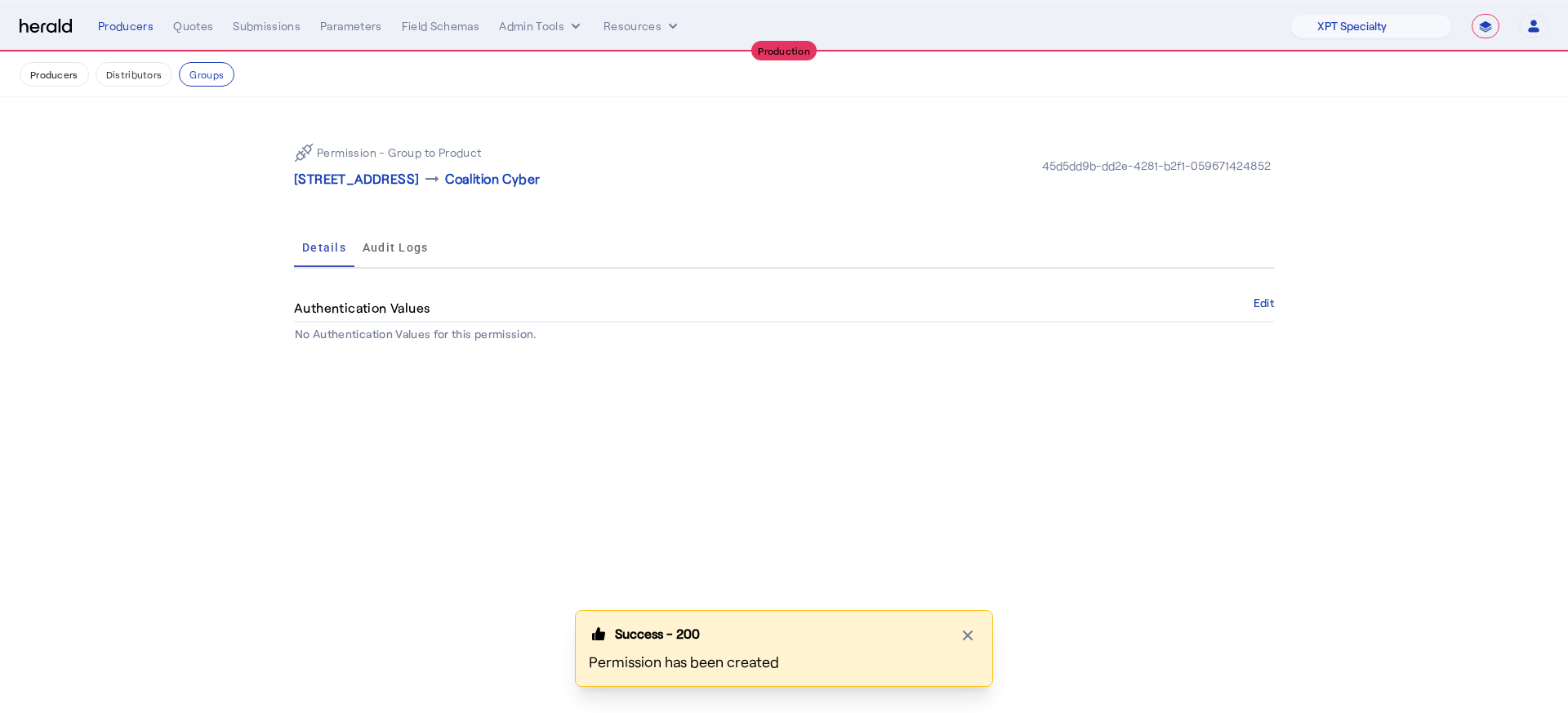
click at [419, 177] on p "5800 Granite Parkway Suite 300 , Plano, TX 75024" at bounding box center [356, 179] width 125 height 19
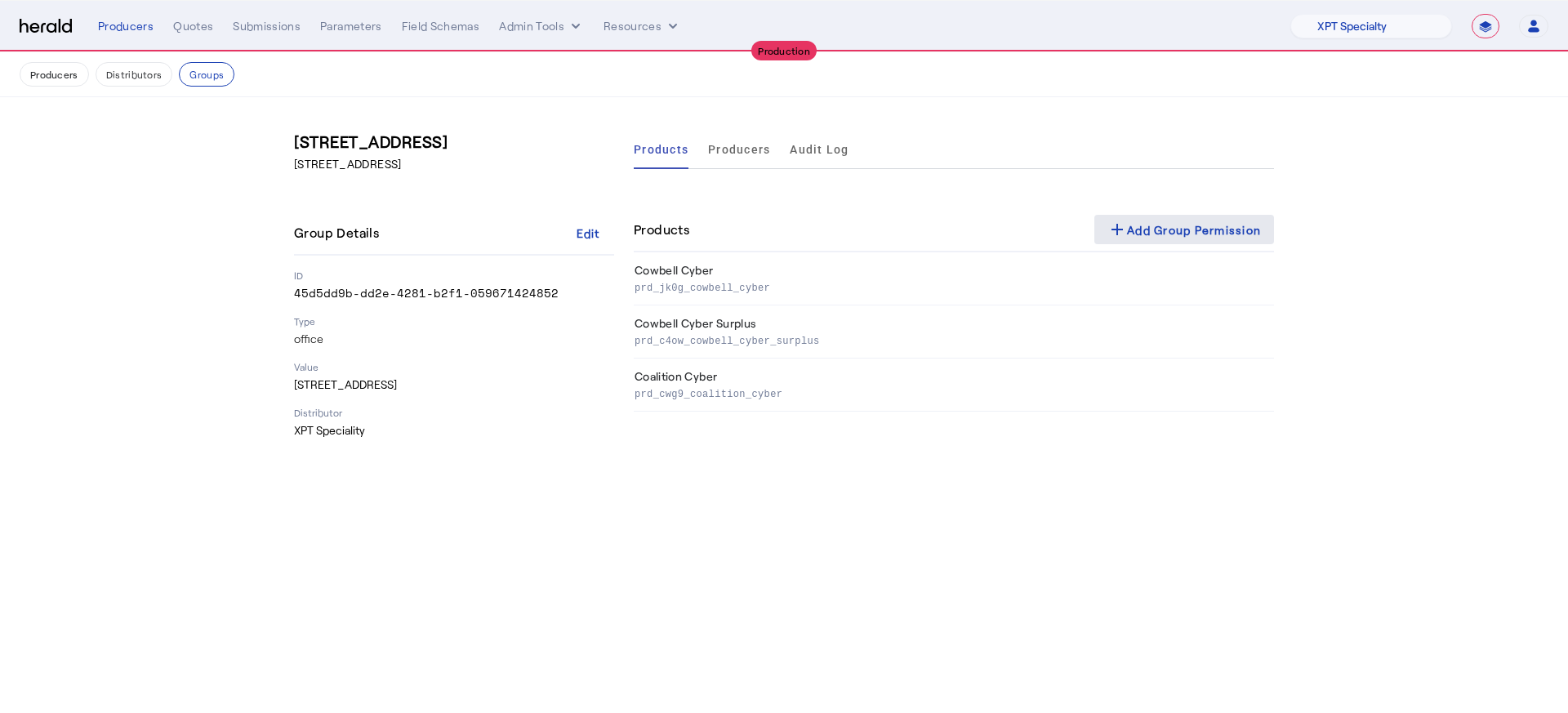
click at [1134, 232] on div "add Add Group Permission" at bounding box center [1184, 229] width 154 height 19
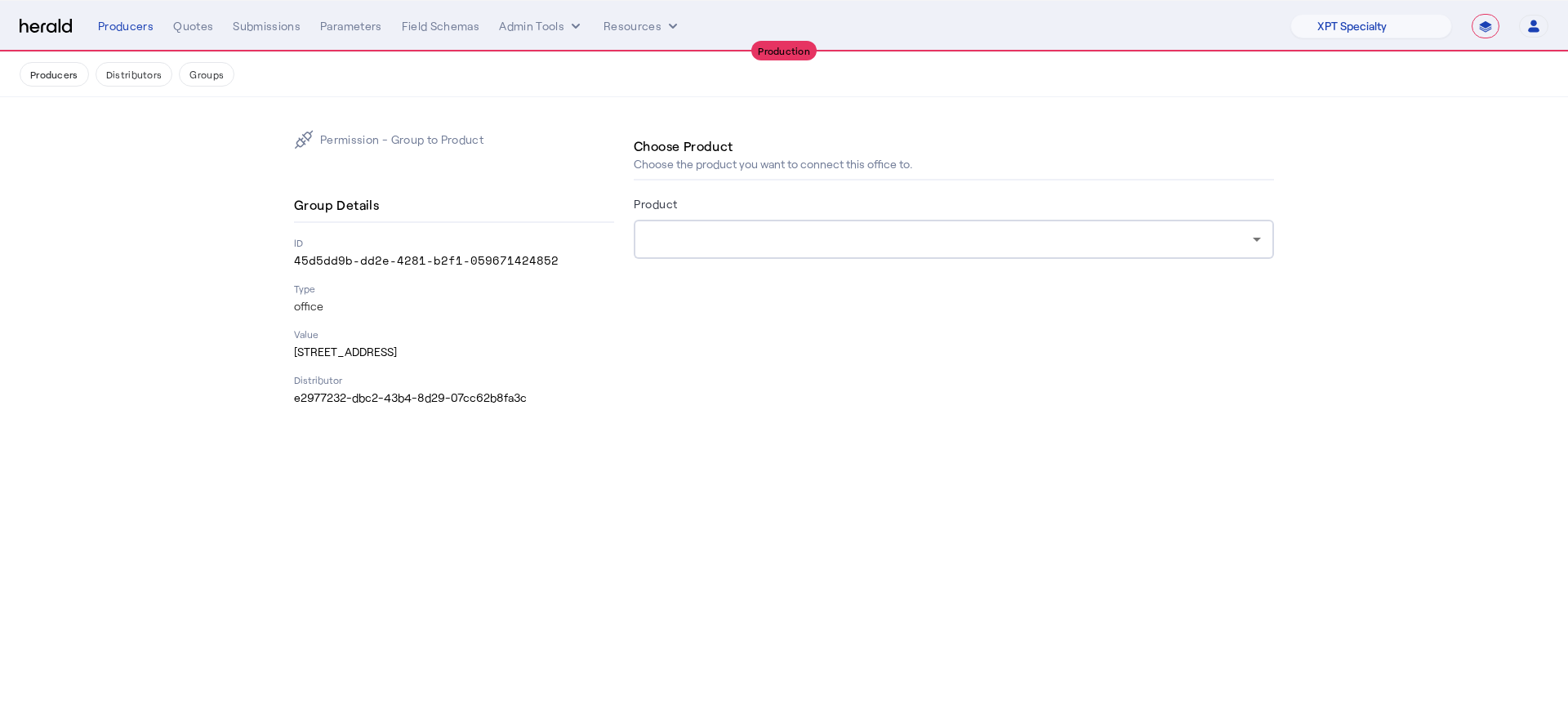
click at [1005, 267] on form "Product" at bounding box center [954, 249] width 640 height 111
click at [1007, 234] on div at bounding box center [950, 239] width 606 height 19
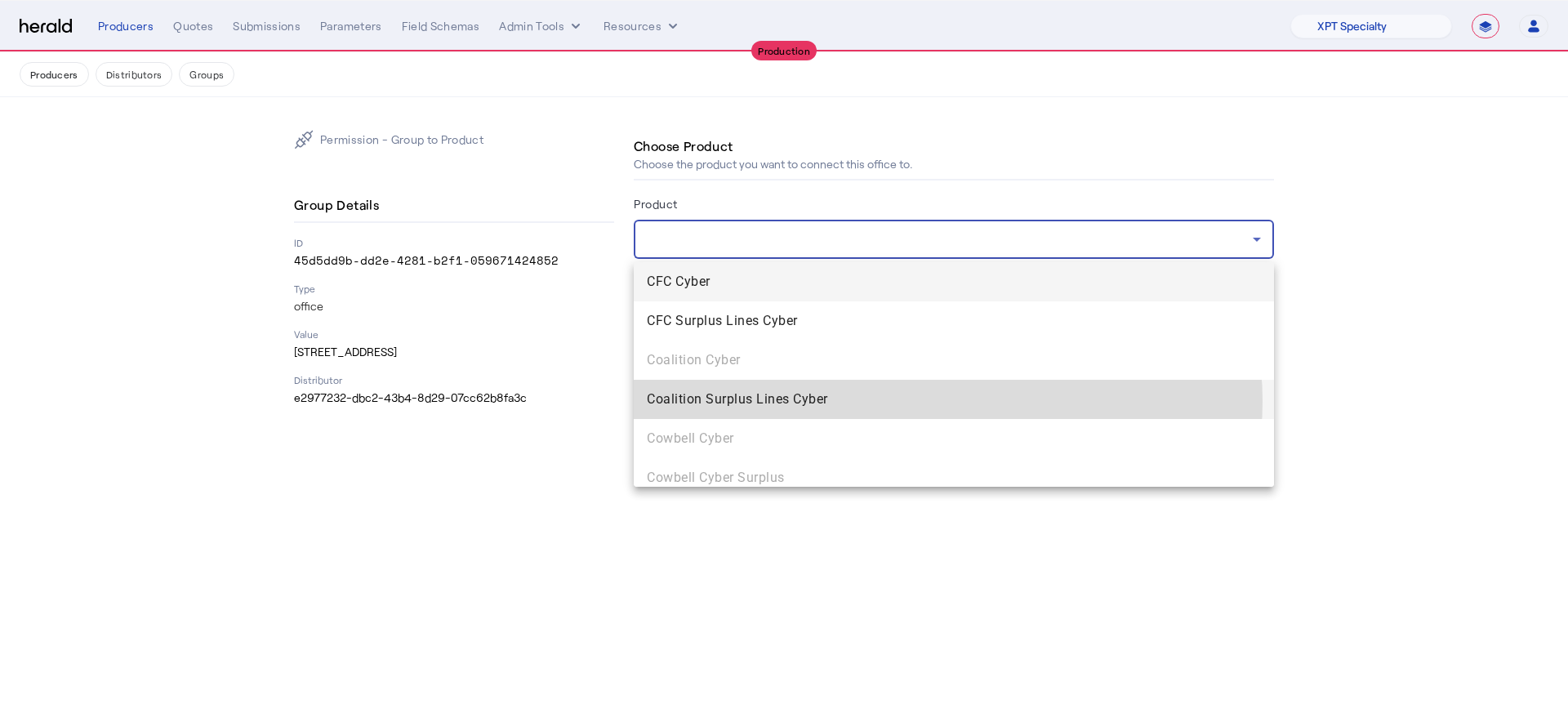
click at [946, 401] on span "Coalition Surplus Lines Cyber" at bounding box center [954, 400] width 614 height 19
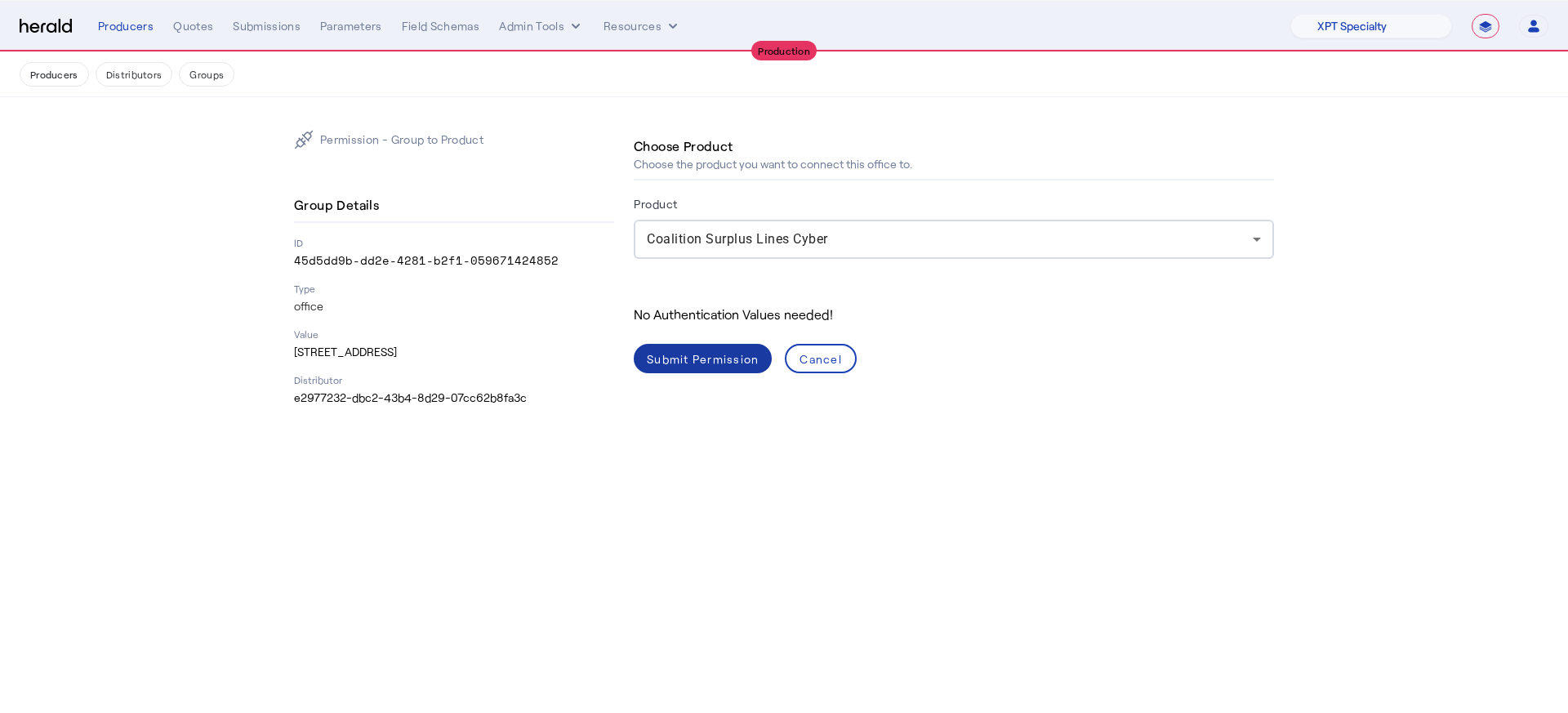
click at [705, 361] on div "Submit Permission" at bounding box center [703, 359] width 112 height 17
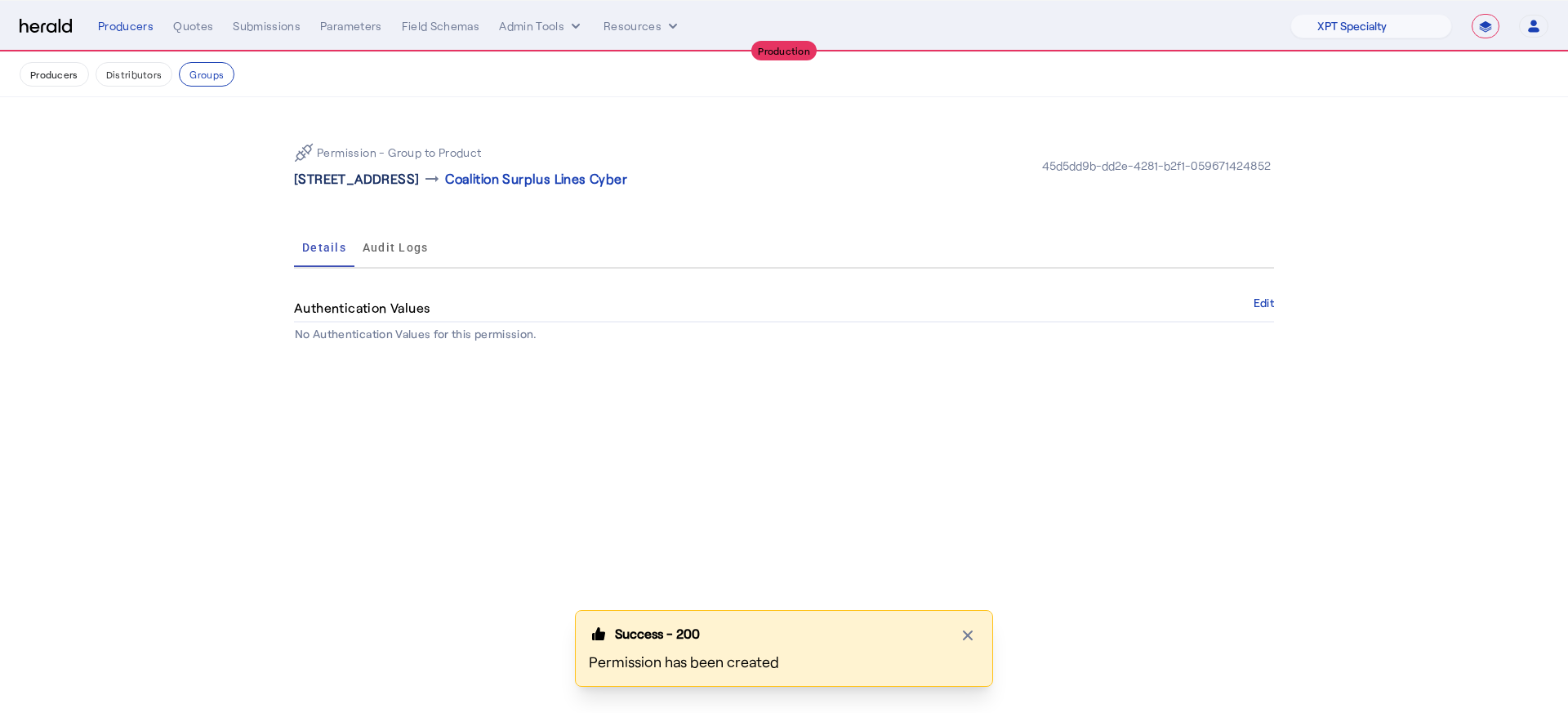
click at [419, 175] on p "5800 Granite Parkway Suite 300 , Plano, TX 75024" at bounding box center [356, 179] width 125 height 19
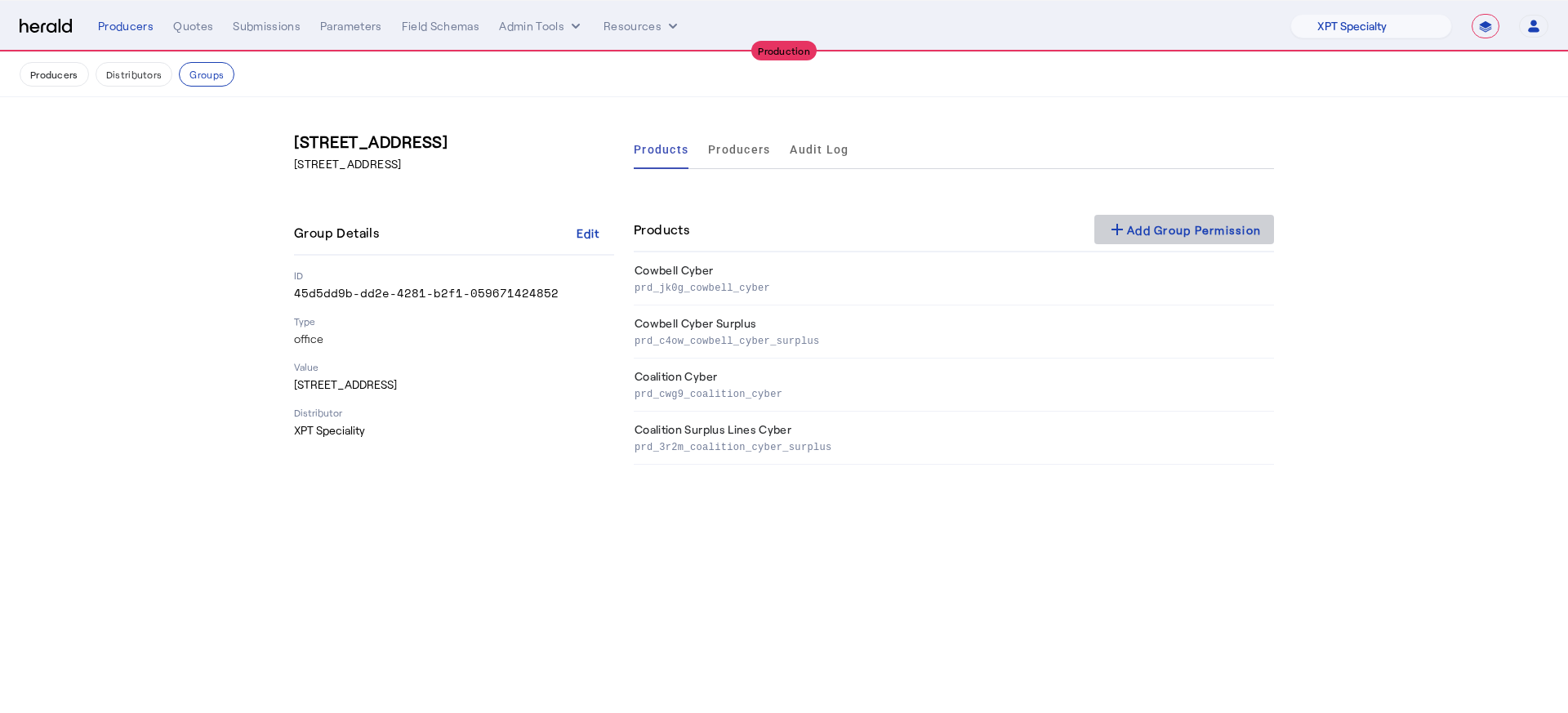
click at [1162, 215] on span at bounding box center [1184, 229] width 180 height 40
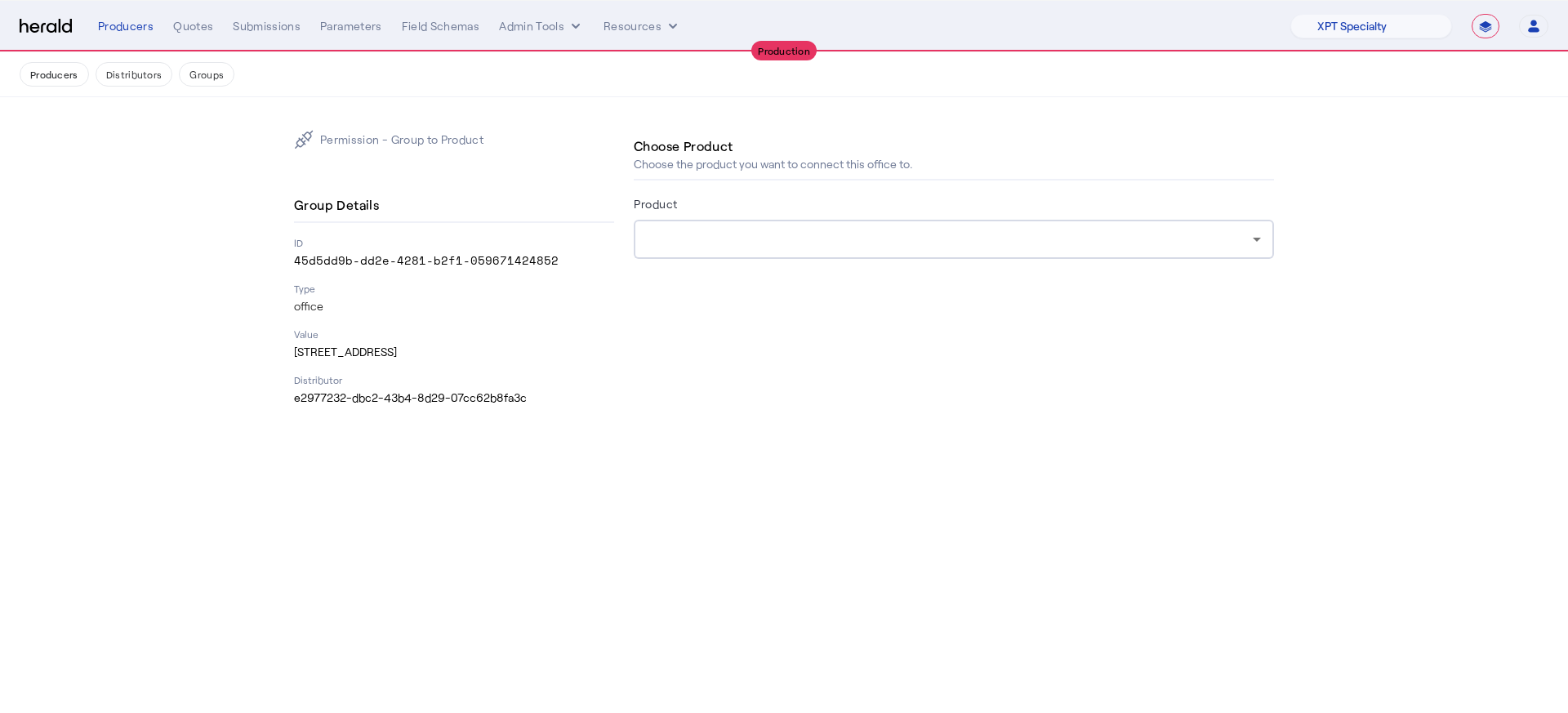
click at [1098, 254] on div at bounding box center [954, 239] width 614 height 40
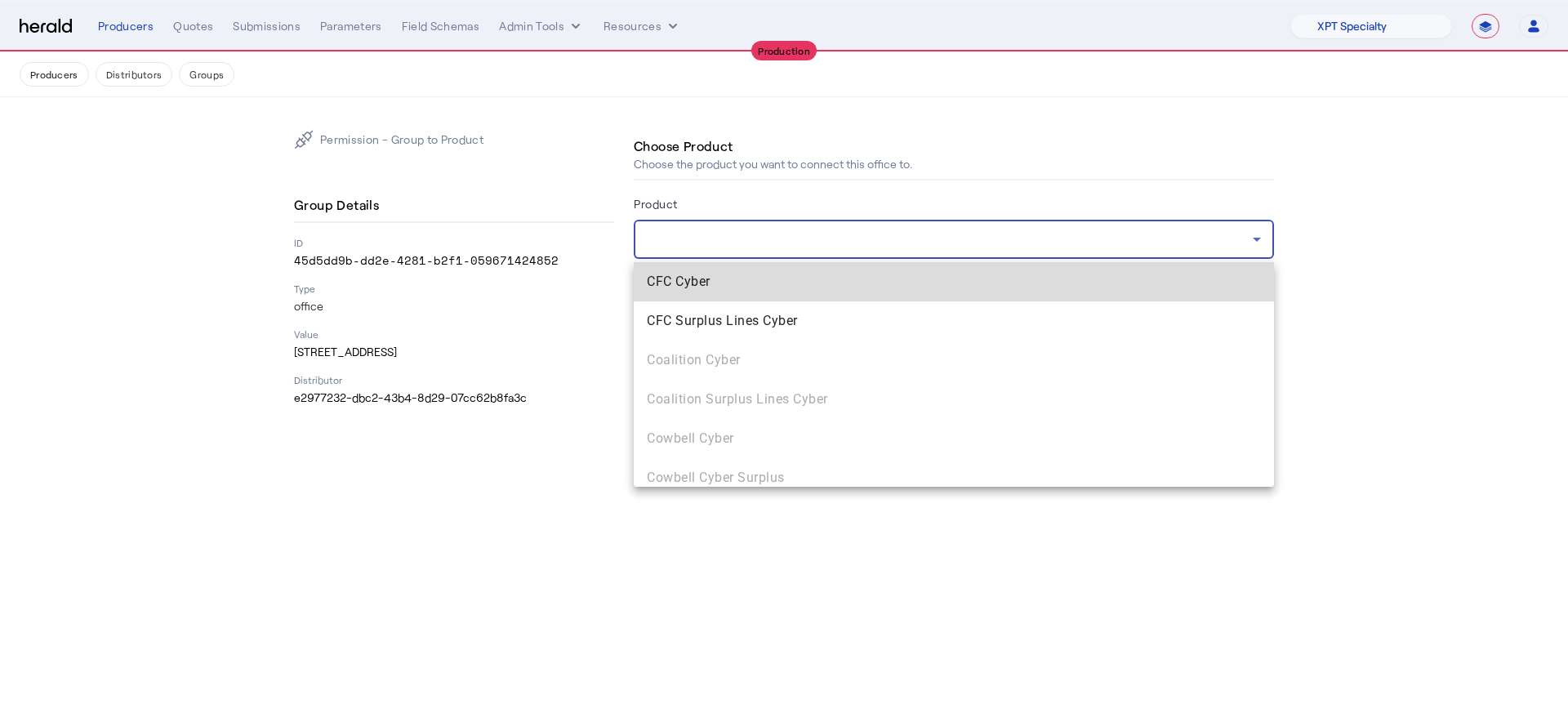
click at [1006, 276] on span "CFC Cyber" at bounding box center [954, 282] width 614 height 19
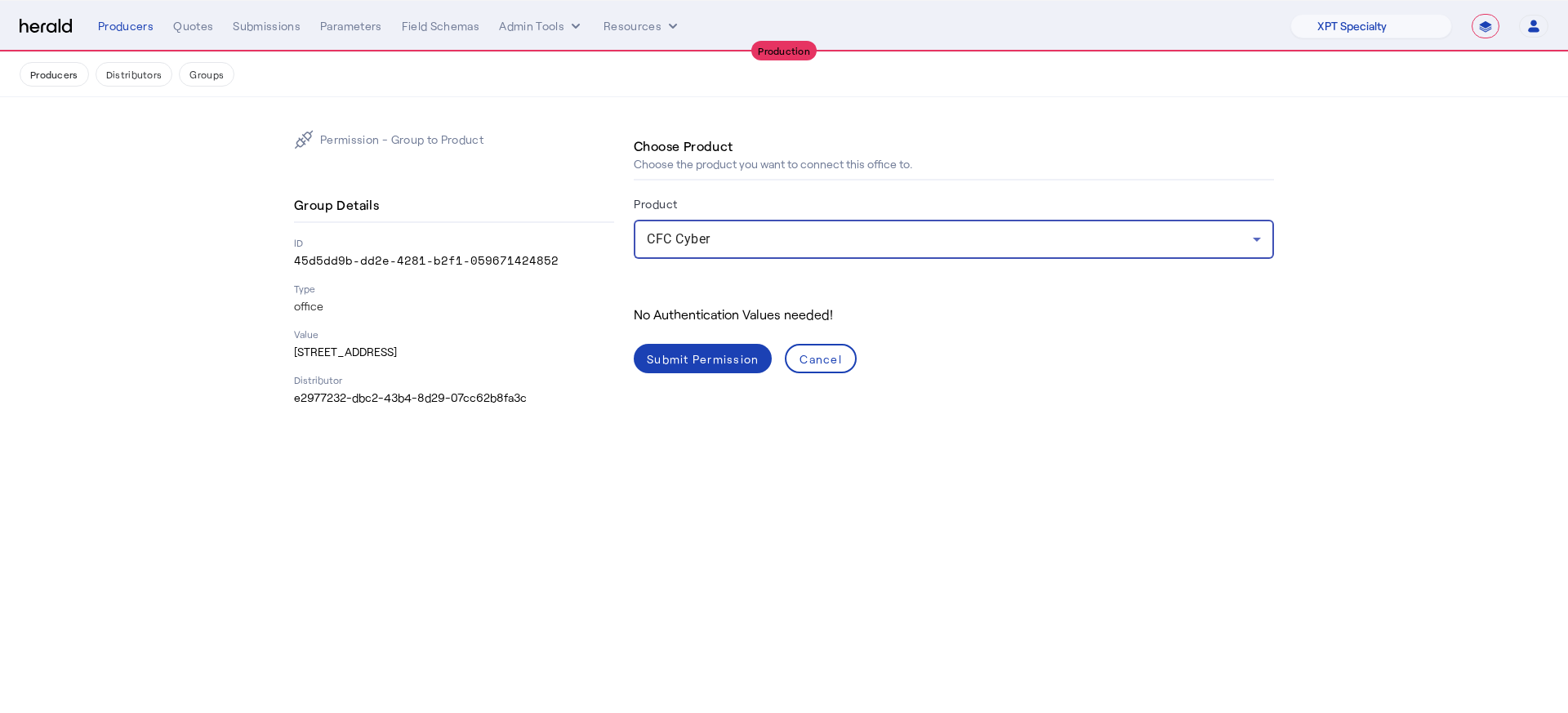
click at [690, 358] on div "Submit Permission" at bounding box center [703, 359] width 112 height 17
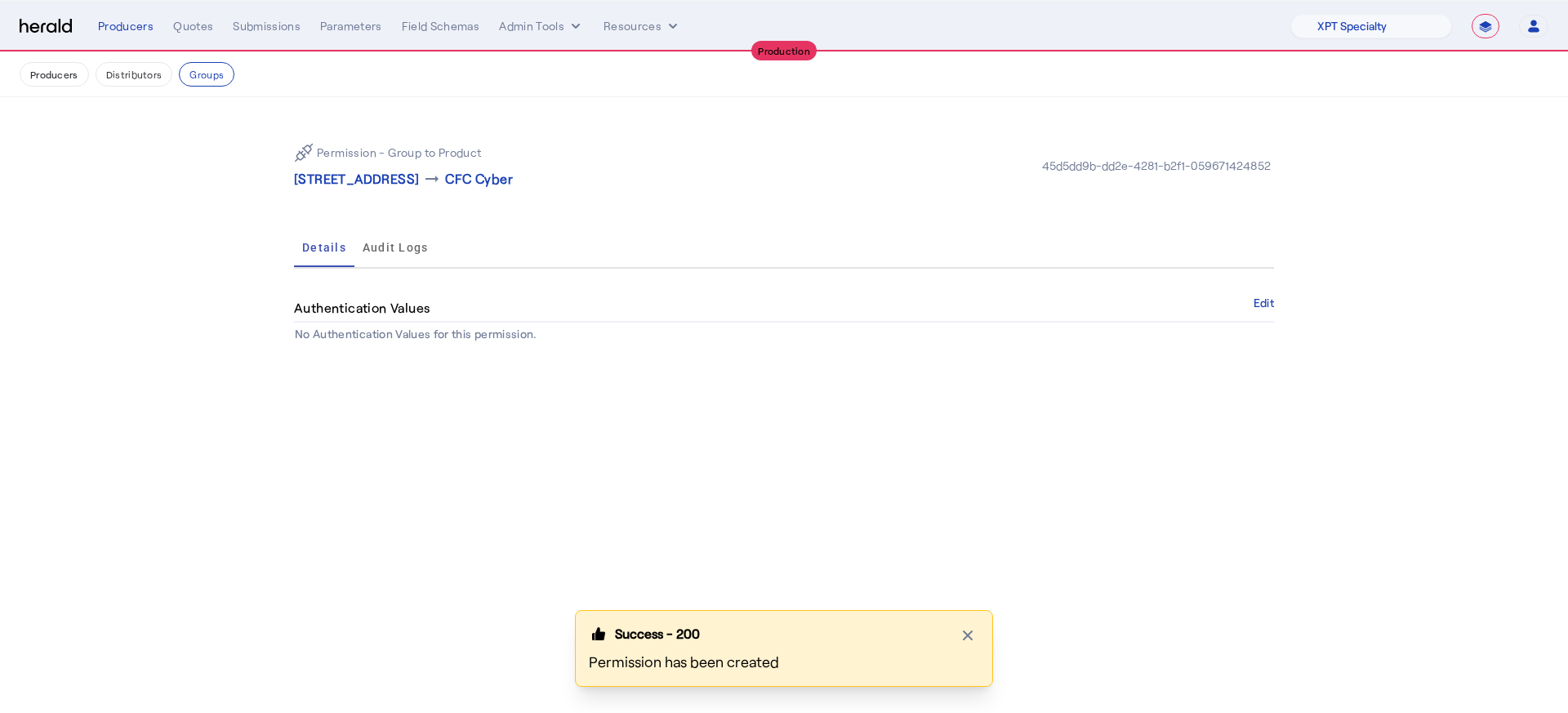
click at [419, 181] on p "5800 Granite Parkway Suite 300 , Plano, TX 75024" at bounding box center [356, 179] width 125 height 19
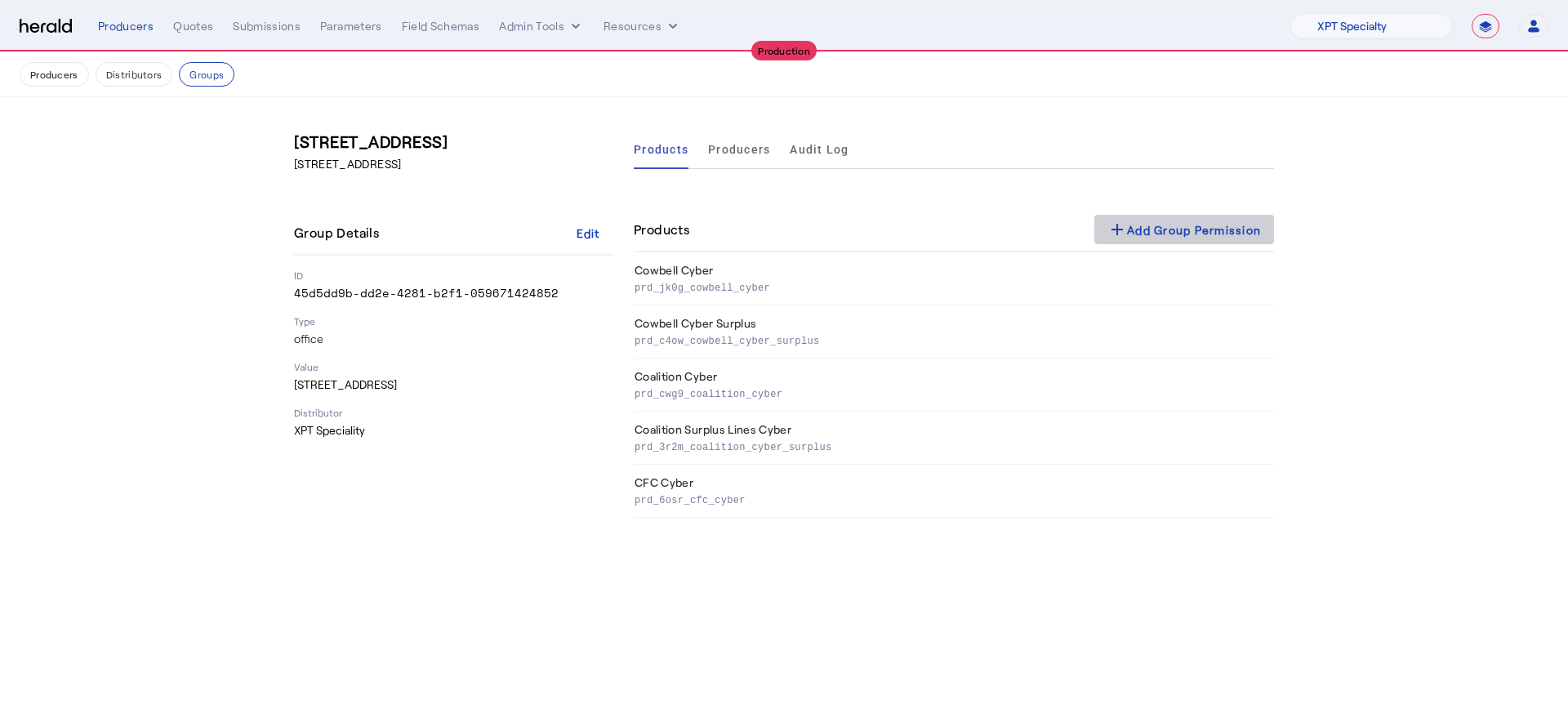
click at [1145, 233] on div "add Add Group Permission" at bounding box center [1184, 229] width 154 height 19
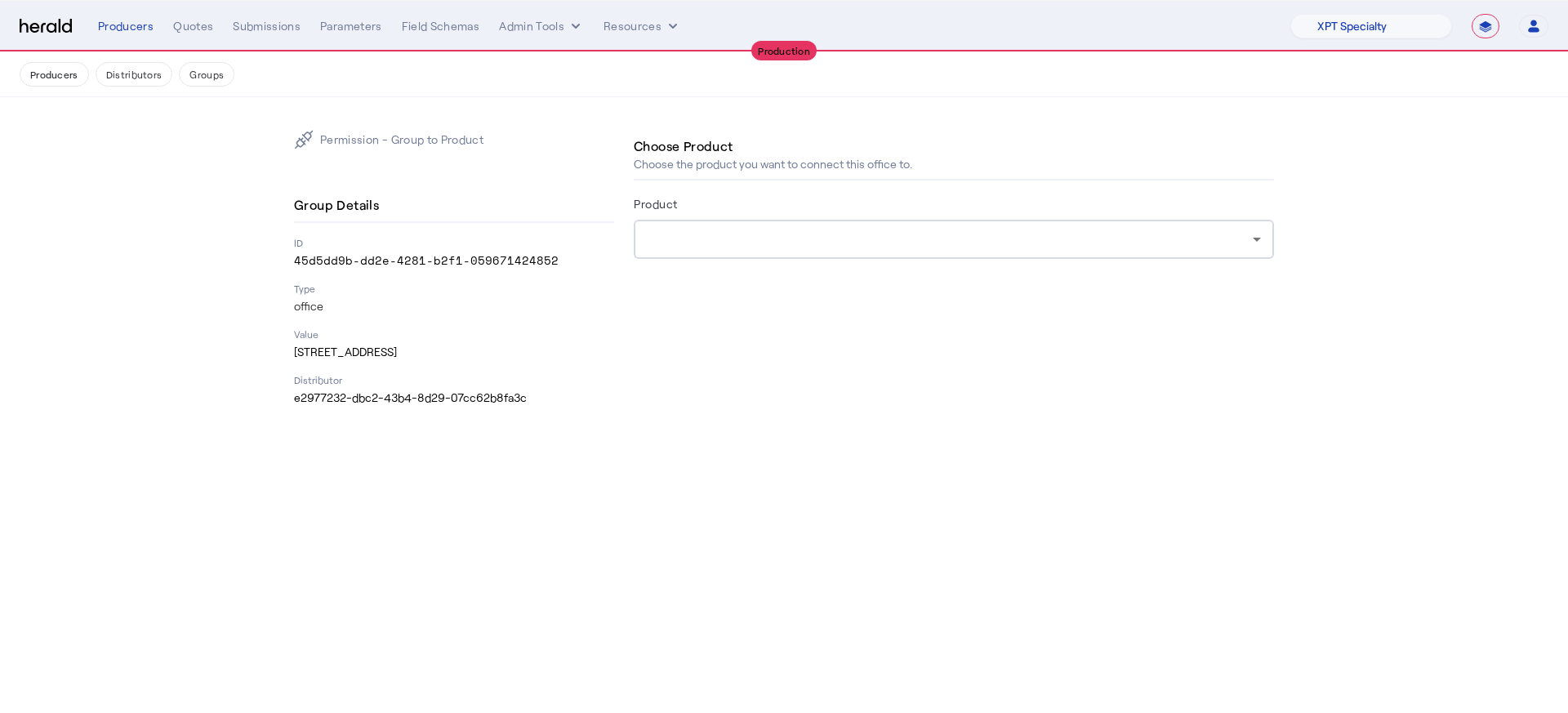
click at [1075, 232] on div at bounding box center [950, 239] width 606 height 19
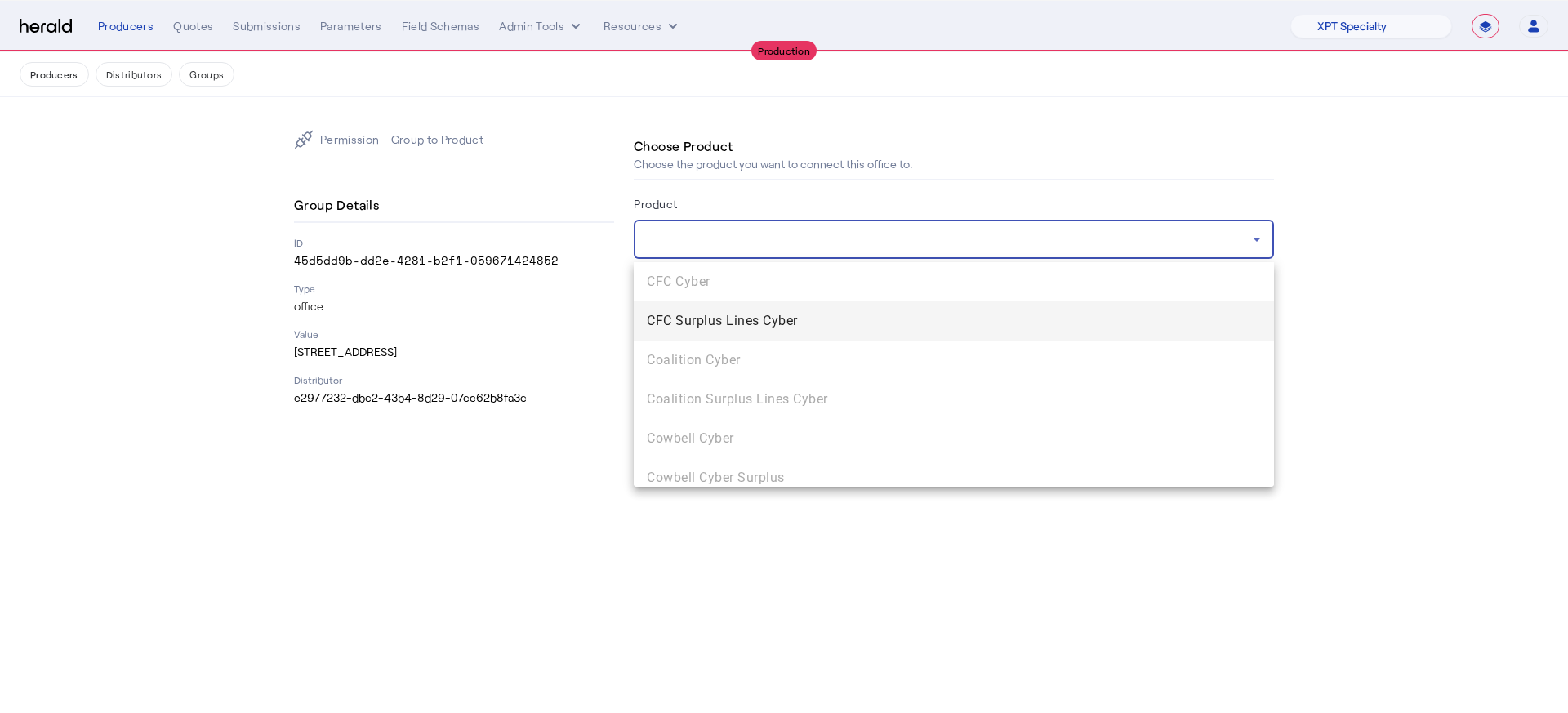
click at [964, 305] on mat-option "CFC Surplus Lines Cyber" at bounding box center [954, 320] width 640 height 40
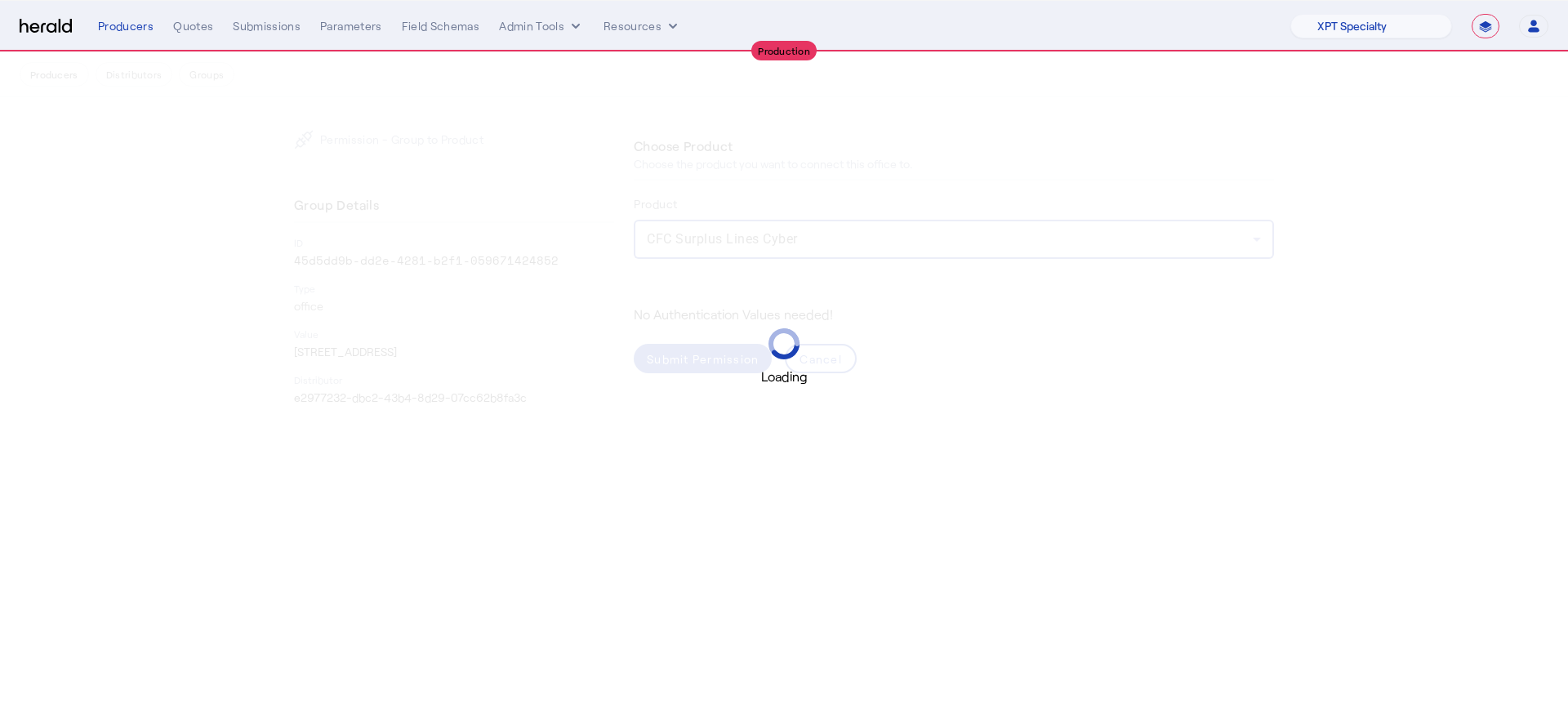
click at [701, 359] on div "Loading" at bounding box center [784, 356] width 1568 height 59
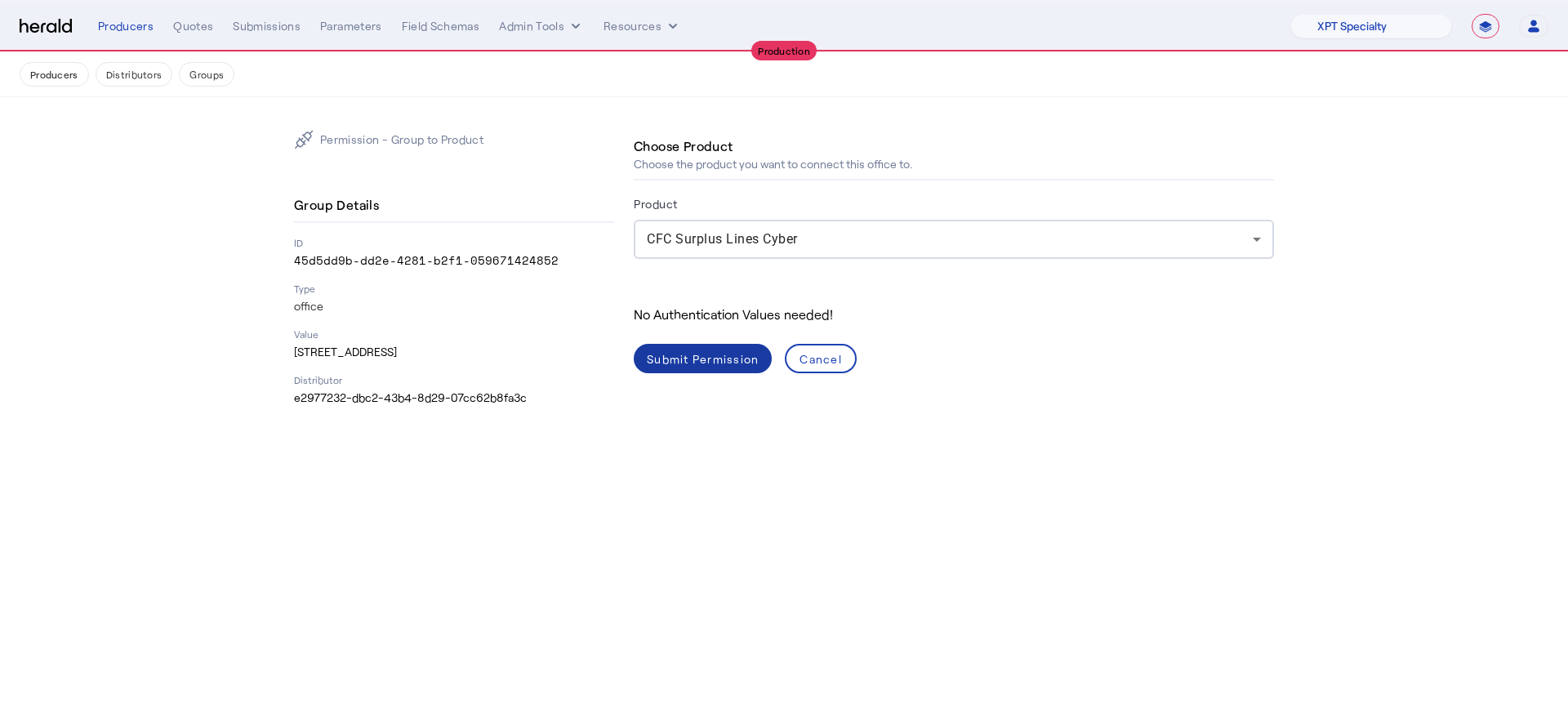
click at [701, 359] on div "Submit Permission" at bounding box center [703, 359] width 112 height 17
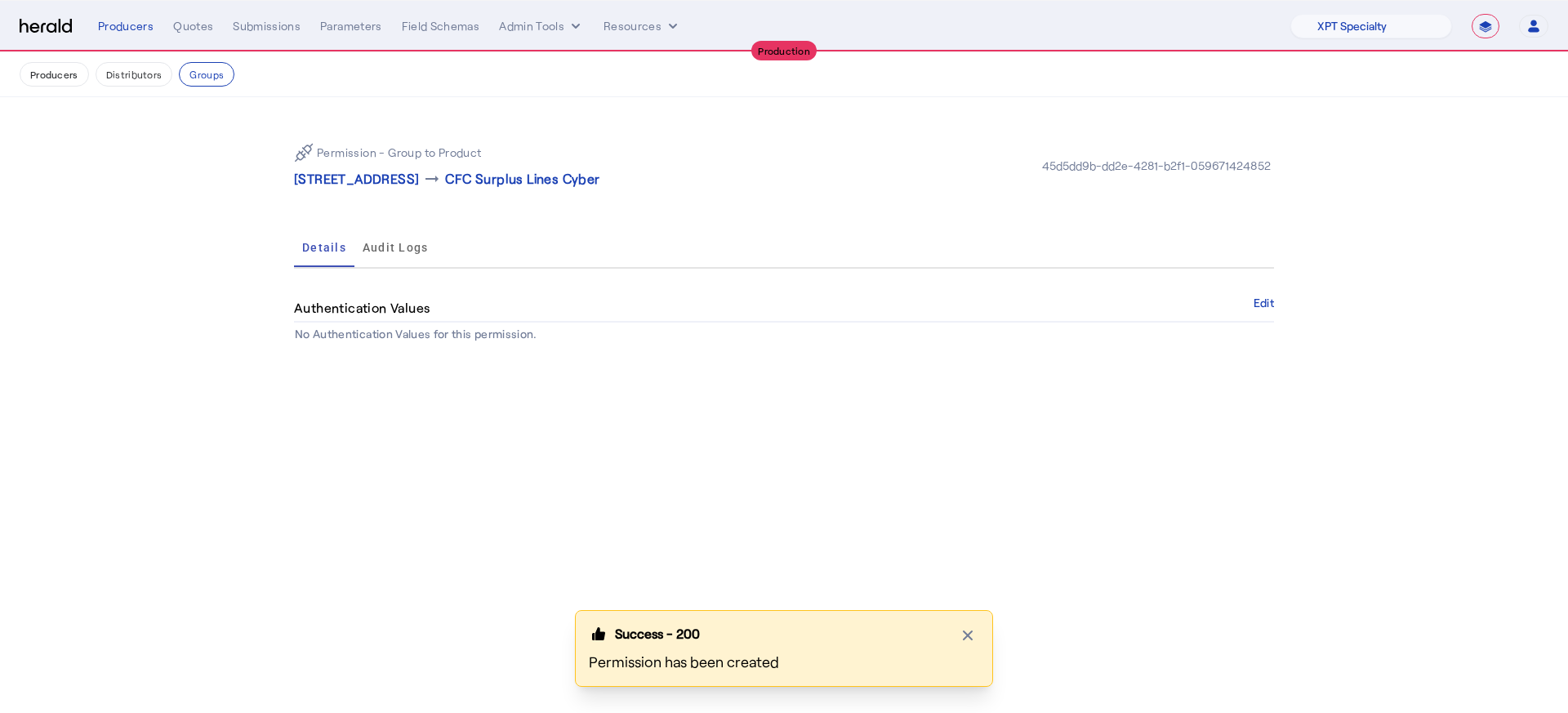
click at [154, 75] on button "Distributors" at bounding box center [134, 74] width 77 height 24
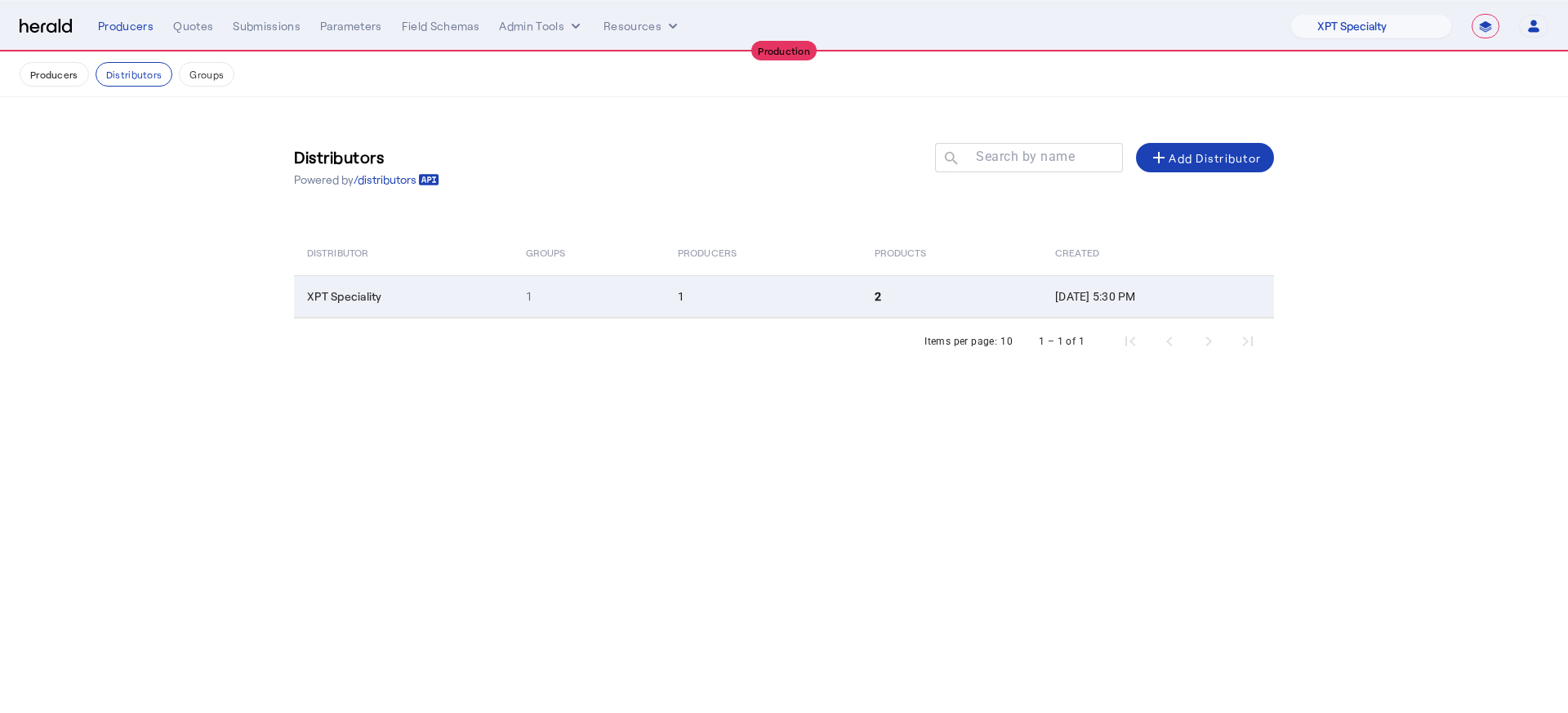
click at [782, 311] on td "1" at bounding box center [762, 296] width 196 height 43
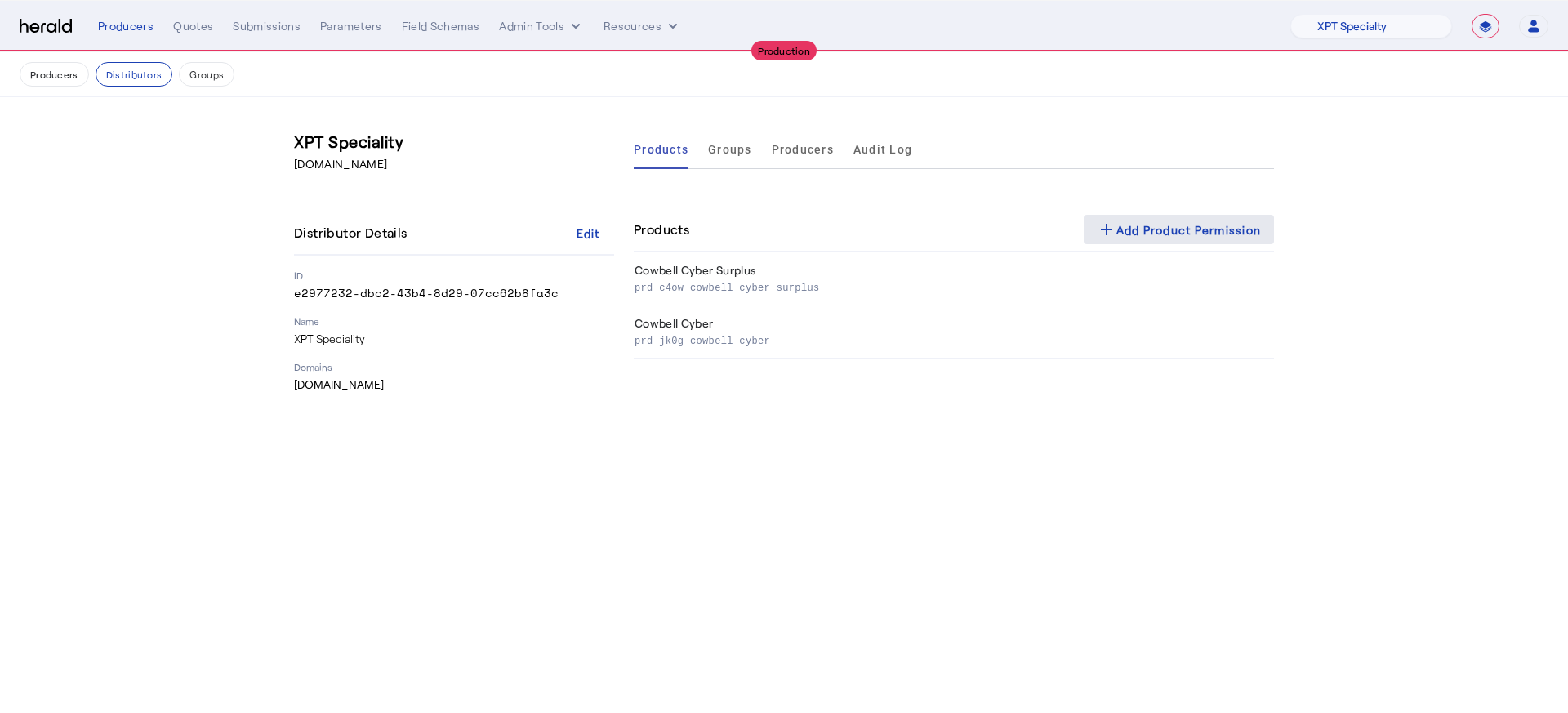
click at [1103, 237] on mat-icon "add" at bounding box center [1107, 229] width 19 height 19
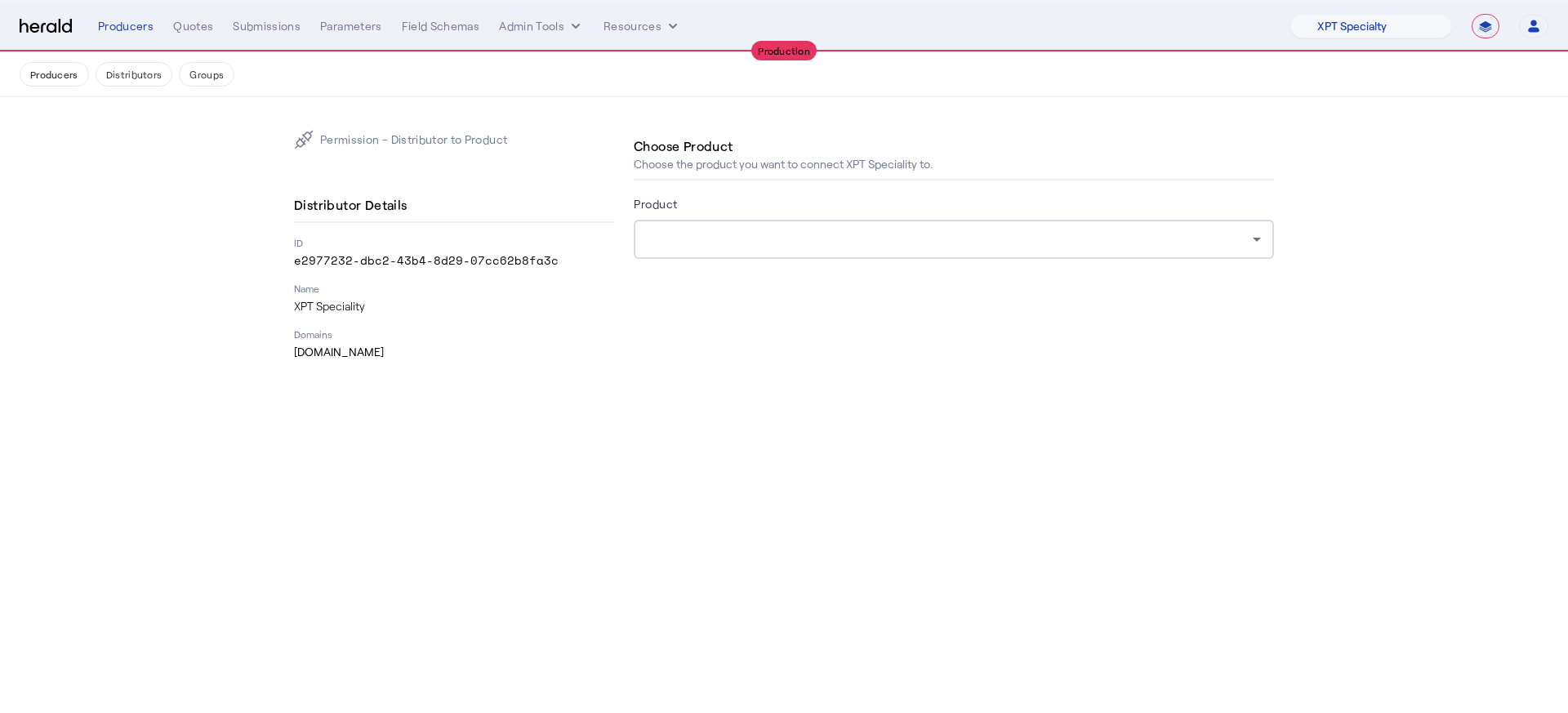
click at [771, 227] on div at bounding box center [954, 239] width 614 height 40
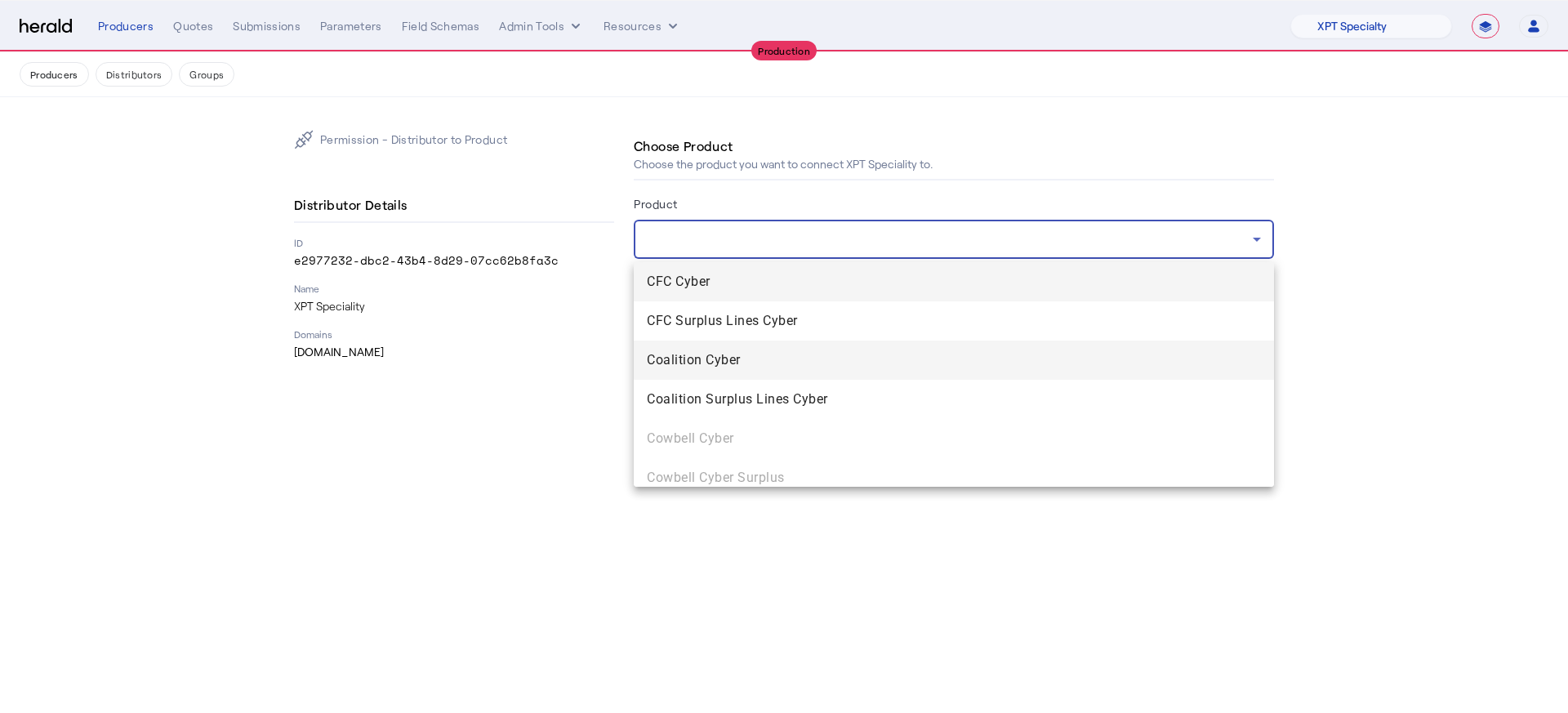
click at [719, 367] on span "Coalition Cyber" at bounding box center [954, 360] width 614 height 19
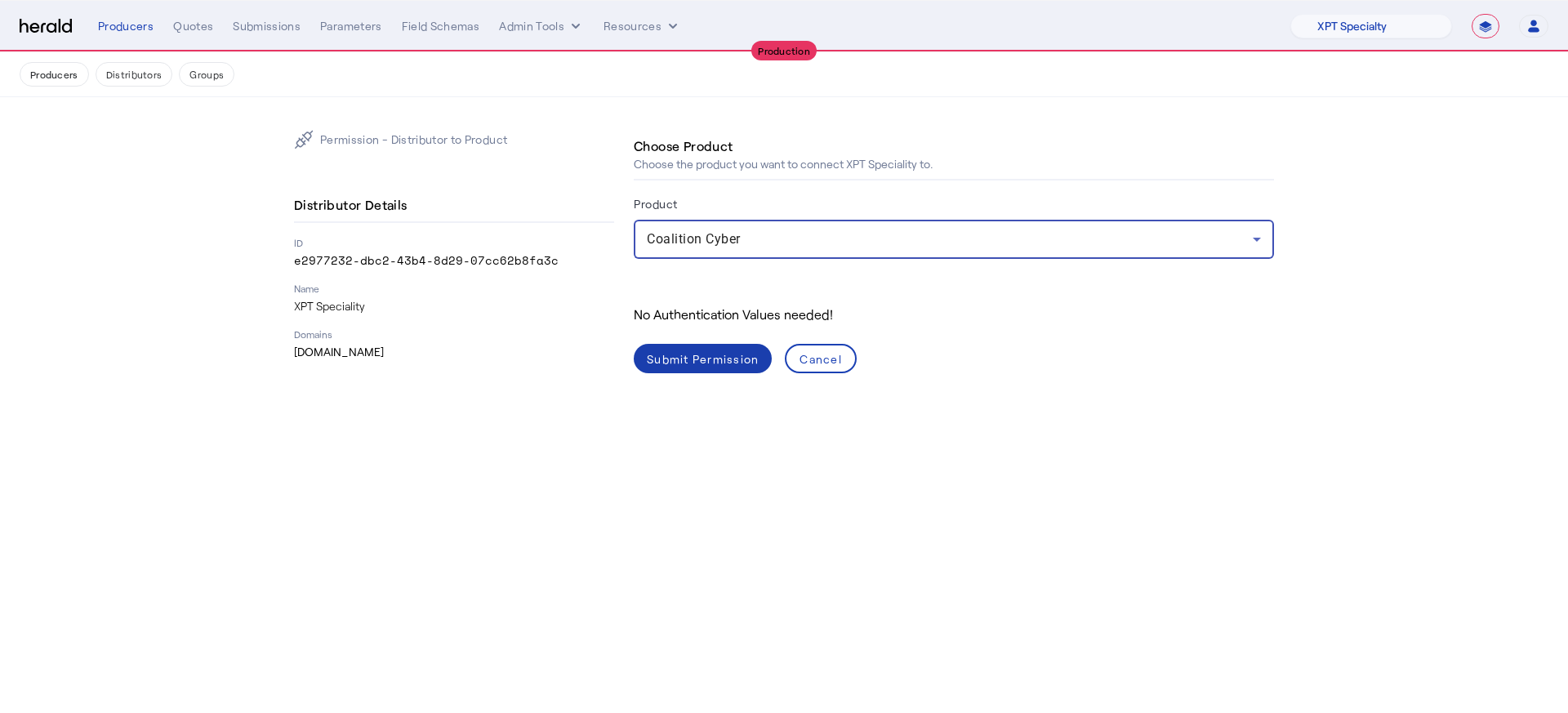
click at [698, 364] on div "Submit Permission" at bounding box center [703, 359] width 112 height 17
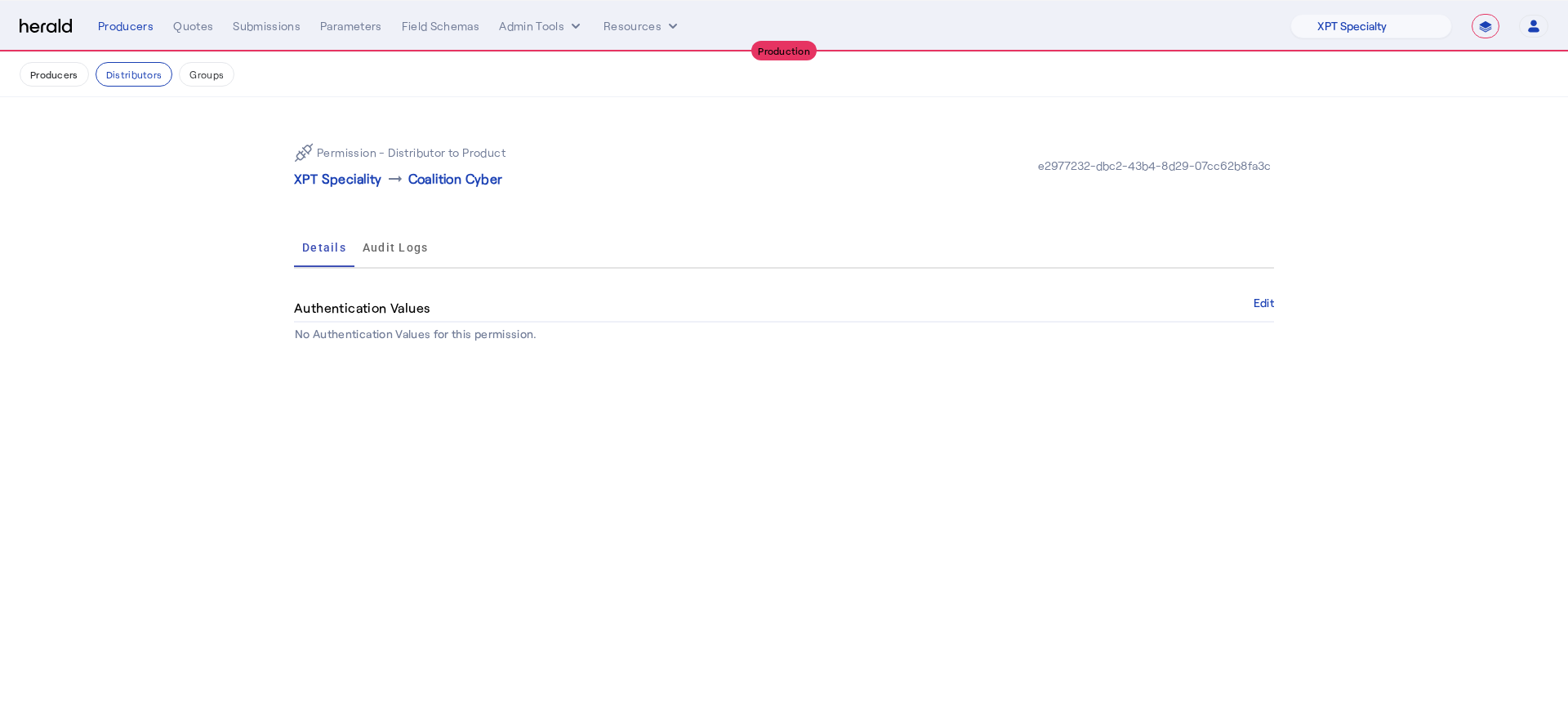
click at [333, 175] on p "XPT Speciality" at bounding box center [338, 179] width 88 height 19
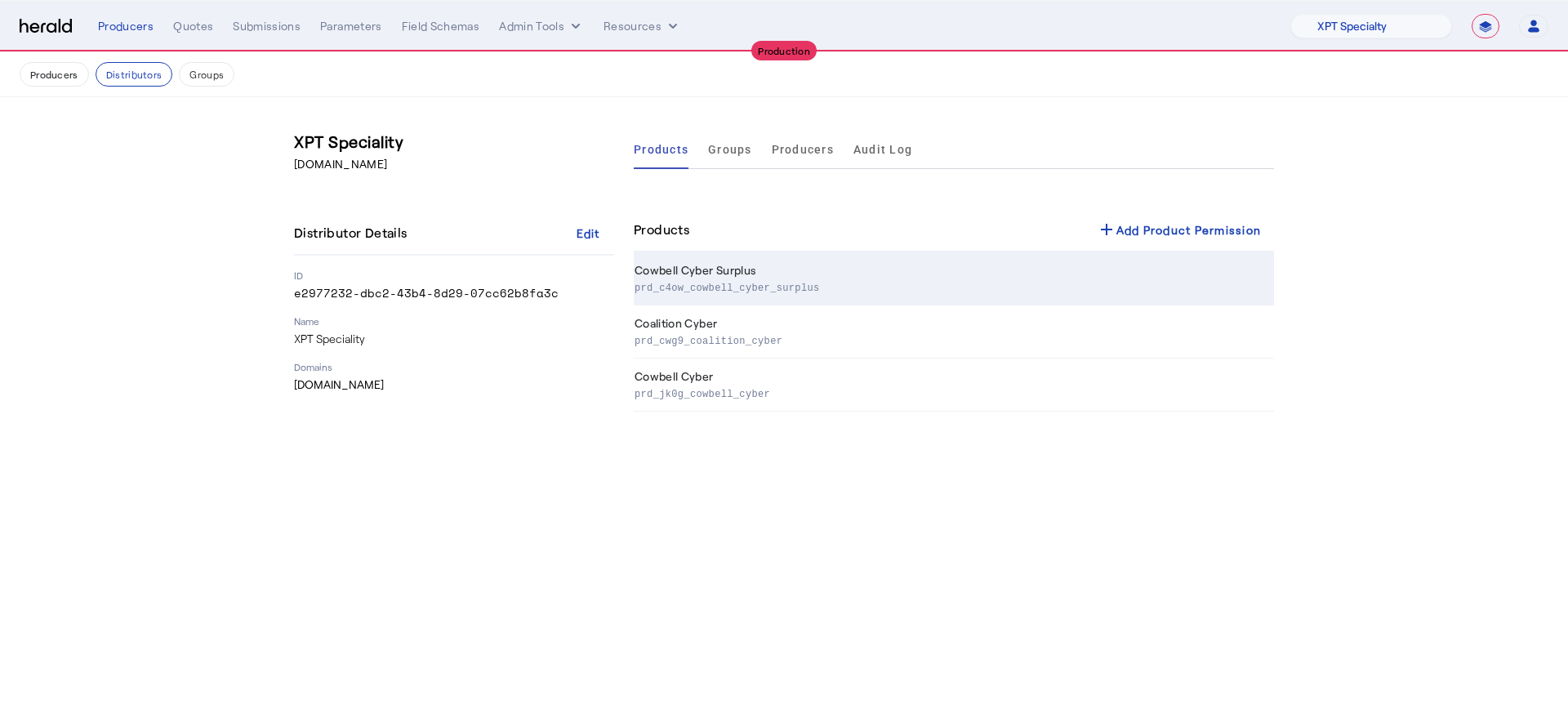
click at [1089, 261] on td "Cowbell Cyber Surplus prd_c4ow_cowbell_cyber_surplus" at bounding box center [954, 279] width 640 height 53
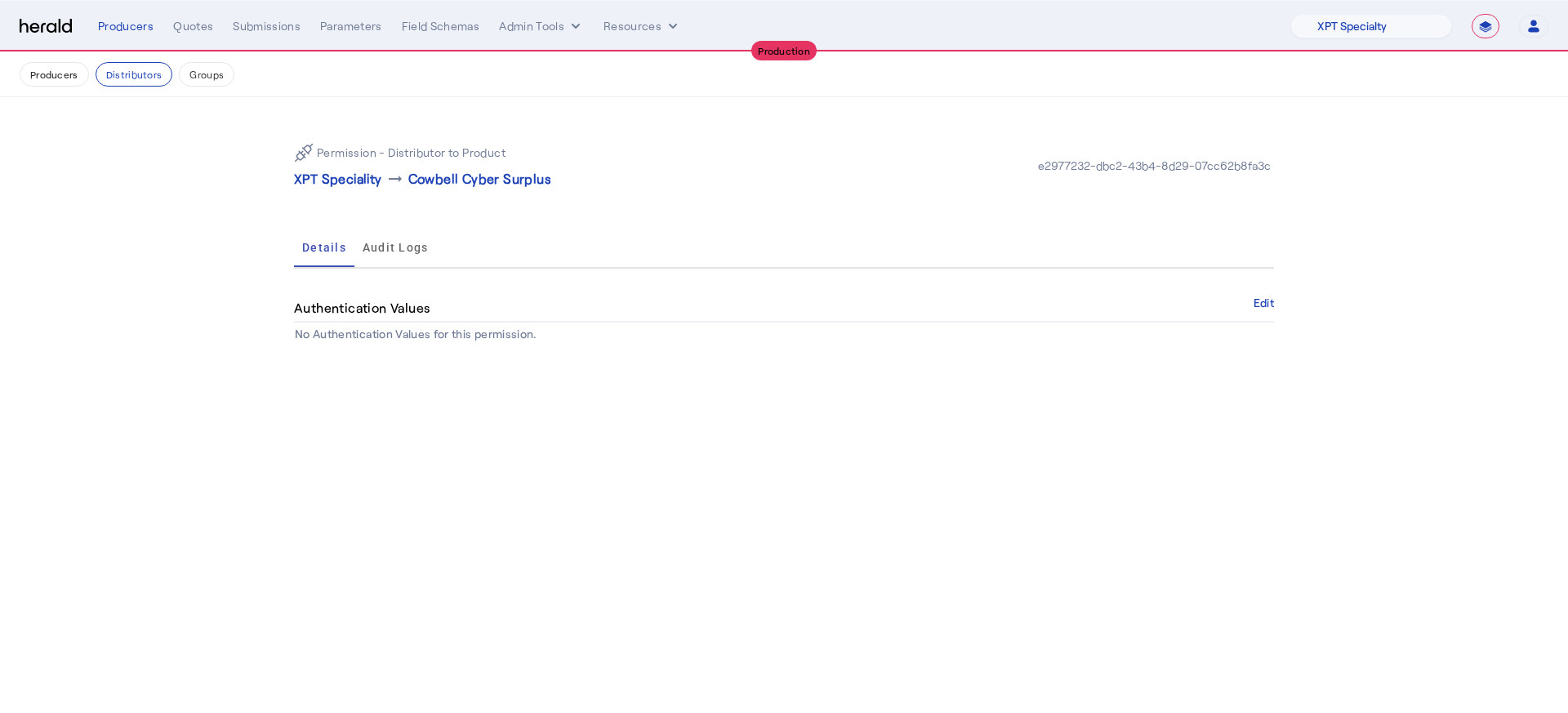
click at [336, 179] on p "XPT Speciality" at bounding box center [338, 179] width 88 height 19
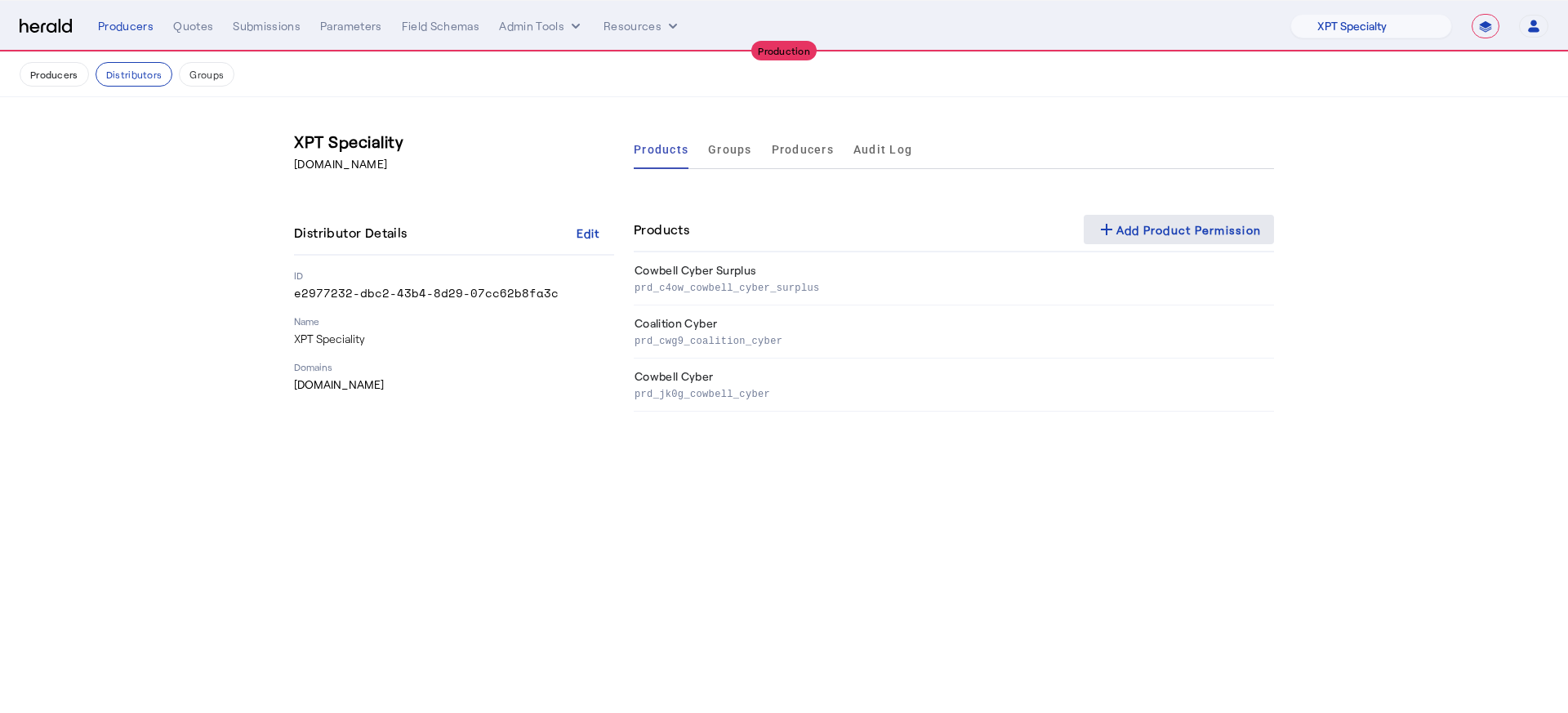
click at [1167, 234] on div "add Add Product Permission" at bounding box center [1179, 229] width 165 height 19
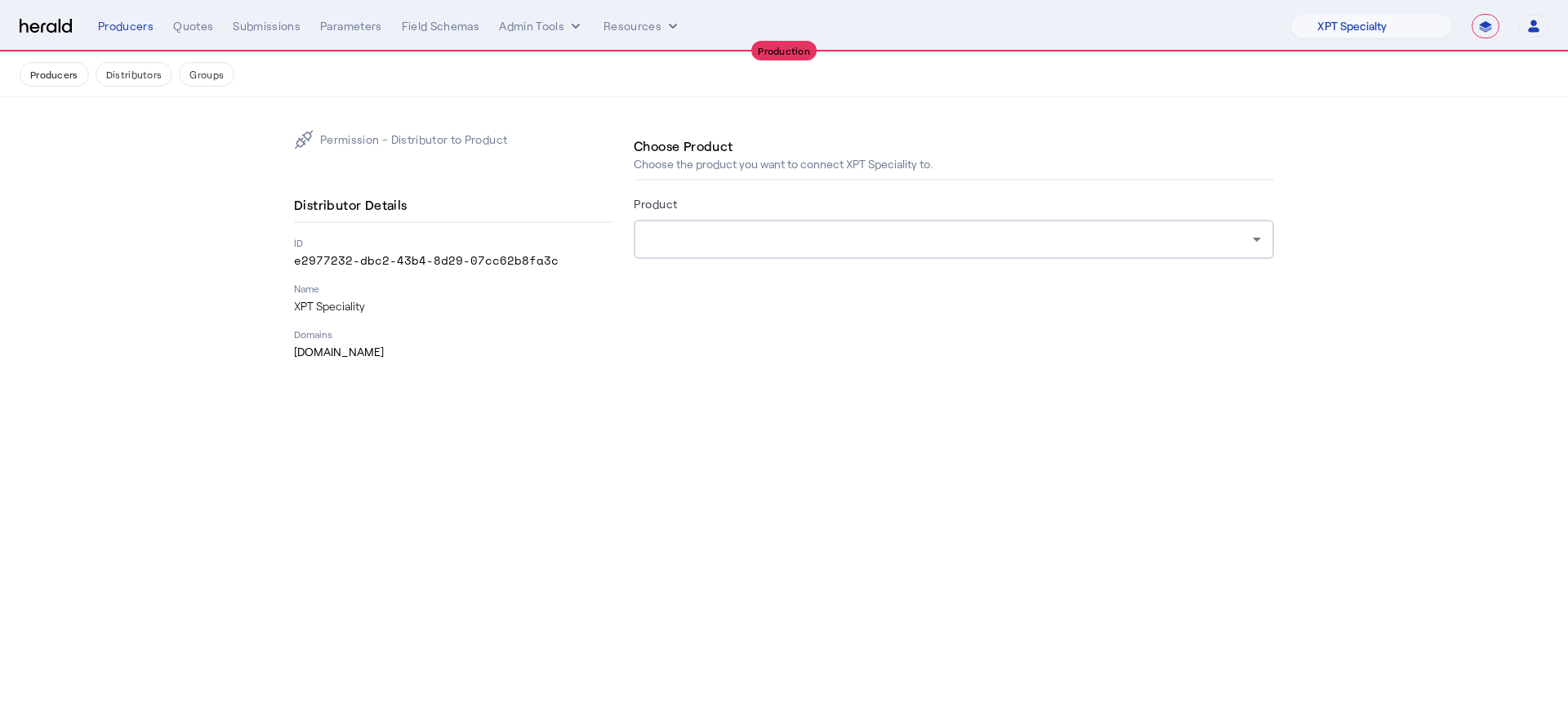
click at [903, 220] on div at bounding box center [954, 239] width 614 height 40
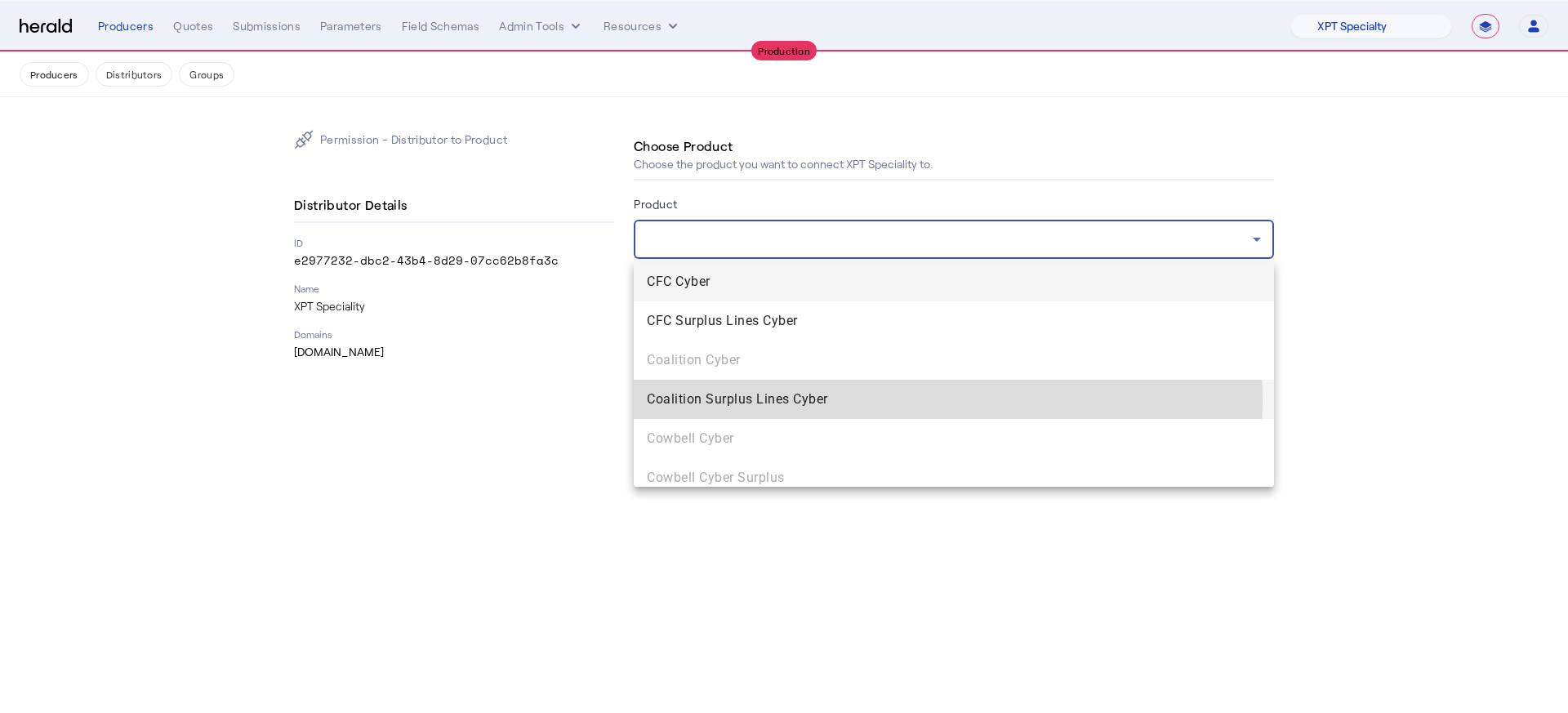
click at [802, 399] on span "Coalition Surplus Lines Cyber" at bounding box center [954, 400] width 614 height 19
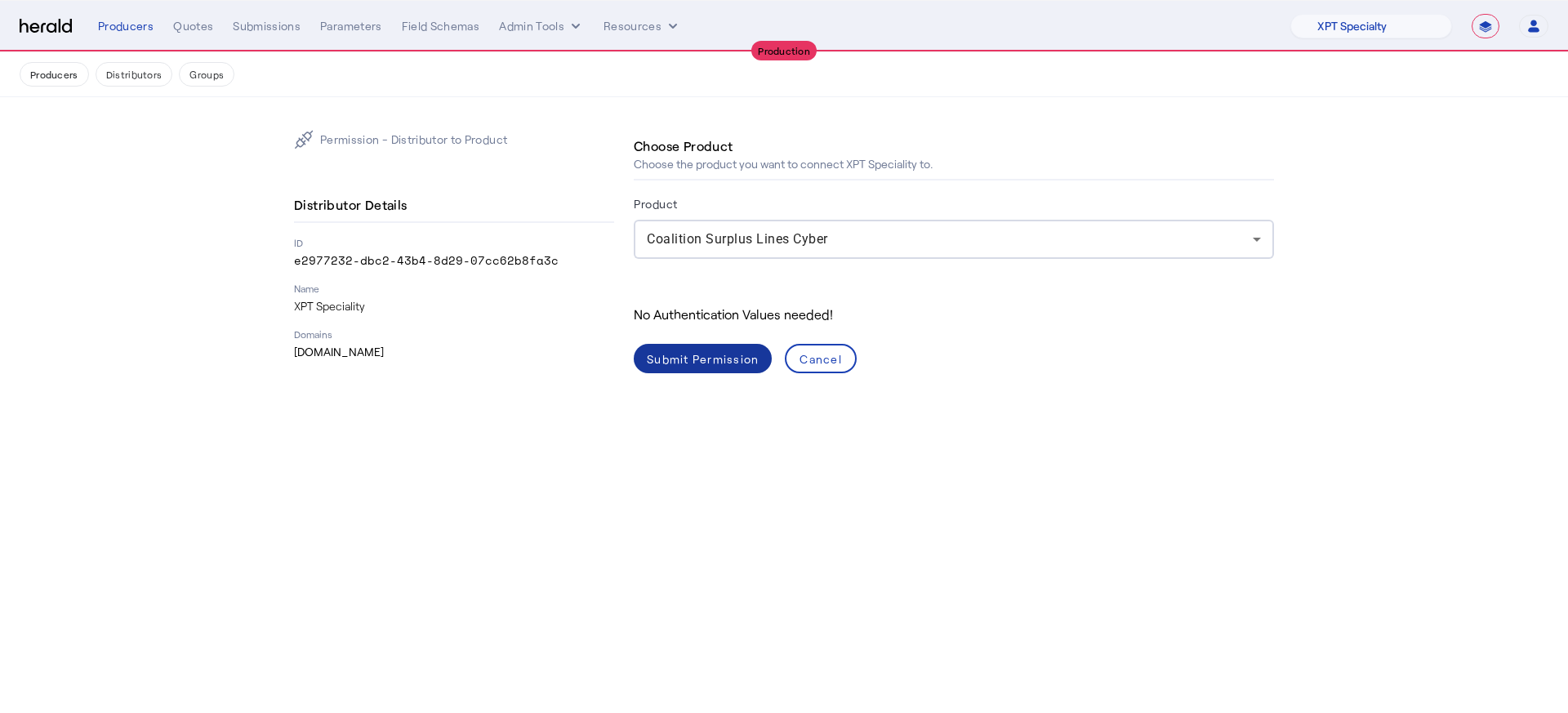
click at [686, 360] on div "Submit Permission" at bounding box center [703, 359] width 112 height 17
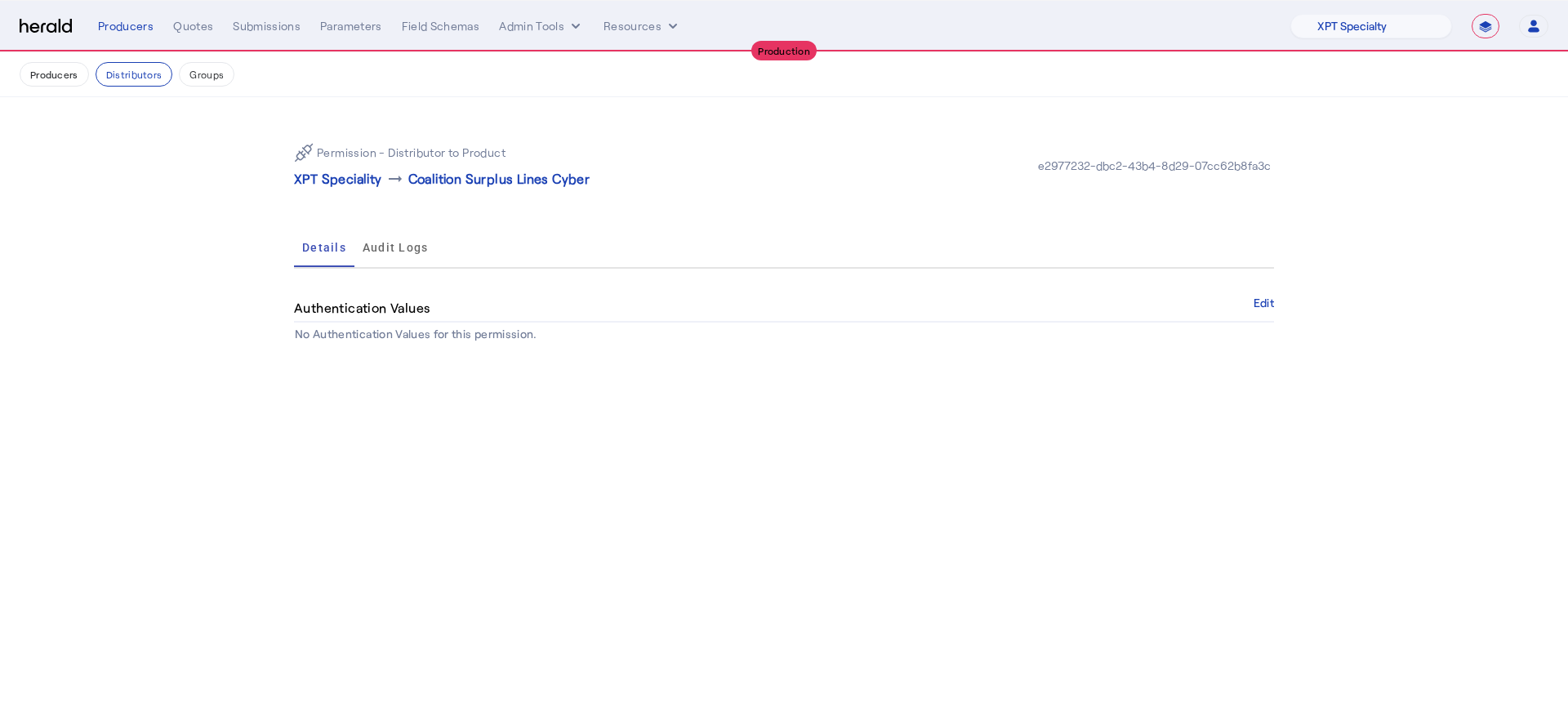
click at [536, 457] on body "**********" at bounding box center [784, 356] width 1568 height 713
click at [73, 62] on button "Producers" at bounding box center [54, 74] width 70 height 24
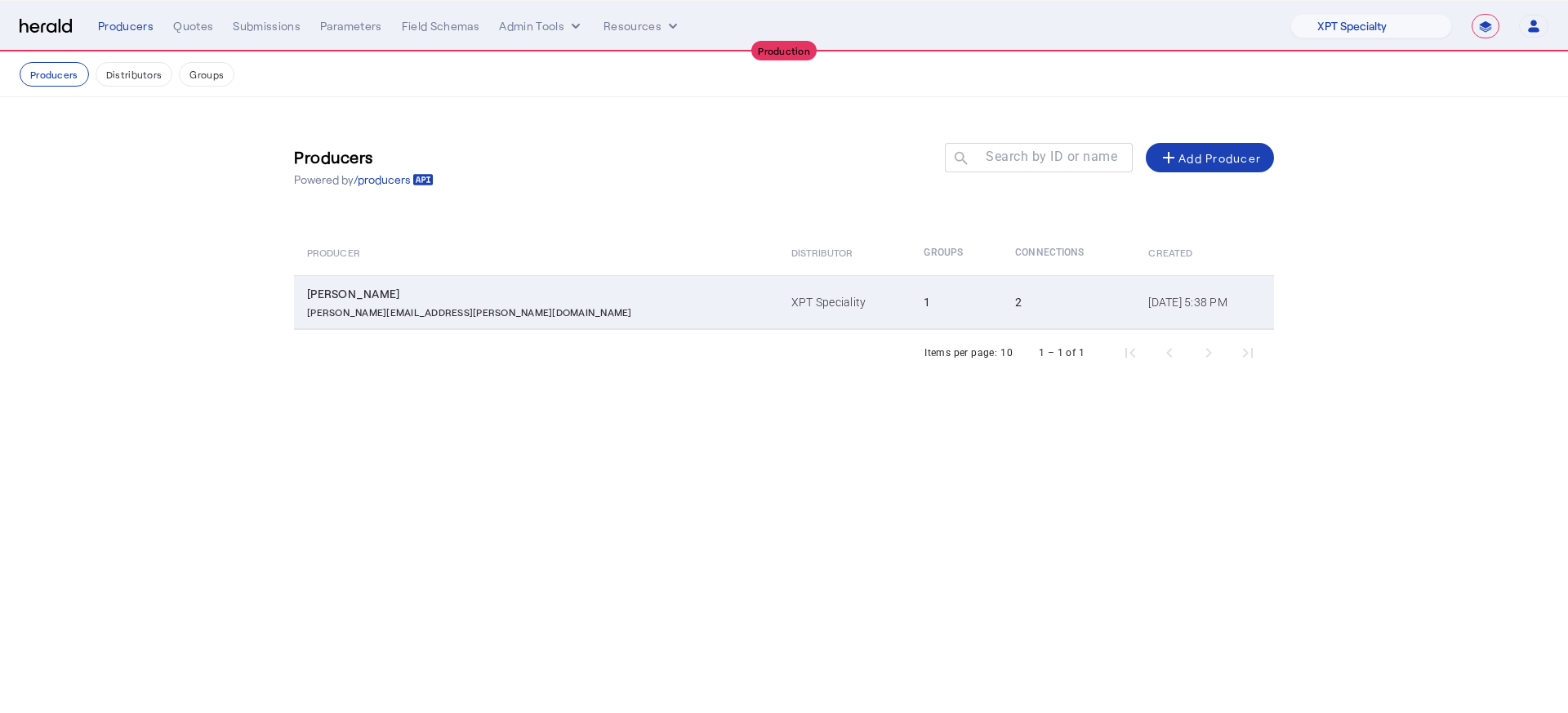
click at [599, 307] on div "wayne.bernstein@xptspecialty.com" at bounding box center [539, 310] width 464 height 16
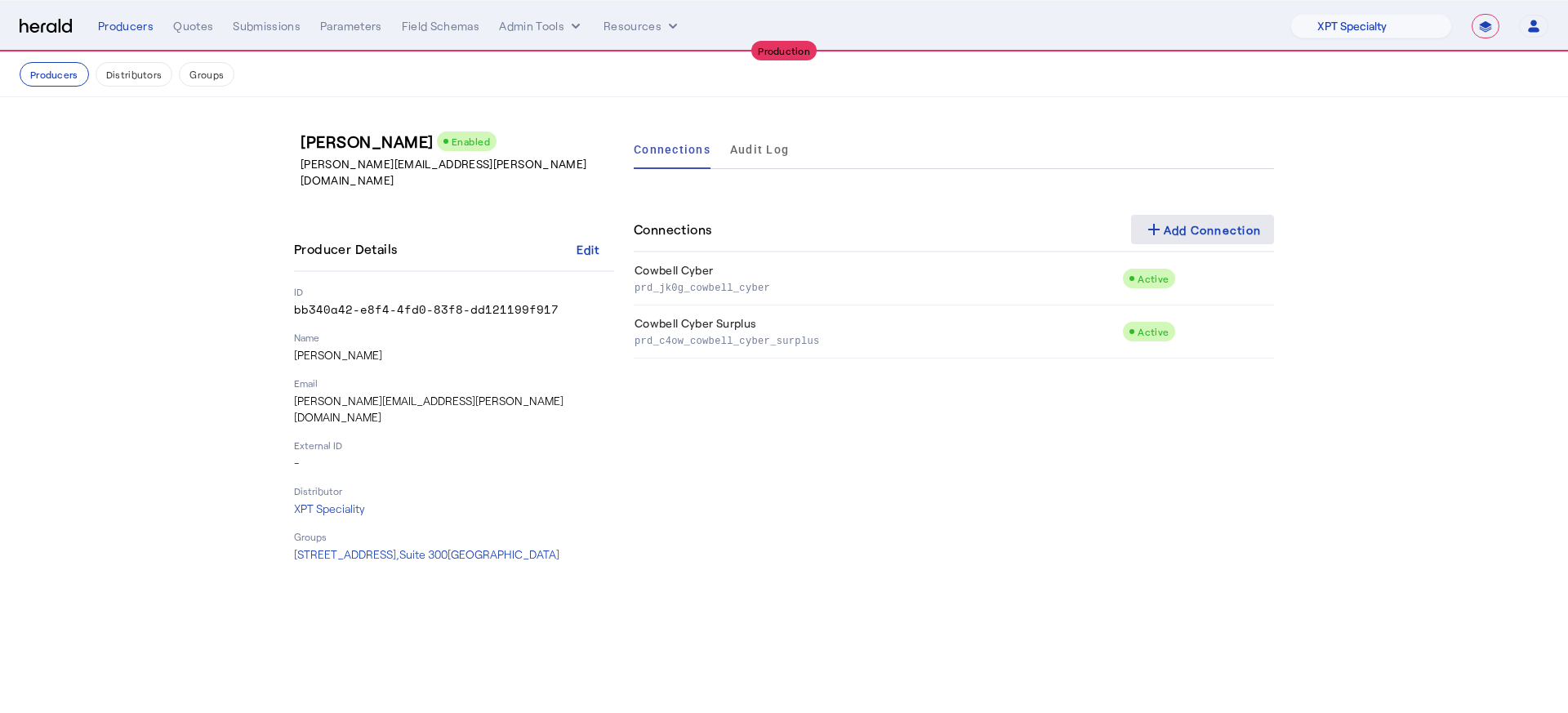
click at [1175, 215] on span at bounding box center [1202, 229] width 144 height 40
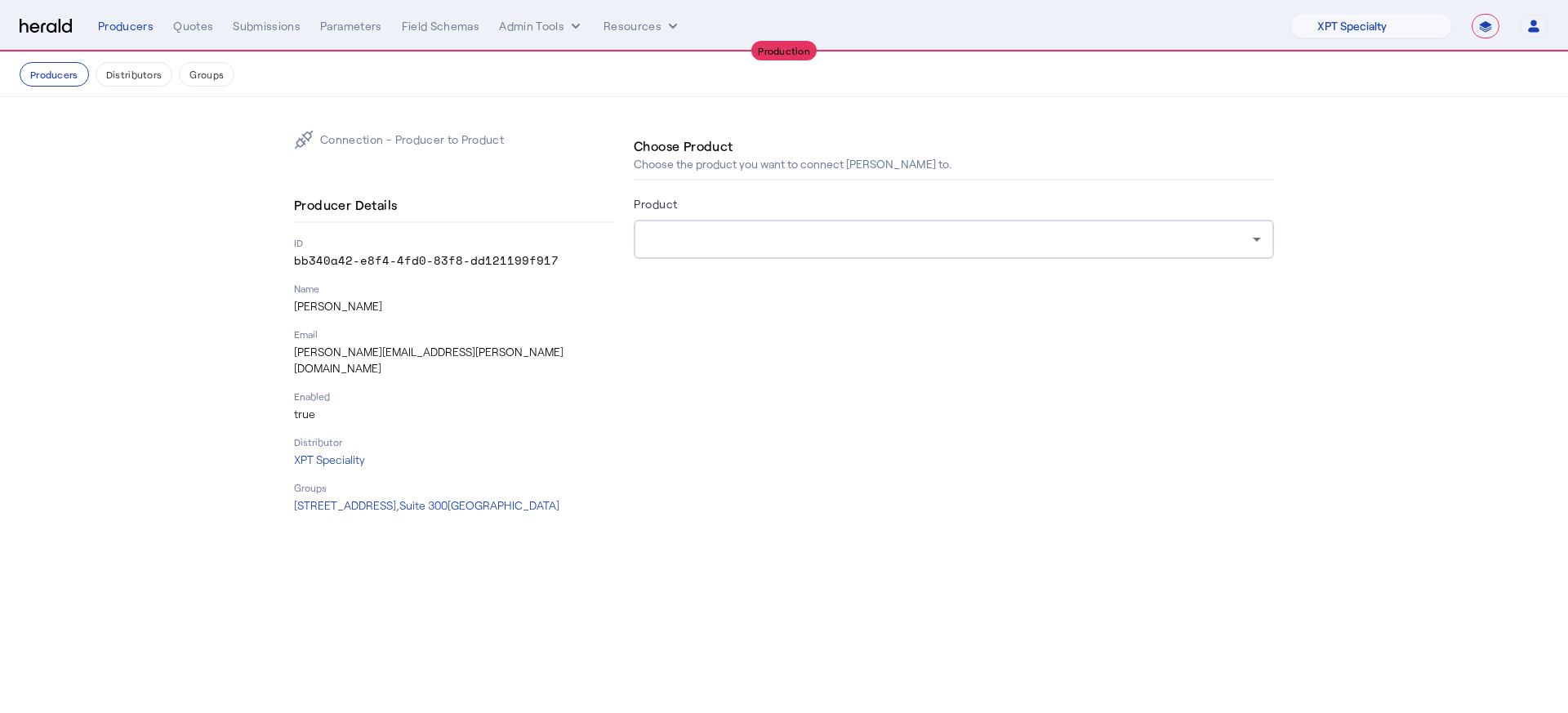
click at [963, 256] on div at bounding box center [954, 239] width 614 height 40
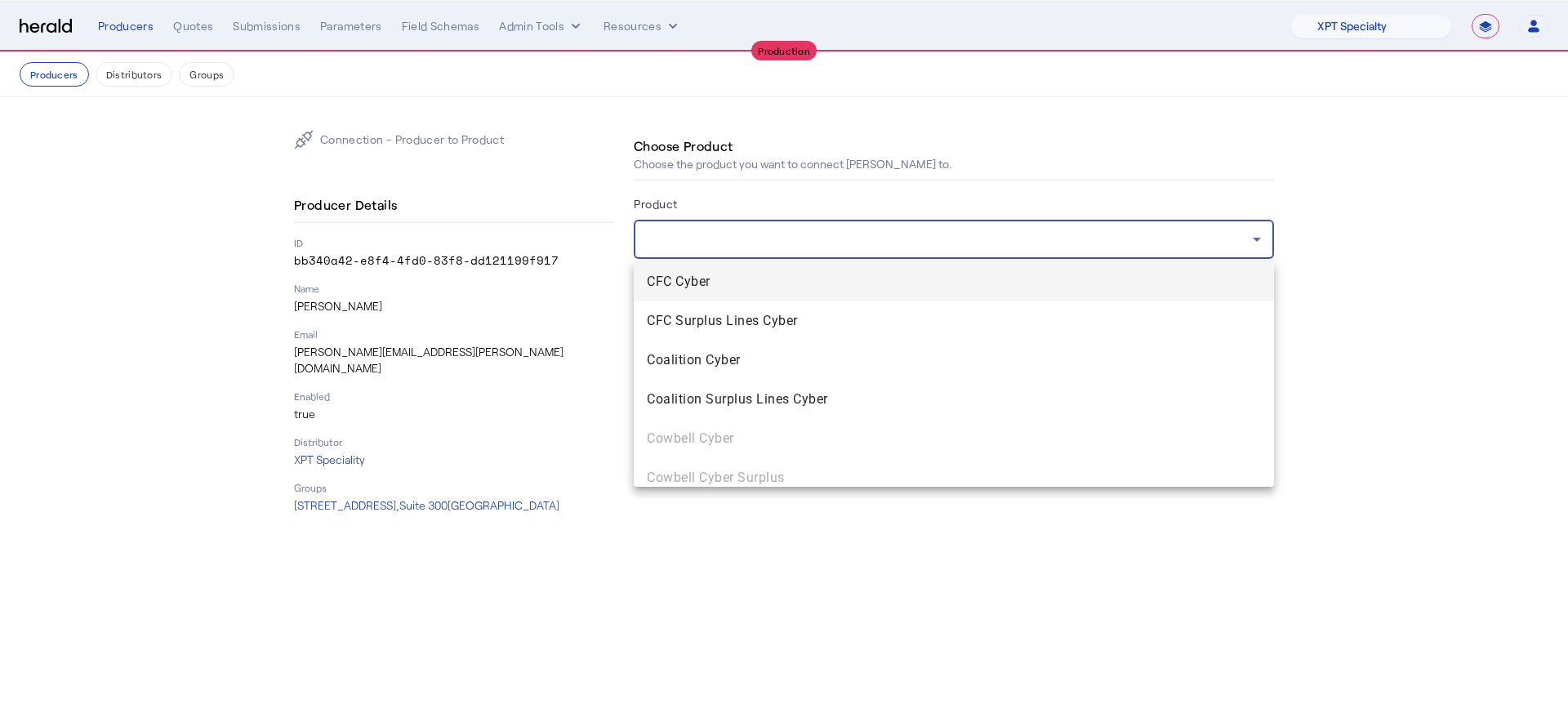
click at [937, 290] on span "CFC Cyber" at bounding box center [954, 282] width 614 height 19
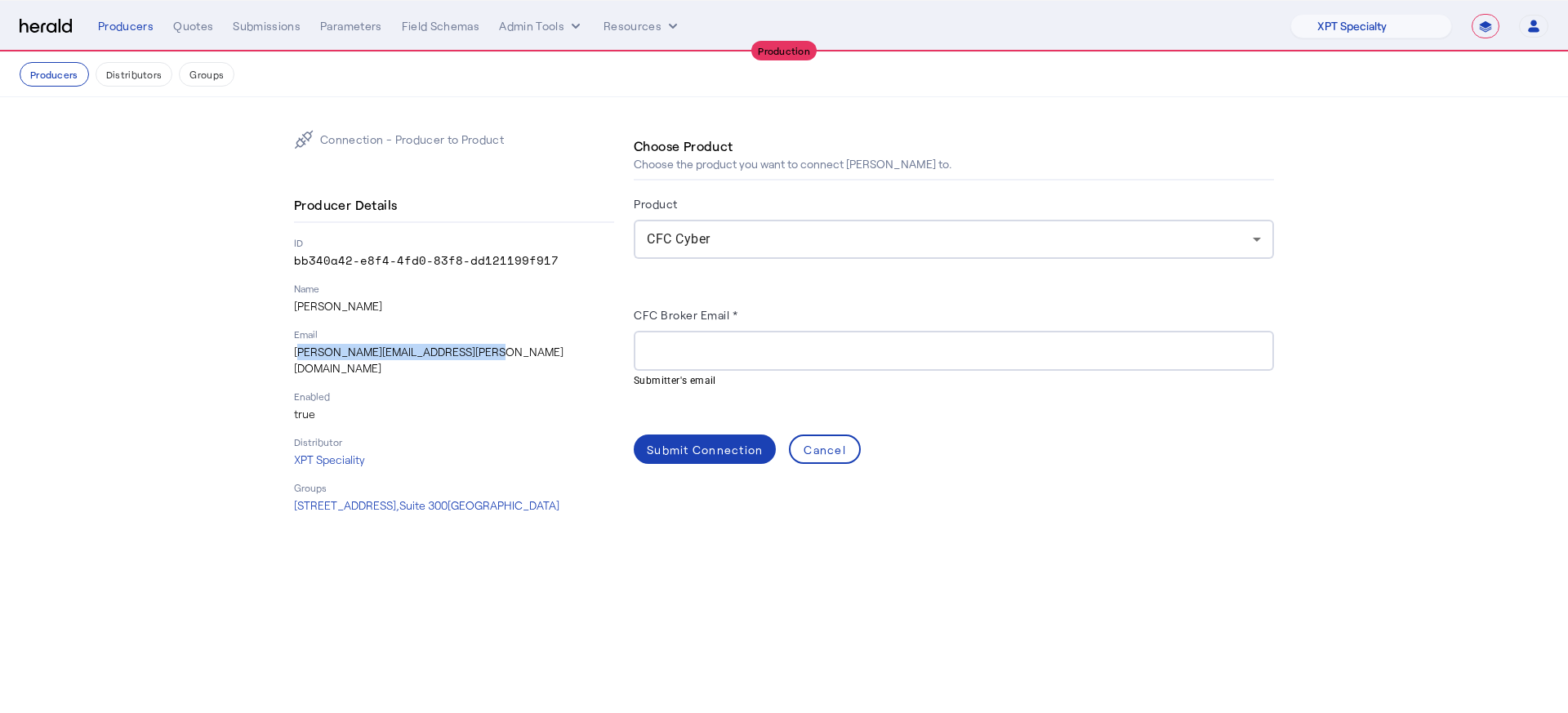
drag, startPoint x: 479, startPoint y: 353, endPoint x: 270, endPoint y: 357, distance: 209.0
click at [270, 357] on div "Connection - Producer to Product Producer Details ID bb340a42-e8f4-4fd0-83f8-dd…" at bounding box center [784, 321] width 1045 height 449
drag, startPoint x: 839, startPoint y: 471, endPoint x: 828, endPoint y: 442, distance: 31.0
click at [834, 459] on div "Choose Product Choose the product you want to connect Wayne Bernstein to. Produ…" at bounding box center [954, 321] width 640 height 384
click at [828, 442] on div "Cancel" at bounding box center [825, 450] width 43 height 17
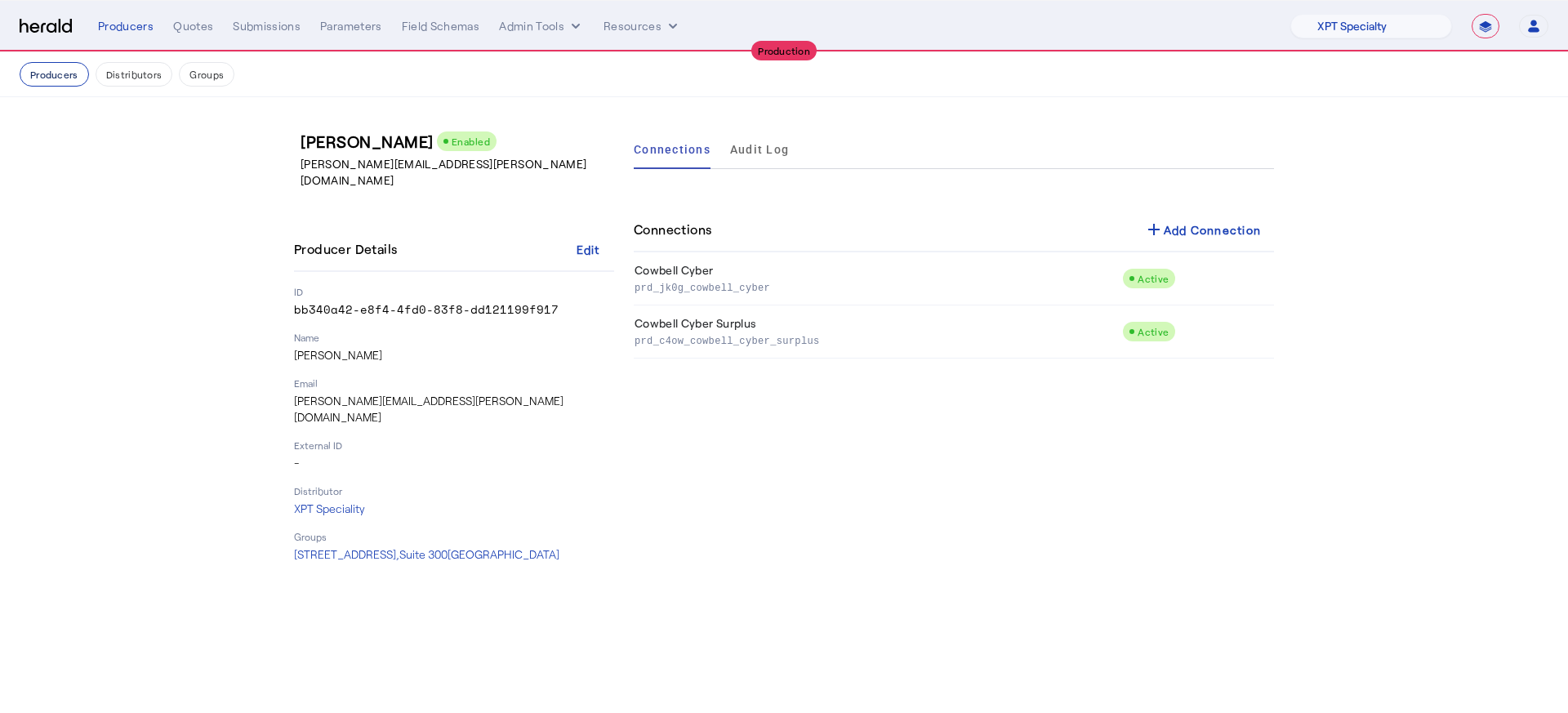
click at [38, 65] on button "Producers" at bounding box center [54, 74] width 70 height 24
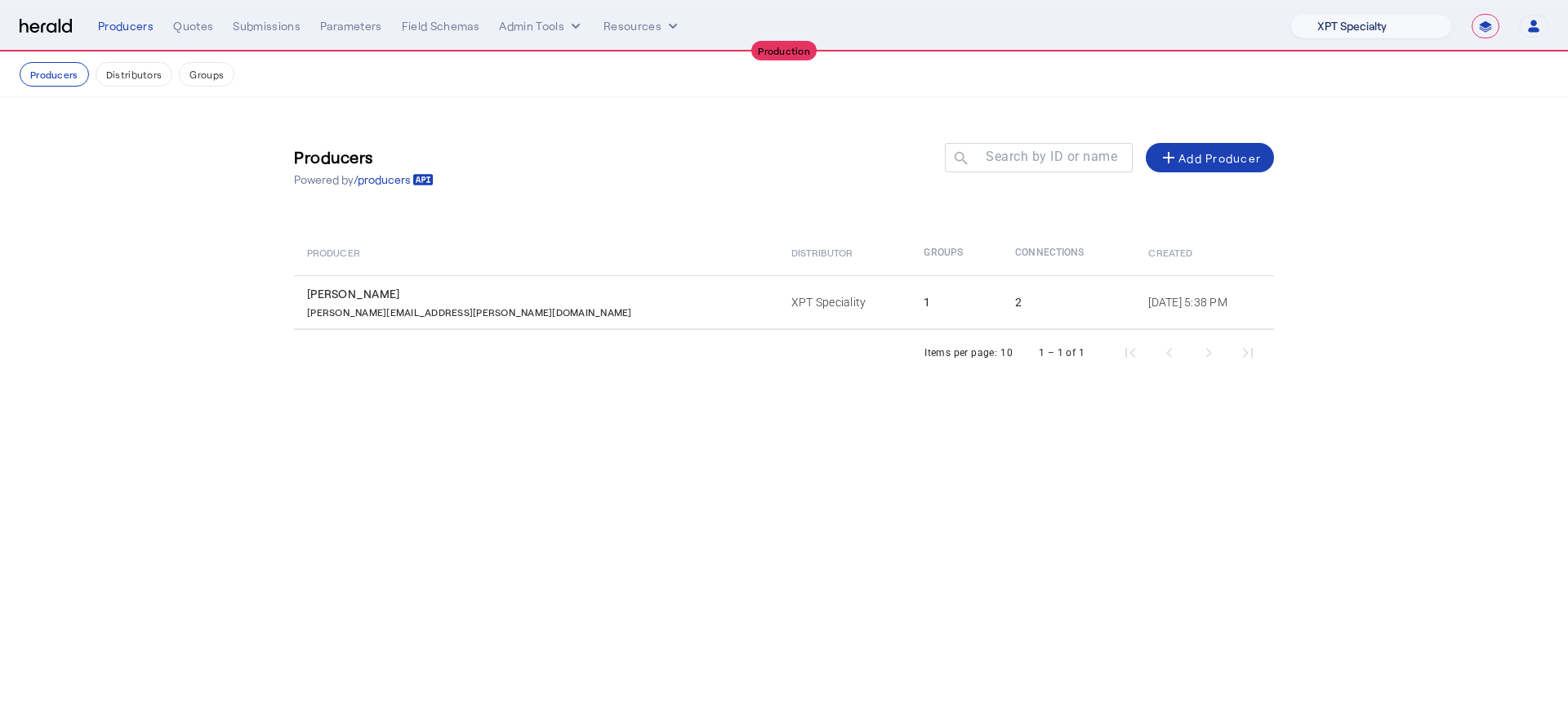
click at [1175, 29] on select "1Fort Affinity Risk Billy BindHQ Bunker CRC Campus Coverage Citadel Fifthwall F…" at bounding box center [1371, 25] width 162 height 24
select select "pfm_xsxs_xsbrokers"
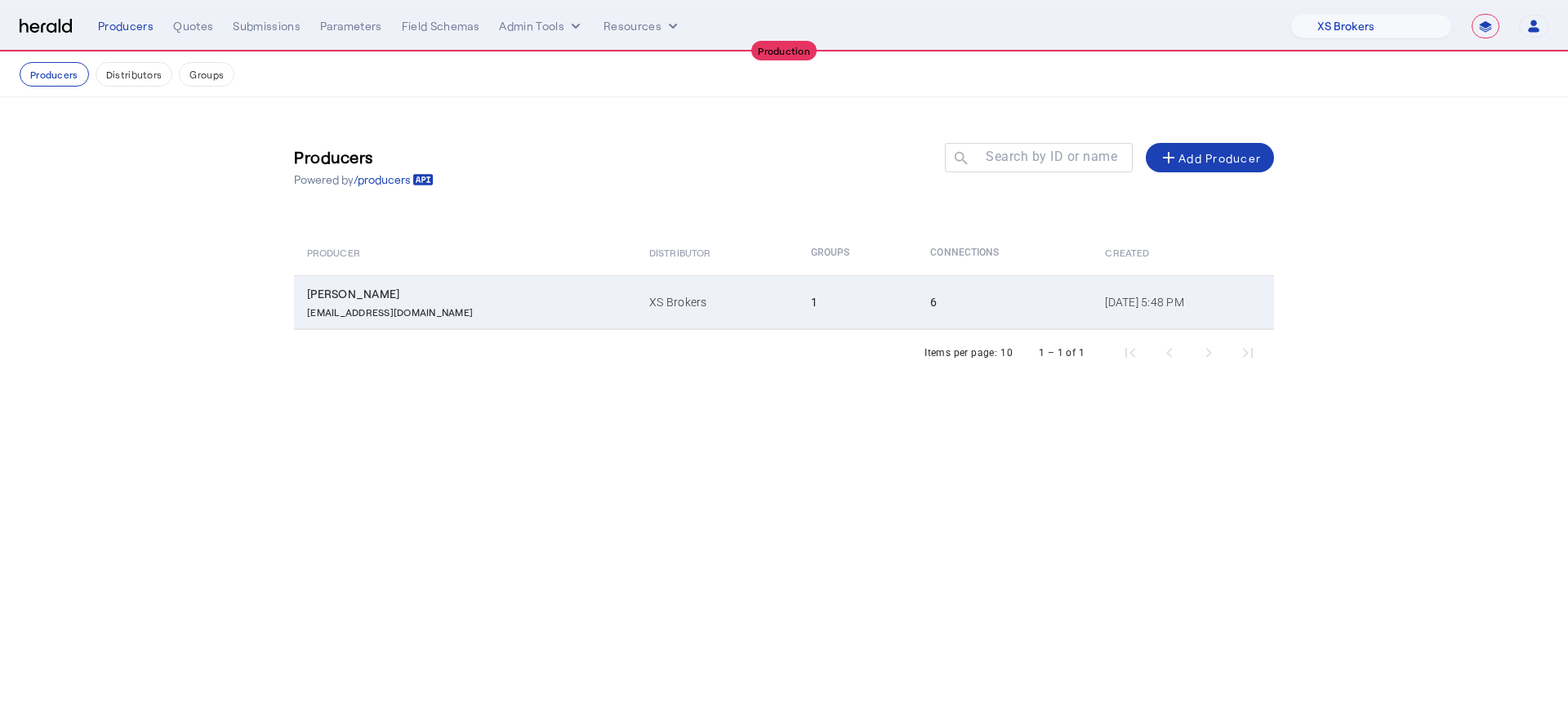
click at [798, 321] on td "1" at bounding box center [858, 302] width 120 height 54
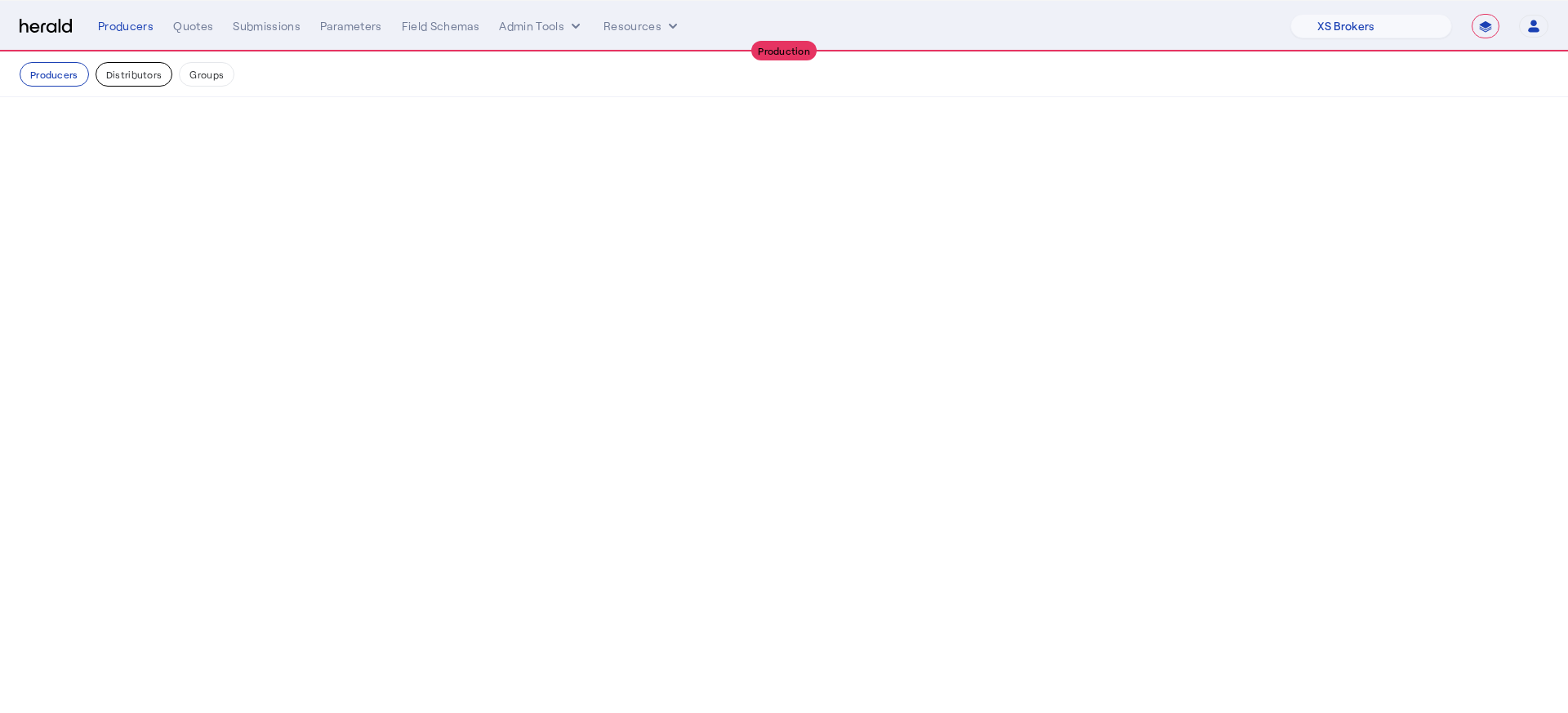
click at [134, 75] on button "Distributors" at bounding box center [134, 74] width 77 height 24
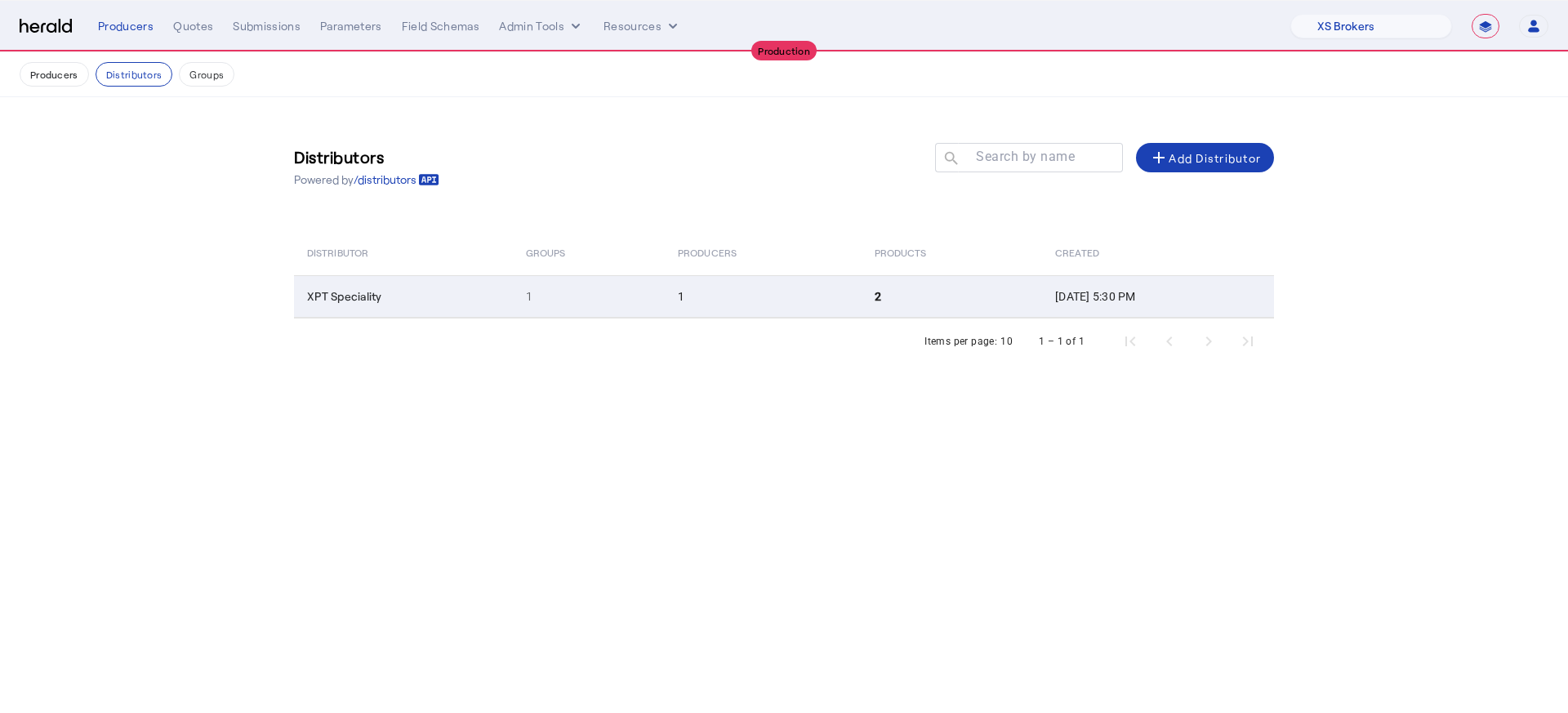
click at [788, 310] on td "1" at bounding box center [762, 296] width 196 height 43
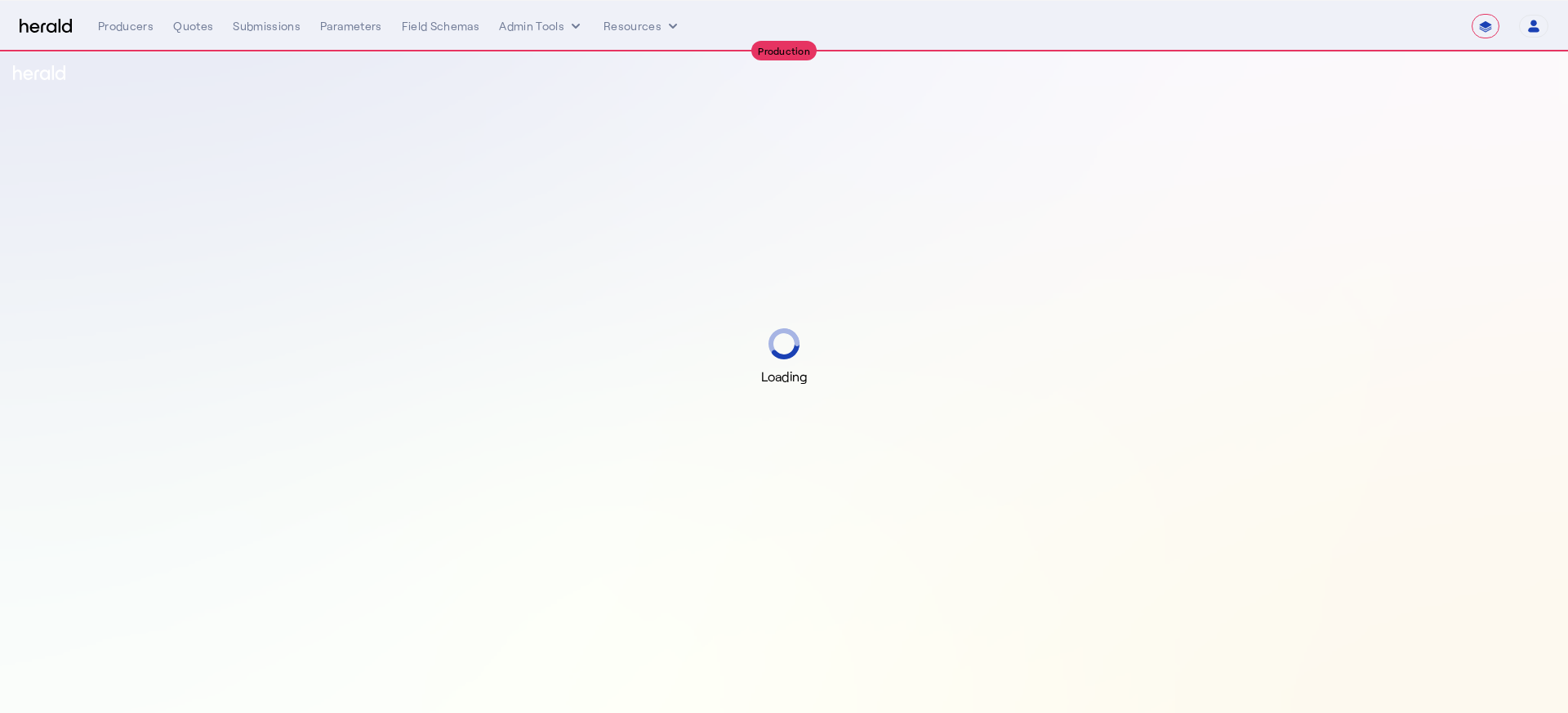
select select "**********"
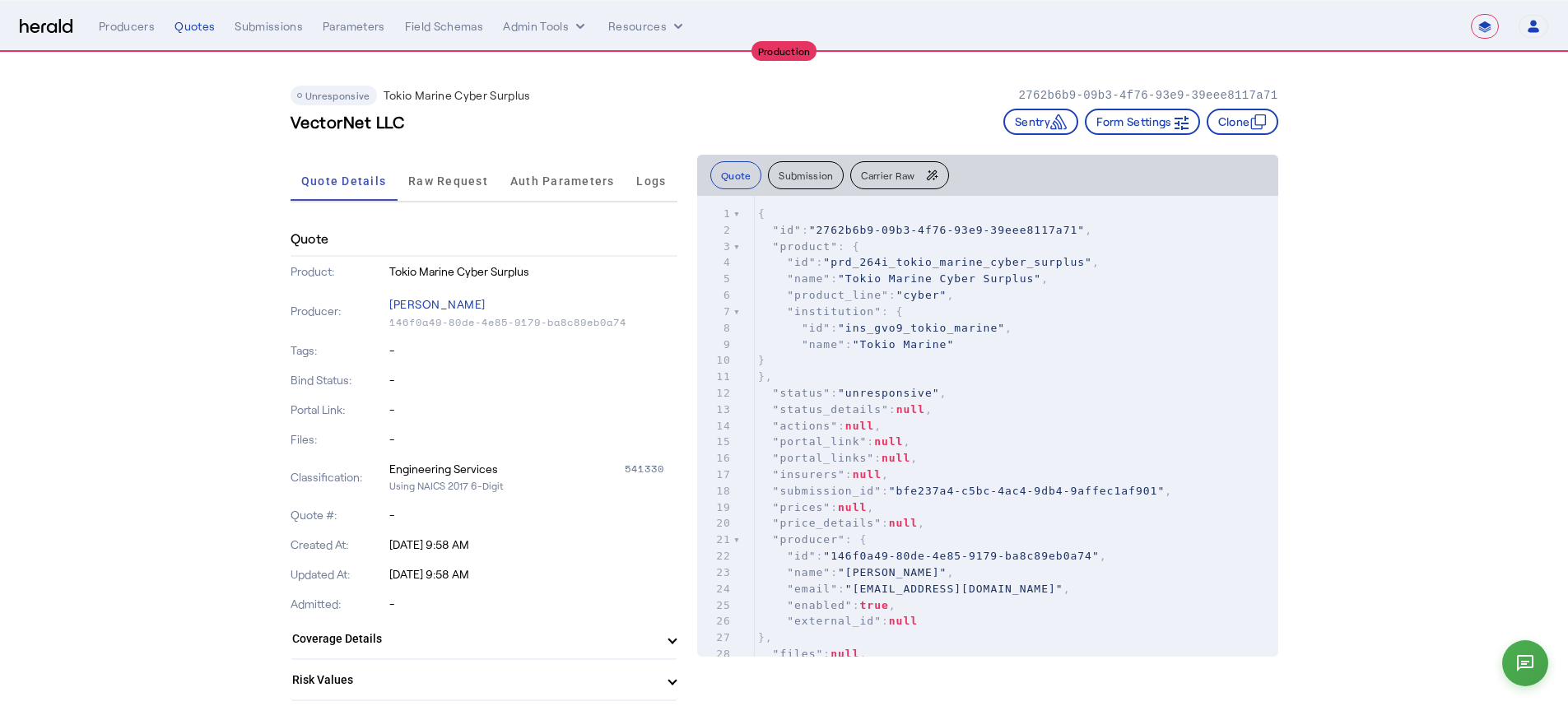
click at [868, 172] on span "Carrier Raw" at bounding box center [887, 176] width 54 height 10
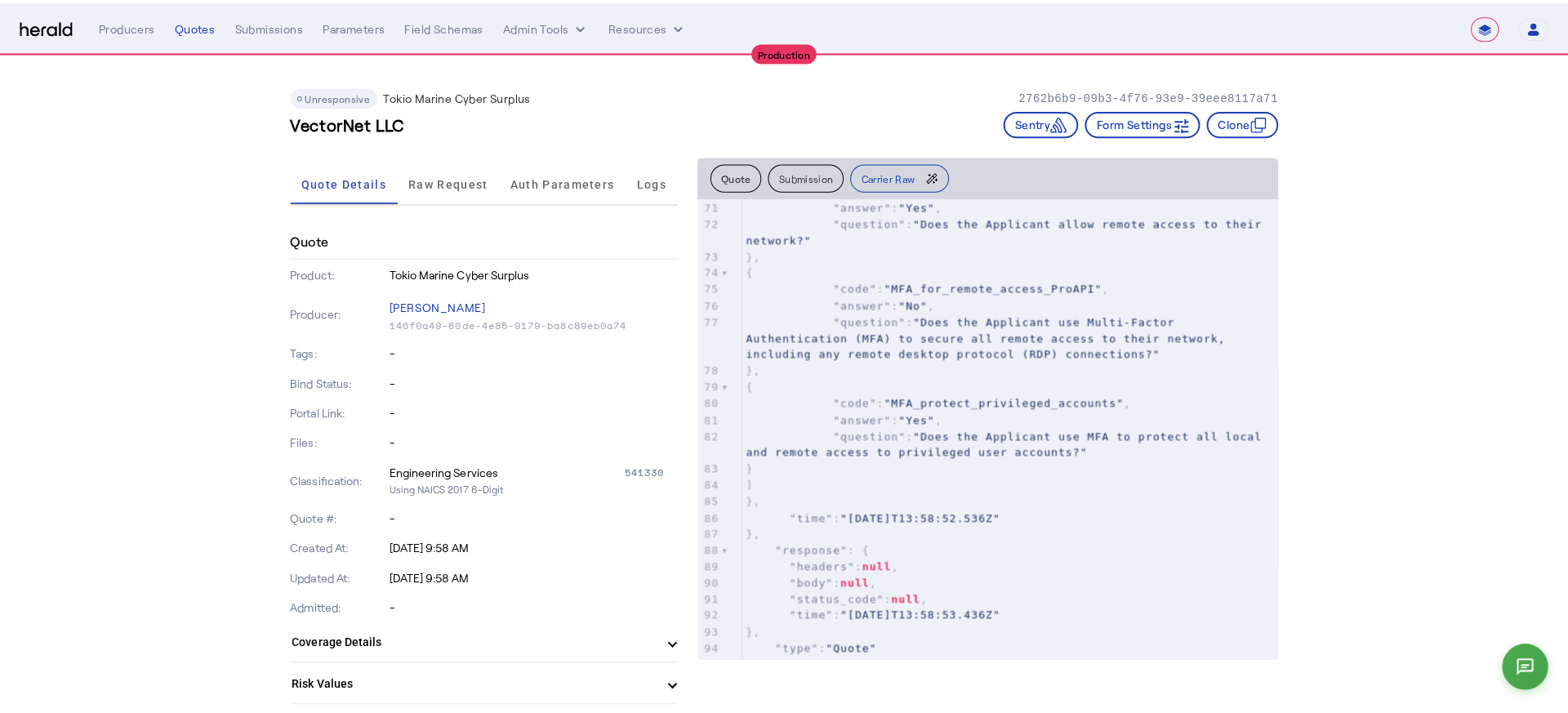
scroll to position [1244, 0]
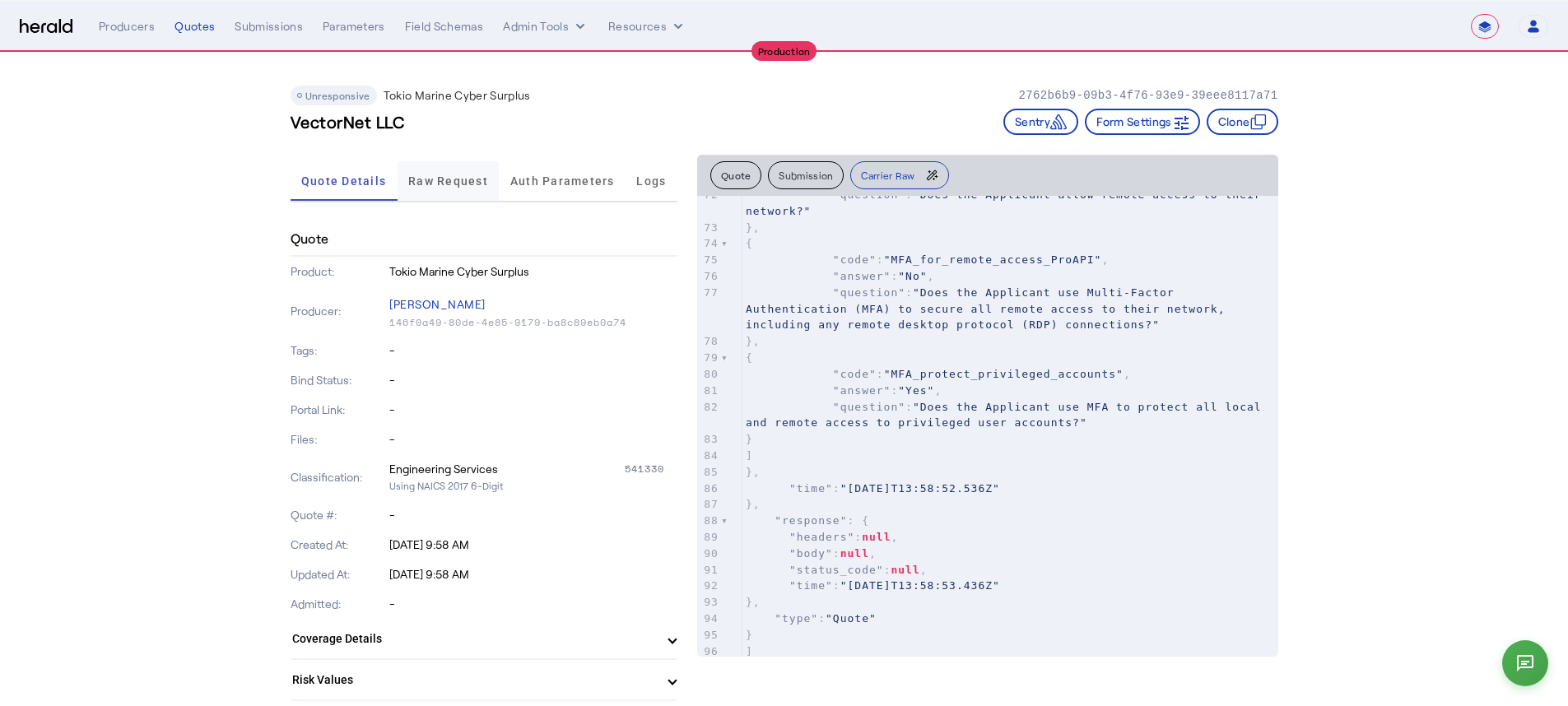
click at [482, 190] on span "Raw Request" at bounding box center [449, 180] width 80 height 40
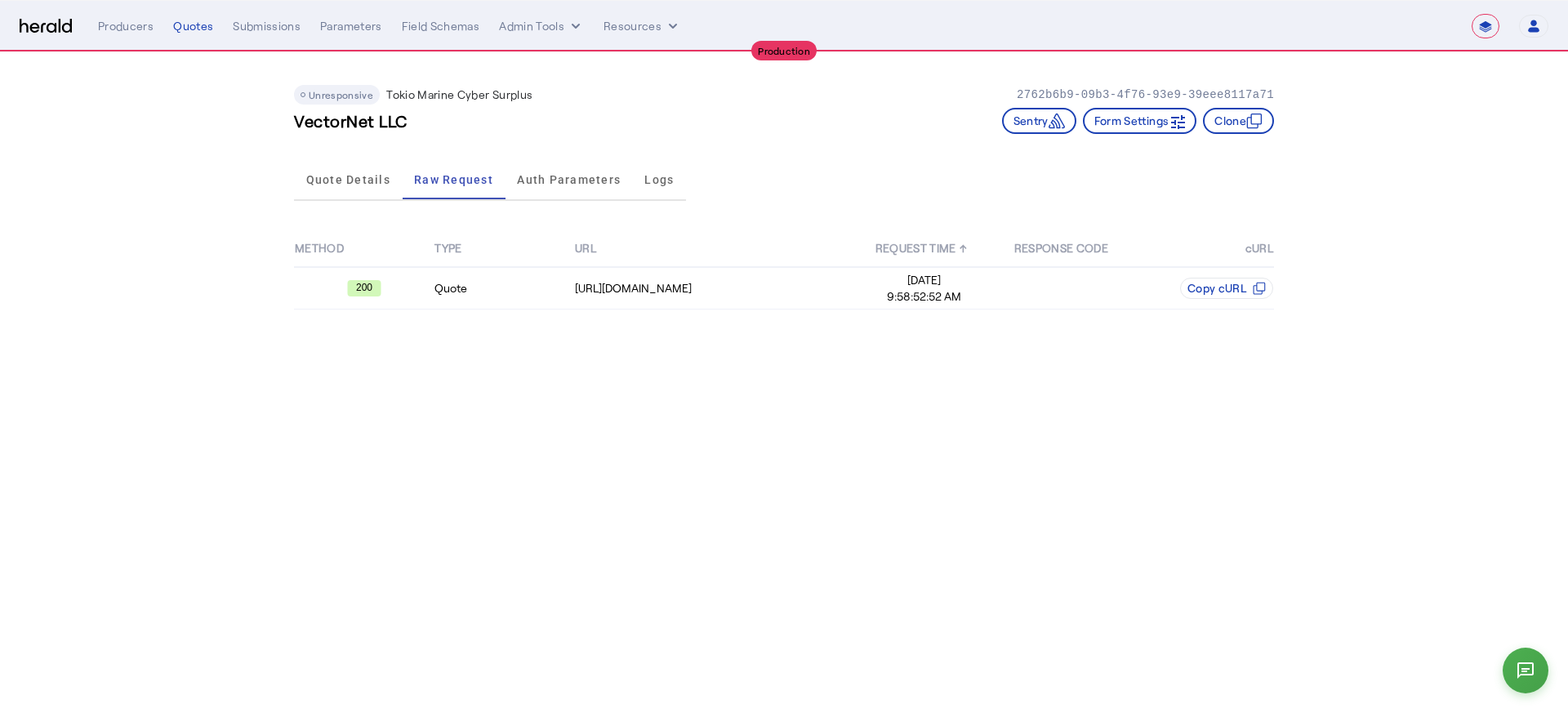
click at [778, 325] on div "METHOD TYPE URL REQUEST TIME ↑ RESPONSE CODE cURL 200 Quote [URL][DOMAIN_NAME] …" at bounding box center [784, 269] width 980 height 125
click at [785, 281] on div "[URL][DOMAIN_NAME]" at bounding box center [714, 288] width 279 height 16
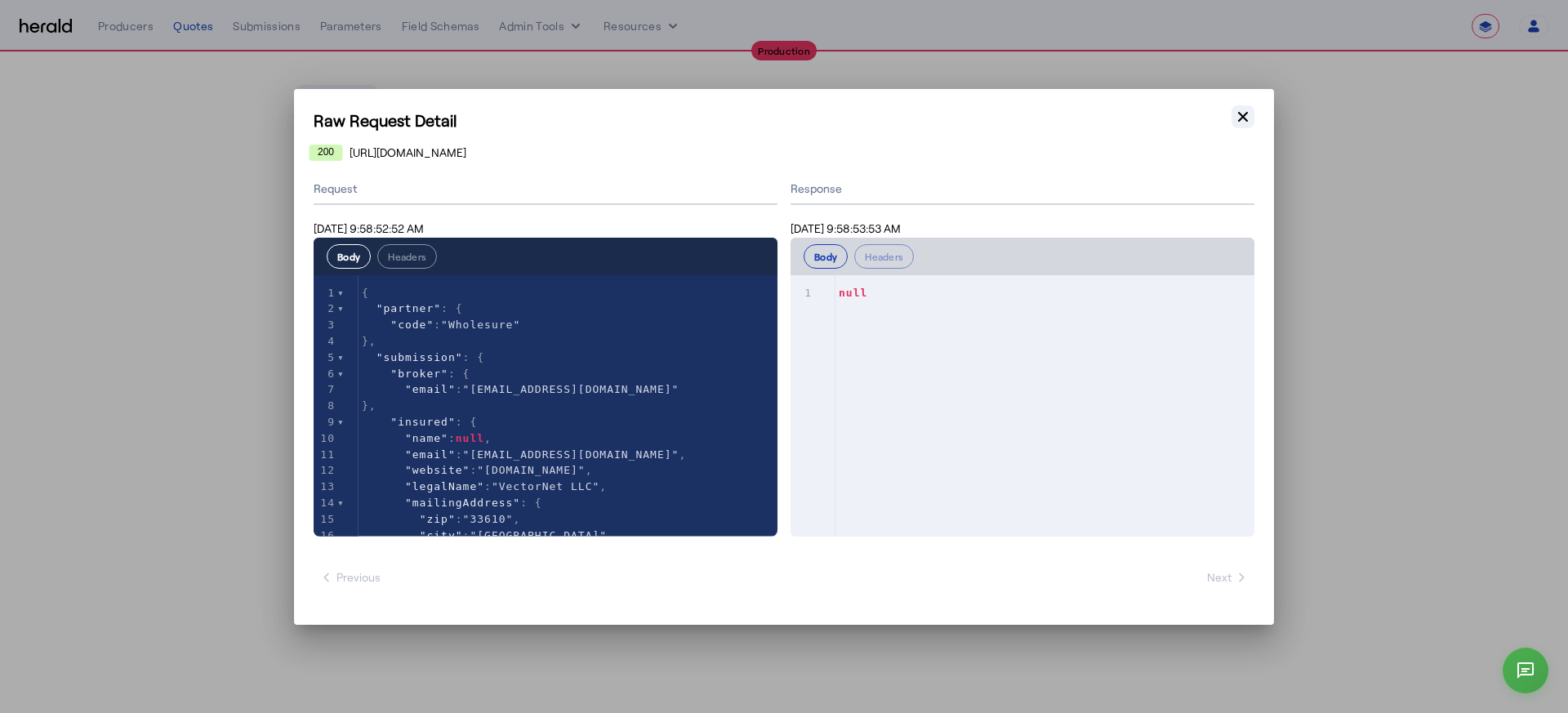
click at [1250, 120] on icon "button" at bounding box center [1242, 116] width 16 height 16
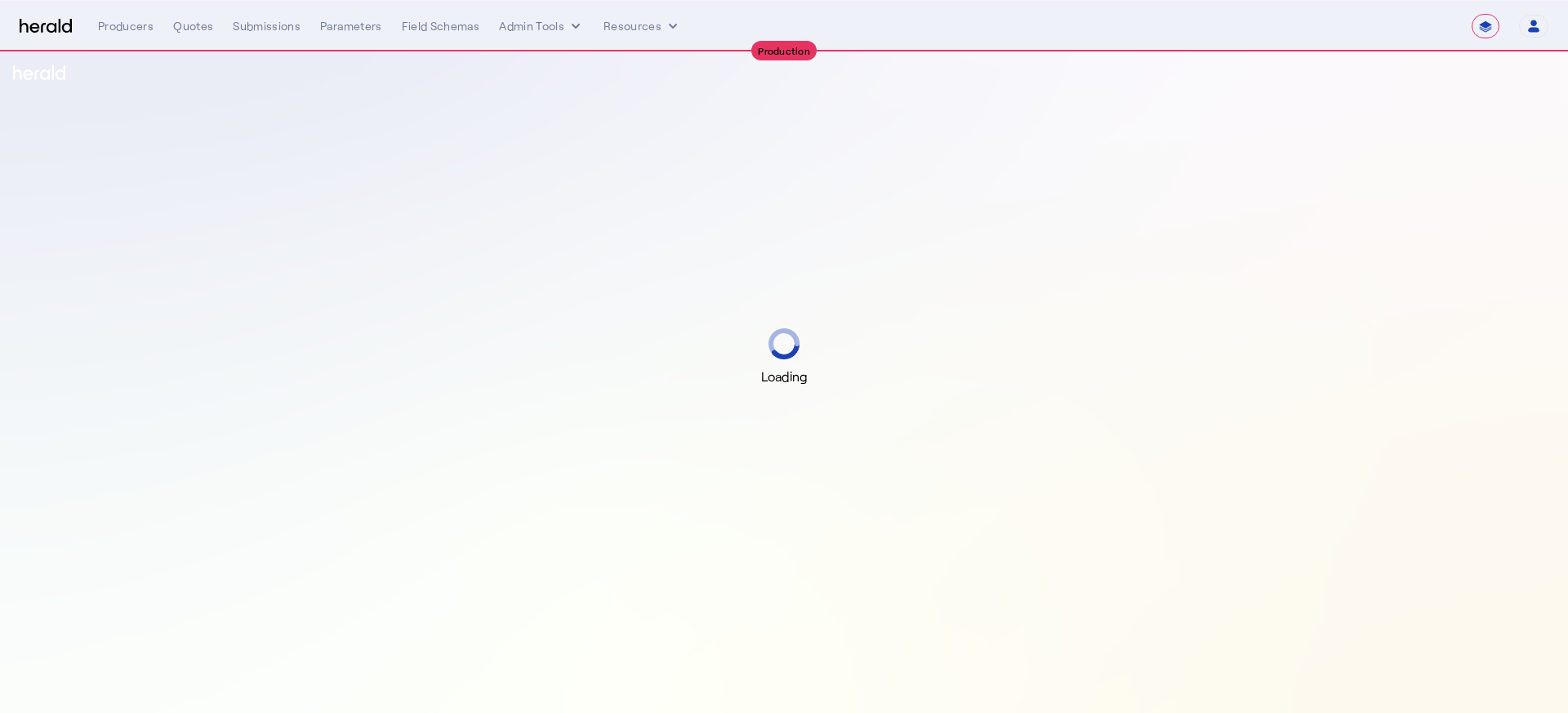
select select "**********"
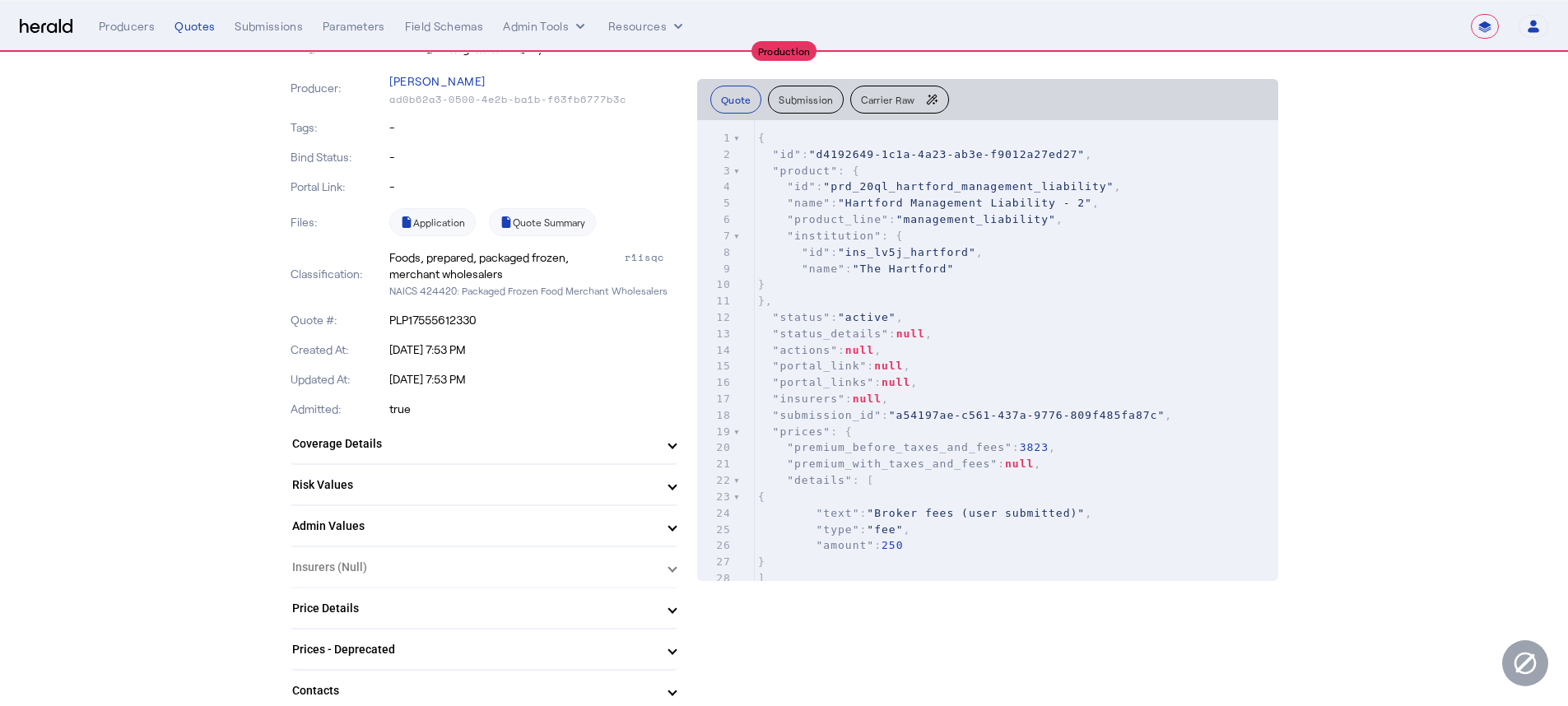
scroll to position [346, 0]
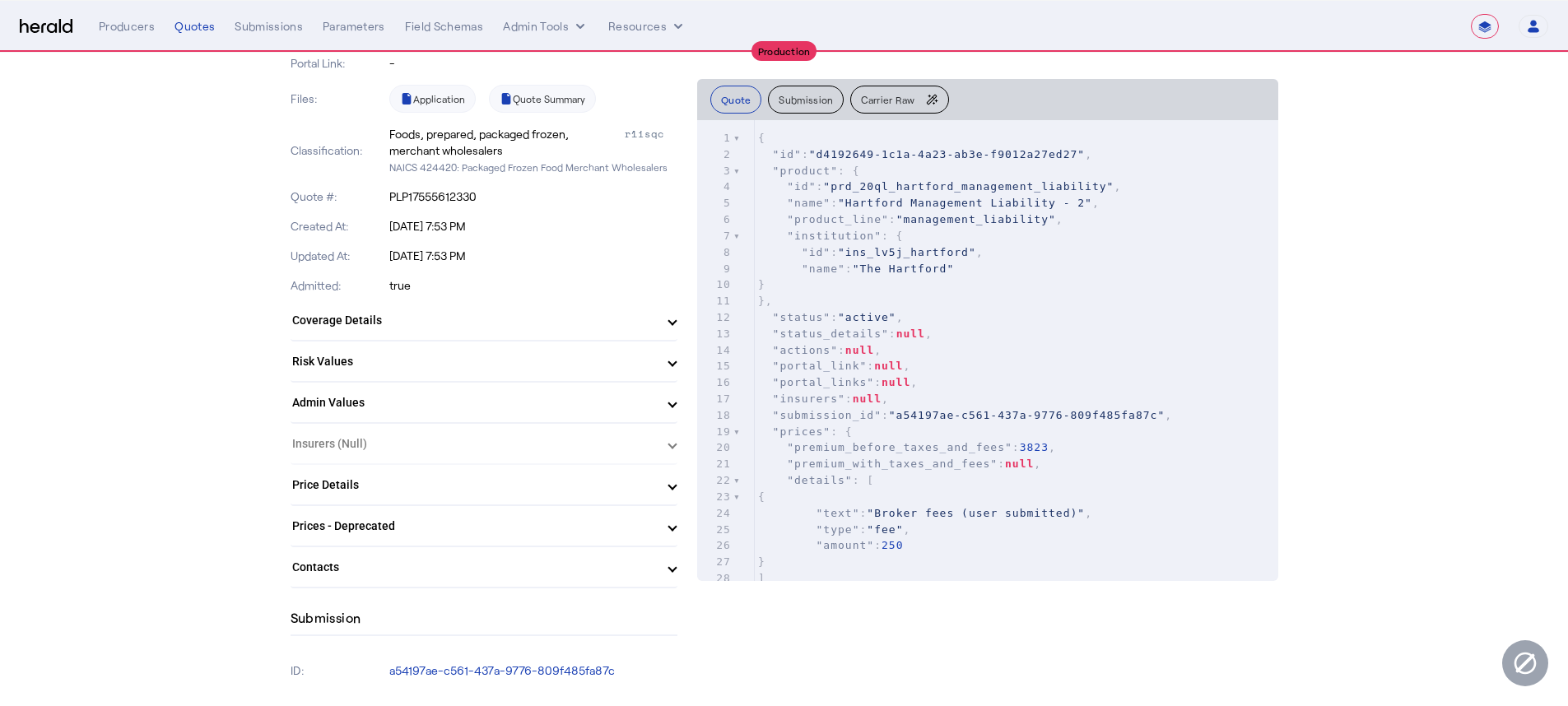
click at [419, 423] on mat-expansion-panel "Admin Values Sum of all broker surcharges to the insured 250 Proxy Email NPN Nu…" at bounding box center [484, 404] width 387 height 41
click at [428, 413] on mat-expansion-panel-header "Admin Values" at bounding box center [484, 403] width 387 height 40
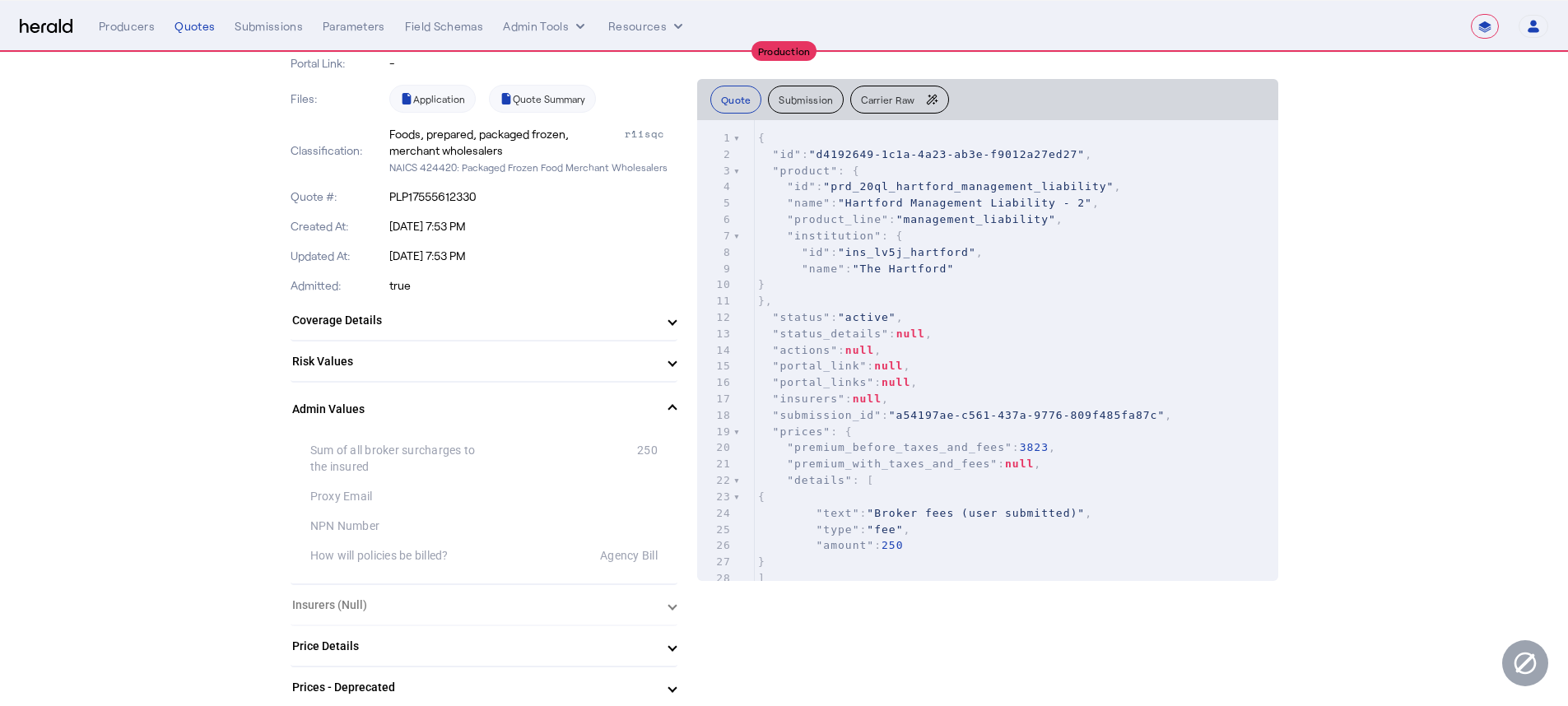
click at [428, 413] on mat-panel-title "Admin Values" at bounding box center [474, 410] width 364 height 18
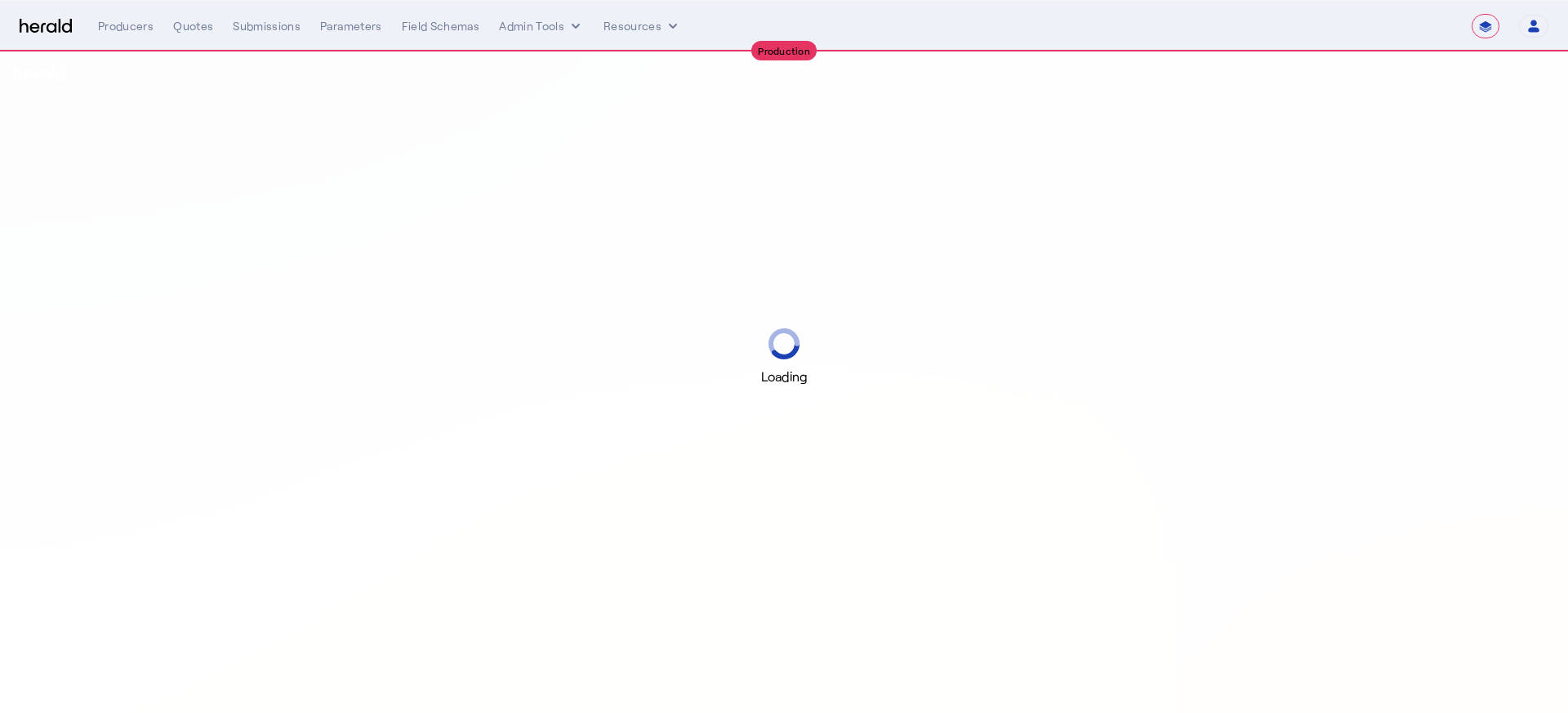
select select "**********"
select select "pfm_xsxs_xsbrokers"
click at [195, 25] on div "Quotes" at bounding box center [192, 26] width 40 height 16
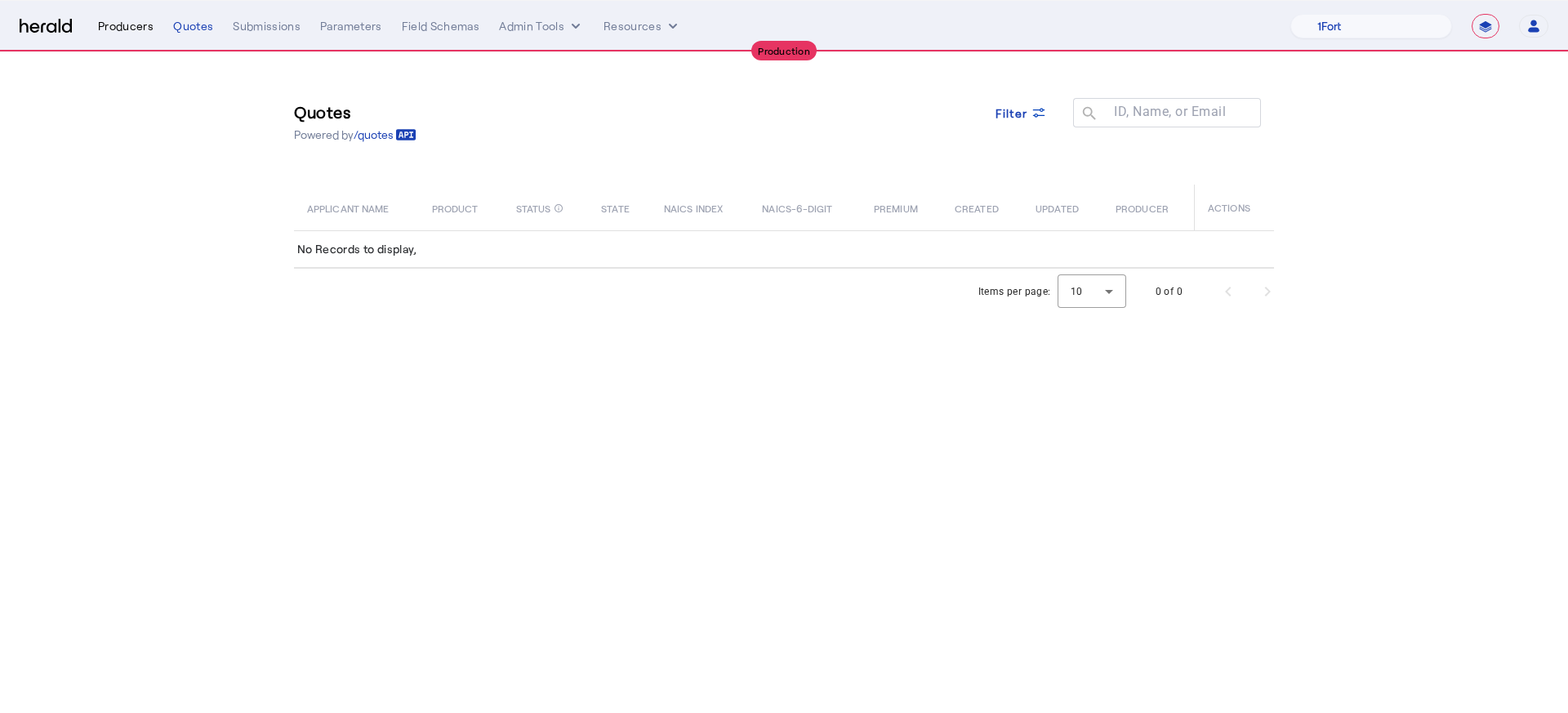
click at [109, 29] on div "Producers" at bounding box center [125, 26] width 55 height 16
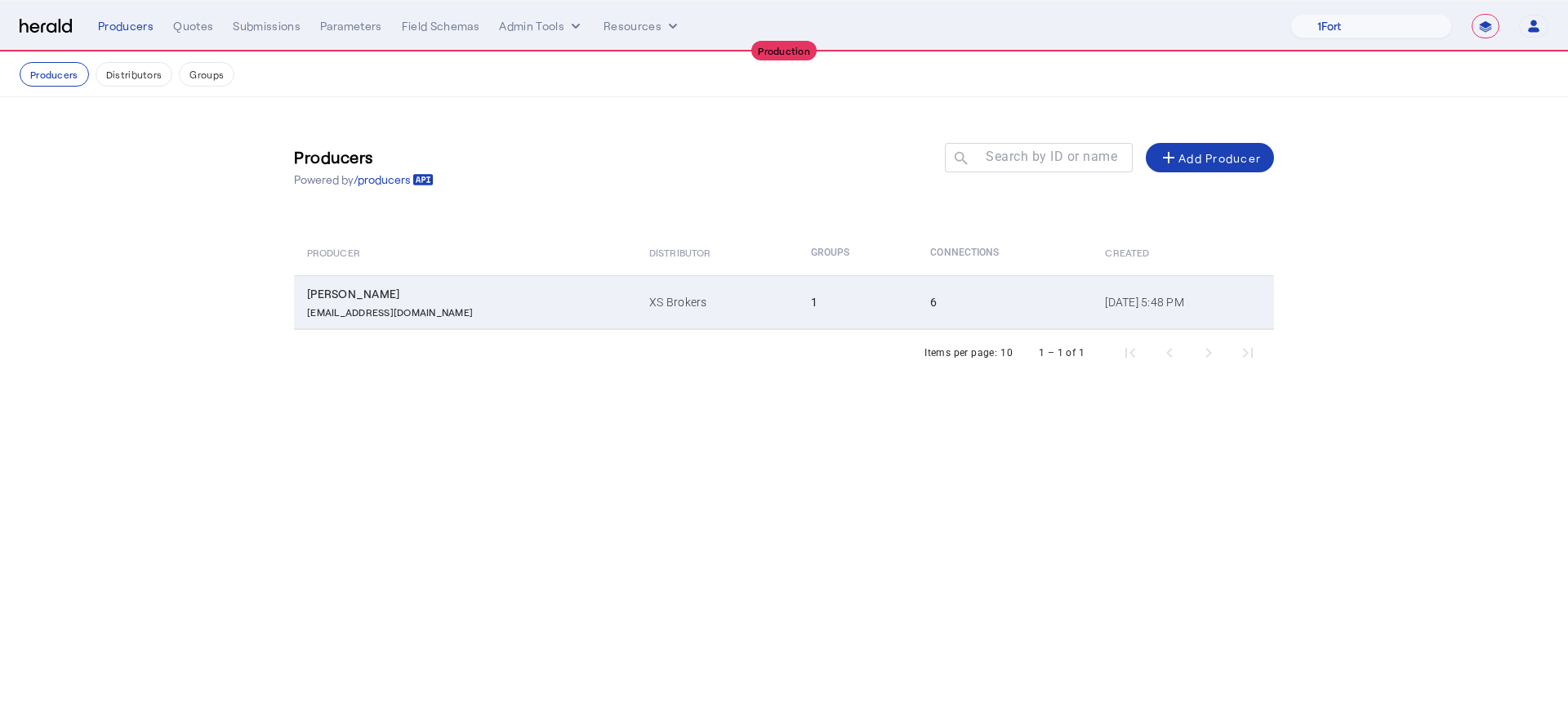
click at [636, 312] on td "XS Brokers" at bounding box center [717, 302] width 161 height 54
